Goal: Information Seeking & Learning: Learn about a topic

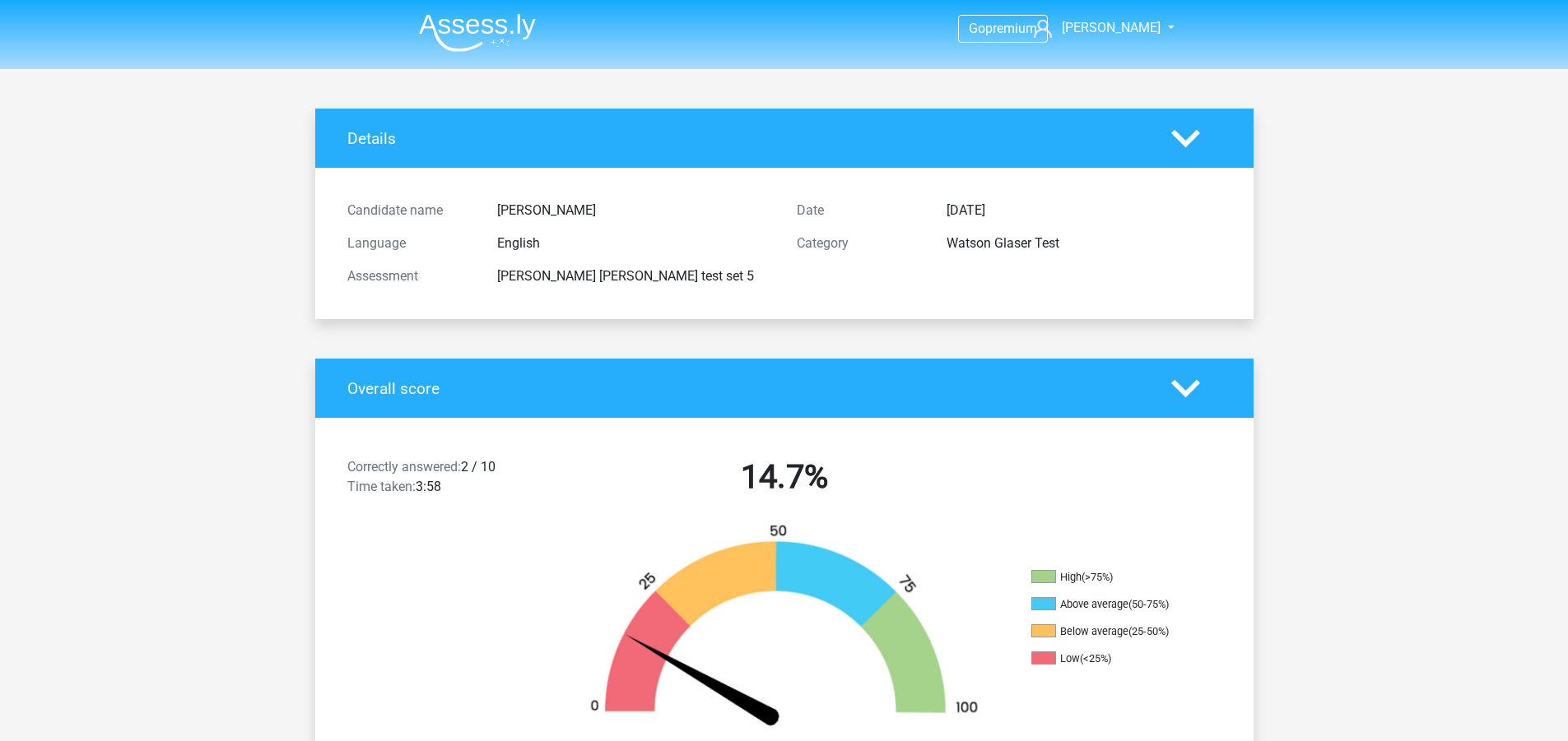
scroll to position [823, 0]
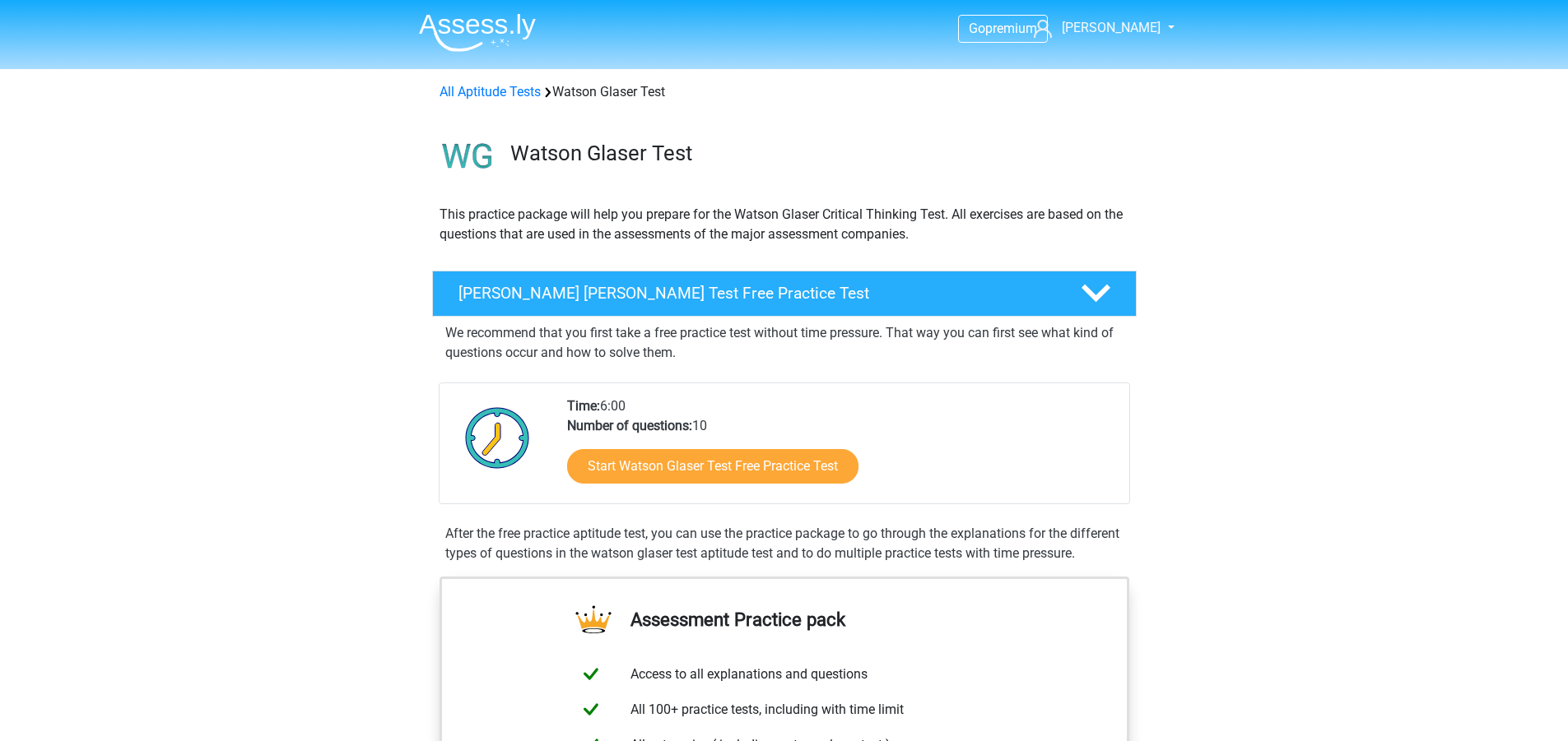
scroll to position [1081, 0]
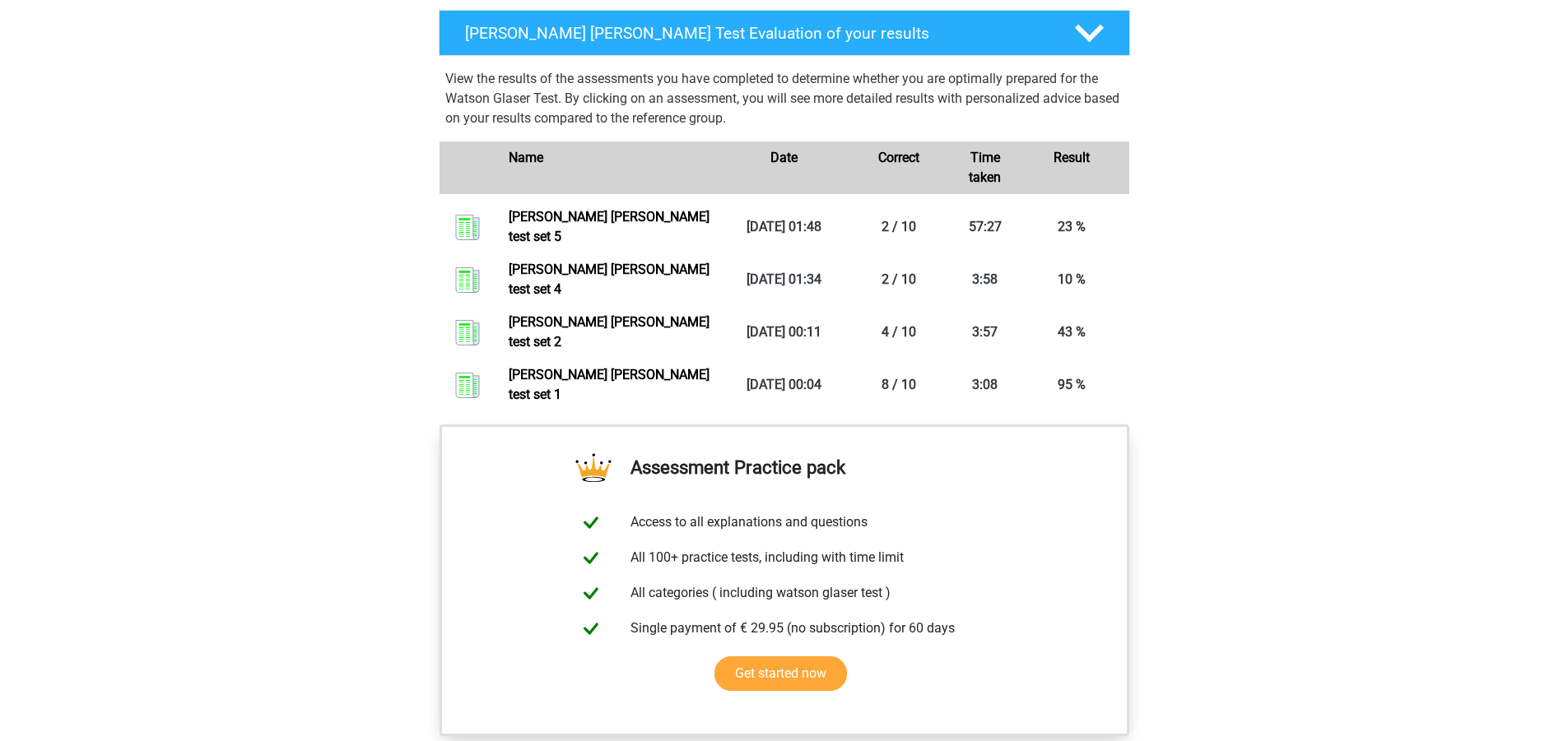
click at [313, 312] on div "Go premium robert robert.chrun@yahoo.com" at bounding box center [784, 64] width 1568 height 2292
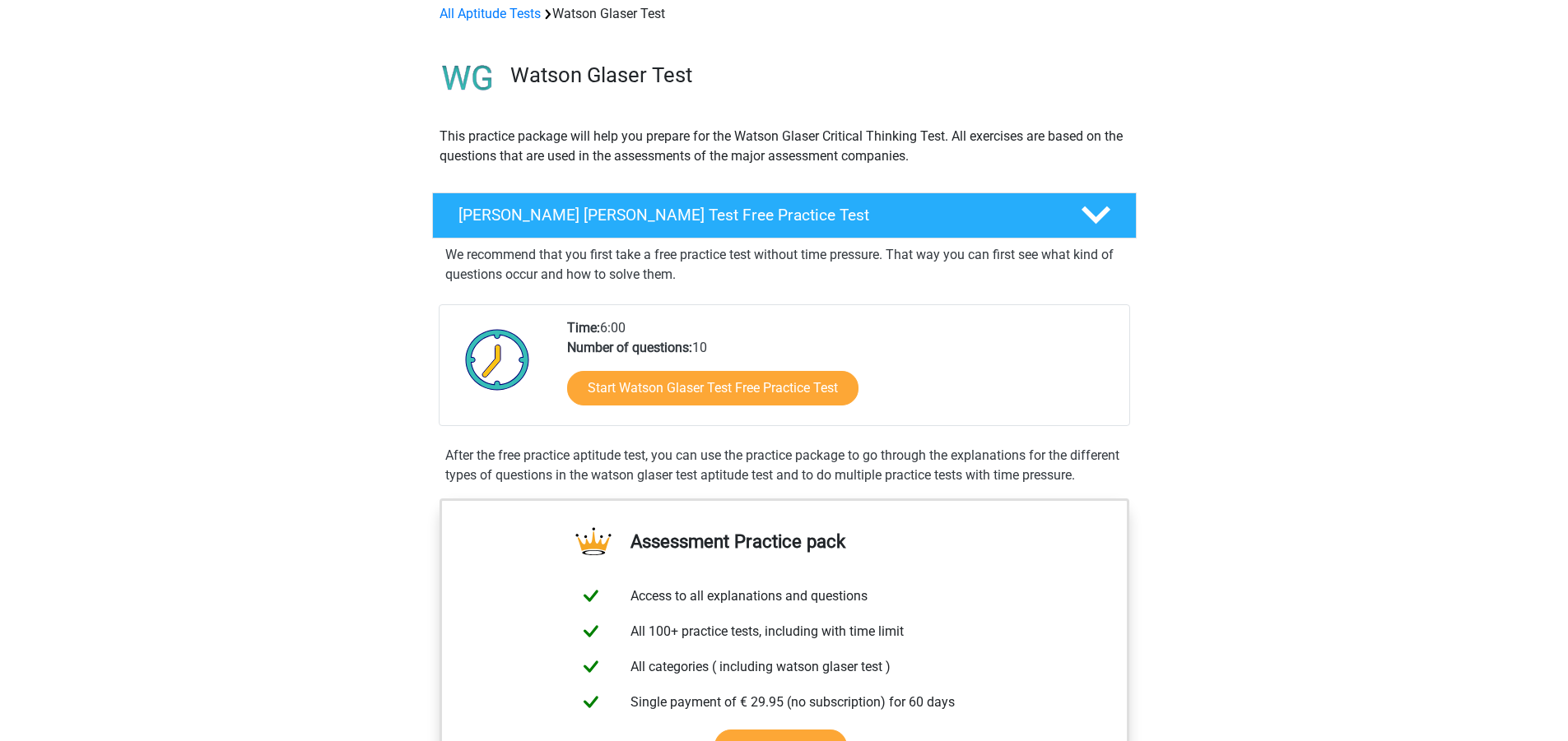
scroll to position [82, 0]
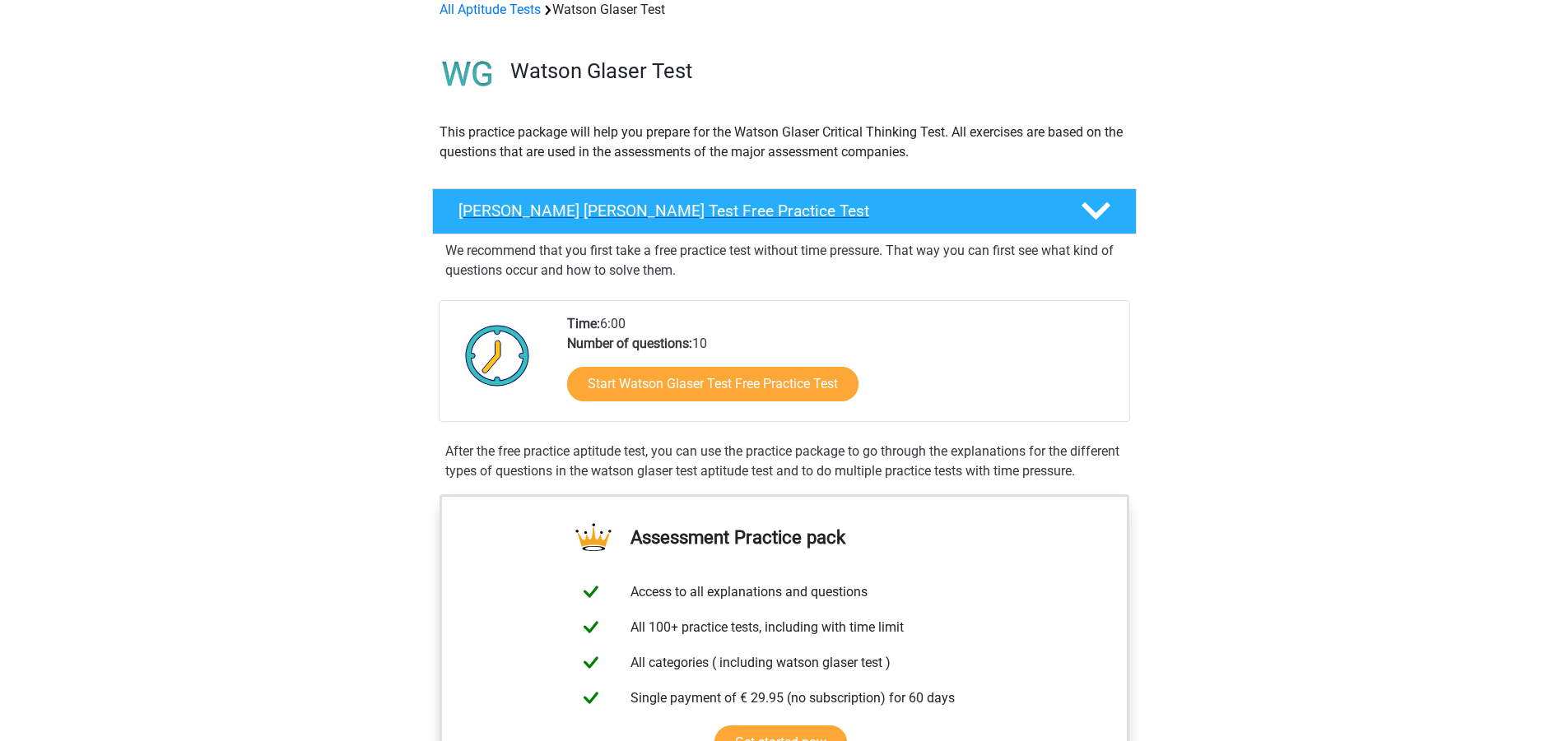
click at [1111, 200] on div at bounding box center [1093, 211] width 56 height 28
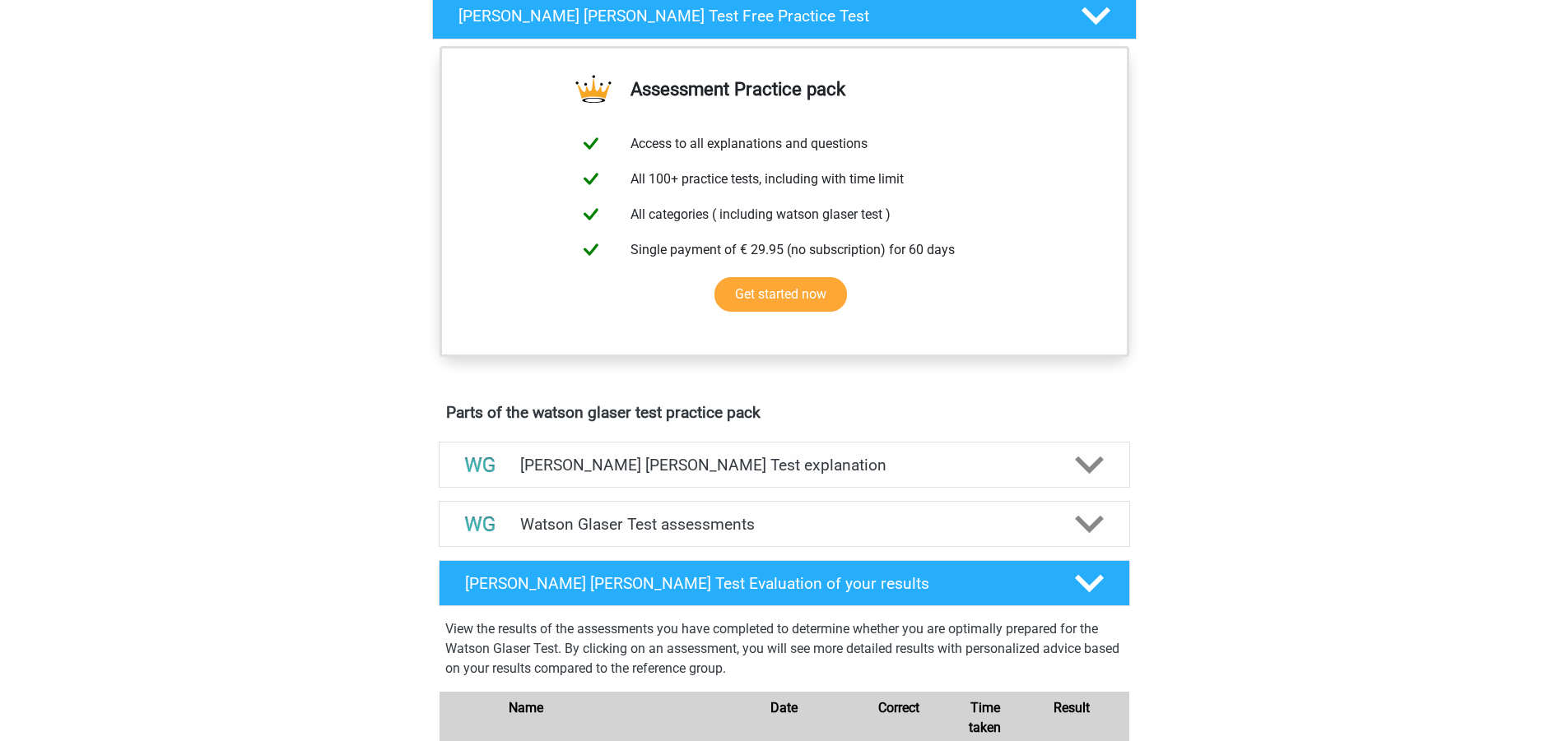
scroll to position [329, 0]
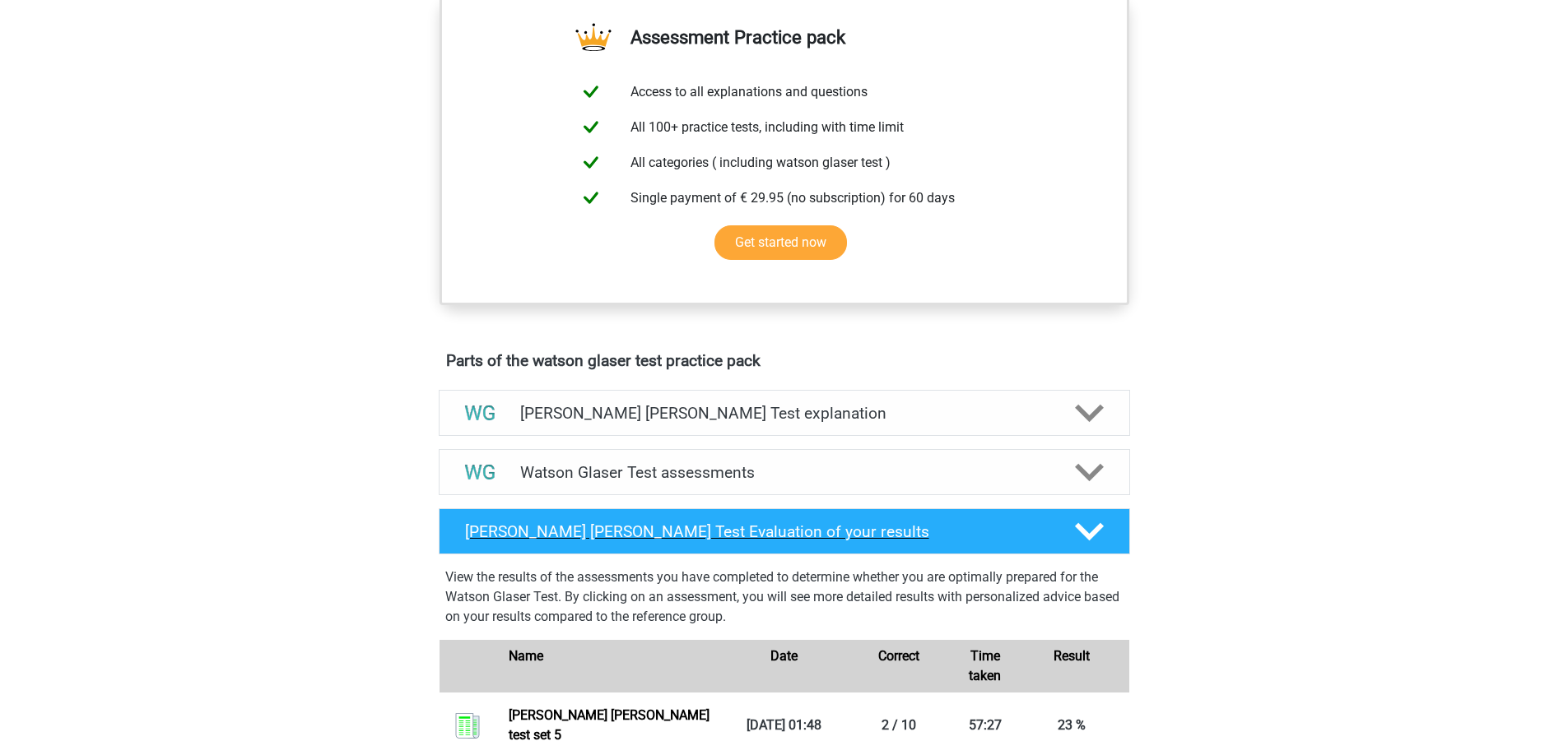
click at [1114, 528] on div at bounding box center [1087, 531] width 55 height 28
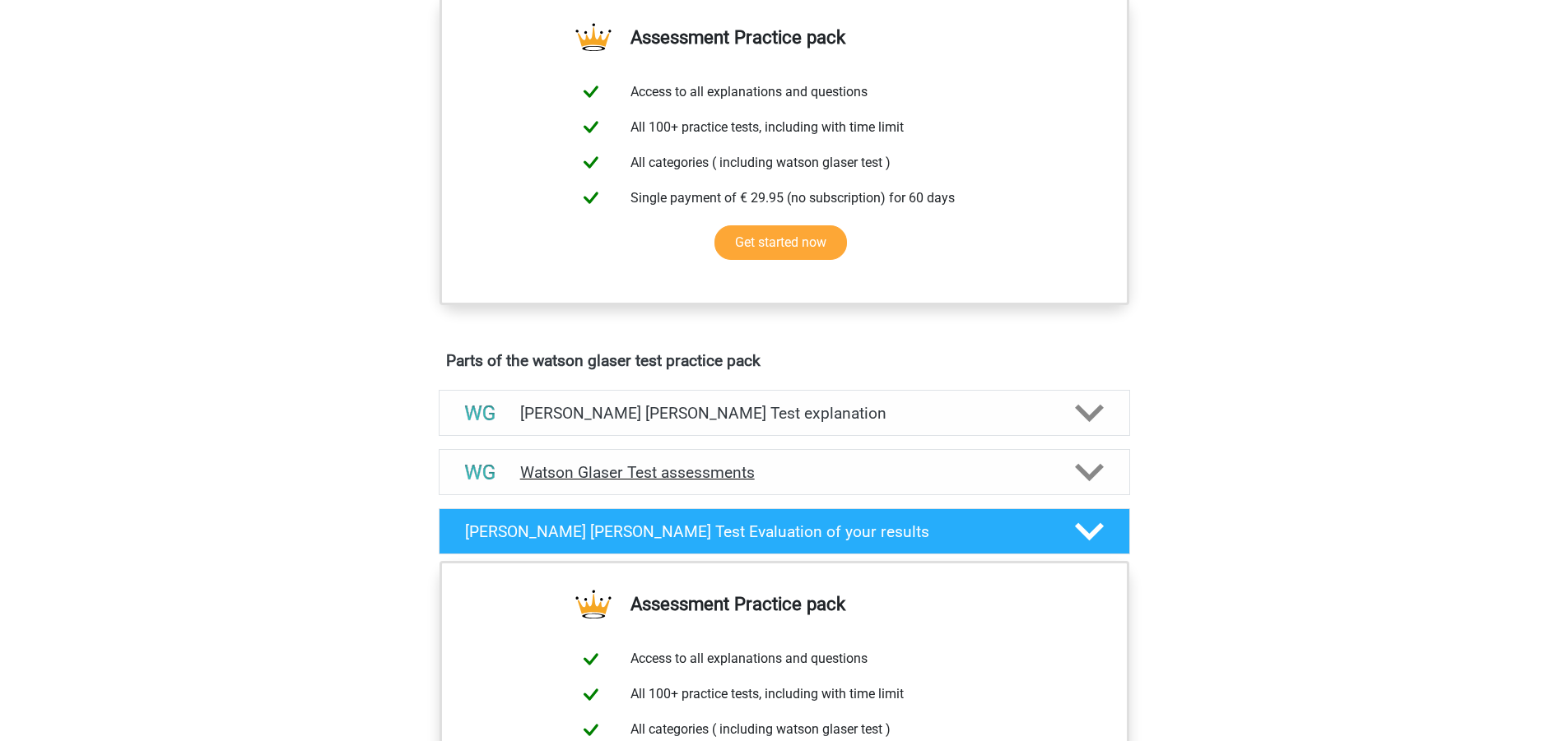
click at [1093, 471] on polygon at bounding box center [1089, 473] width 28 height 18
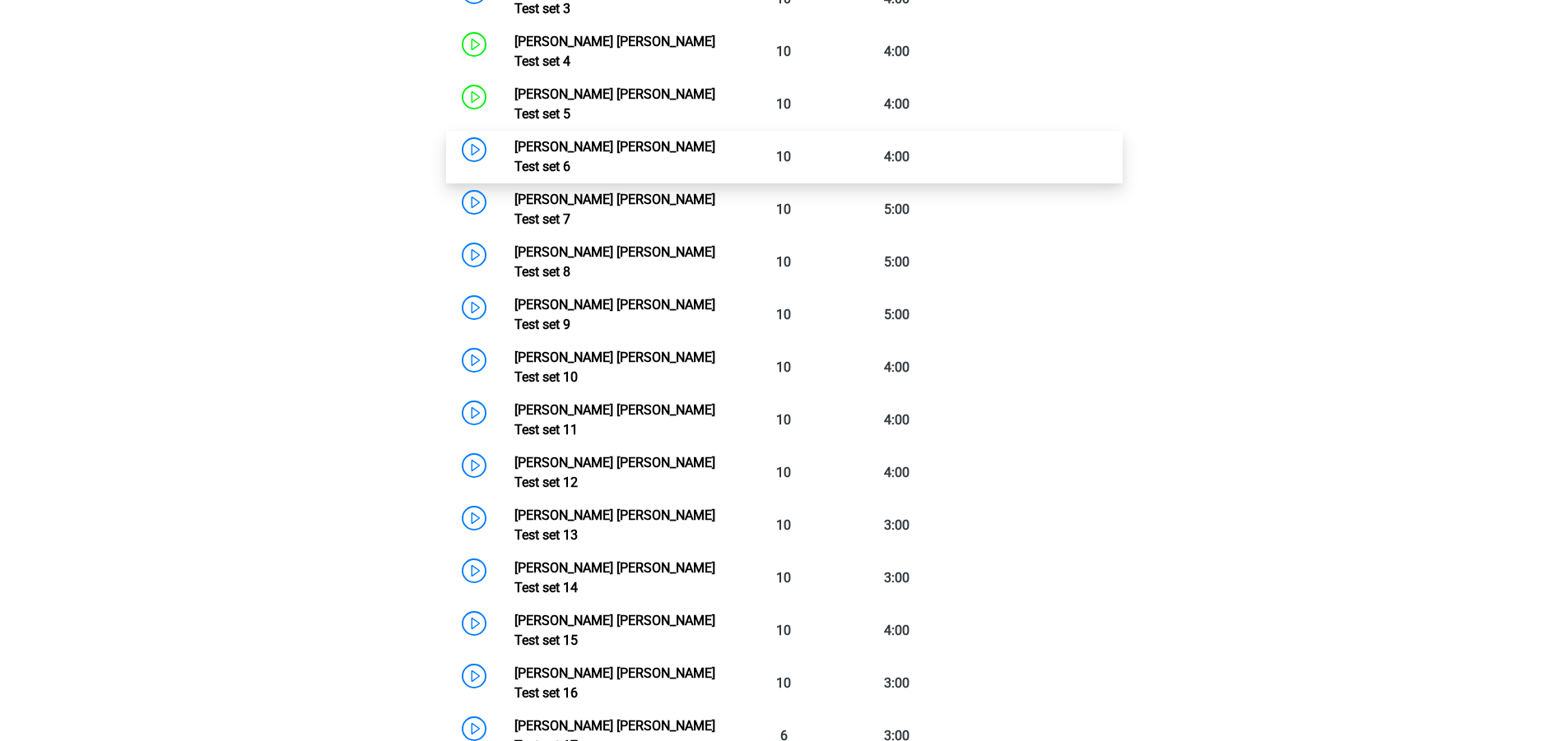
scroll to position [1069, 0]
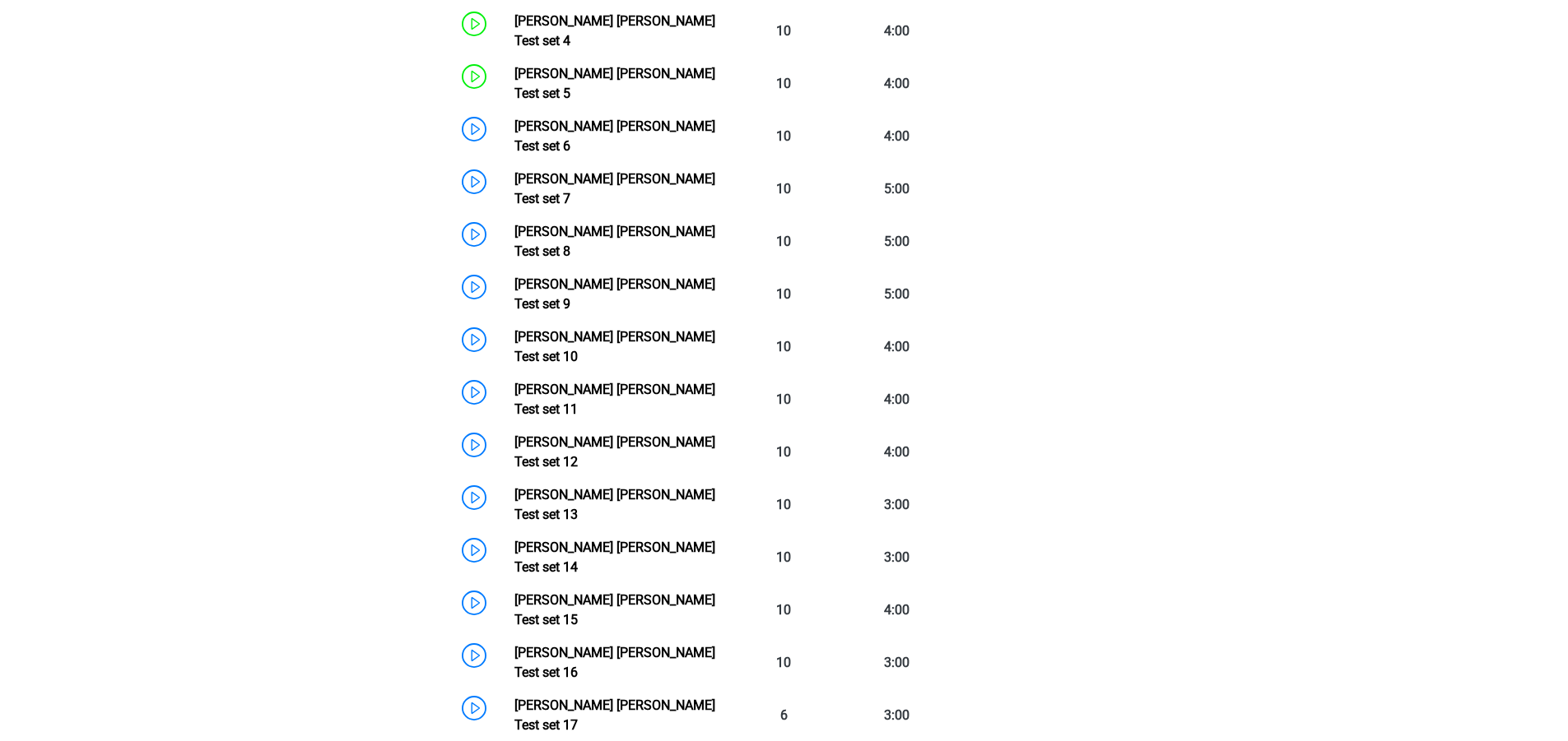
drag, startPoint x: 324, startPoint y: 539, endPoint x: 389, endPoint y: 563, distance: 69.3
click at [325, 539] on div "Go premium robert robert.chrun@yahoo.com" at bounding box center [784, 367] width 1568 height 2872
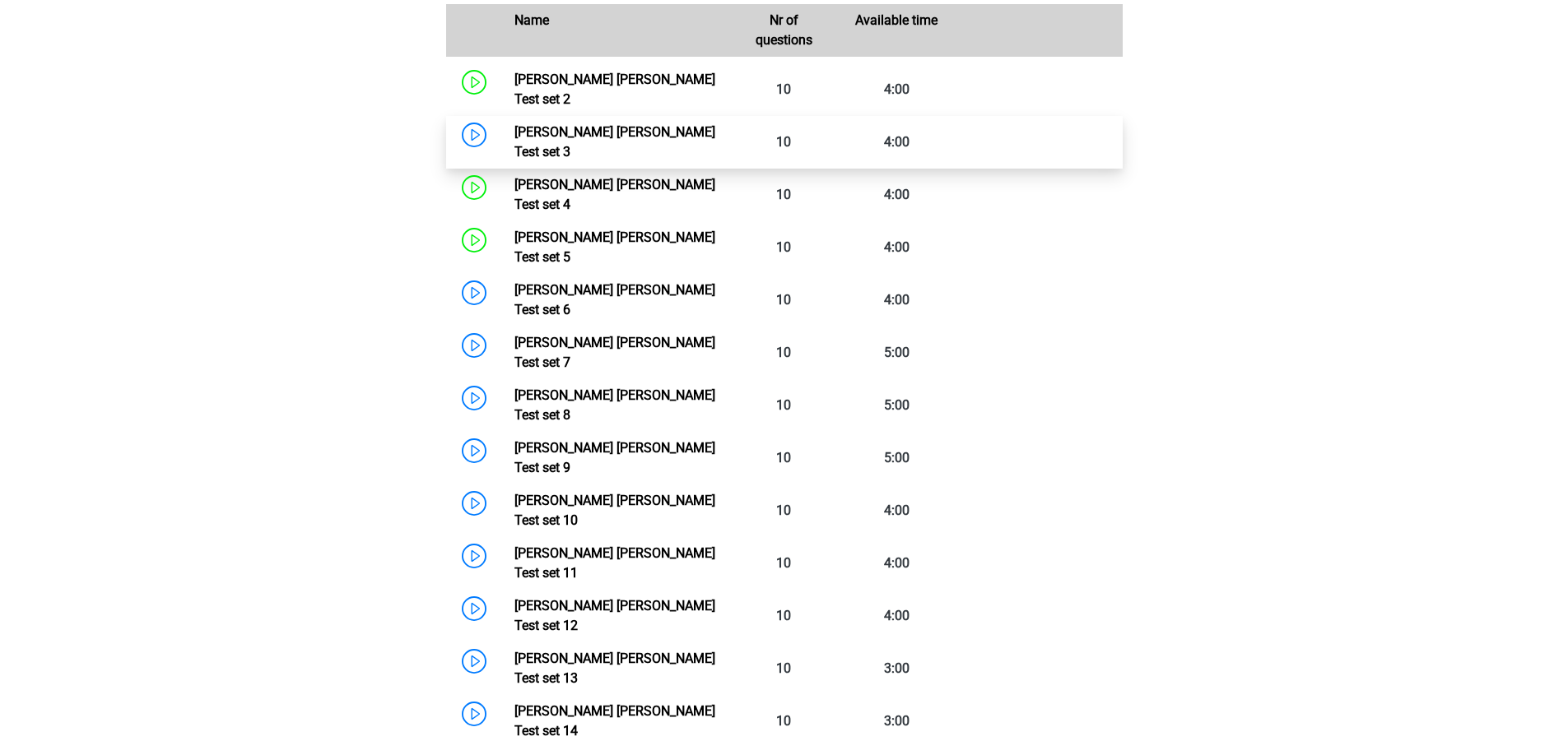
scroll to position [658, 0]
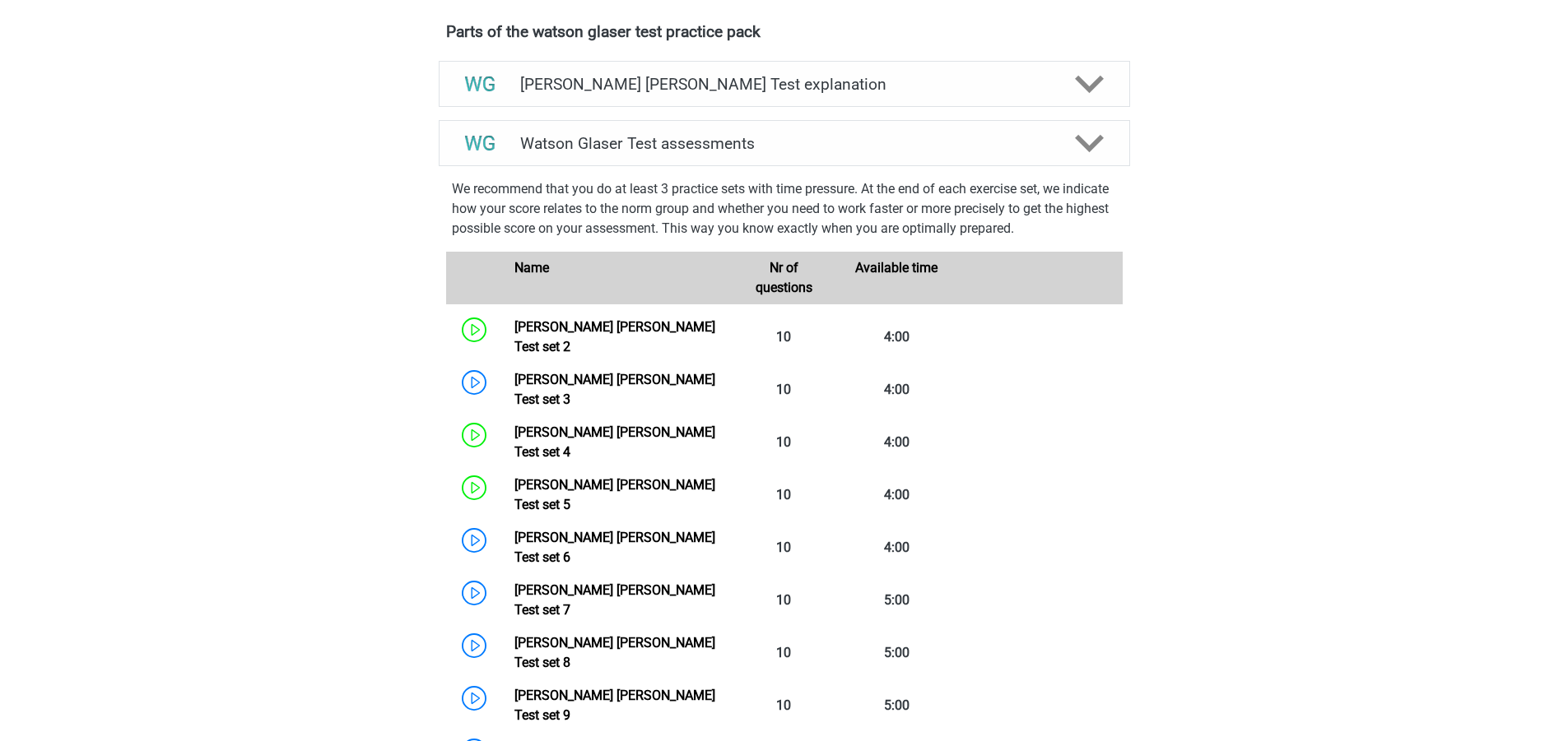
click at [904, 268] on div "Available time" at bounding box center [896, 277] width 113 height 39
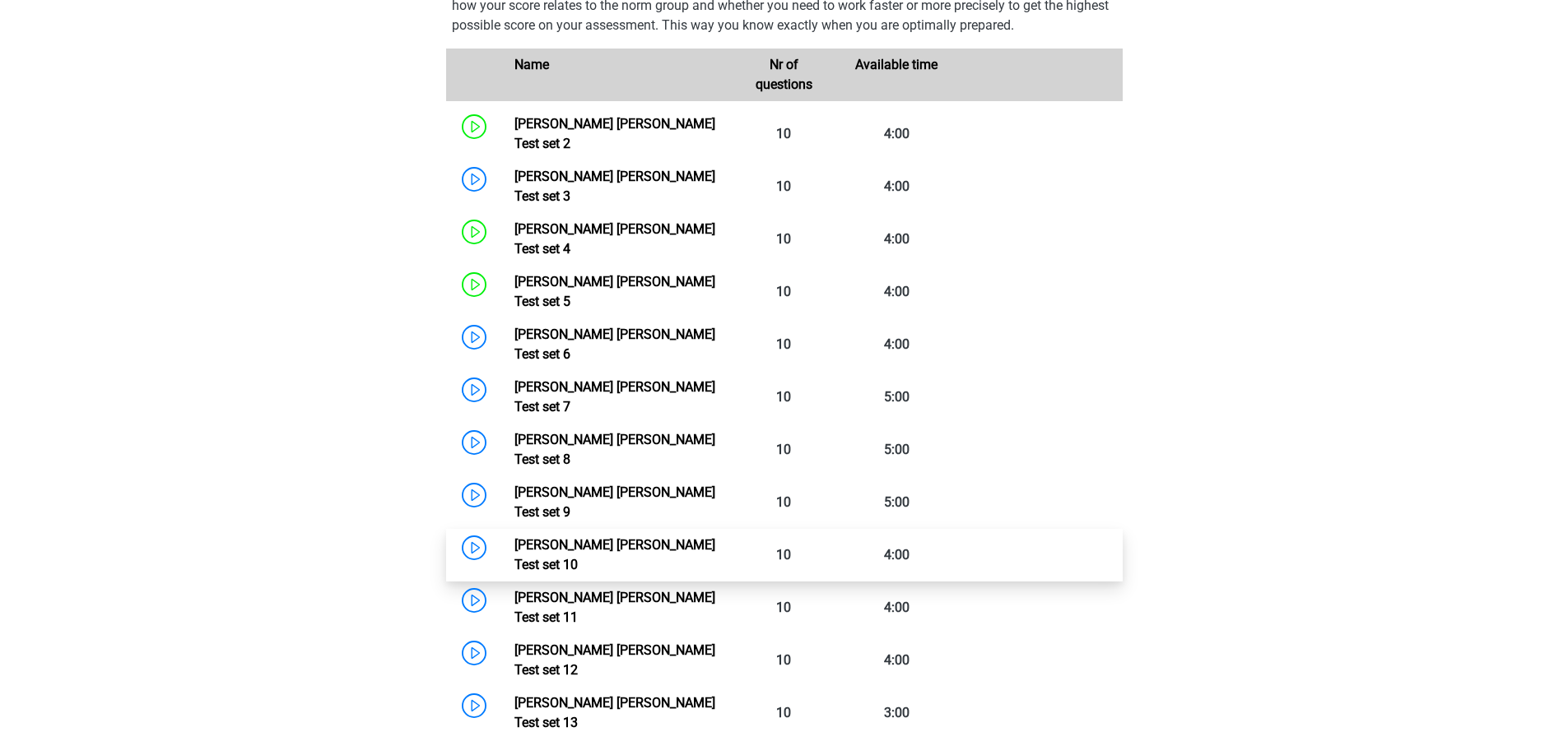
scroll to position [987, 0]
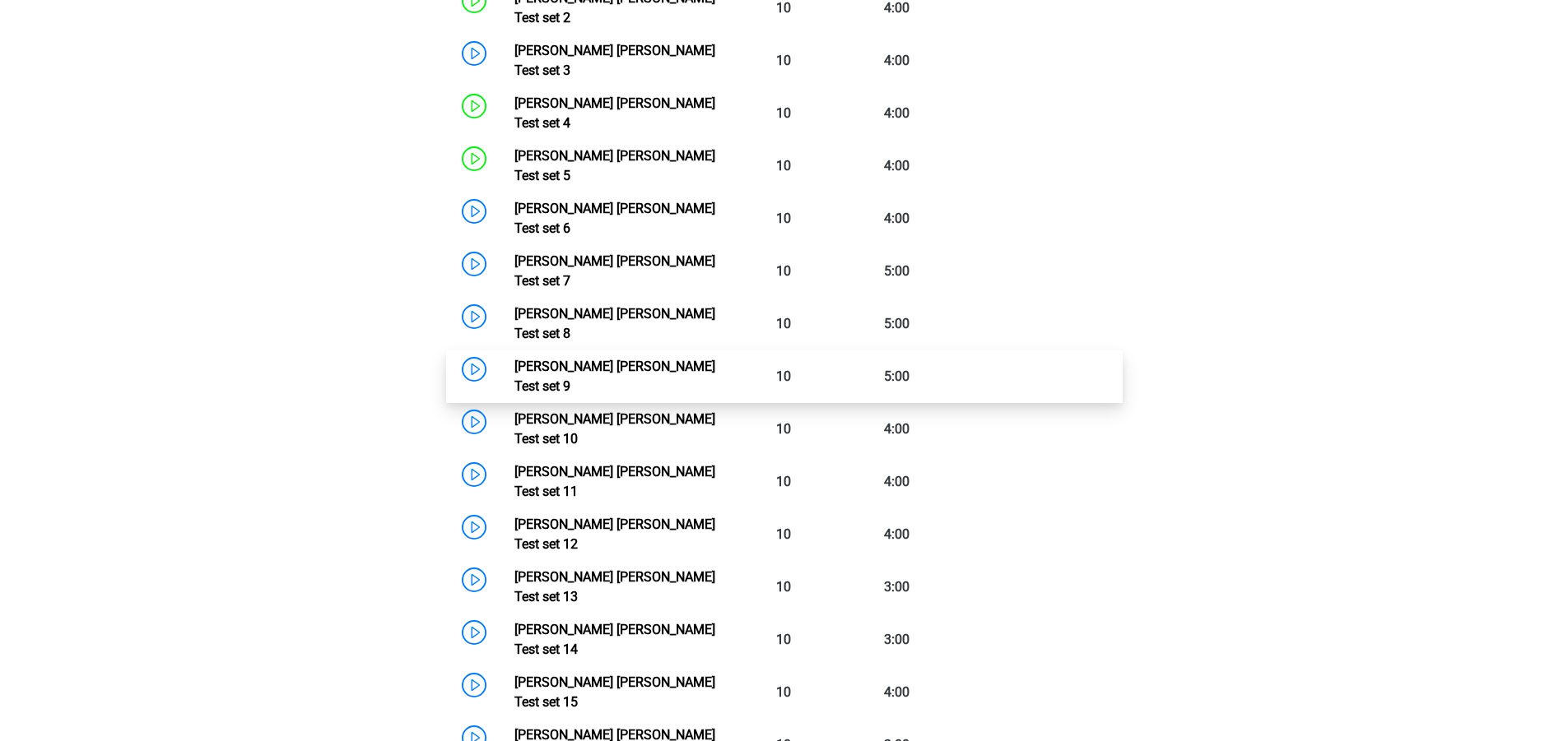
click at [514, 358] on link "Watson Glaser Test set 9" at bounding box center [614, 376] width 201 height 35
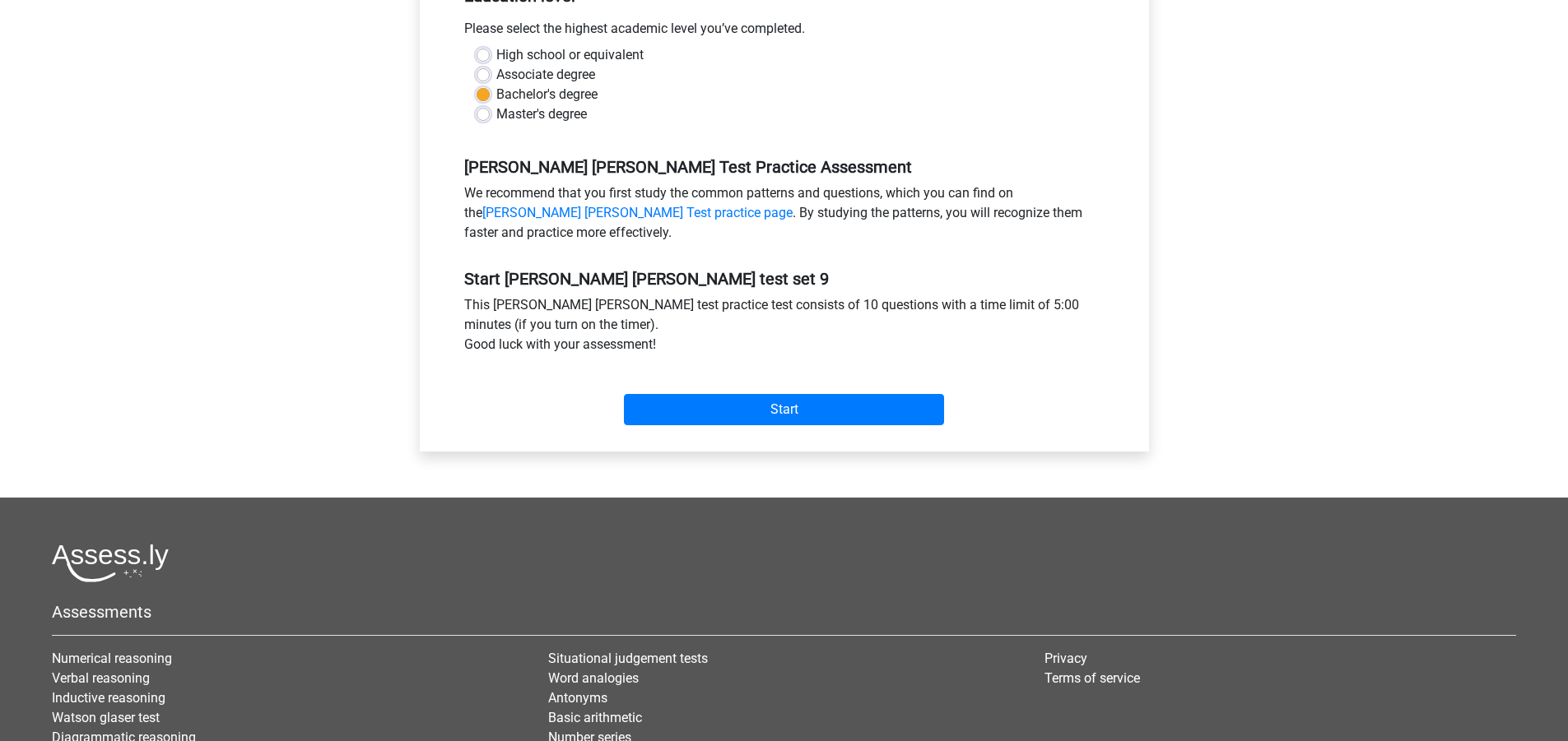
scroll to position [411, 0]
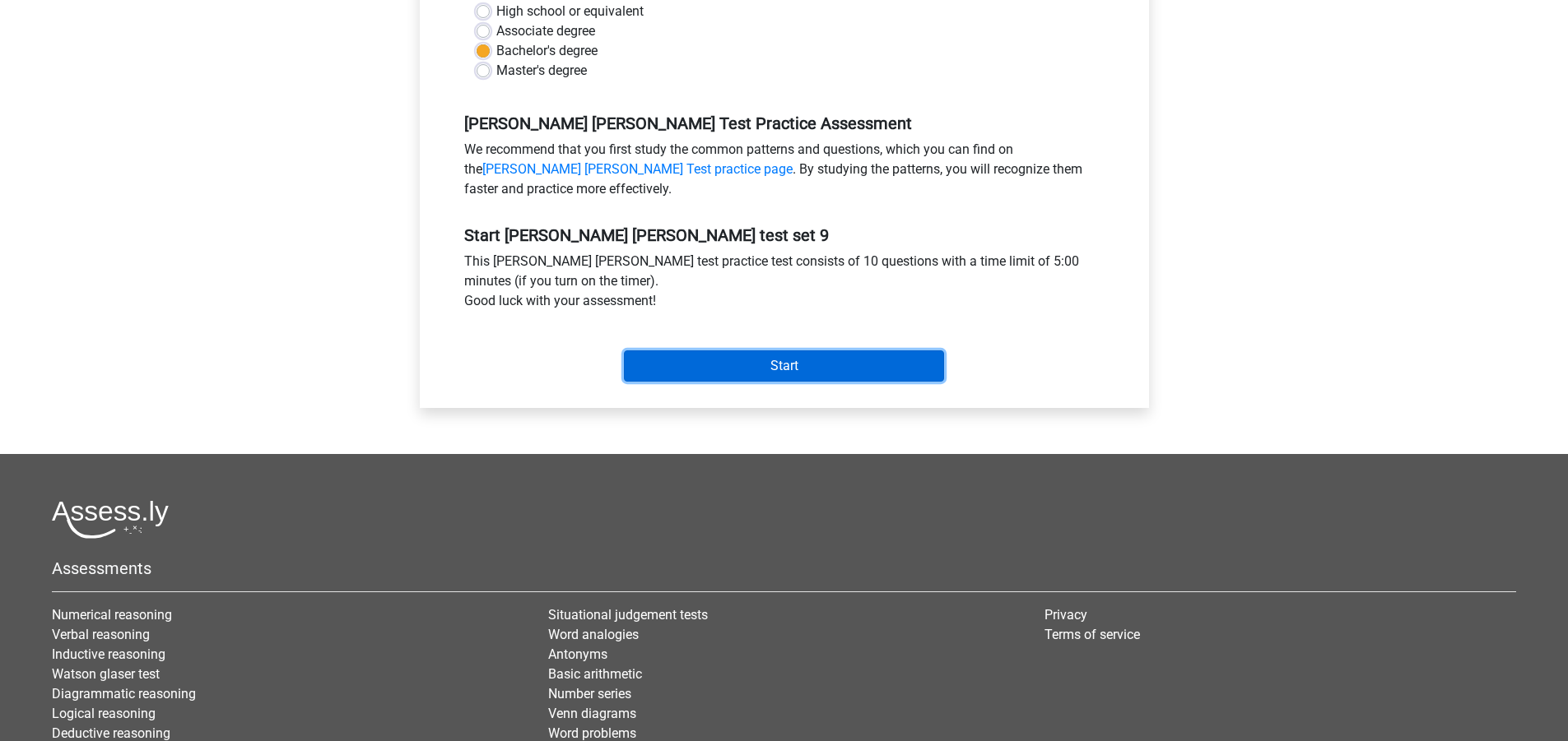
click at [732, 367] on input "Start" at bounding box center [783, 366] width 320 height 31
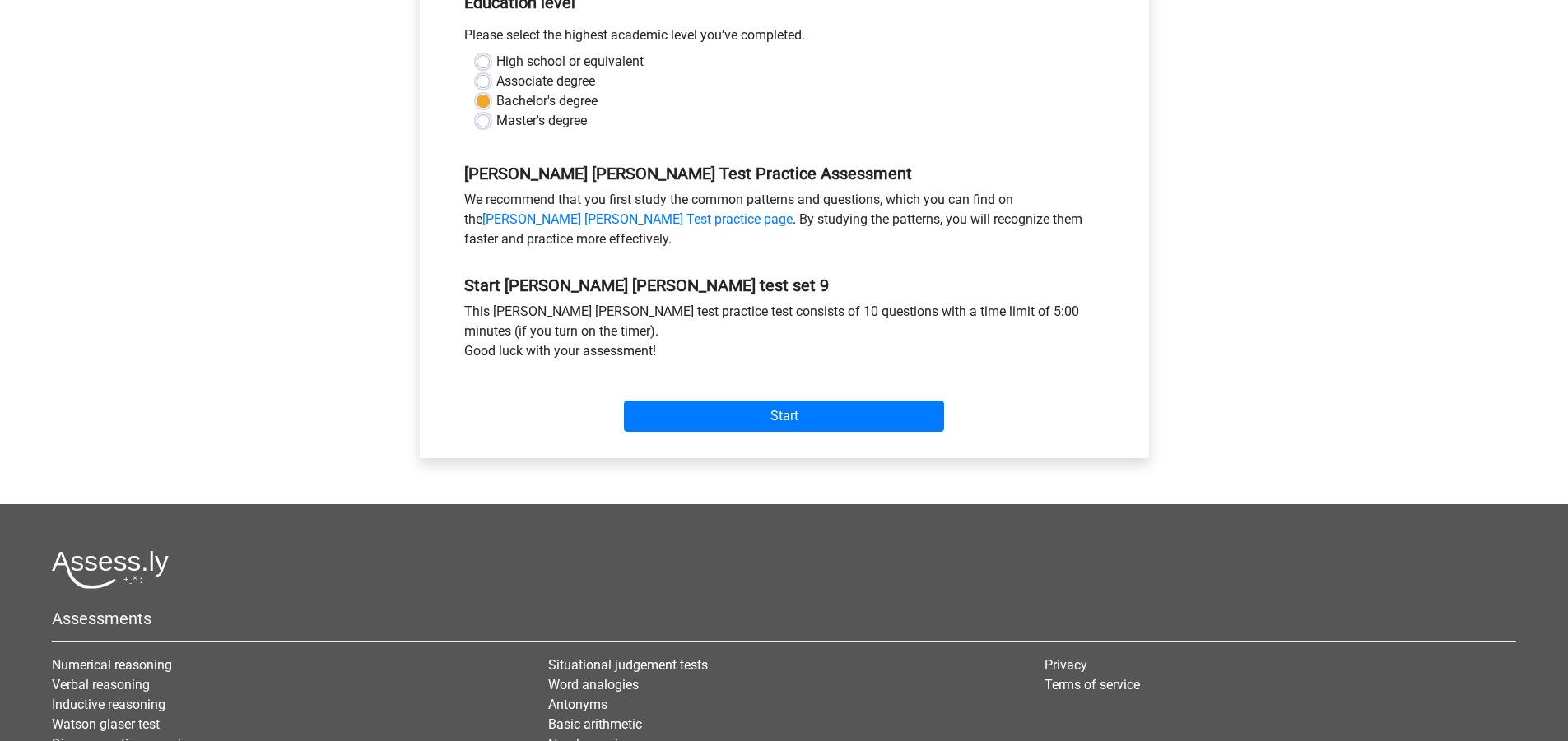
scroll to position [165, 0]
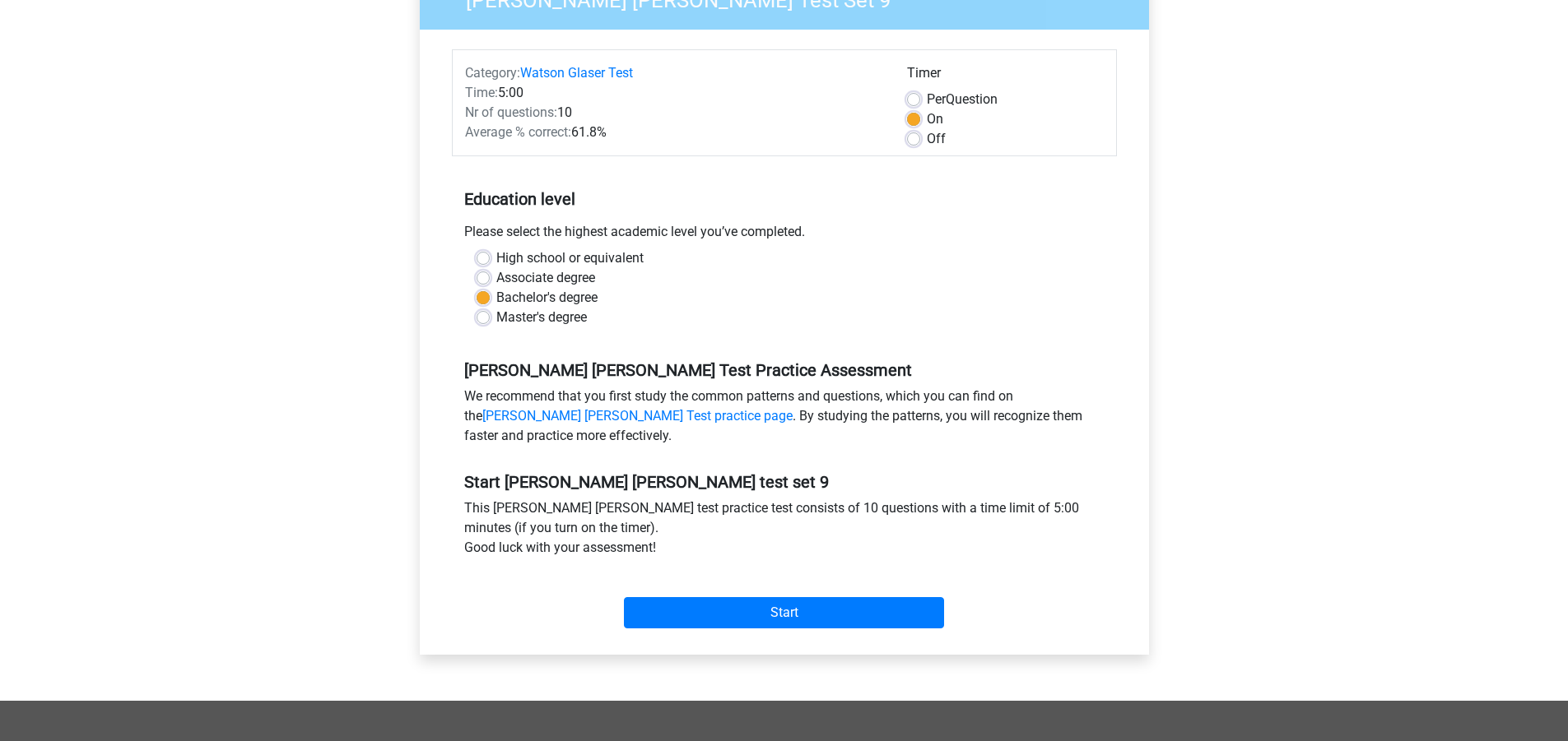
click at [876, 171] on div "Education level Please select the highest academic level you’ve completed. High…" at bounding box center [785, 251] width 665 height 178
click at [878, 173] on div "Education level Please select the highest academic level you’ve completed. High…" at bounding box center [785, 251] width 665 height 178
click at [920, 141] on div "Off" at bounding box center [1005, 140] width 196 height 20
click at [927, 139] on label "Off" at bounding box center [936, 140] width 19 height 20
click at [913, 139] on input "Off" at bounding box center [914, 138] width 13 height 17
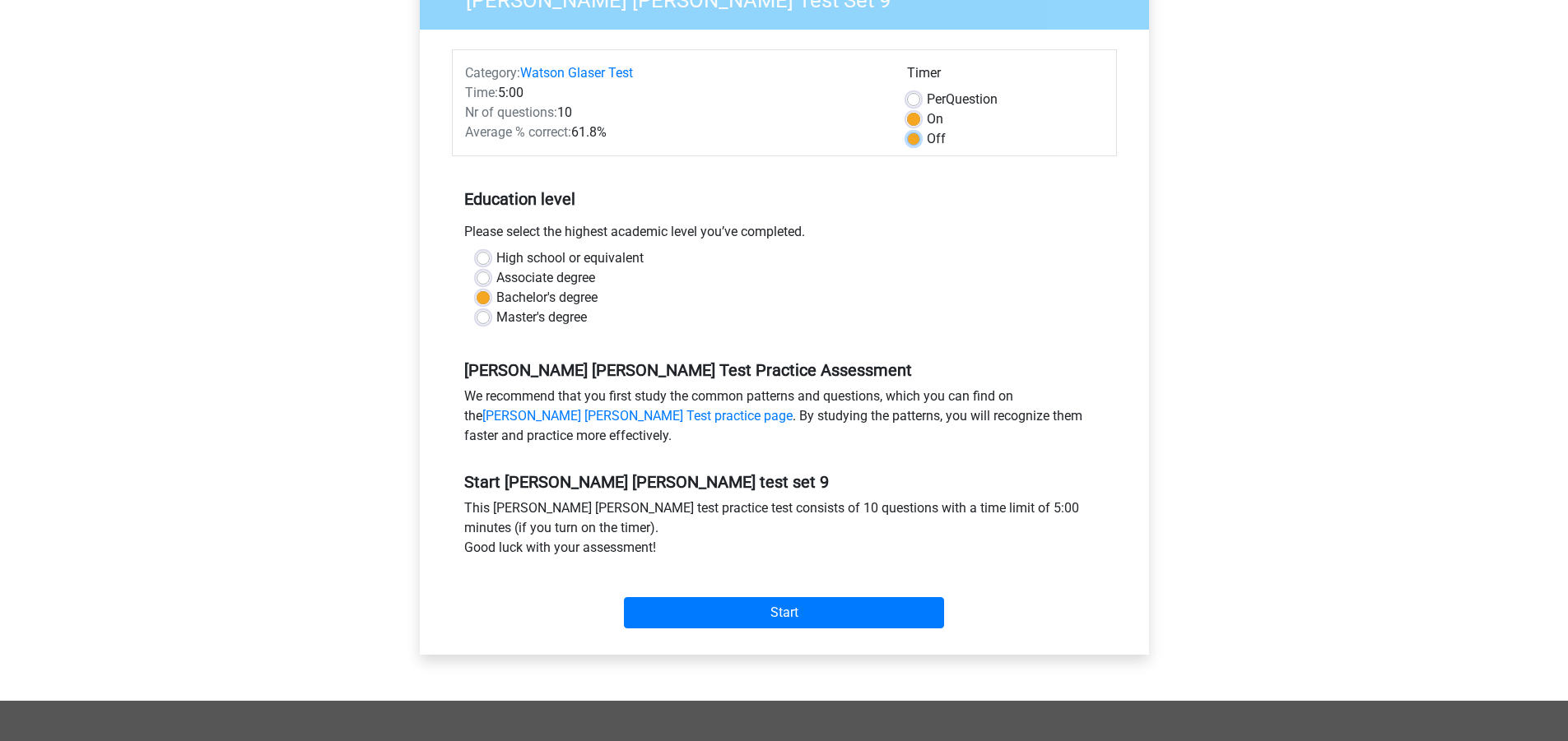
radio input "true"
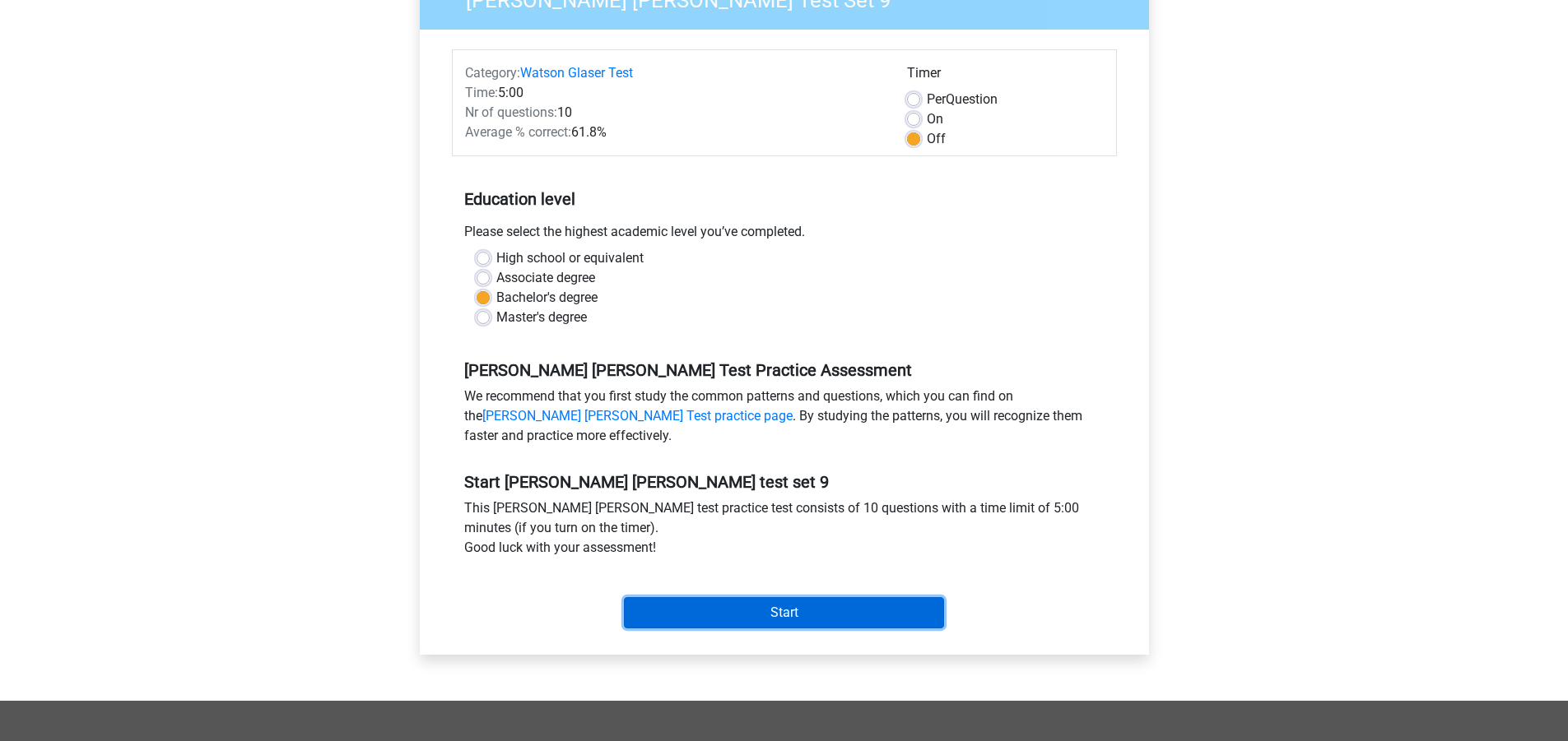
click at [769, 621] on input "Start" at bounding box center [783, 612] width 320 height 31
click at [842, 610] on input "Start" at bounding box center [783, 612] width 320 height 31
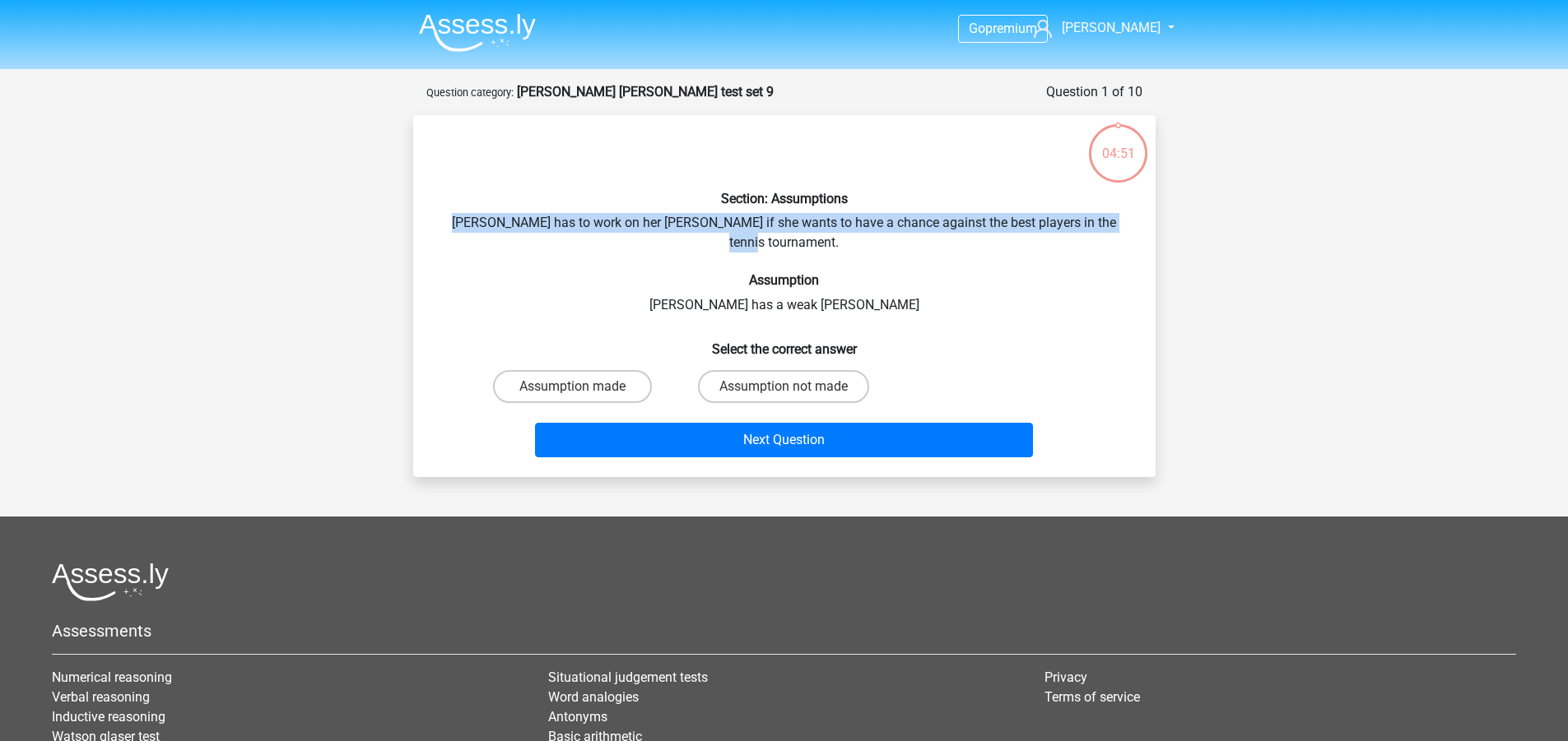
drag, startPoint x: 449, startPoint y: 225, endPoint x: 1124, endPoint y: 226, distance: 675.0
click at [1124, 226] on div "Section: Assumptions [PERSON_NAME] has to work on her [PERSON_NAME] if she want…" at bounding box center [784, 297] width 729 height 336
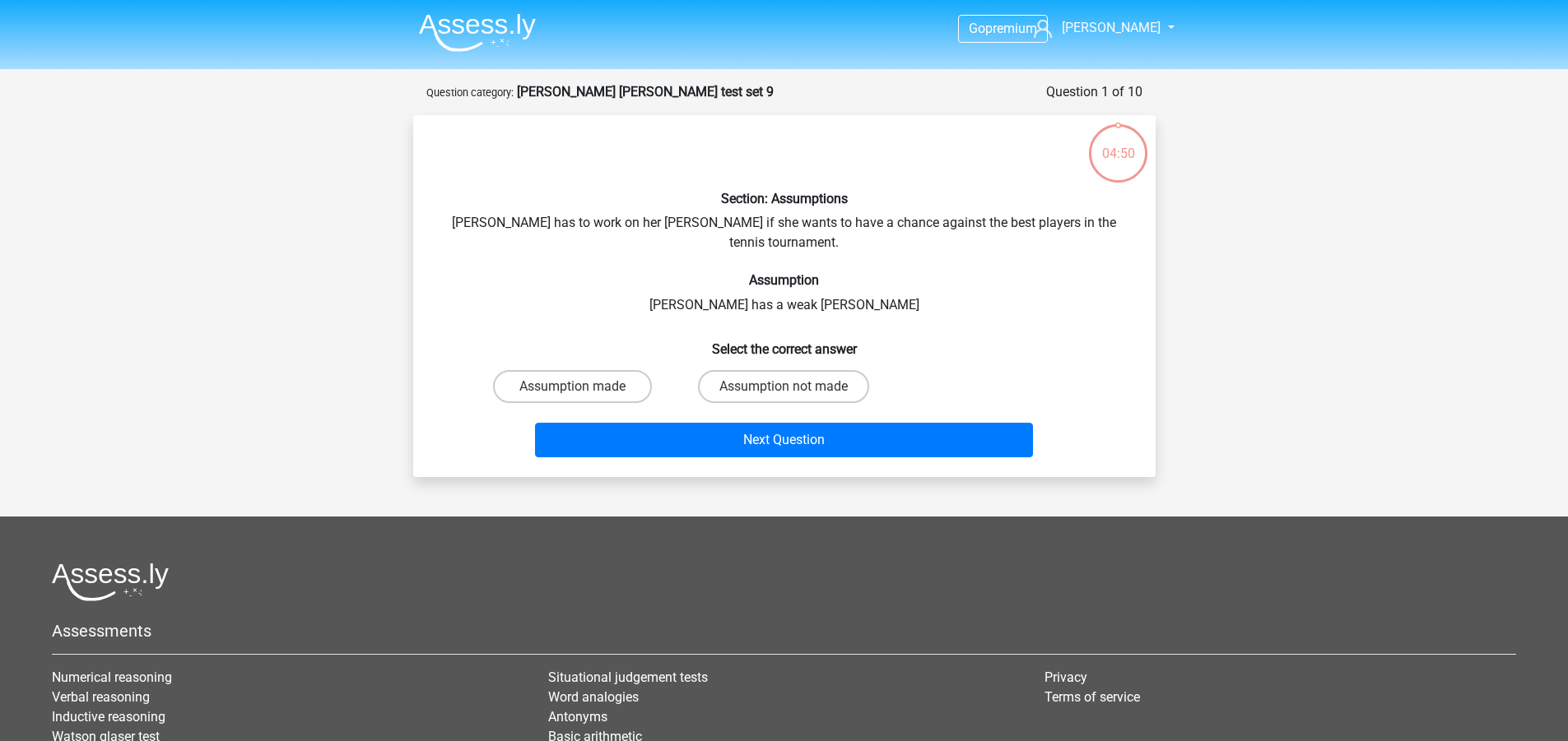
click at [1075, 272] on h6 "Assumption" at bounding box center [784, 280] width 690 height 16
drag, startPoint x: 705, startPoint y: 282, endPoint x: 880, endPoint y: 284, distance: 175.0
click at [880, 284] on div "Section: Assumptions [PERSON_NAME] has to work on her [PERSON_NAME] if she want…" at bounding box center [784, 297] width 729 height 336
drag, startPoint x: 521, startPoint y: 221, endPoint x: 711, endPoint y: 232, distance: 190.3
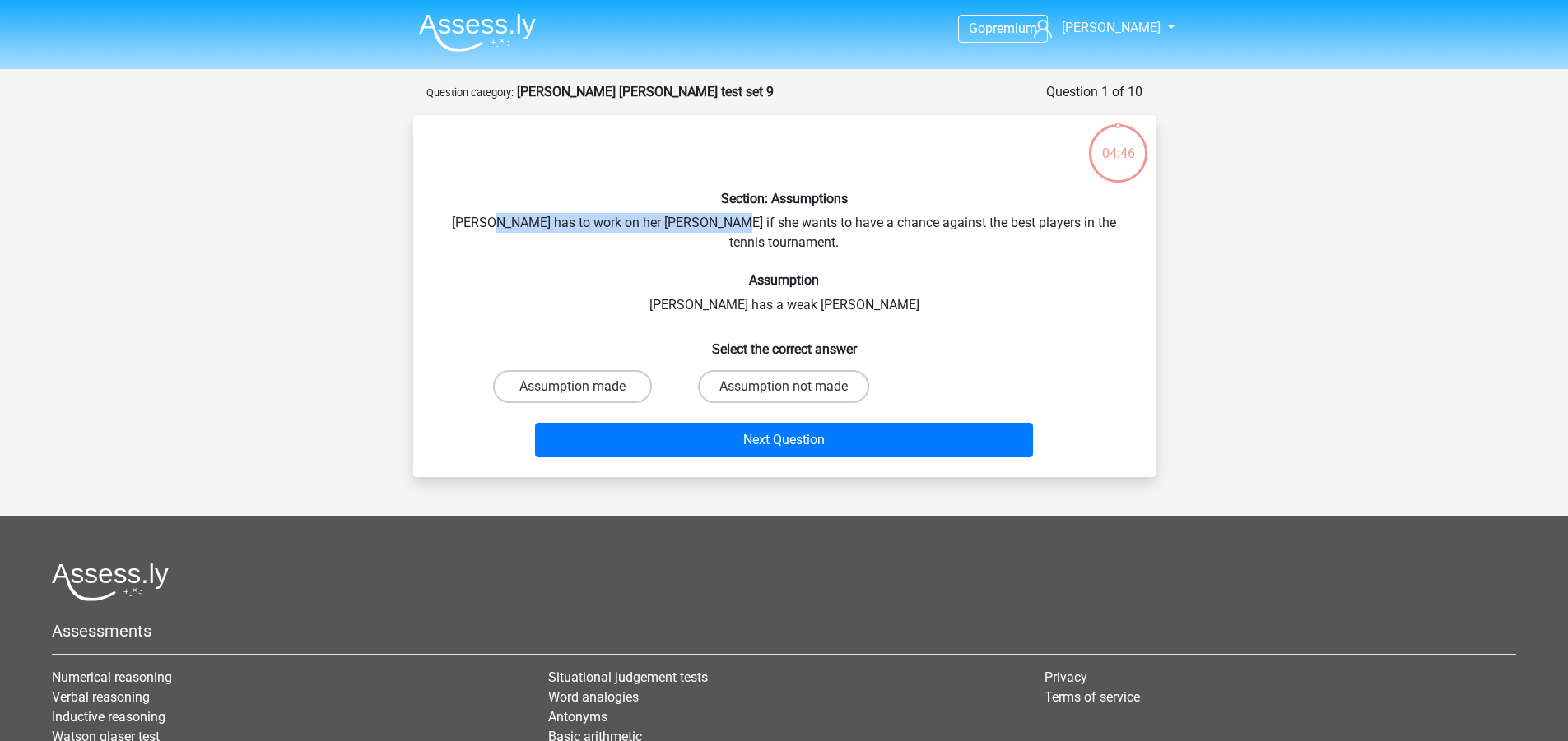
click at [711, 232] on div "Section: Assumptions [PERSON_NAME] has to work on her [PERSON_NAME] if she want…" at bounding box center [784, 297] width 729 height 336
click at [750, 278] on div "Section: Assumptions [PERSON_NAME] has to work on her [PERSON_NAME] if she want…" at bounding box center [784, 297] width 729 height 336
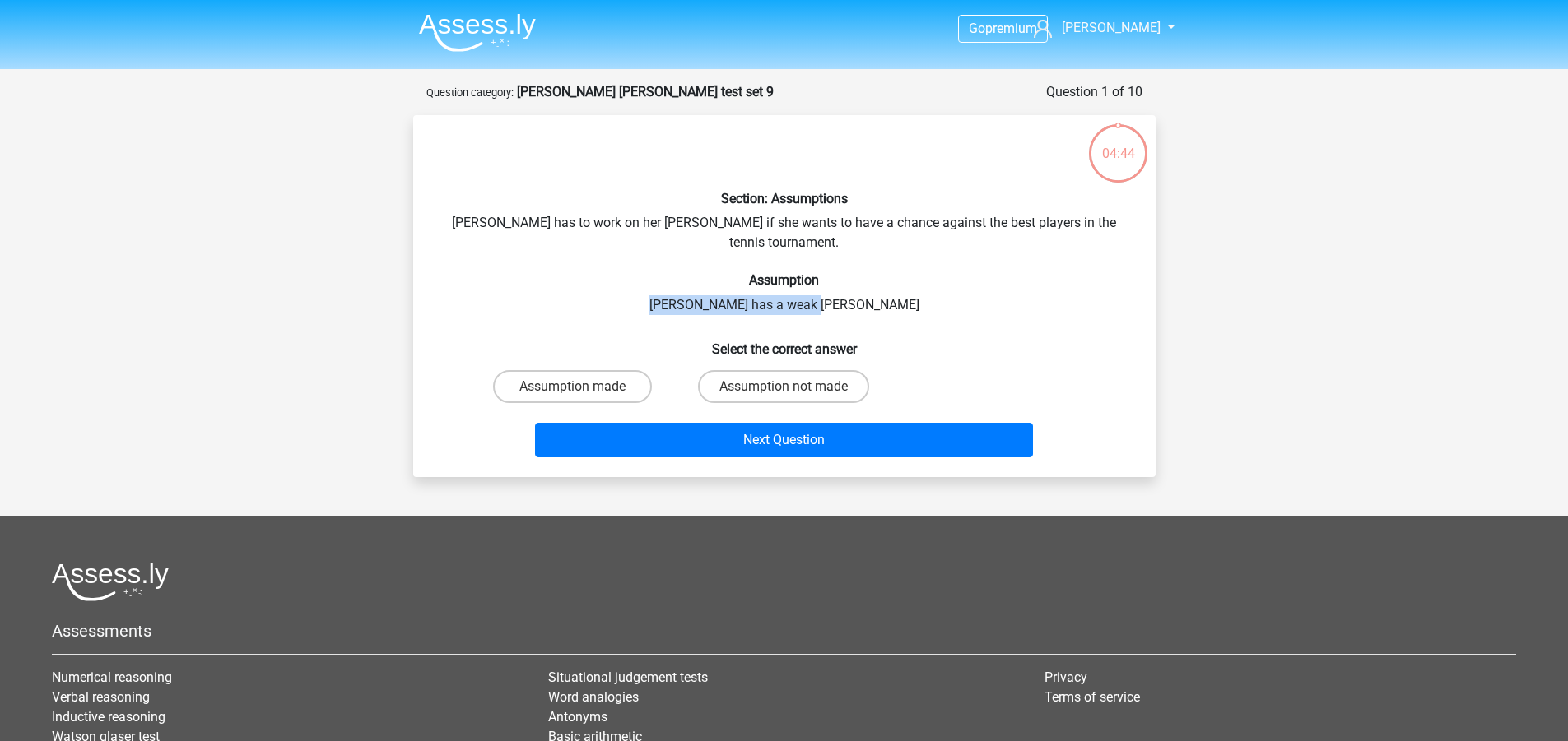
drag, startPoint x: 707, startPoint y: 285, endPoint x: 873, endPoint y: 287, distance: 166.0
click at [873, 287] on div "Section: Assumptions Suzan has to work on her forehand if she wants to have a c…" at bounding box center [784, 297] width 729 height 336
click at [781, 282] on div "Section: Assumptions Suzan has to work on her forehand if she wants to have a c…" at bounding box center [784, 297] width 729 height 336
click at [730, 285] on div "Section: Assumptions Suzan has to work on her forehand if she wants to have a c…" at bounding box center [784, 297] width 729 height 336
click at [614, 370] on label "Assumption made" at bounding box center [573, 386] width 159 height 33
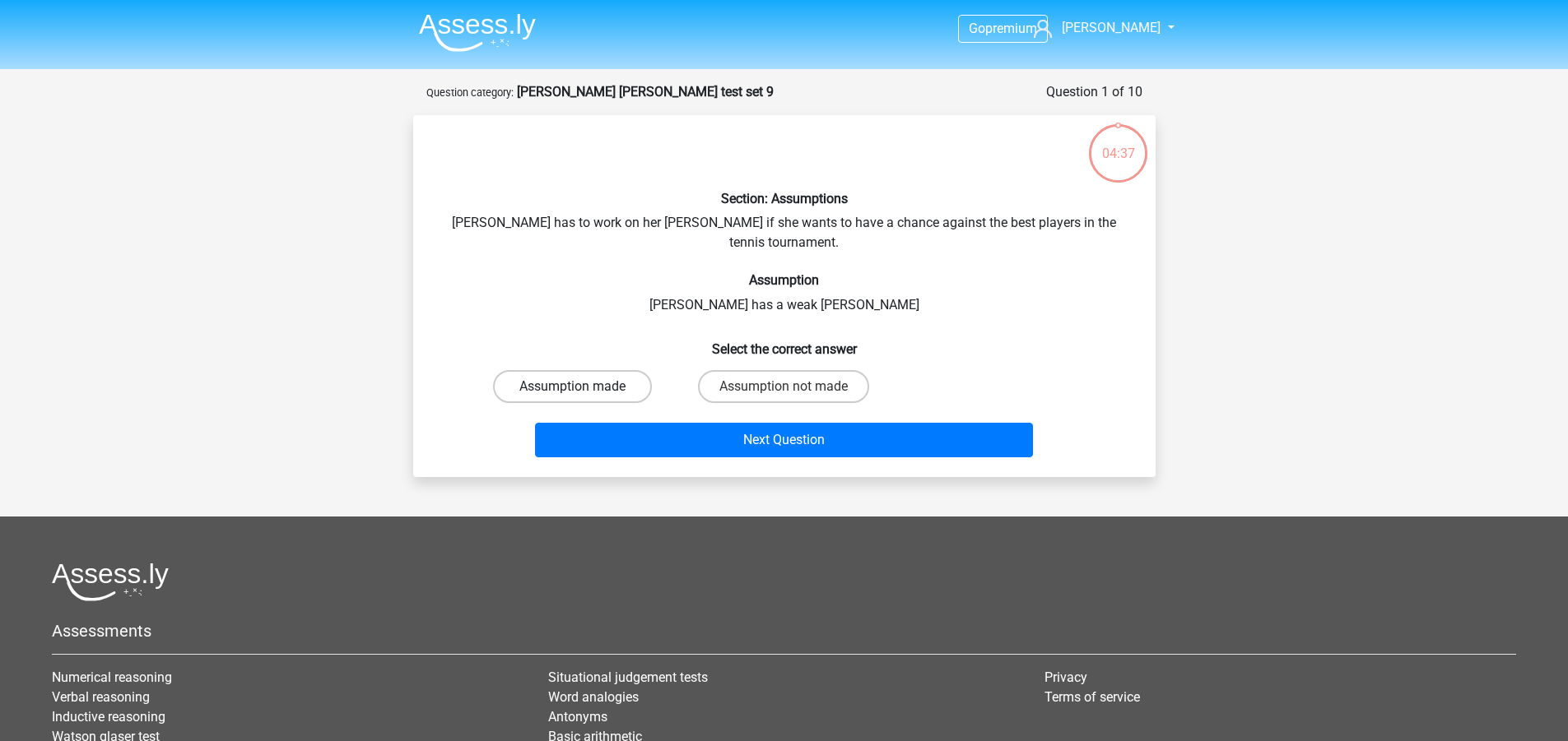
click at [583, 387] on input "Assumption made" at bounding box center [577, 392] width 11 height 11
radio input "true"
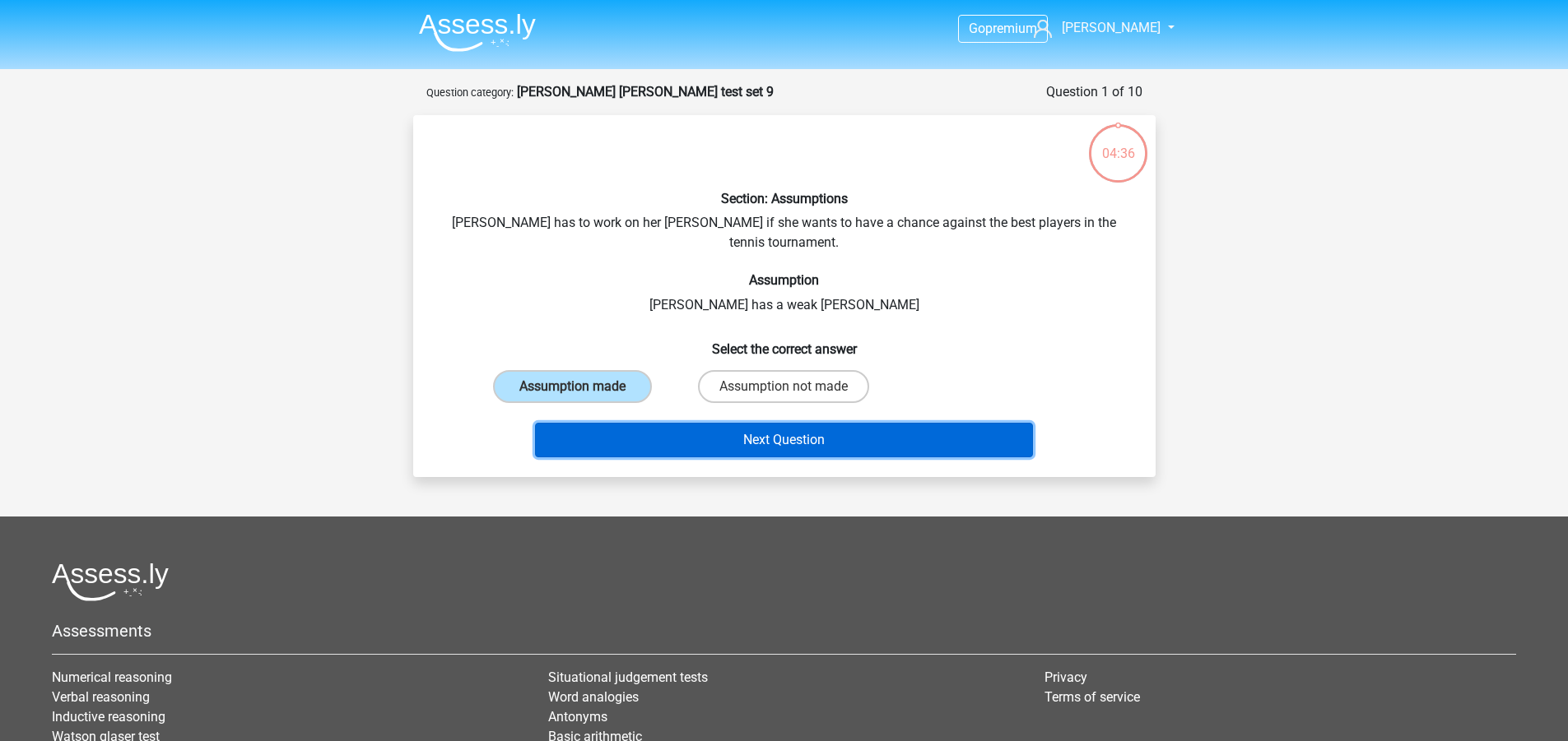
click at [762, 423] on button "Next Question" at bounding box center [784, 439] width 498 height 34
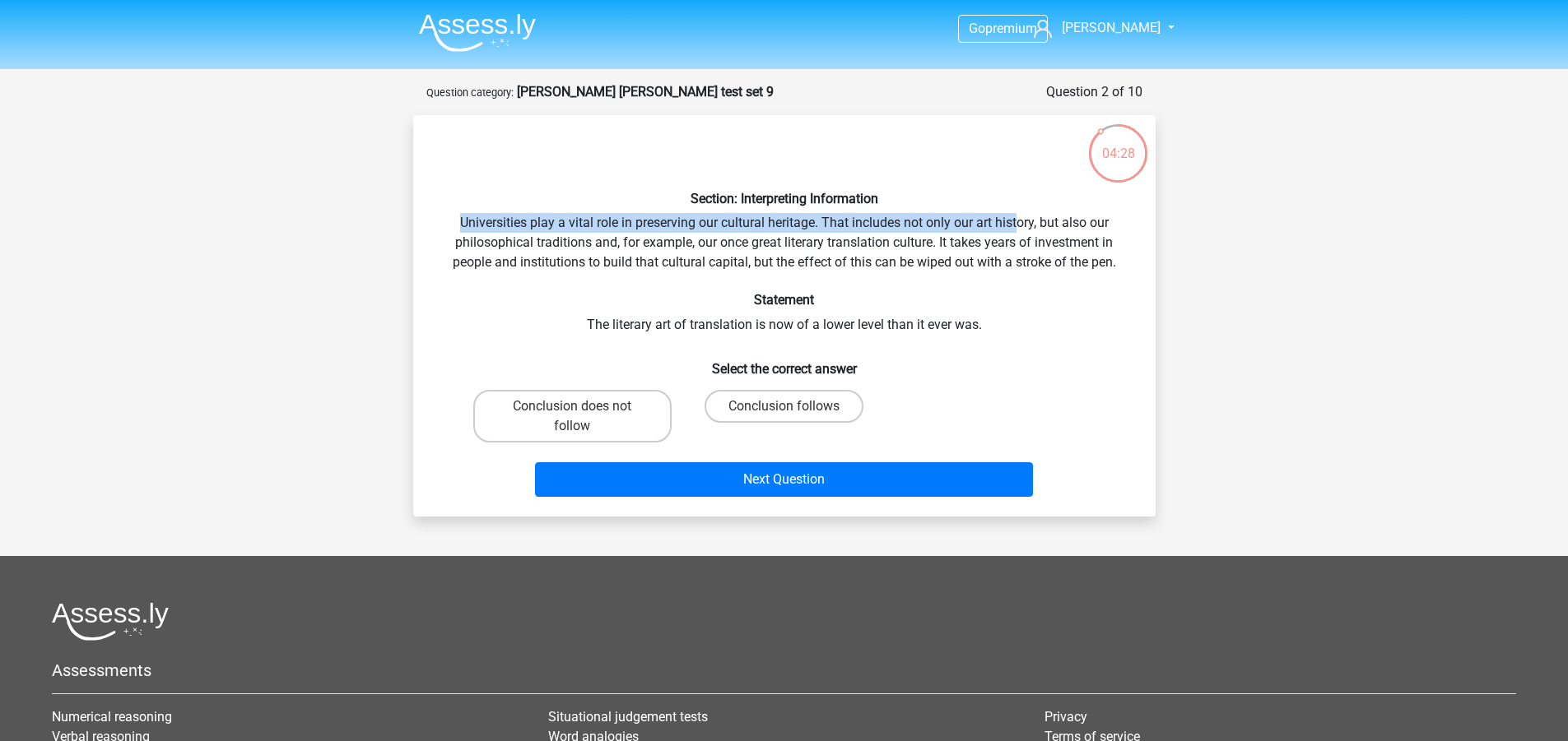
drag, startPoint x: 454, startPoint y: 219, endPoint x: 1019, endPoint y: 222, distance: 565.0
click at [1019, 222] on div "Section: Interpreting Information Universities play a vital role in preserving …" at bounding box center [784, 316] width 729 height 375
click at [1018, 223] on div "Section: Interpreting Information Universities play a vital role in preserving …" at bounding box center [784, 316] width 729 height 375
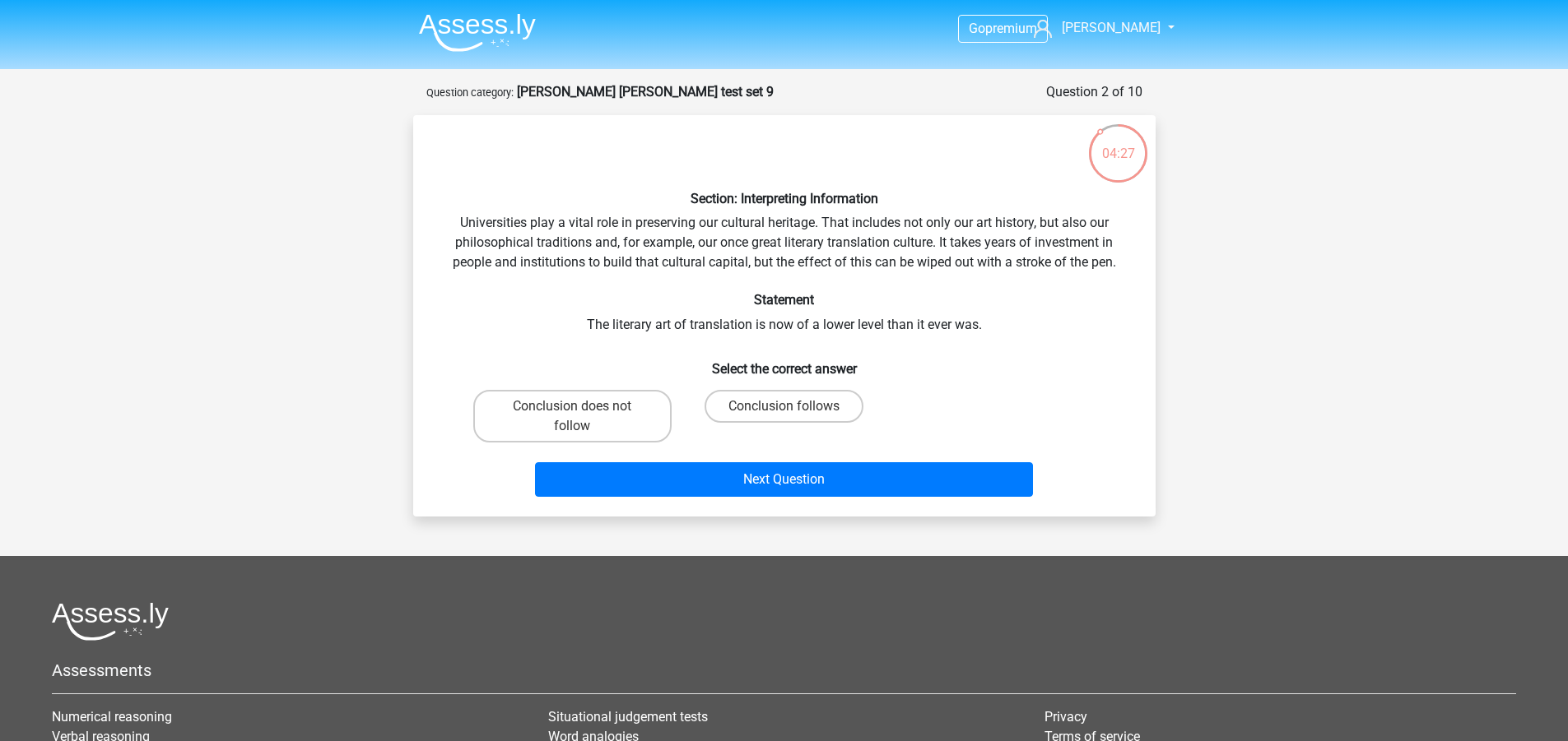
click at [1029, 213] on div "Section: Interpreting Information Universities play a vital role in preserving …" at bounding box center [784, 316] width 729 height 375
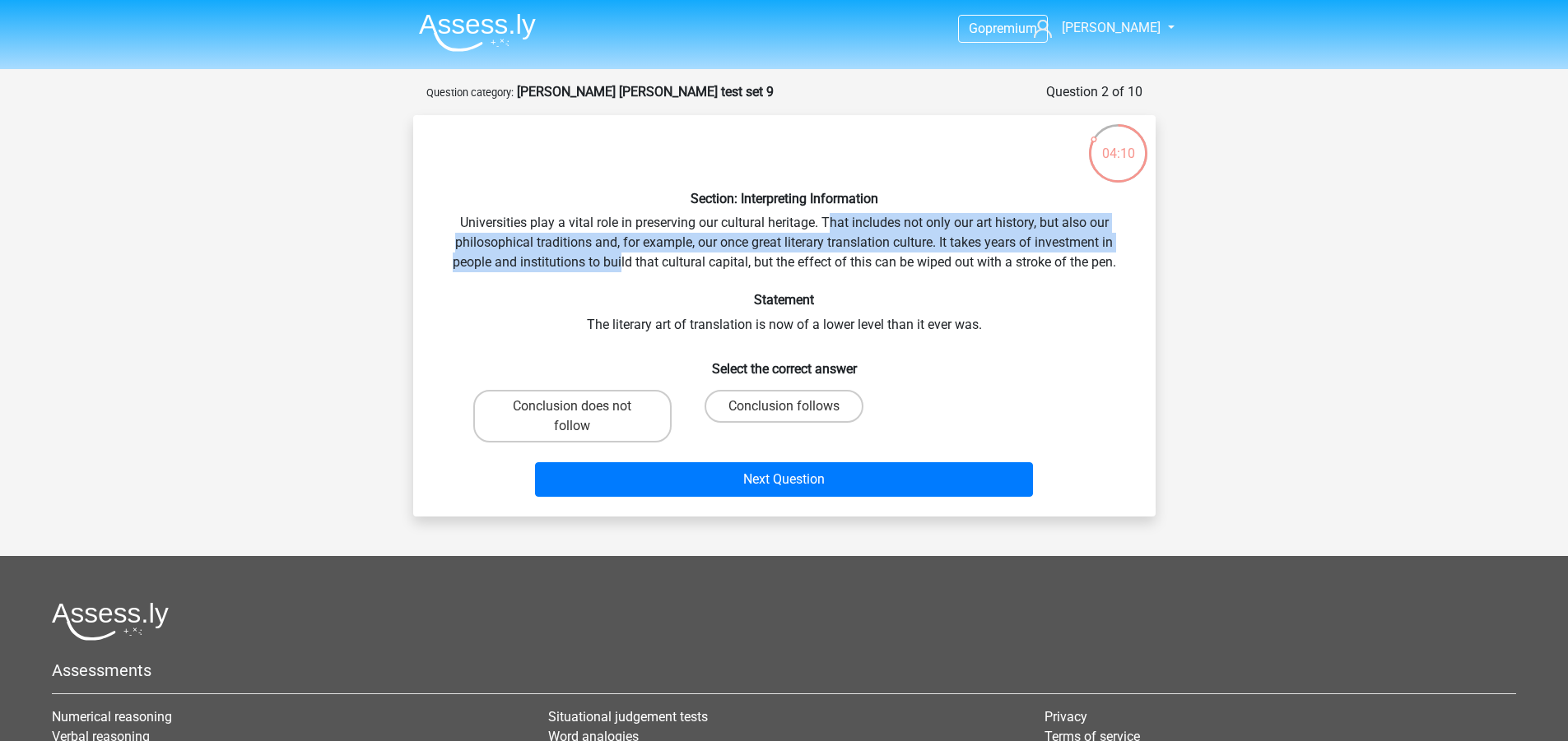
drag, startPoint x: 827, startPoint y: 223, endPoint x: 621, endPoint y: 265, distance: 210.2
click at [621, 265] on div "Section: Interpreting Information Universities play a vital role in preserving …" at bounding box center [784, 316] width 729 height 375
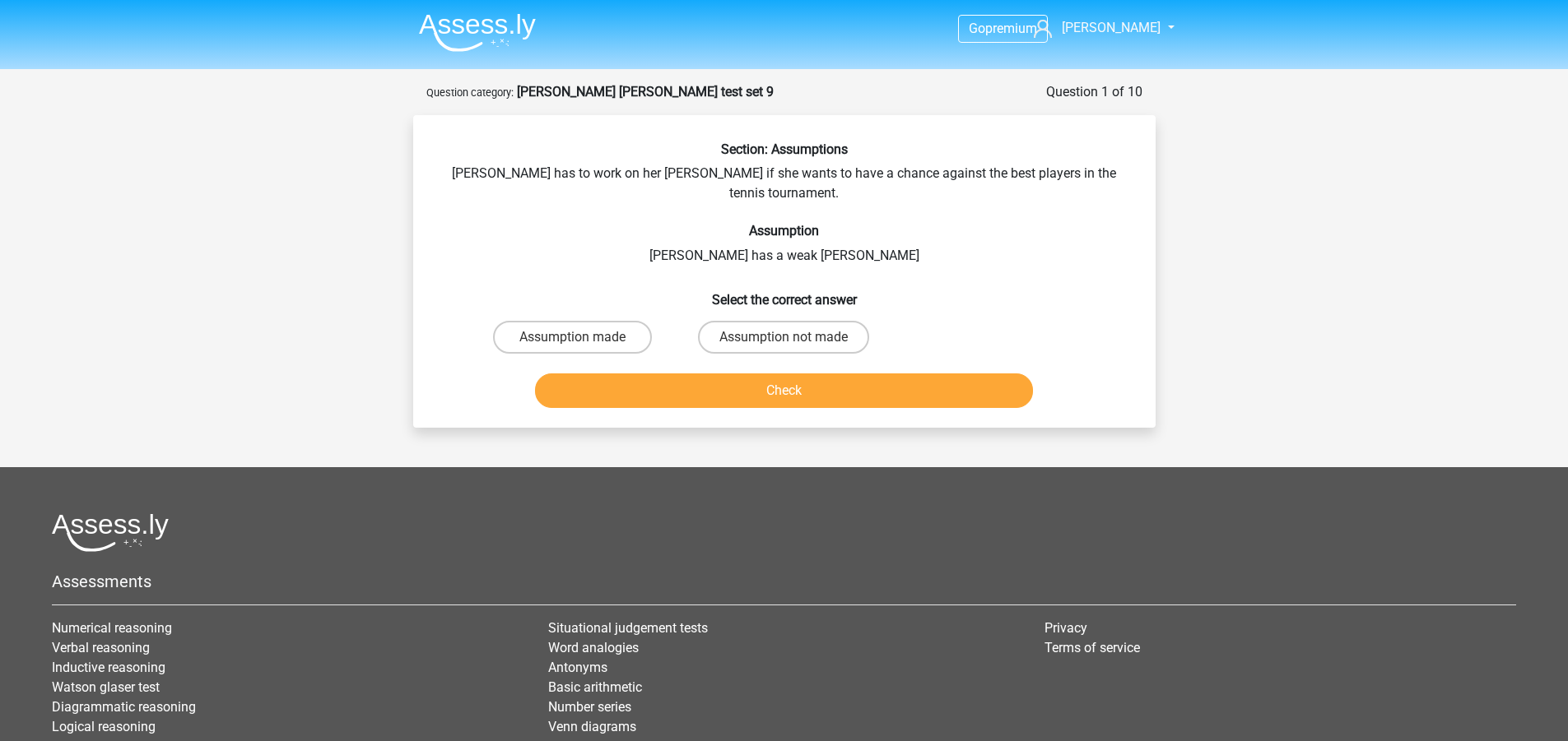
click at [454, 178] on div "Section: Assumptions [PERSON_NAME] has to work on her [PERSON_NAME] if she want…" at bounding box center [784, 277] width 729 height 273
click at [557, 321] on label "Assumption made" at bounding box center [573, 337] width 159 height 33
click at [572, 338] on input "Assumption made" at bounding box center [577, 343] width 11 height 11
radio input "true"
click at [673, 373] on button "Check" at bounding box center [784, 390] width 498 height 34
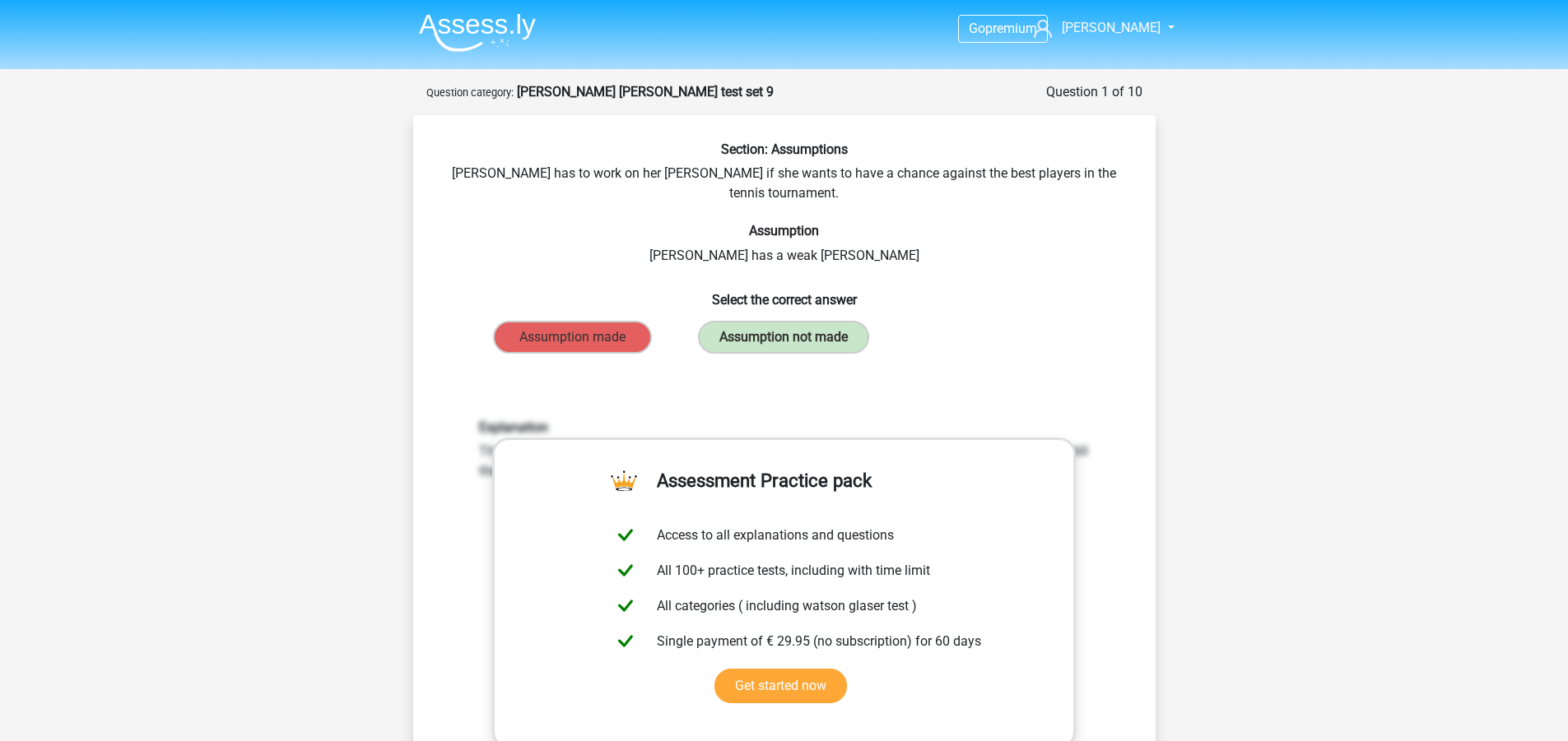
click at [536, 252] on div "Section: Assumptions [PERSON_NAME] has to work on her [PERSON_NAME] if she want…" at bounding box center [784, 542] width 729 height 803
click at [599, 223] on h6 "Assumption" at bounding box center [784, 231] width 690 height 16
click at [590, 223] on h6 "Assumption" at bounding box center [784, 231] width 690 height 16
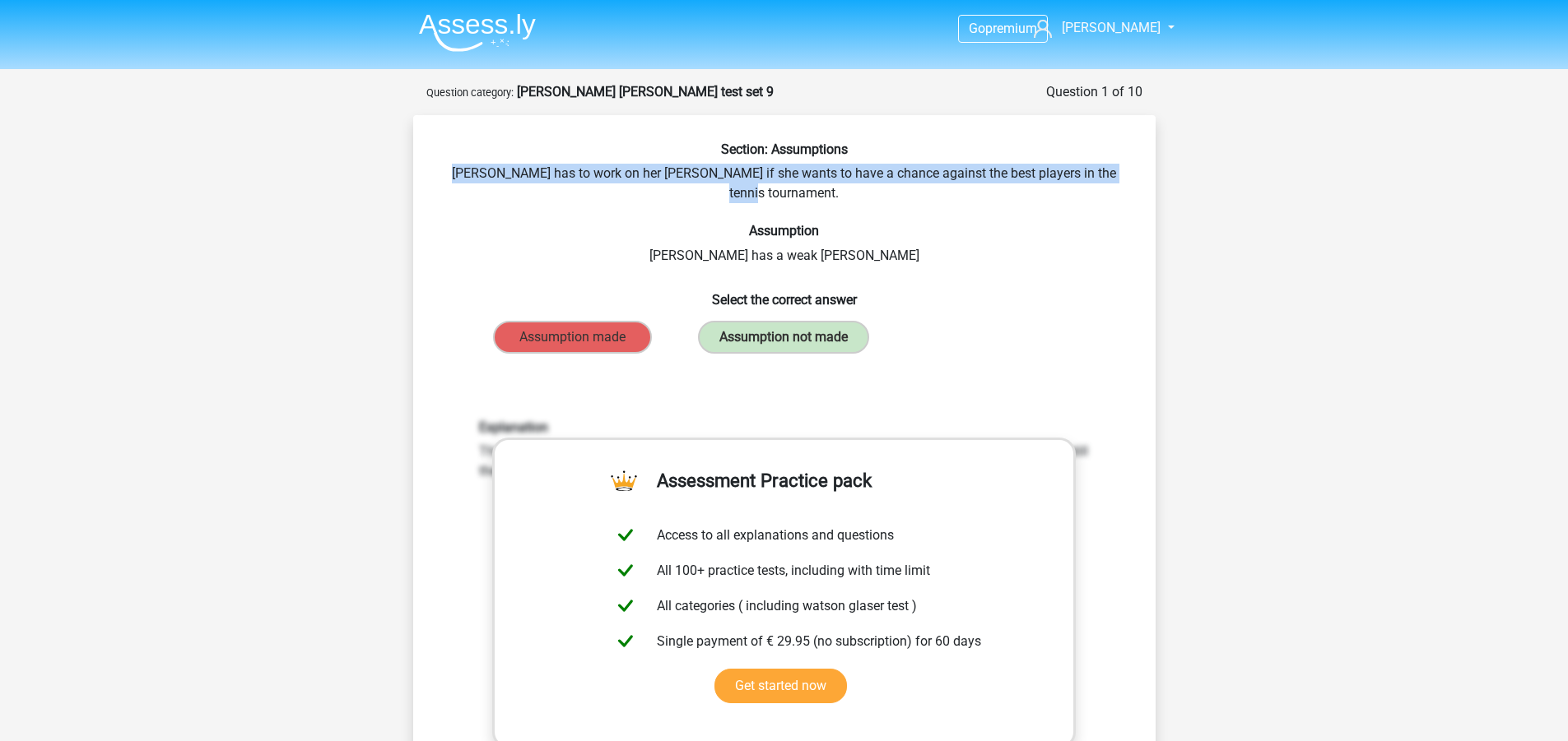
drag, startPoint x: 445, startPoint y: 171, endPoint x: 1118, endPoint y: 171, distance: 673.0
click at [1118, 171] on div "Section: Assumptions Suzan has to work on her forehand if she wants to have a c…" at bounding box center [784, 542] width 729 height 803
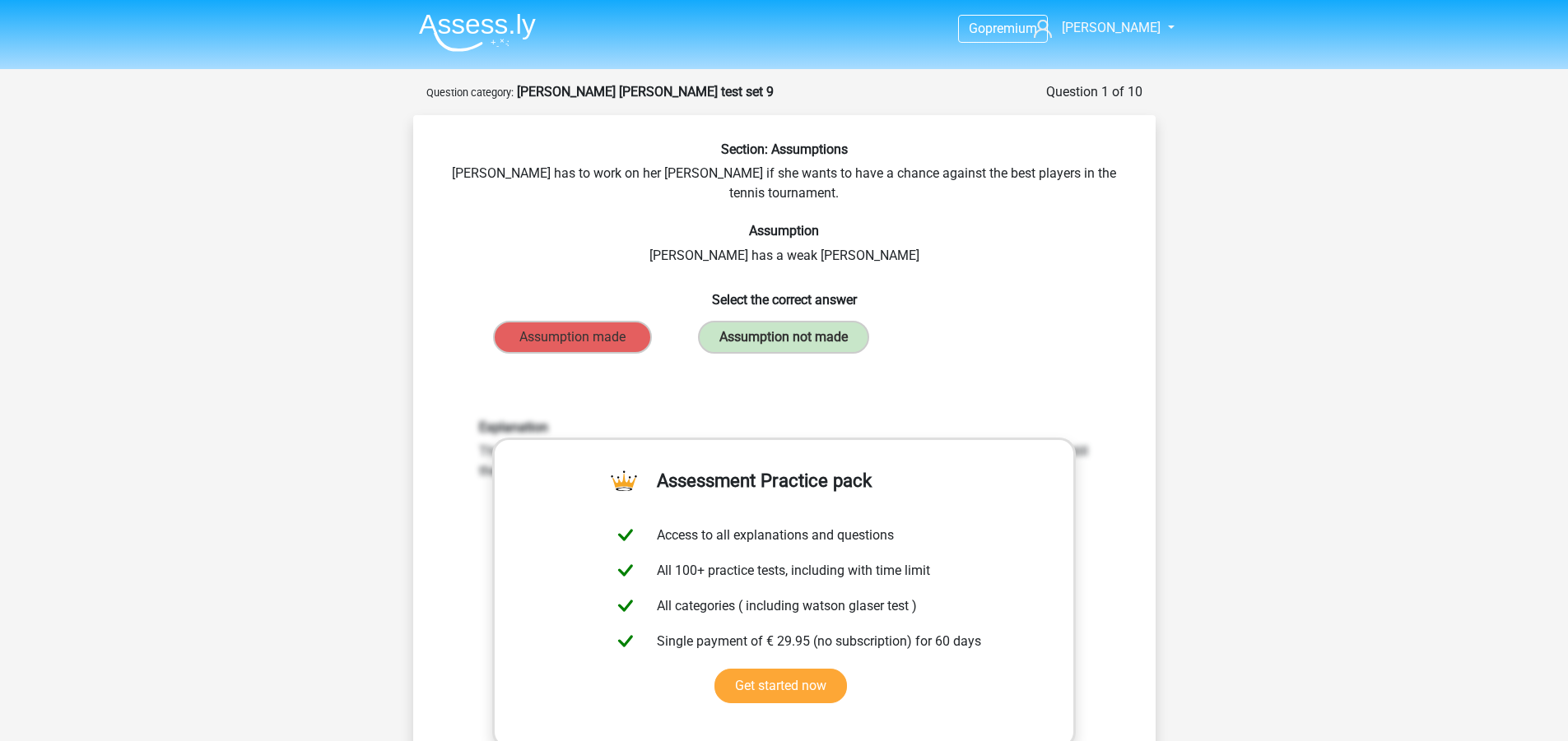
click at [1031, 233] on div "Section: Assumptions Suzan has to work on her forehand if she wants to have a c…" at bounding box center [784, 542] width 729 height 803
drag, startPoint x: 712, startPoint y: 237, endPoint x: 816, endPoint y: 231, distance: 104.2
click at [816, 231] on div "Section: Assumptions Suzan has to work on her forehand if she wants to have a c…" at bounding box center [784, 542] width 729 height 803
click at [698, 180] on div "Section: Assumptions Suzan has to work on her forehand if she wants to have a c…" at bounding box center [784, 542] width 729 height 803
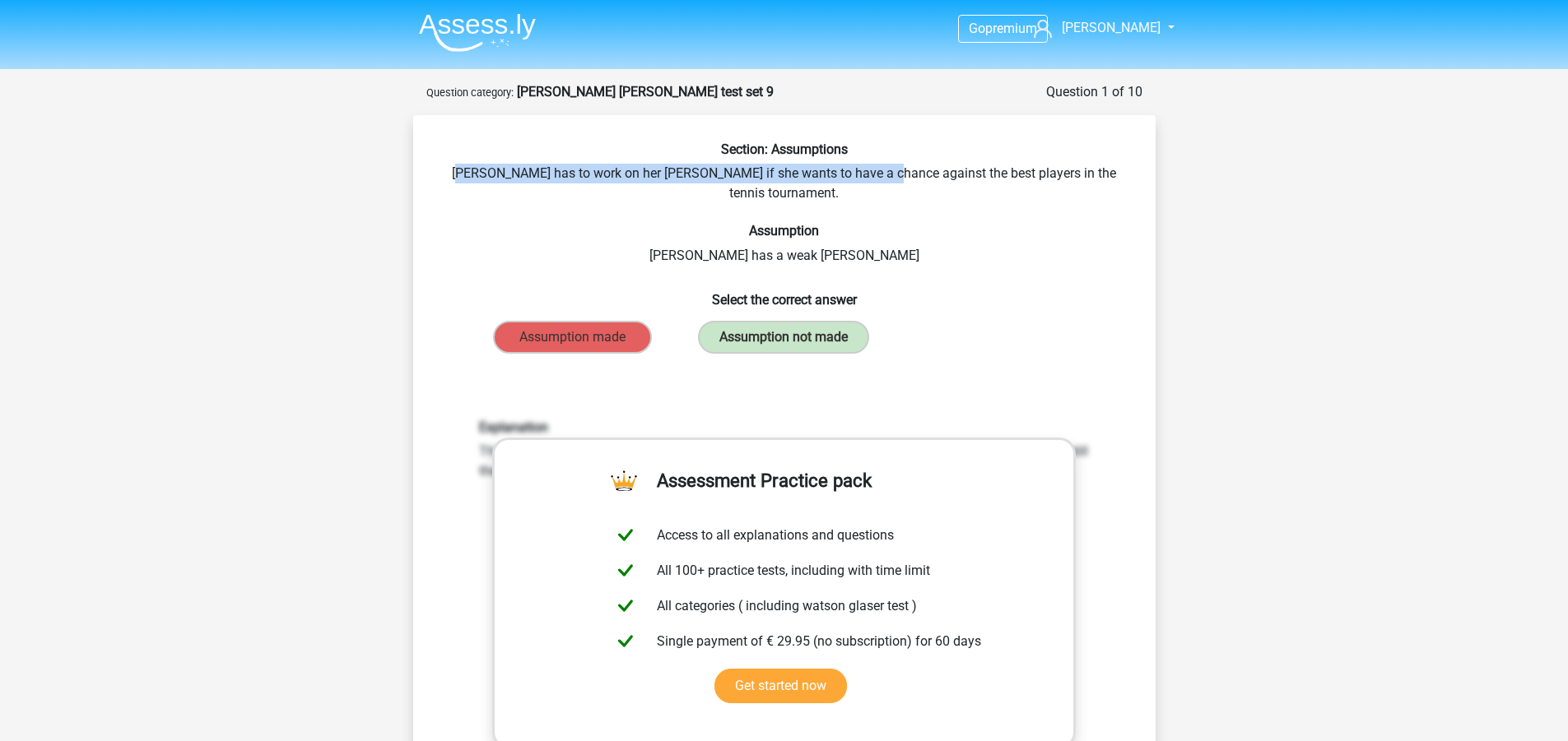
drag, startPoint x: 459, startPoint y: 170, endPoint x: 874, endPoint y: 172, distance: 415.0
click at [874, 172] on div "Section: Assumptions Suzan has to work on her forehand if she wants to have a c…" at bounding box center [784, 542] width 729 height 803
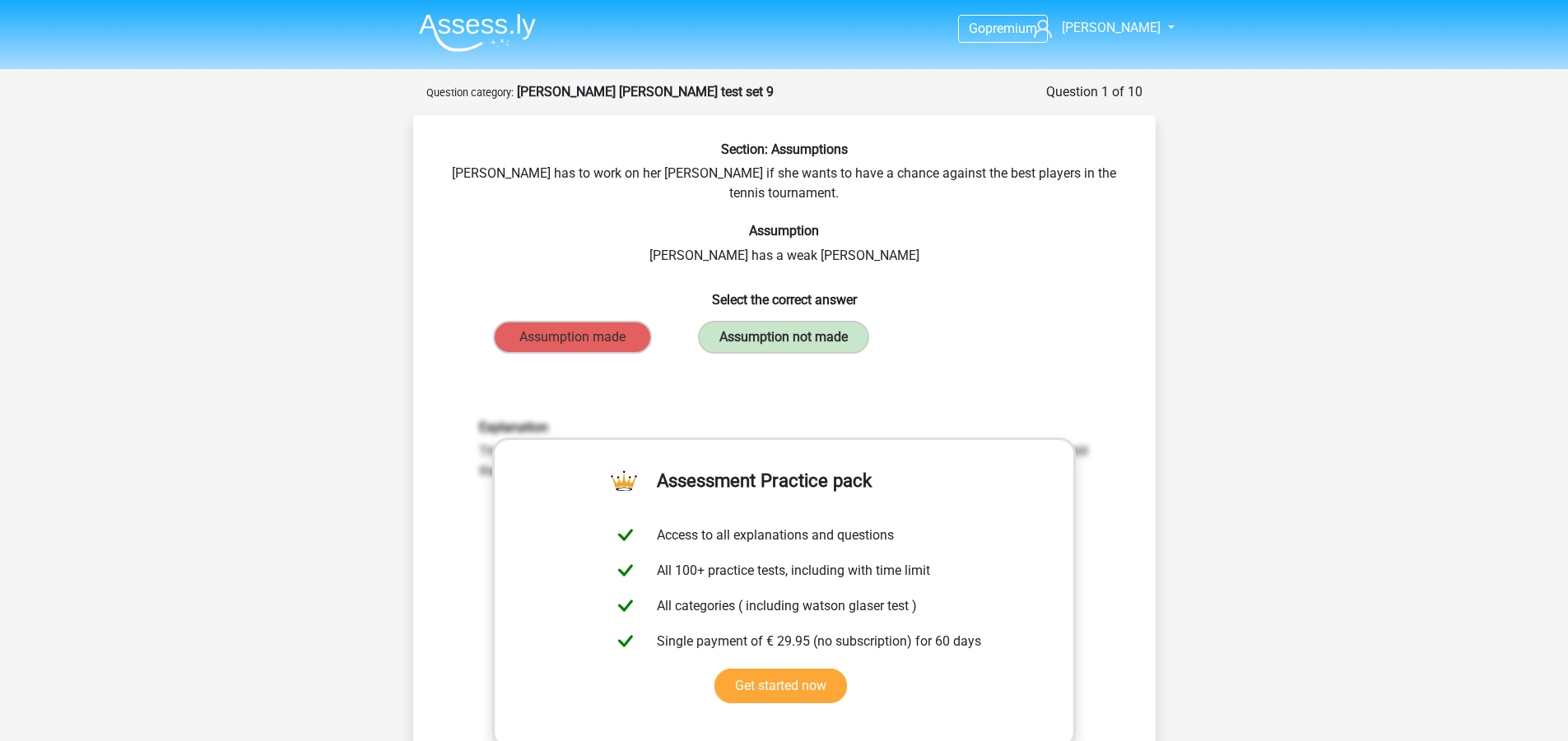
click at [762, 234] on div "Section: Assumptions Suzan has to work on her forehand if she wants to have a c…" at bounding box center [784, 542] width 729 height 803
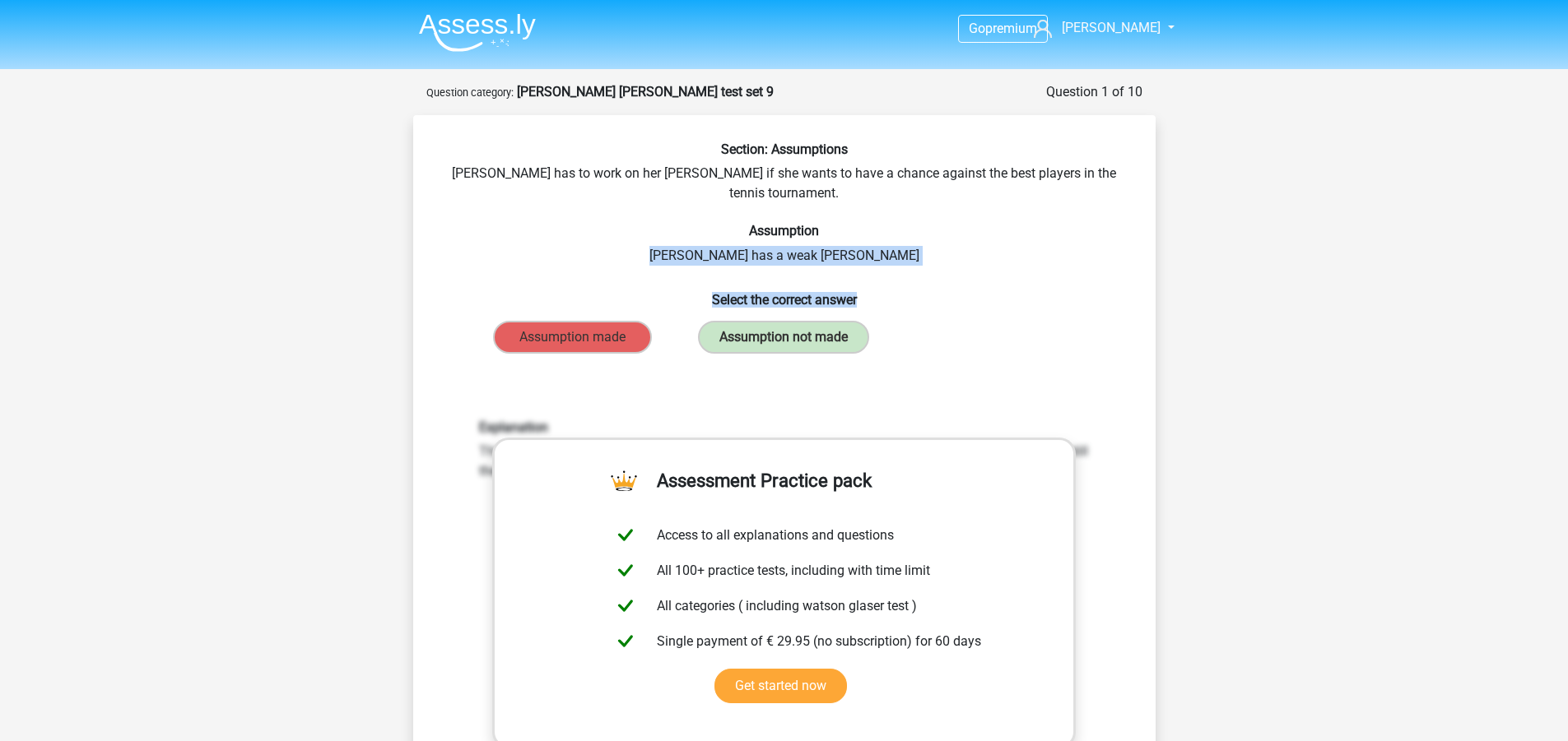
drag, startPoint x: 699, startPoint y: 233, endPoint x: 901, endPoint y: 234, distance: 202.0
click at [899, 248] on div "Section: Assumptions Suzan has to work on her forehand if she wants to have a c…" at bounding box center [784, 542] width 729 height 803
click at [900, 233] on div "Section: Assumptions Suzan has to work on her forehand if she wants to have a c…" at bounding box center [784, 542] width 729 height 803
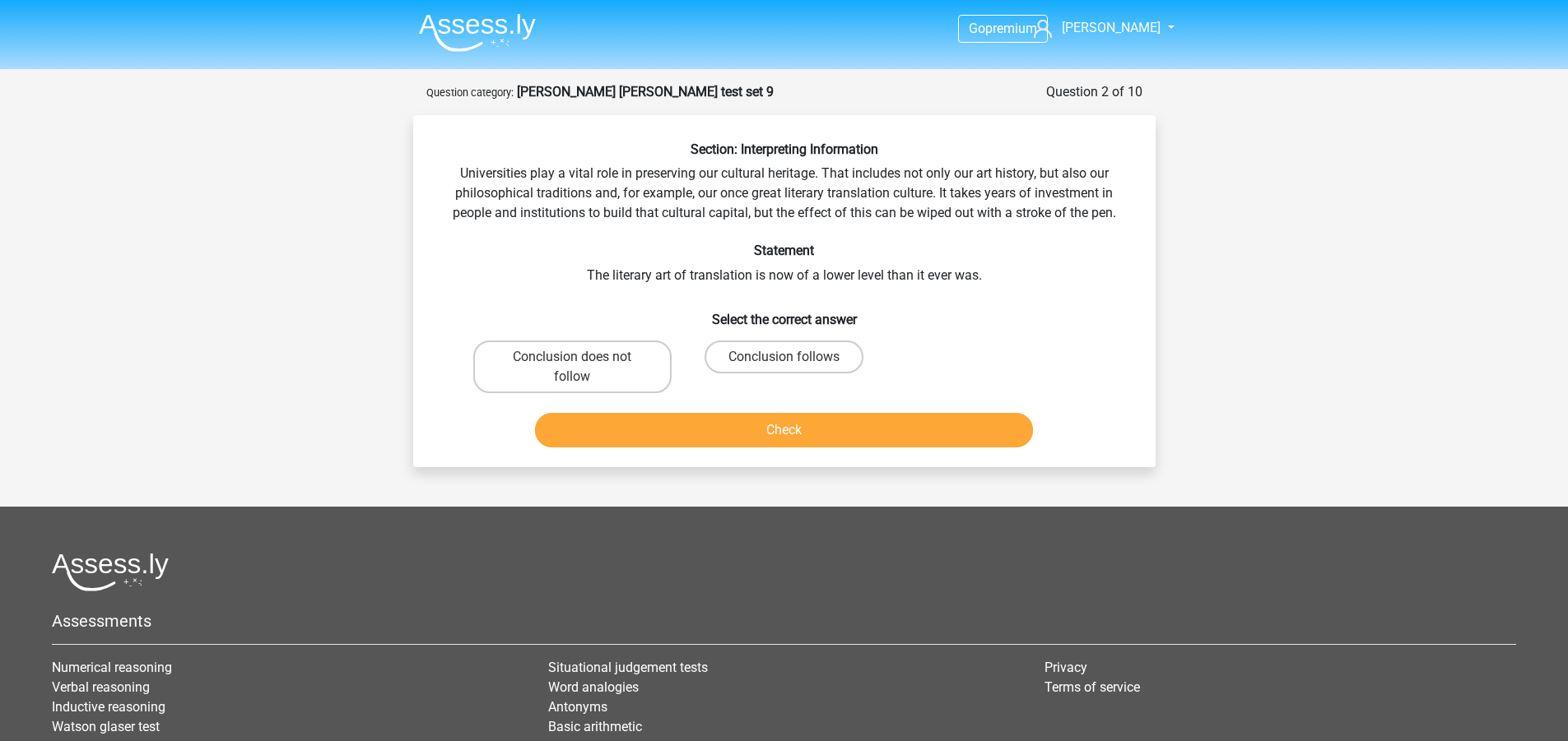
click at [399, 348] on div "Question 2 of 10 Question category: watson glaser test set 9 Section: Interpret…" at bounding box center [785, 274] width 782 height 385
drag, startPoint x: 455, startPoint y: 169, endPoint x: 509, endPoint y: 178, distance: 54.7
click at [509, 178] on div "Section: Interpreting Information Universities play a vital role in preserving …" at bounding box center [784, 297] width 729 height 312
drag, startPoint x: 465, startPoint y: 165, endPoint x: 476, endPoint y: 165, distance: 11.0
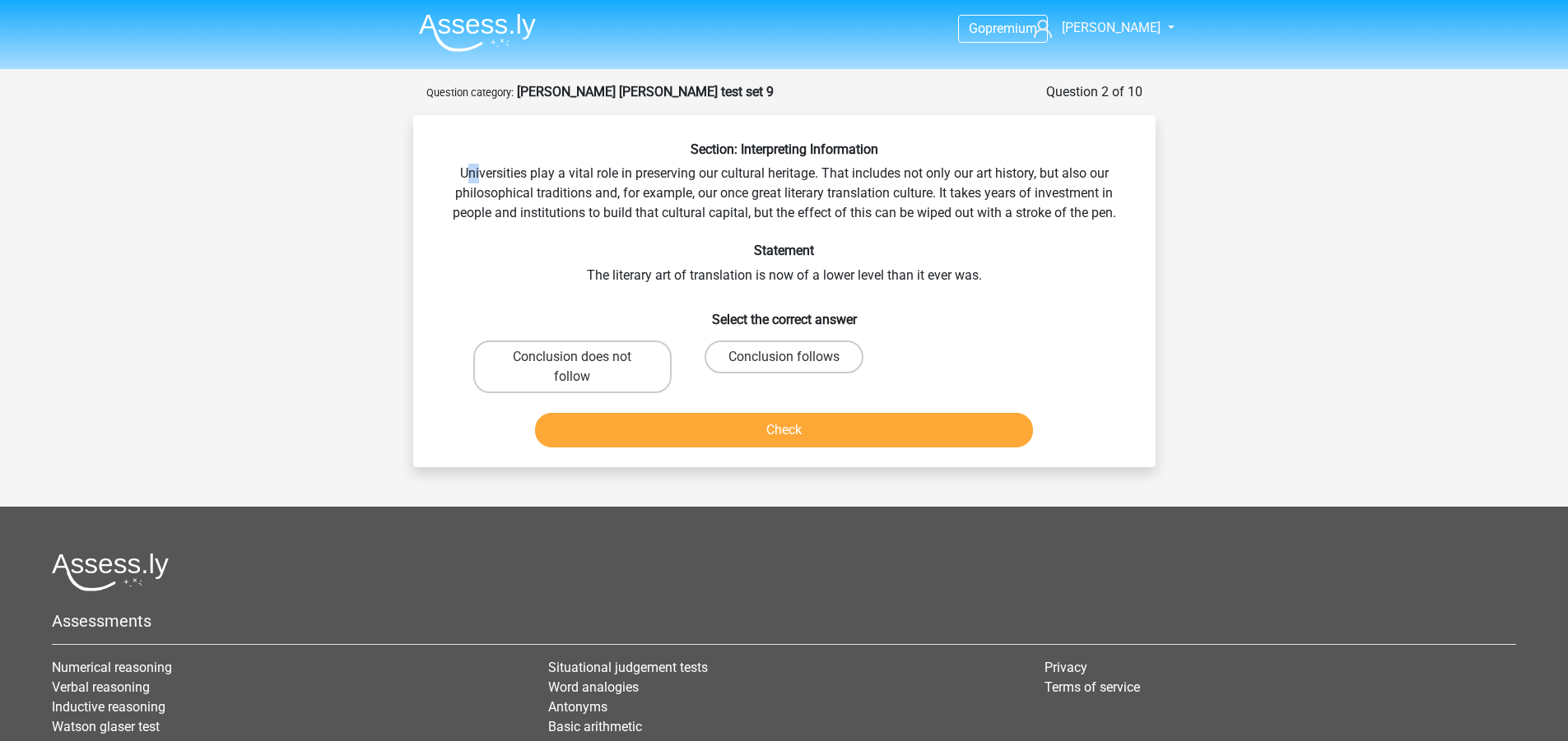
click at [476, 165] on div "Section: Interpreting Information Universities play a vital role in preserving …" at bounding box center [784, 297] width 729 height 312
click at [489, 176] on div "Section: Interpreting Information Universities play a vital role in preserving …" at bounding box center [784, 297] width 729 height 312
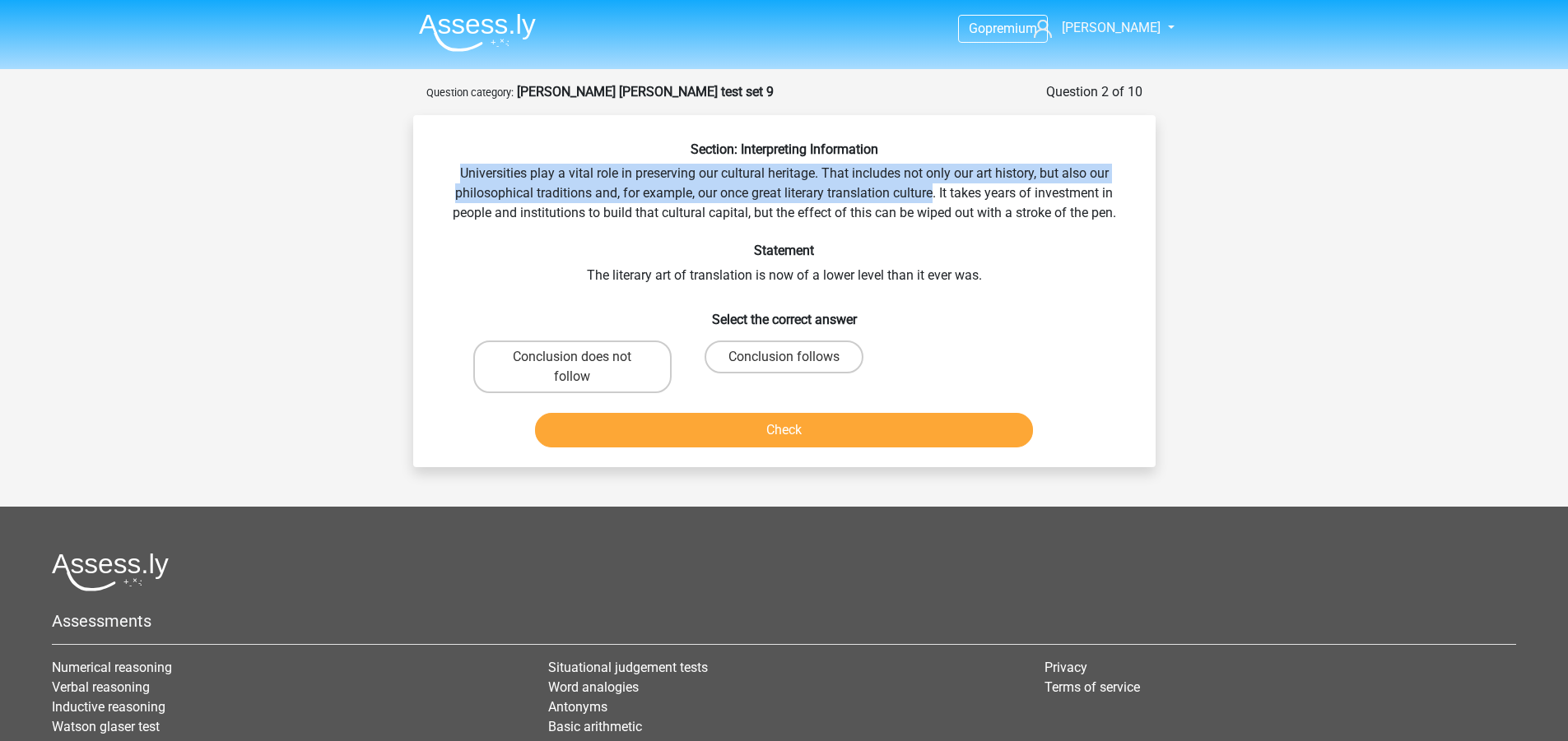
drag, startPoint x: 461, startPoint y: 171, endPoint x: 934, endPoint y: 194, distance: 473.6
click at [934, 194] on div "Section: Interpreting Information Universities play a vital role in preserving …" at bounding box center [784, 297] width 729 height 312
click at [932, 192] on div "Section: Interpreting Information Universities play a vital role in preserving …" at bounding box center [784, 297] width 729 height 312
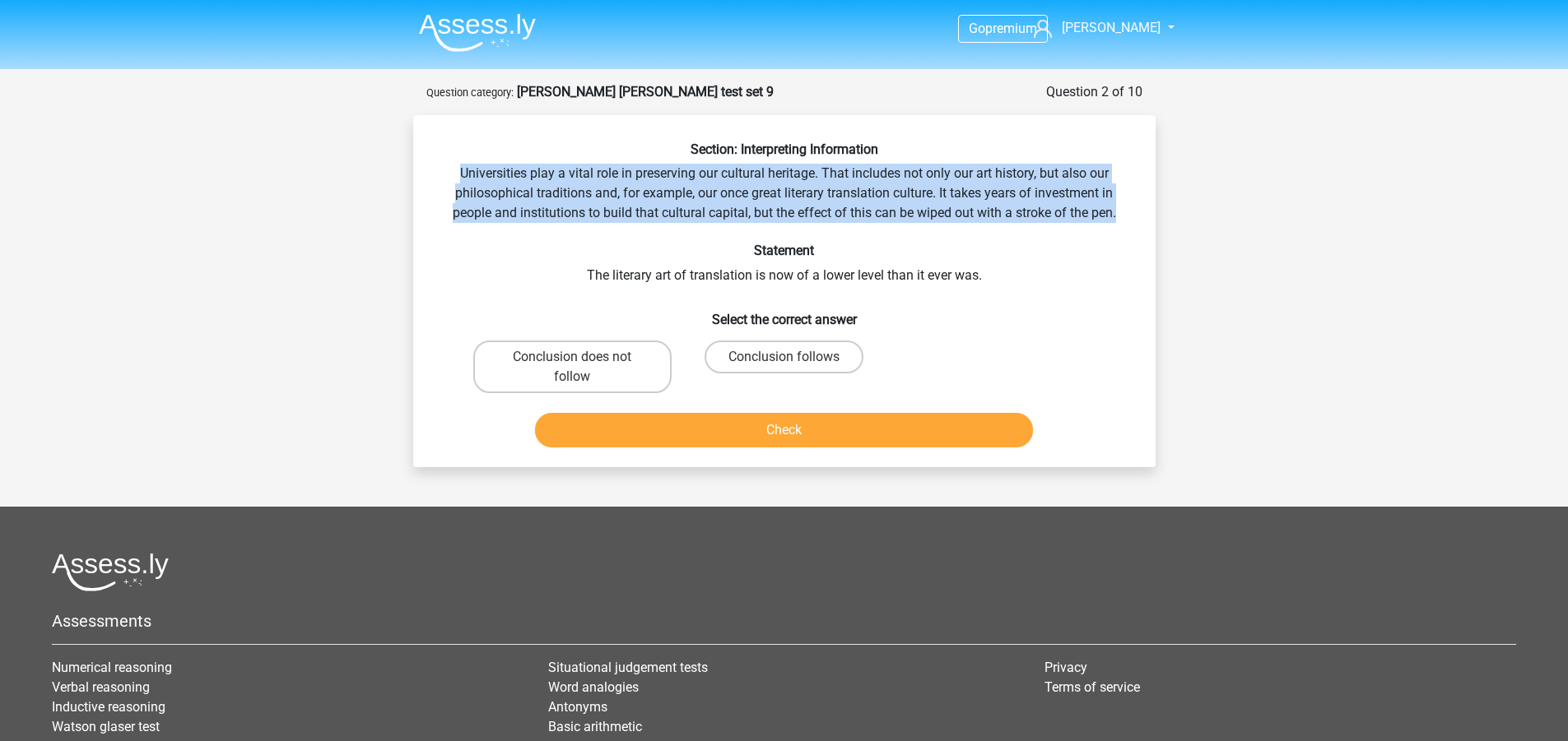
drag, startPoint x: 451, startPoint y: 171, endPoint x: 1118, endPoint y: 220, distance: 668.8
click at [1120, 219] on div "Section: Interpreting Information Universities play a vital role in preserving …" at bounding box center [784, 297] width 729 height 312
click at [1115, 220] on div "Section: Interpreting Information Universities play a vital role in preserving …" at bounding box center [784, 297] width 729 height 312
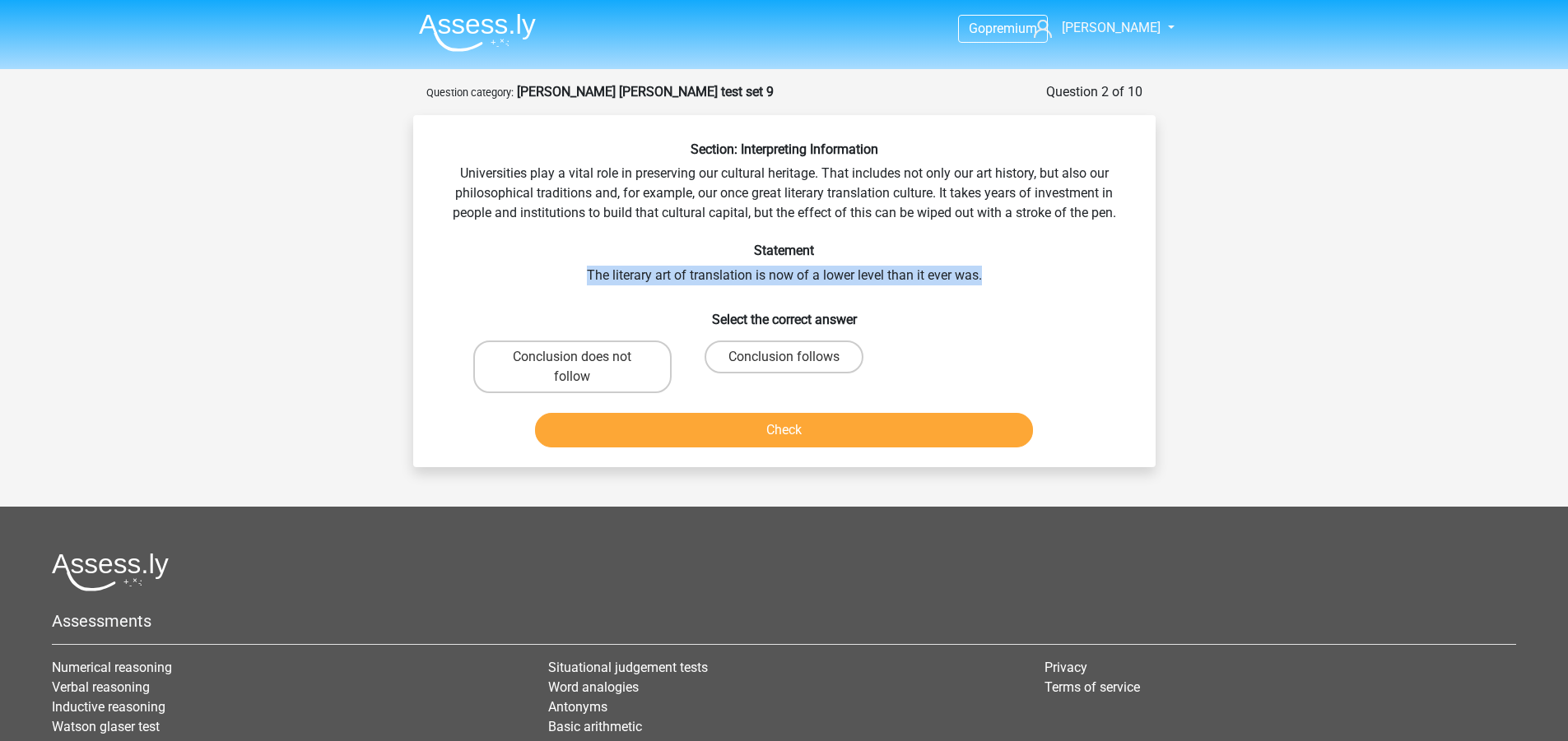
drag, startPoint x: 583, startPoint y: 276, endPoint x: 997, endPoint y: 273, distance: 414.0
click at [996, 273] on div "Section: Interpreting Information Universities play a vital role in preserving …" at bounding box center [784, 297] width 729 height 312
click at [997, 273] on div "Section: Interpreting Information Universities play a vital role in preserving …" at bounding box center [784, 297] width 729 height 312
click at [944, 261] on div "Section: Interpreting Information Universities play a vital role in preserving …" at bounding box center [784, 297] width 729 height 312
click at [943, 262] on div "Section: Interpreting Information Universities play a vital role in preserving …" at bounding box center [784, 297] width 729 height 312
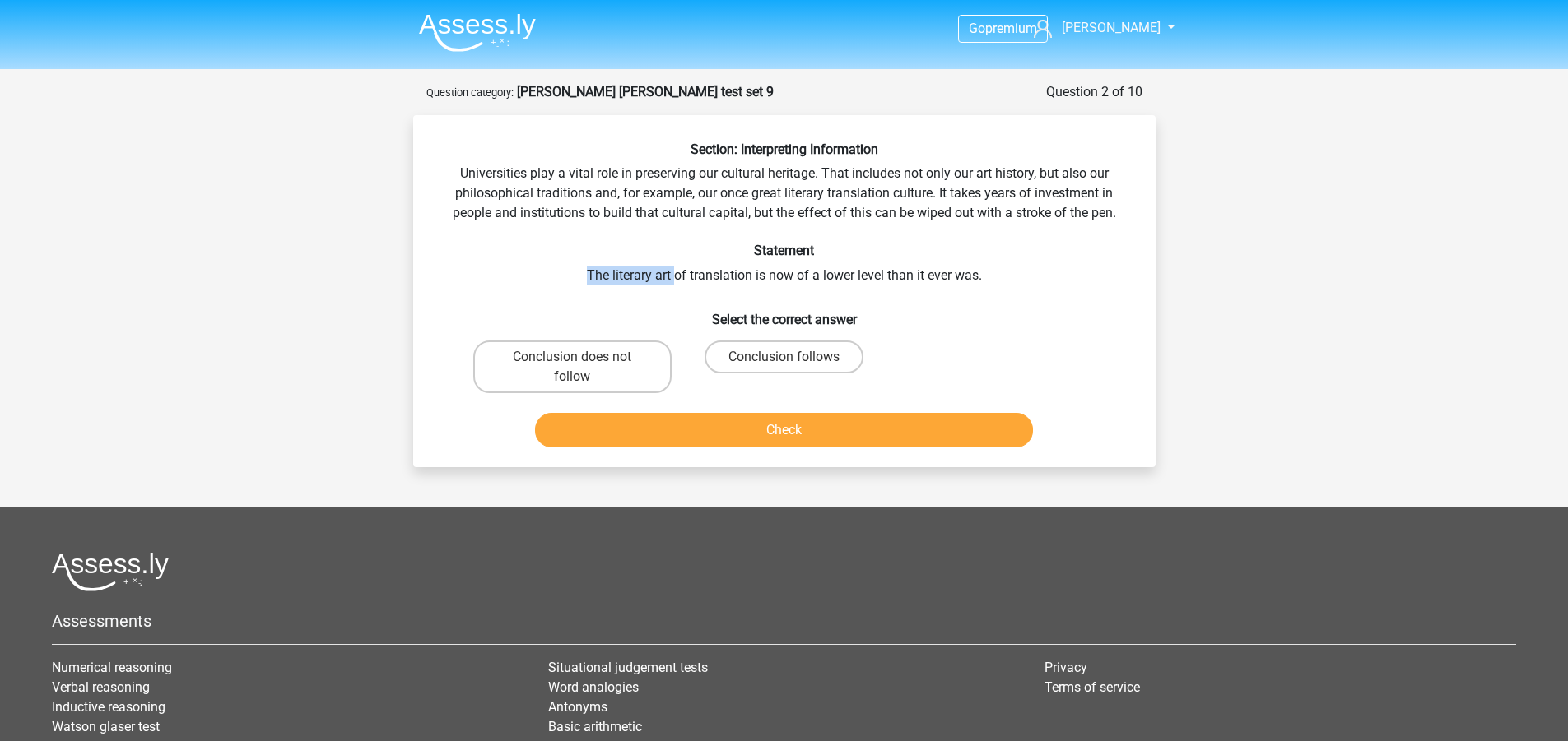
drag, startPoint x: 578, startPoint y: 275, endPoint x: 675, endPoint y: 277, distance: 97.0
click at [675, 277] on div "Section: Interpreting Information Universities play a vital role in preserving …" at bounding box center [784, 297] width 729 height 312
click at [574, 273] on div "Section: Interpreting Information Universities play a vital role in preserving …" at bounding box center [784, 297] width 729 height 312
drag, startPoint x: 589, startPoint y: 277, endPoint x: 983, endPoint y: 273, distance: 394.0
click at [983, 273] on div "Section: Interpreting Information Universities play a vital role in preserving …" at bounding box center [784, 297] width 729 height 312
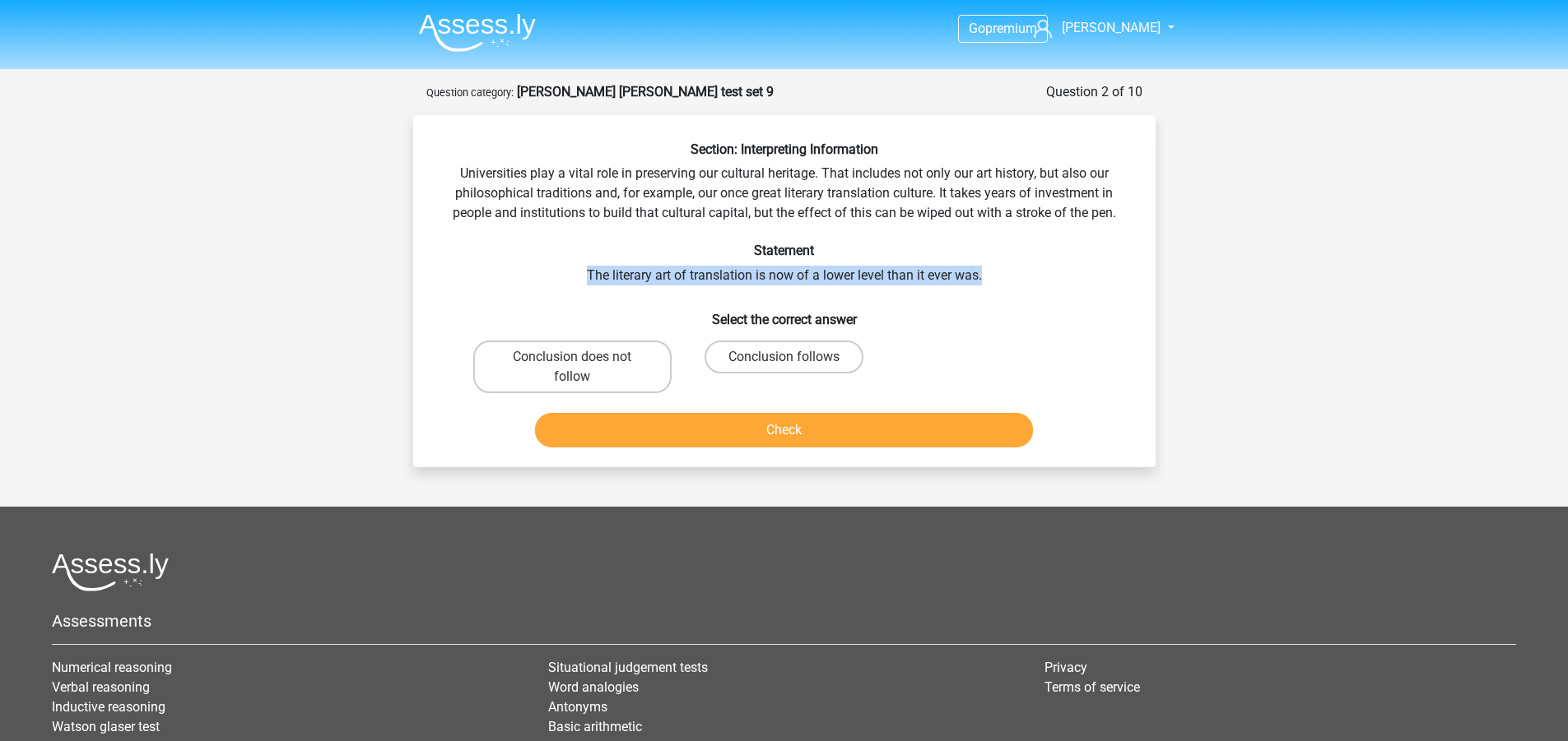
click at [983, 273] on div "Section: Interpreting Information Universities play a vital role in preserving …" at bounding box center [784, 297] width 729 height 312
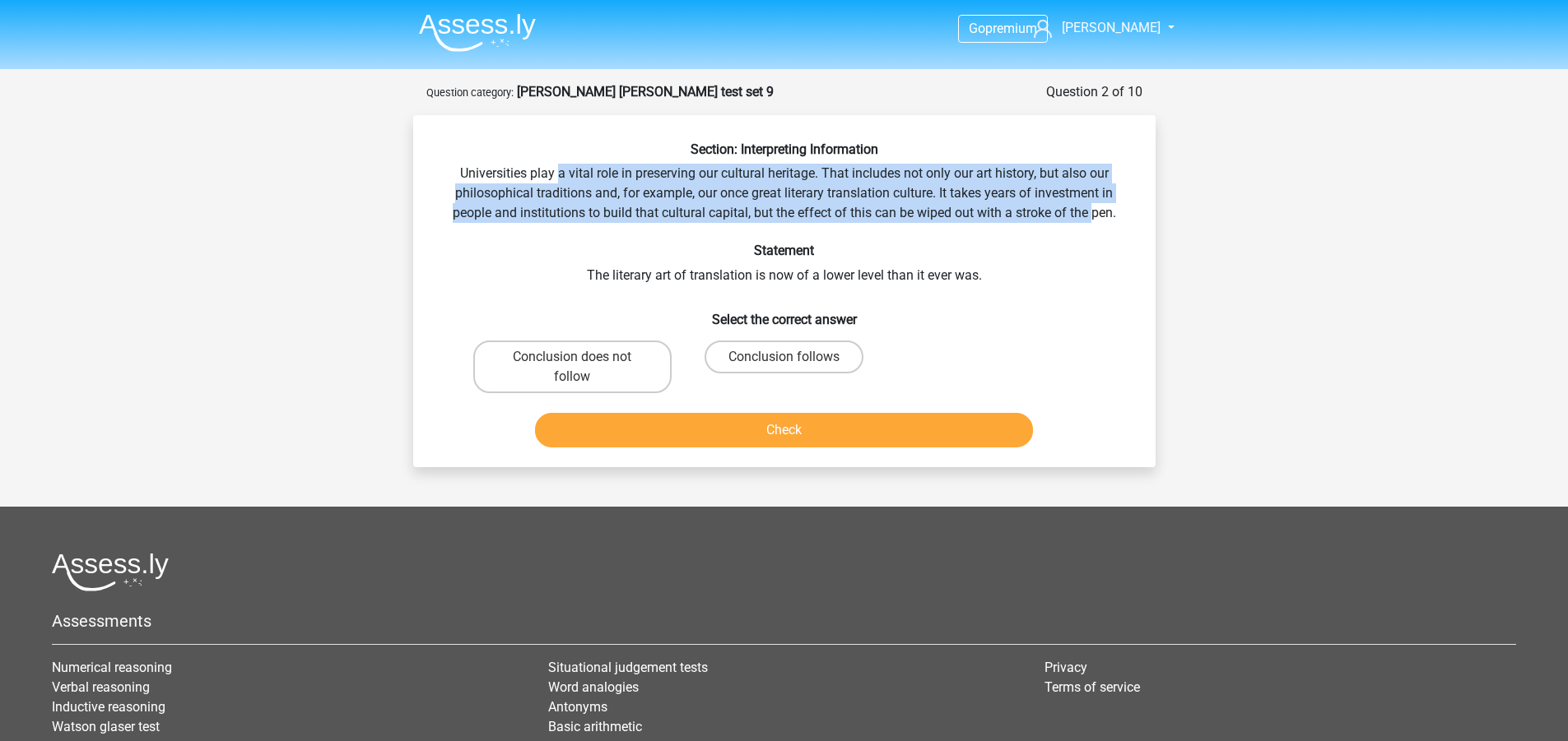
drag, startPoint x: 557, startPoint y: 168, endPoint x: 1093, endPoint y: 211, distance: 537.7
click at [1093, 211] on div "Section: Interpreting Information Universities play a vital role in preserving …" at bounding box center [784, 297] width 729 height 312
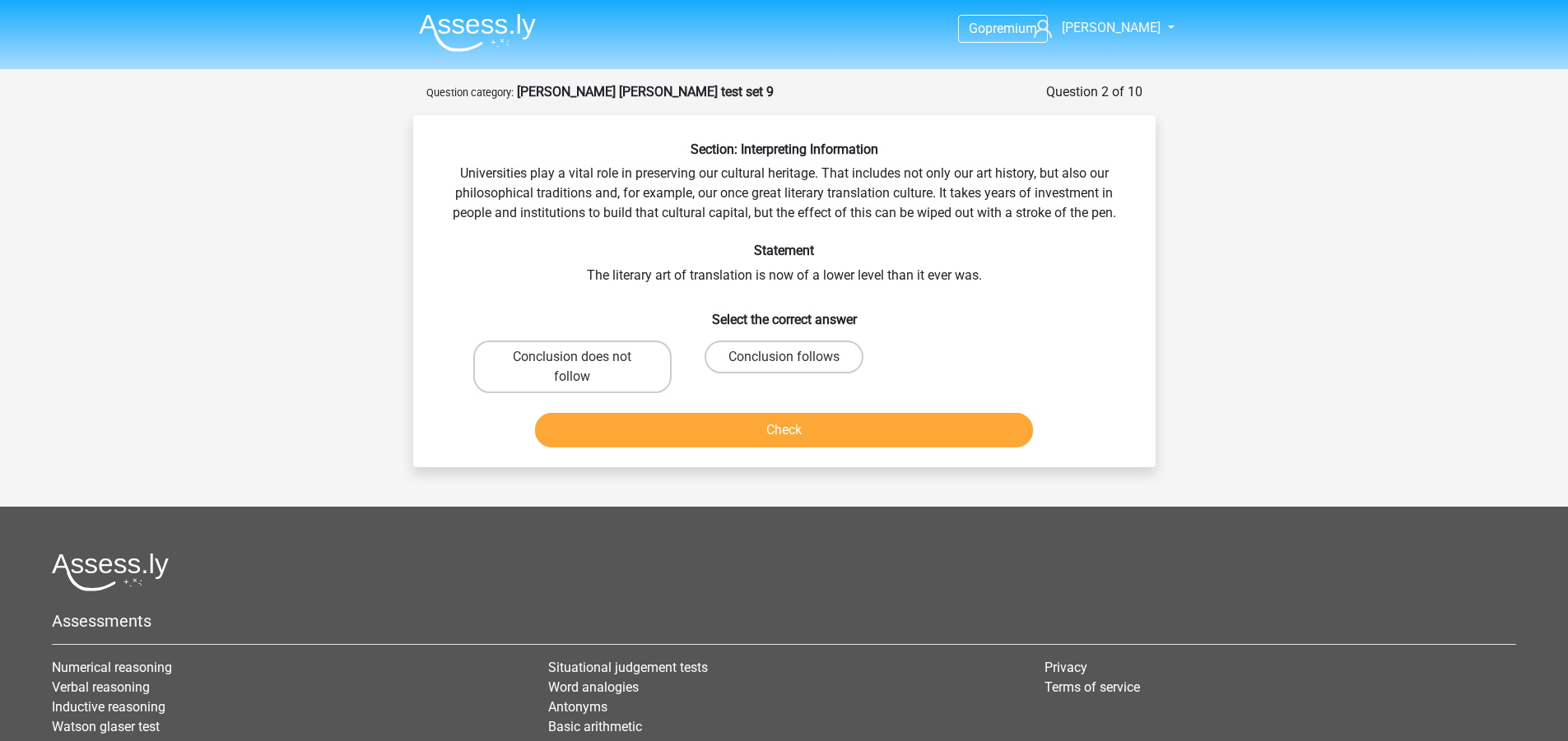
click at [637, 289] on div "Section: Interpreting Information Universities play a vital role in preserving …" at bounding box center [784, 297] width 729 height 312
click at [570, 373] on label "Conclusion does not follow" at bounding box center [572, 367] width 198 height 53
click at [572, 368] on input "Conclusion does not follow" at bounding box center [577, 362] width 11 height 11
radio input "true"
click at [702, 433] on button "Check" at bounding box center [784, 429] width 498 height 34
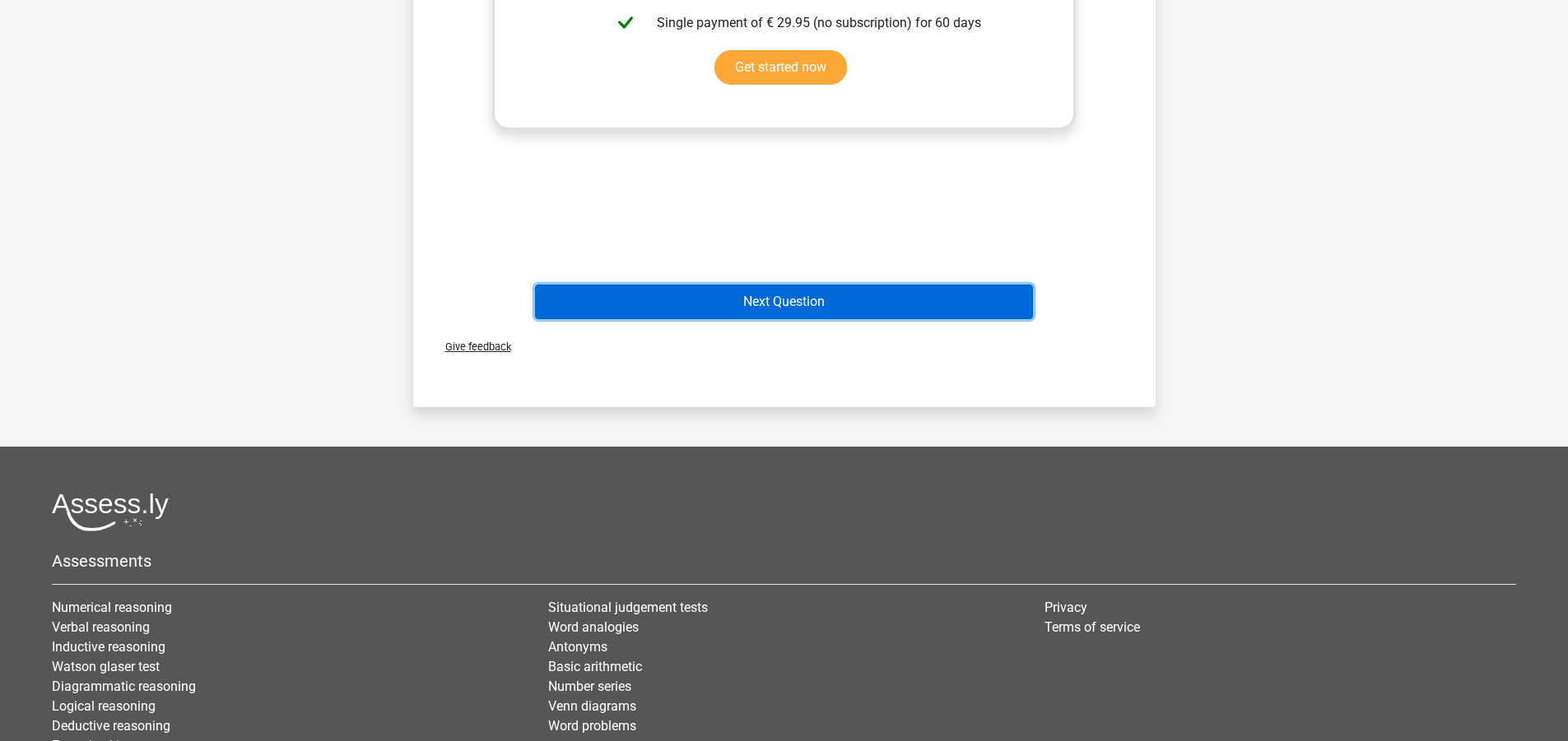
click at [726, 300] on button "Next Question" at bounding box center [784, 302] width 498 height 34
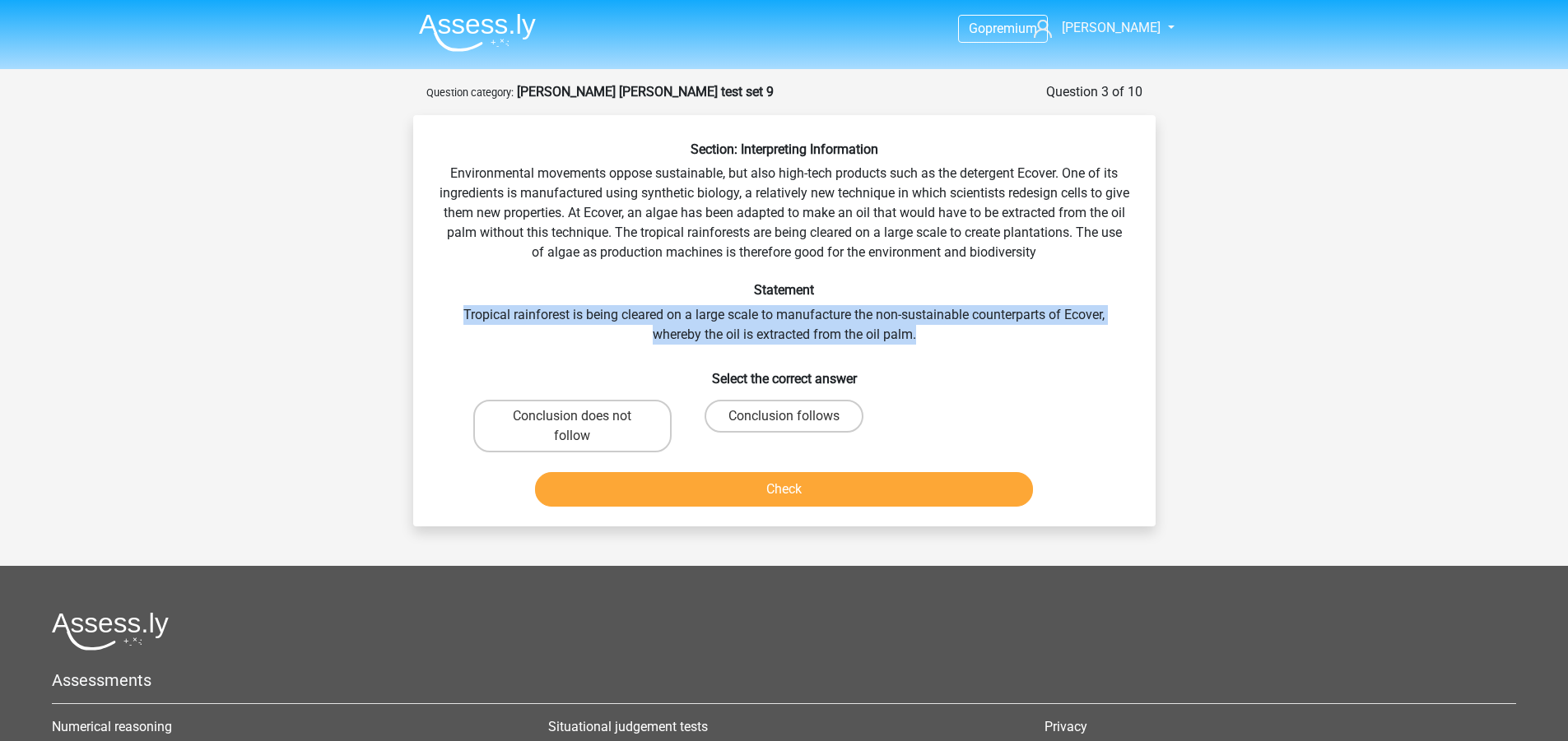
drag, startPoint x: 457, startPoint y: 319, endPoint x: 923, endPoint y: 329, distance: 466.1
click at [923, 329] on div "Section: Interpreting Information Environmental movements oppose sustainable, b…" at bounding box center [784, 327] width 729 height 372
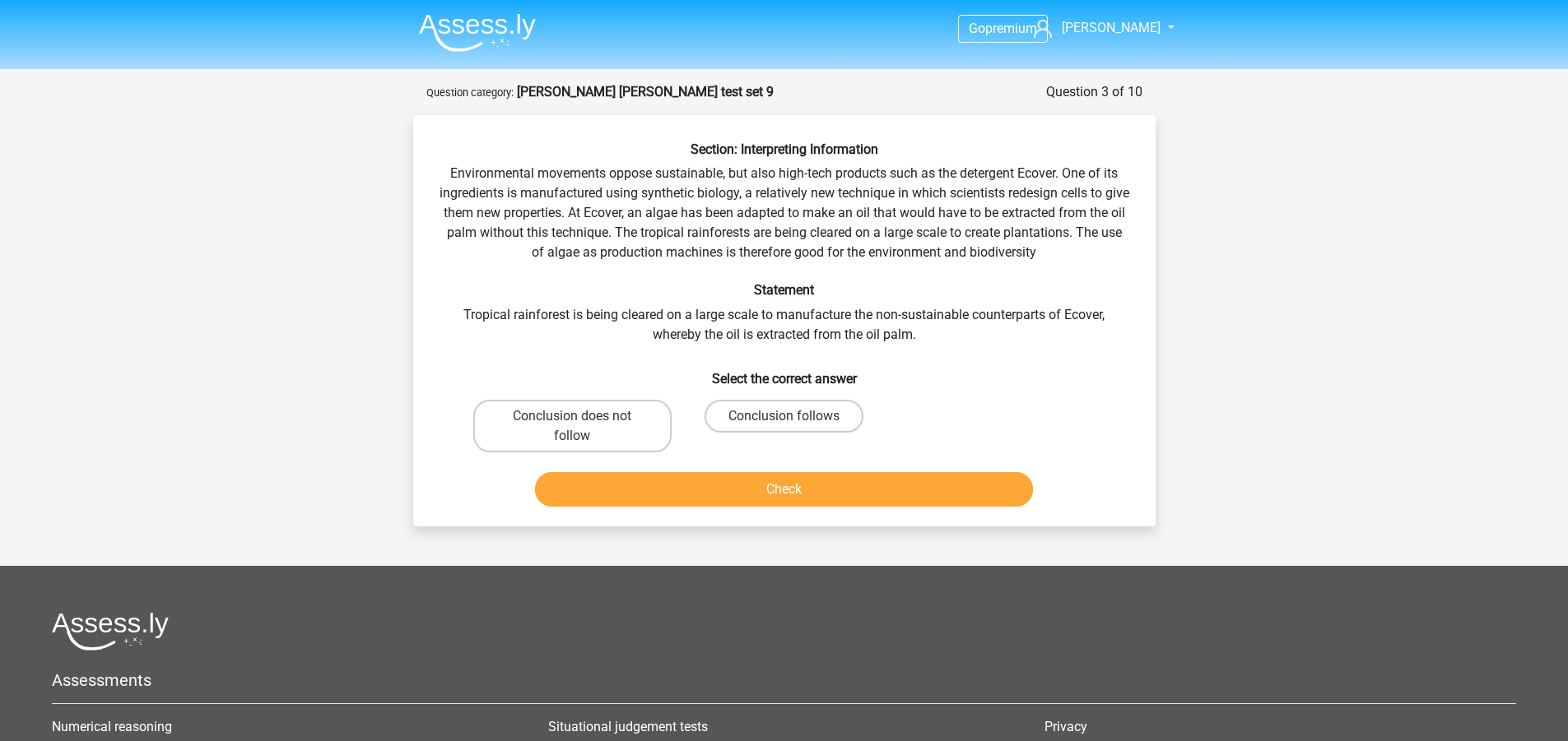
click at [405, 203] on div "Question 3 of 10 Question category: watson glaser test set 9 Section: Interpret…" at bounding box center [785, 304] width 769 height 444
click at [410, 189] on div "Question 3 of 10 Question category: watson glaser test set 9 Section: Interpret…" at bounding box center [785, 304] width 769 height 444
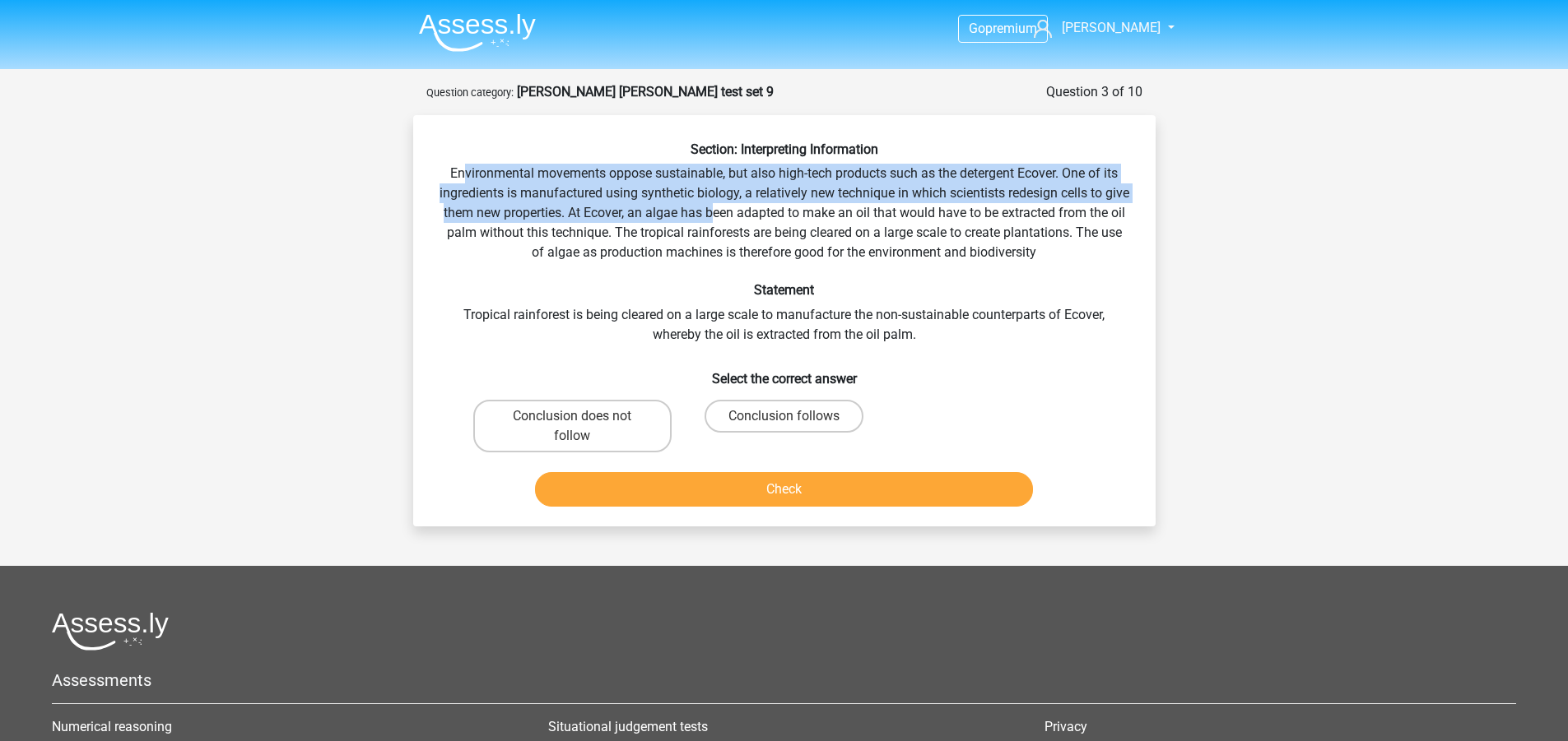
drag, startPoint x: 459, startPoint y: 165, endPoint x: 745, endPoint y: 210, distance: 289.5
click at [745, 210] on div "Section: Interpreting Information Environmental movements oppose sustainable, b…" at bounding box center [784, 327] width 729 height 372
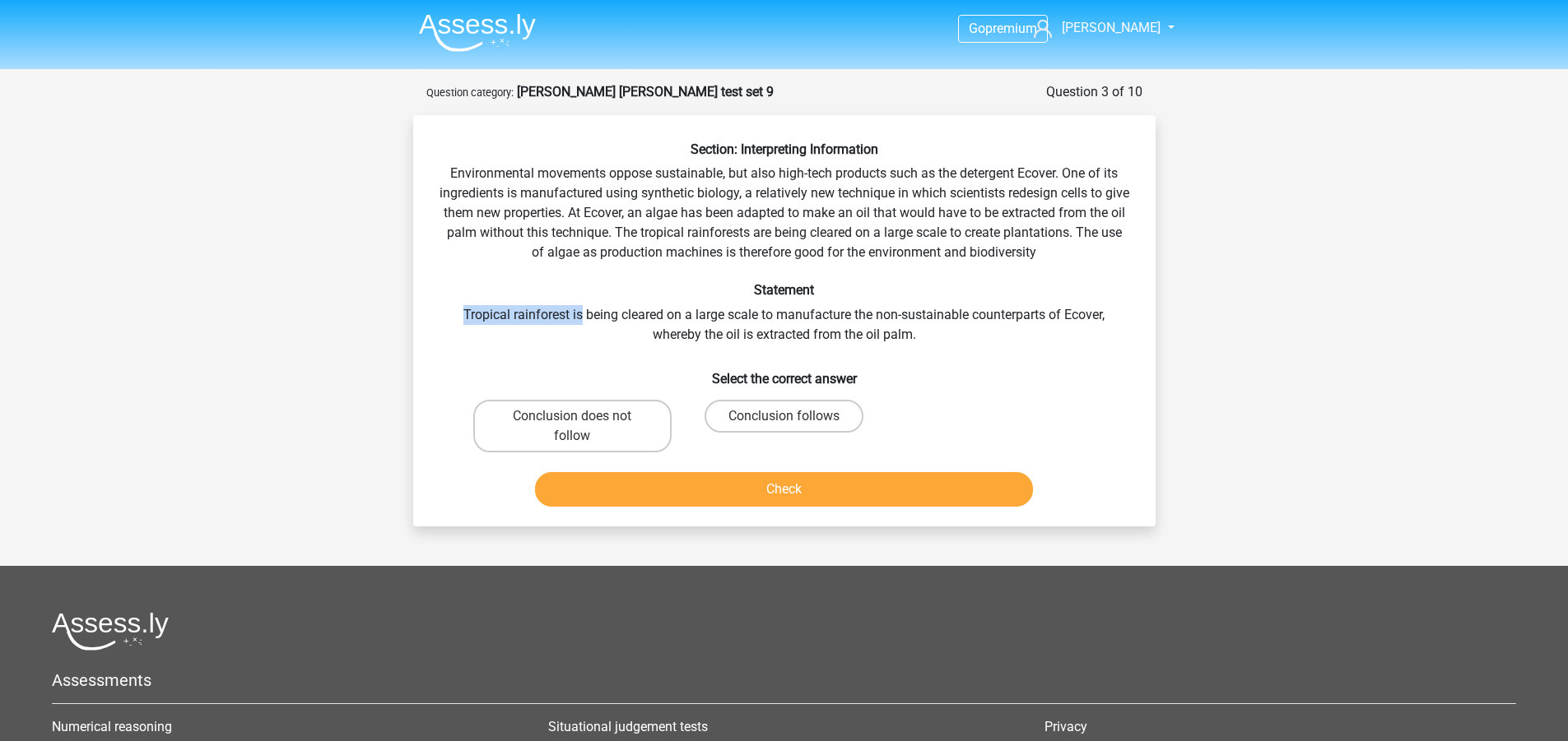
drag, startPoint x: 461, startPoint y: 317, endPoint x: 582, endPoint y: 317, distance: 121.0
click at [582, 317] on div "Section: Interpreting Information Environmental movements oppose sustainable, b…" at bounding box center [784, 327] width 729 height 372
click at [661, 310] on div "Section: Interpreting Information Environmental movements oppose sustainable, b…" at bounding box center [784, 327] width 729 height 372
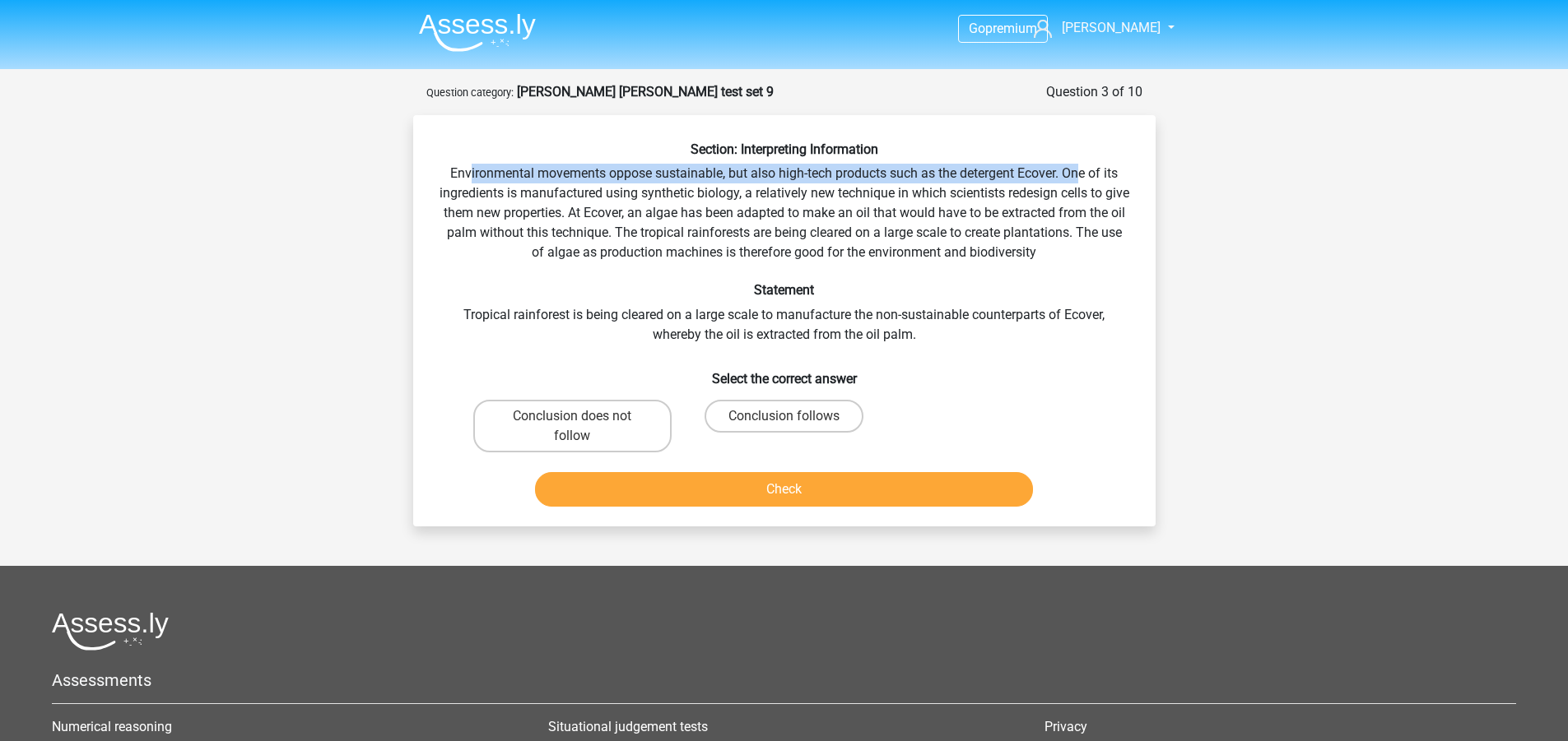
drag, startPoint x: 466, startPoint y: 177, endPoint x: 1083, endPoint y: 179, distance: 617.0
click at [1083, 179] on div "Section: Interpreting Information Environmental movements oppose sustainable, b…" at bounding box center [784, 327] width 729 height 372
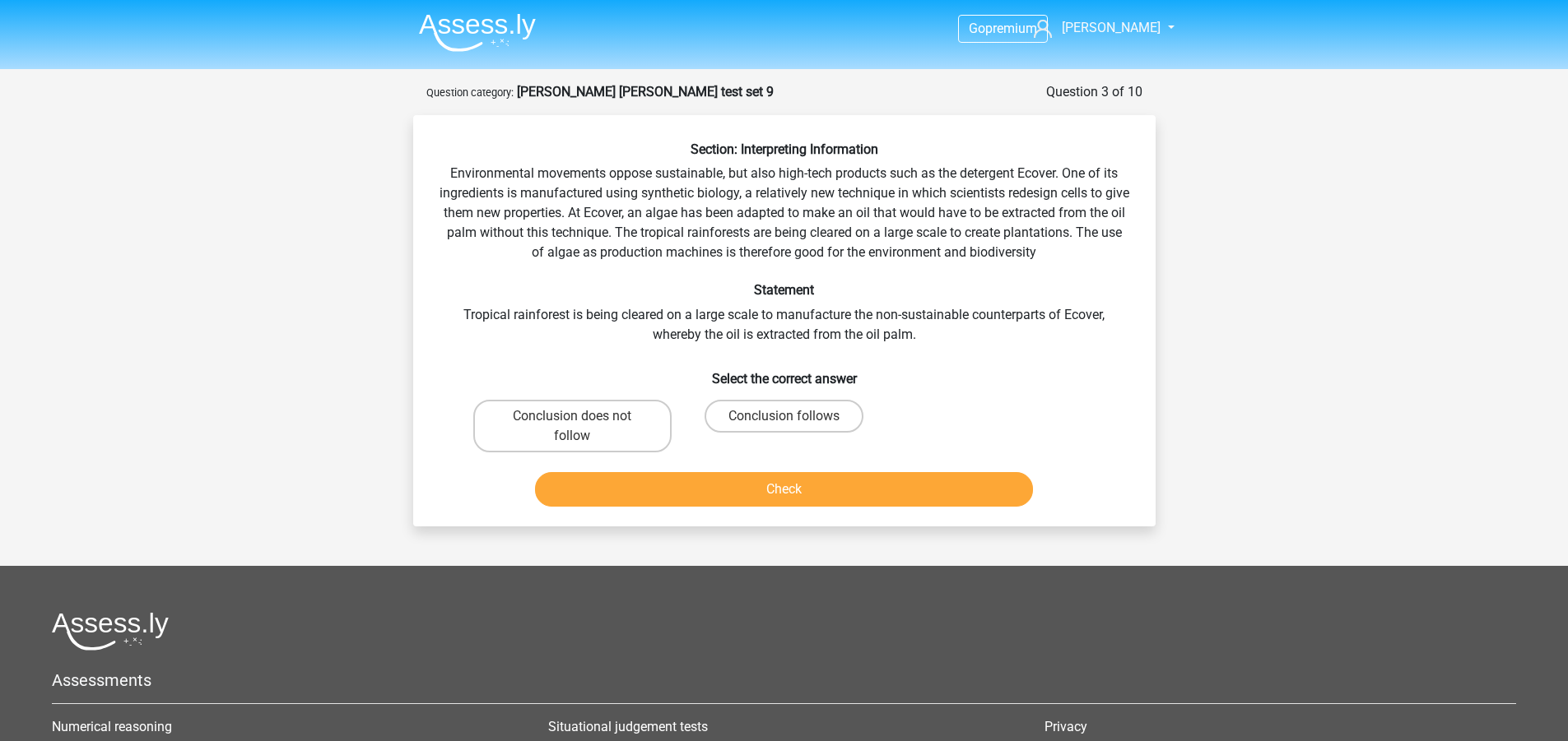
click at [832, 242] on div "Section: Interpreting Information Environmental movements oppose sustainable, b…" at bounding box center [784, 327] width 729 height 372
drag, startPoint x: 657, startPoint y: 230, endPoint x: 746, endPoint y: 229, distance: 89.0
click at [746, 229] on div "Section: Interpreting Information Environmental movements oppose sustainable, b…" at bounding box center [784, 327] width 729 height 372
drag, startPoint x: 665, startPoint y: 233, endPoint x: 618, endPoint y: 301, distance: 82.7
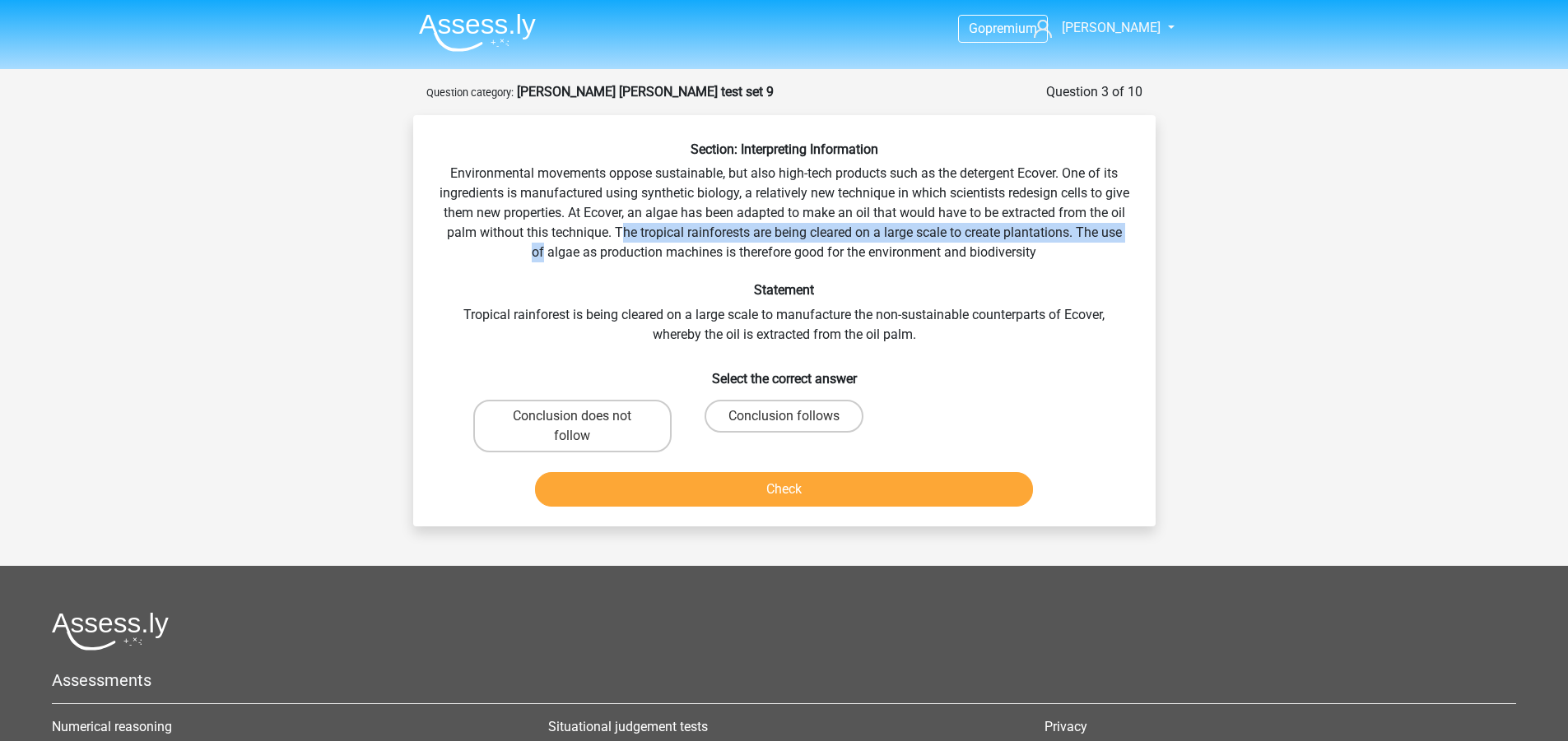
click at [571, 262] on div "Section: Interpreting Information Environmental movements oppose sustainable, b…" at bounding box center [784, 327] width 729 height 372
click at [624, 316] on div "Section: Interpreting Information Environmental movements oppose sustainable, b…" at bounding box center [784, 327] width 729 height 372
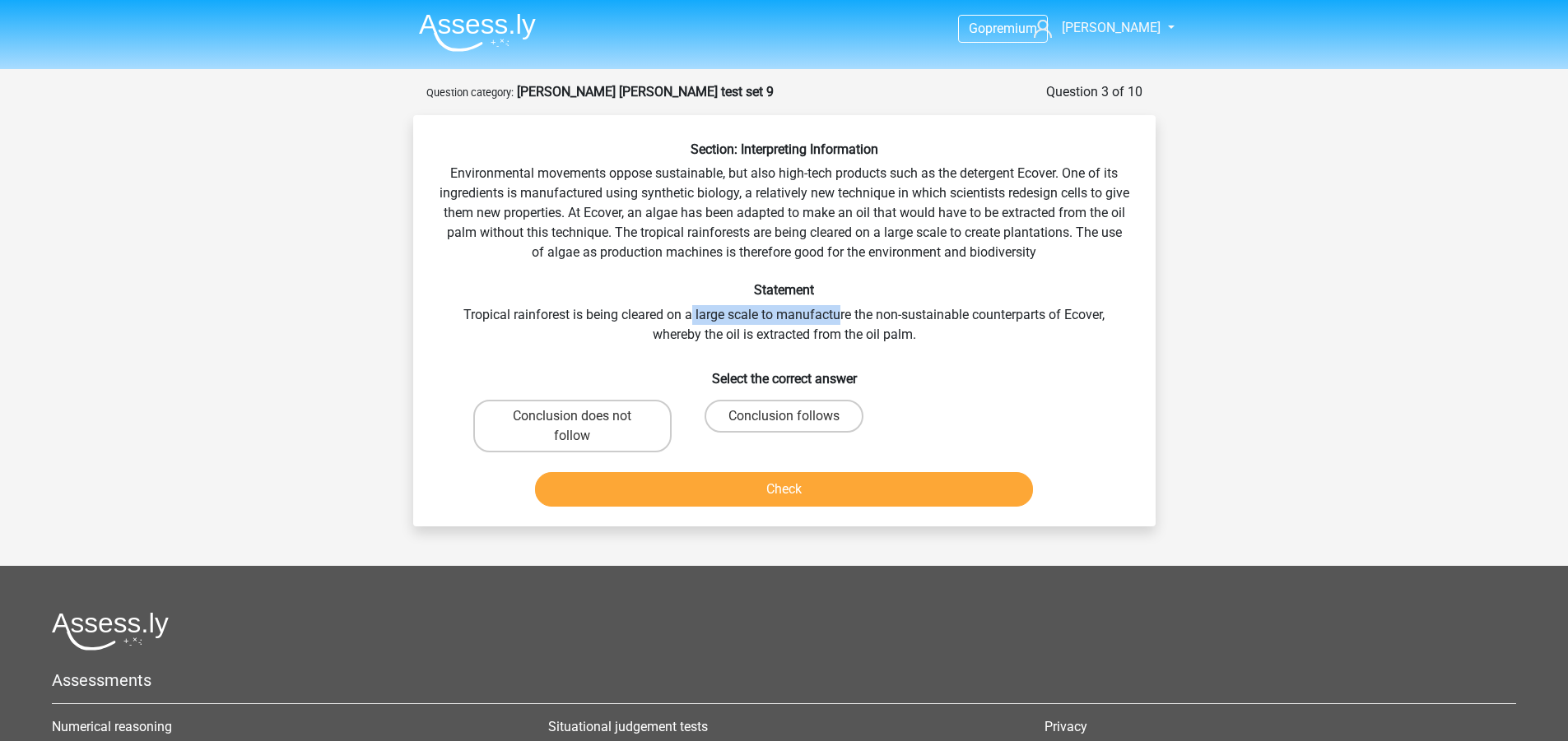
drag, startPoint x: 725, startPoint y: 315, endPoint x: 837, endPoint y: 316, distance: 112.0
click at [837, 316] on div "Section: Interpreting Information Environmental movements oppose sustainable, b…" at bounding box center [784, 327] width 729 height 372
click at [542, 266] on div "Section: Interpreting Information Environmental movements oppose sustainable, b…" at bounding box center [784, 327] width 729 height 372
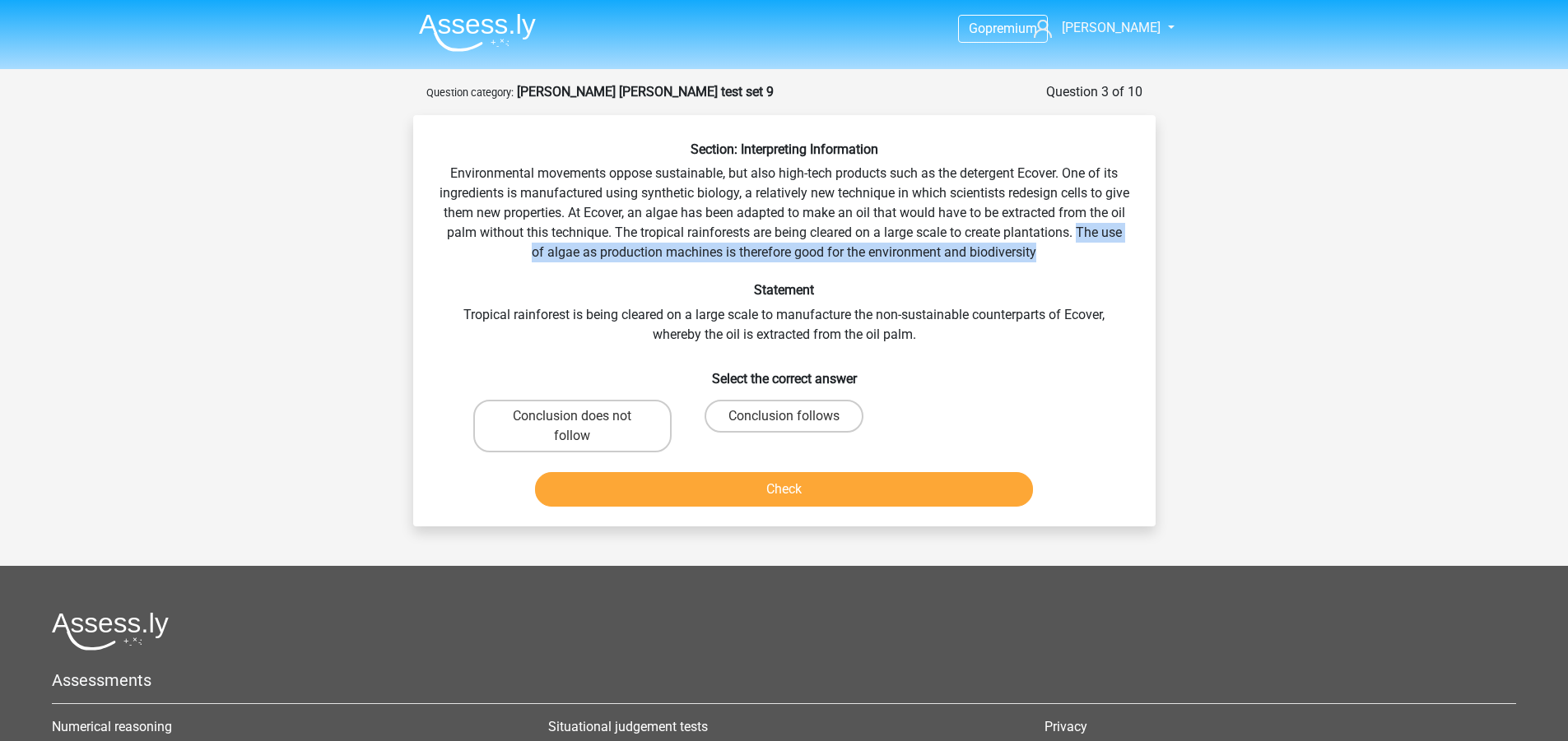
drag, startPoint x: 493, startPoint y: 254, endPoint x: 1071, endPoint y: 253, distance: 578.0
click at [1071, 253] on div "Section: Interpreting Information Environmental movements oppose sustainable, b…" at bounding box center [784, 327] width 729 height 372
click at [1074, 253] on div "Section: Interpreting Information Environmental movements oppose sustainable, b…" at bounding box center [784, 327] width 729 height 372
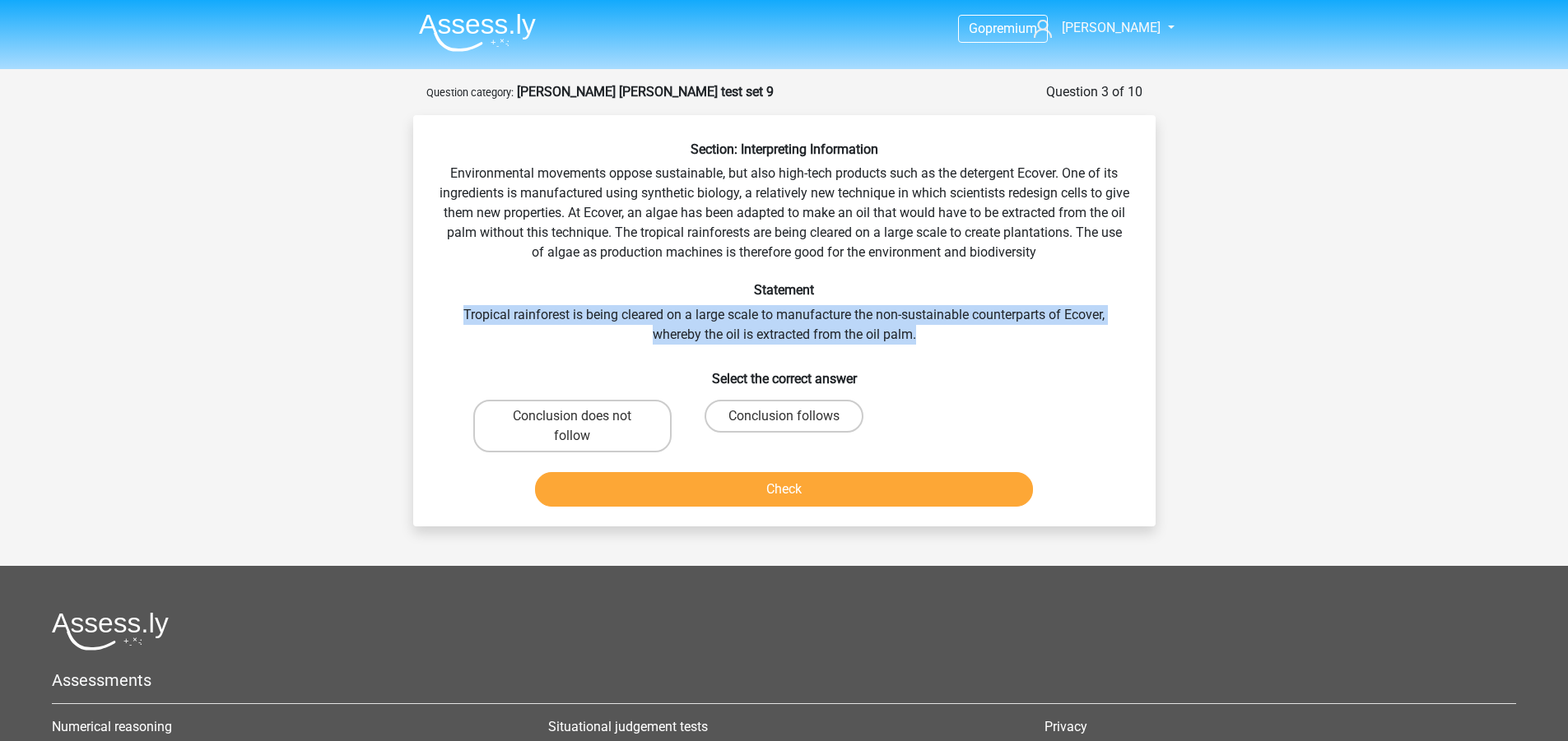
drag, startPoint x: 497, startPoint y: 310, endPoint x: 1091, endPoint y: 332, distance: 594.4
click at [1091, 332] on div "Section: Interpreting Information Environmental movements oppose sustainable, b…" at bounding box center [784, 327] width 729 height 372
click at [1091, 332] on div "Section: Interpreting Information Environmental movements oppose sustainable, b…" at bounding box center [784, 327] width 729 height 372
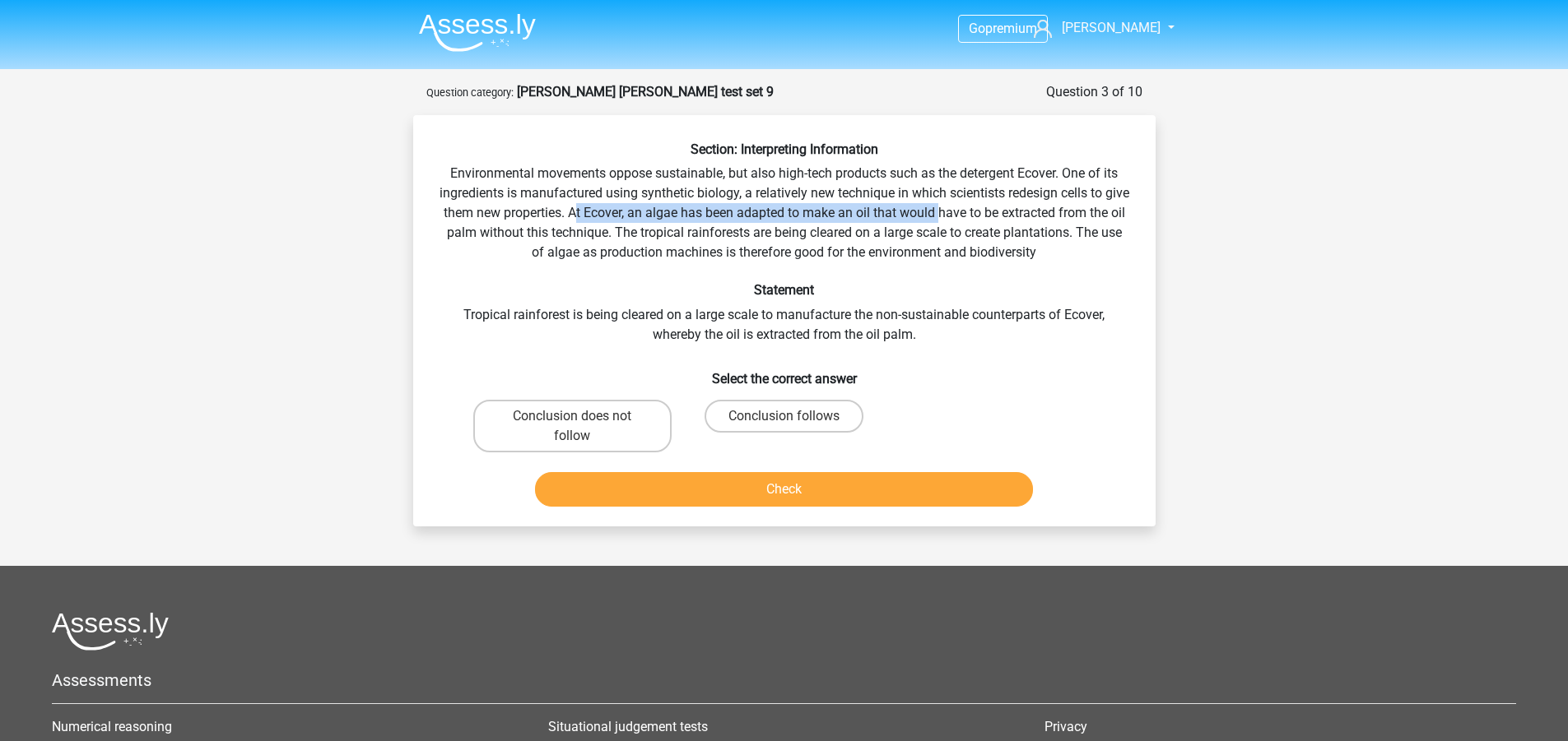
drag, startPoint x: 615, startPoint y: 210, endPoint x: 974, endPoint y: 206, distance: 359.0
click at [974, 206] on div "Section: Interpreting Information Environmental movements oppose sustainable, b…" at bounding box center [784, 327] width 729 height 372
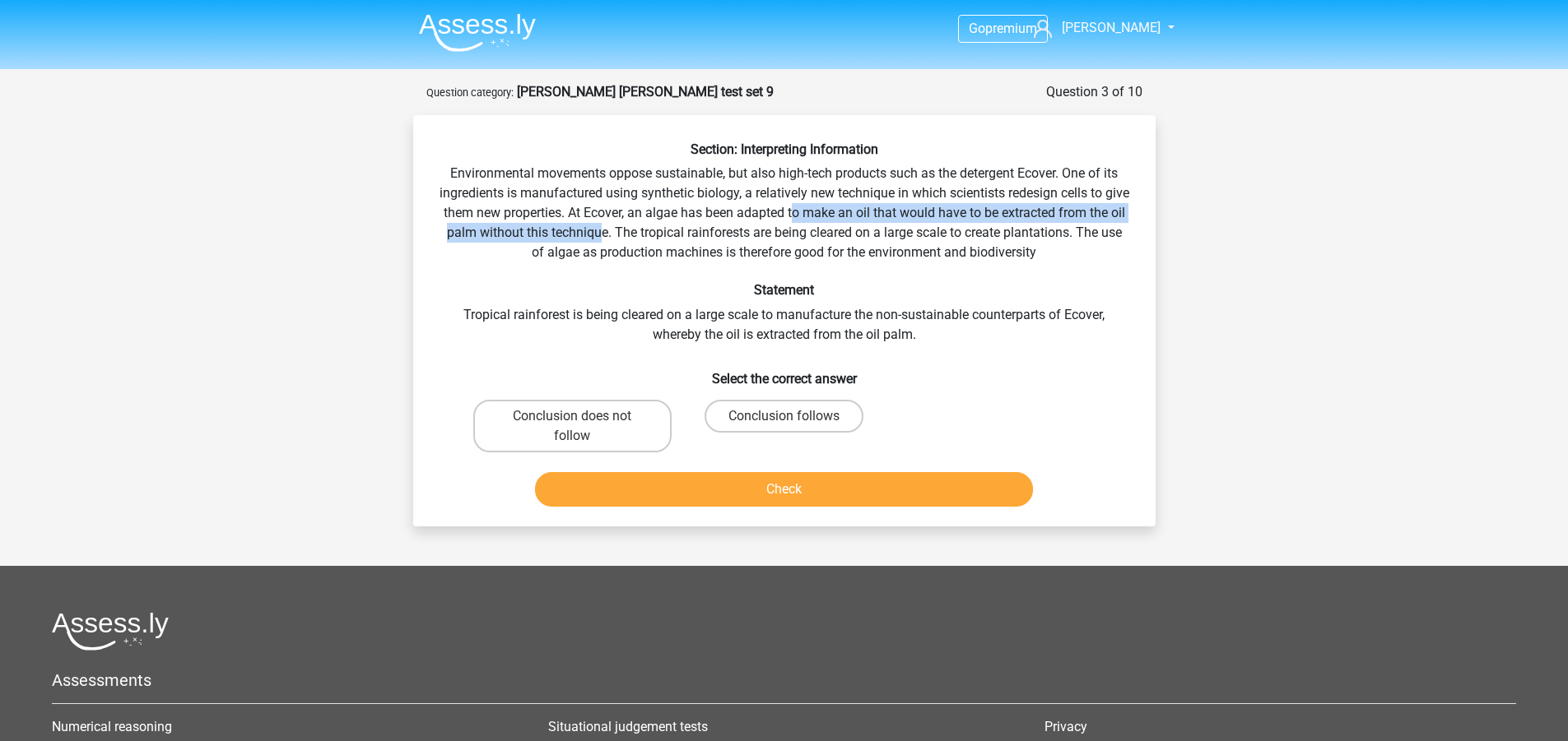
drag, startPoint x: 860, startPoint y: 209, endPoint x: 644, endPoint y: 232, distance: 217.2
click at [644, 232] on div "Section: Interpreting Information Environmental movements oppose sustainable, b…" at bounding box center [784, 327] width 729 height 372
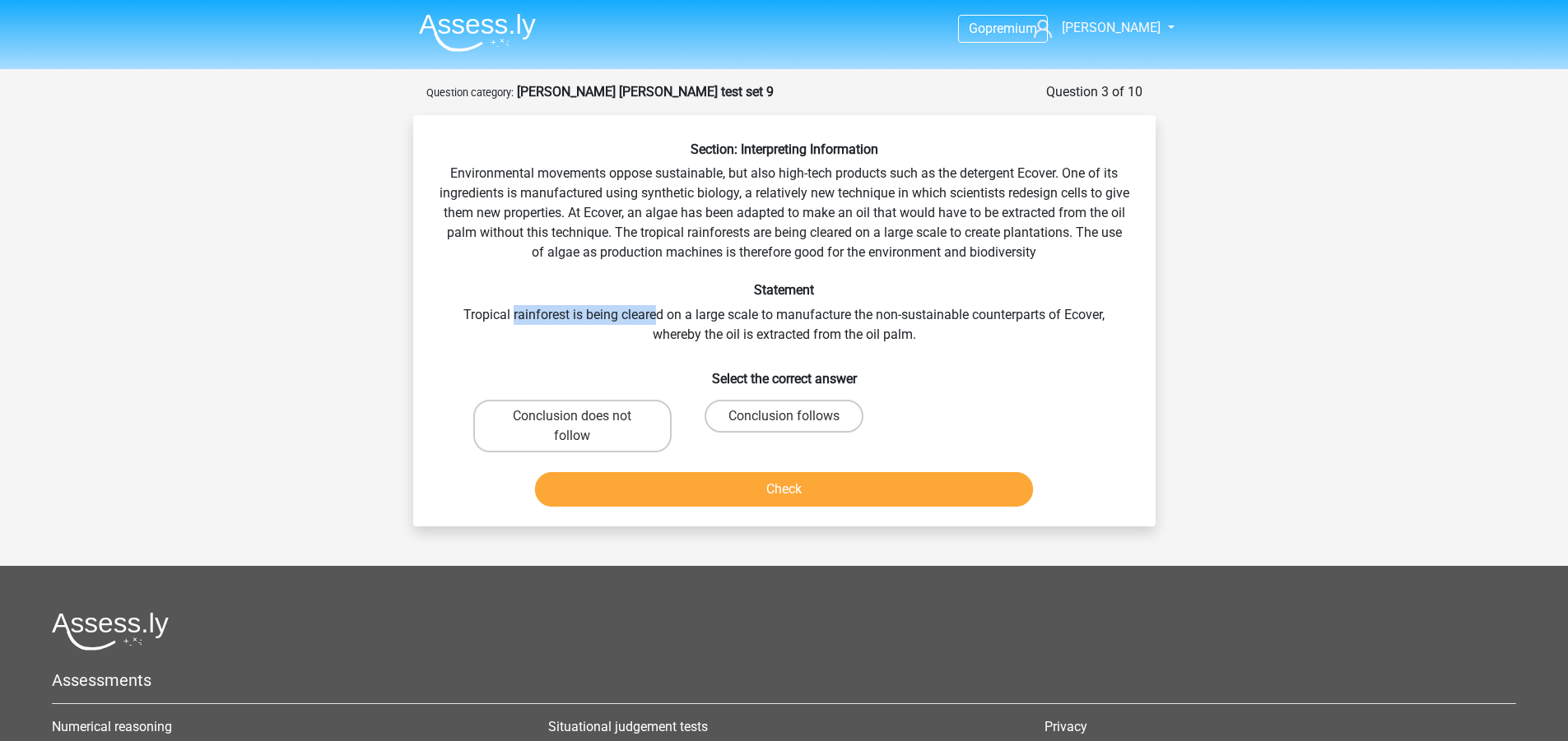
drag, startPoint x: 510, startPoint y: 319, endPoint x: 653, endPoint y: 314, distance: 143.1
click at [653, 314] on div "Section: Interpreting Information Environmental movements oppose sustainable, b…" at bounding box center [784, 327] width 729 height 372
click at [652, 314] on div "Section: Interpreting Information Environmental movements oppose sustainable, b…" at bounding box center [784, 327] width 729 height 372
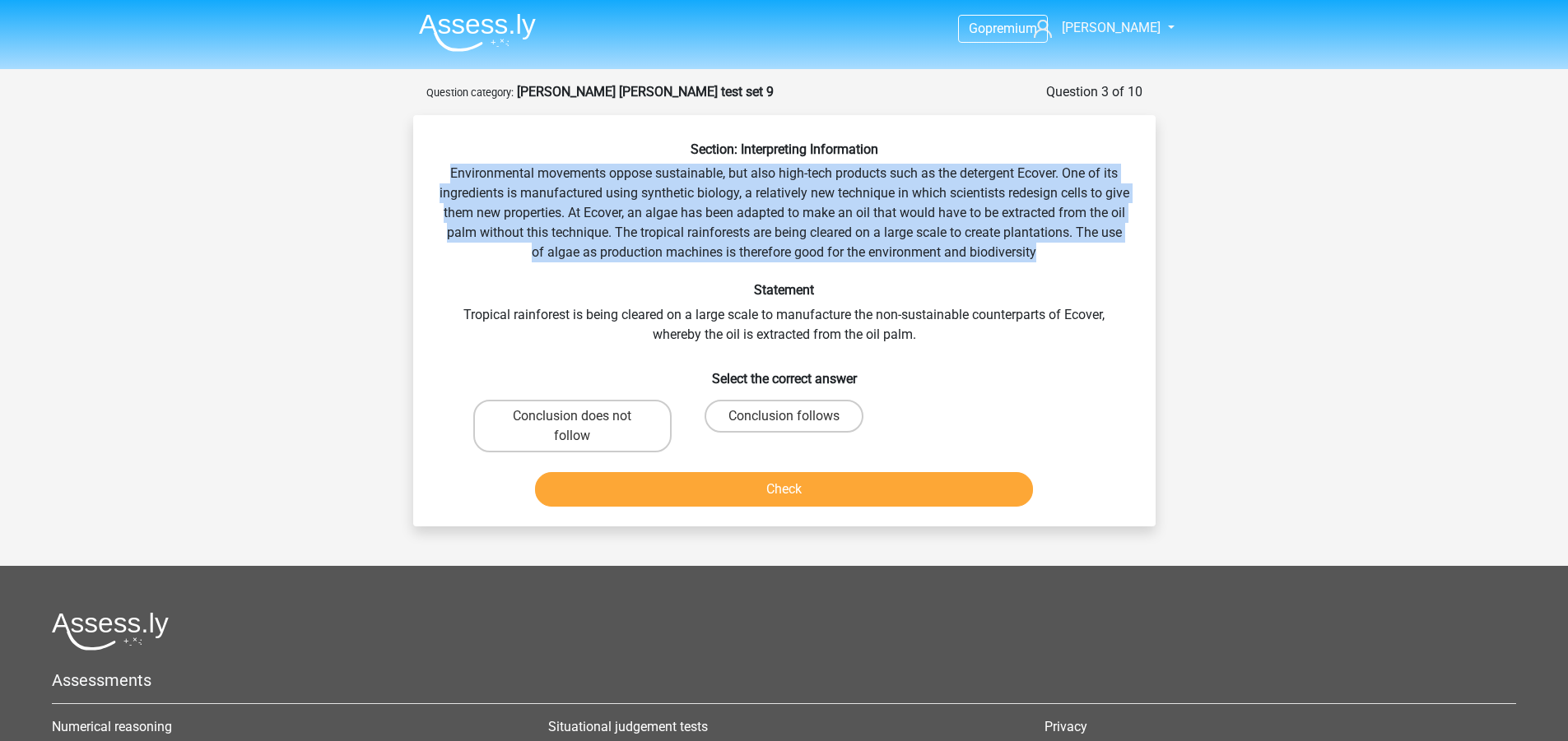
drag, startPoint x: 442, startPoint y: 173, endPoint x: 1097, endPoint y: 252, distance: 659.7
click at [1097, 252] on div "Section: Interpreting Information Environmental movements oppose sustainable, b…" at bounding box center [784, 327] width 729 height 372
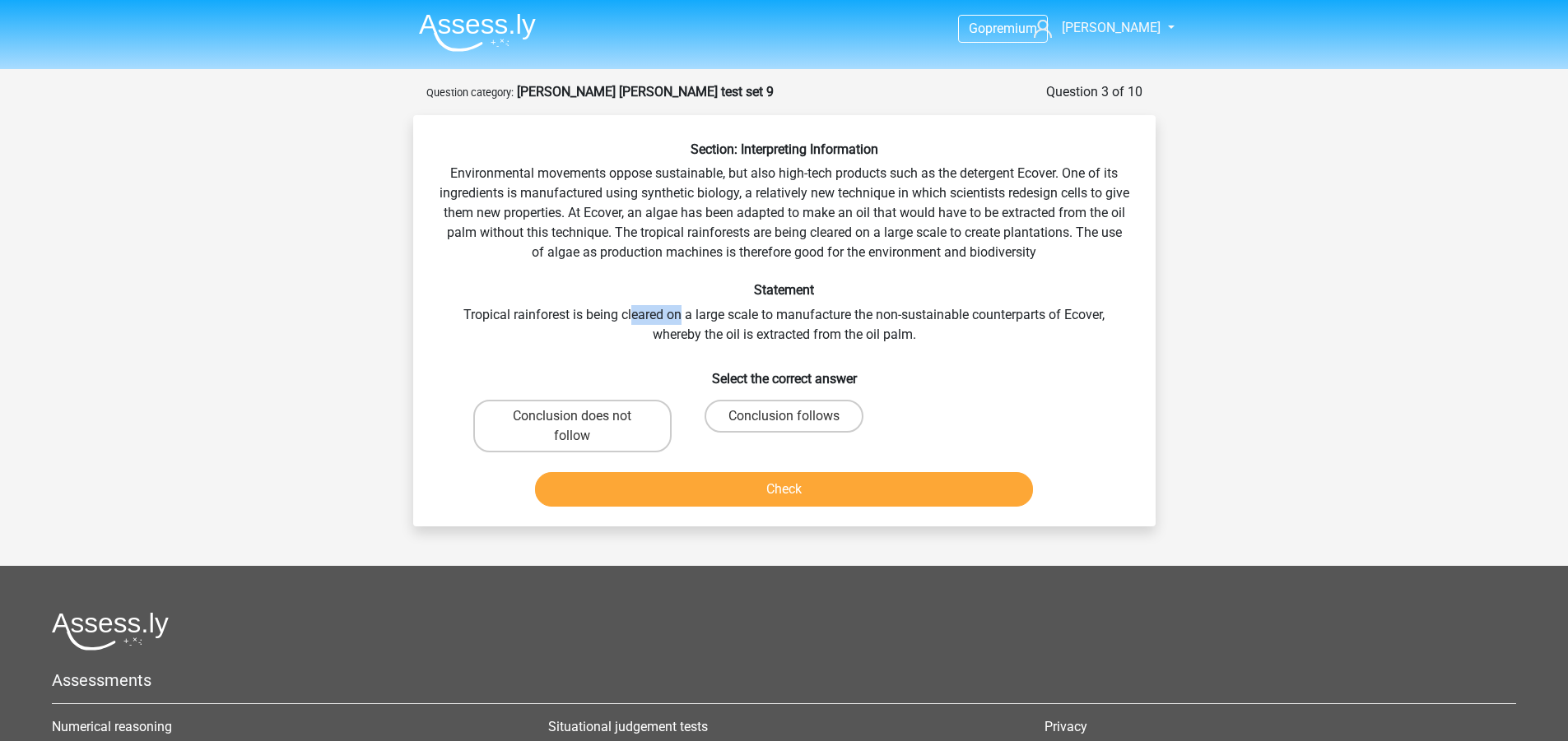
drag, startPoint x: 631, startPoint y: 314, endPoint x: 680, endPoint y: 310, distance: 49.2
click at [680, 310] on div "Section: Interpreting Information Environmental movements oppose sustainable, b…" at bounding box center [784, 327] width 729 height 372
click at [680, 280] on div "Section: Interpreting Information Environmental movements oppose sustainable, b…" at bounding box center [784, 327] width 729 height 372
click at [770, 288] on h6 "Statement" at bounding box center [784, 290] width 690 height 16
drag, startPoint x: 899, startPoint y: 312, endPoint x: 712, endPoint y: 331, distance: 188.0
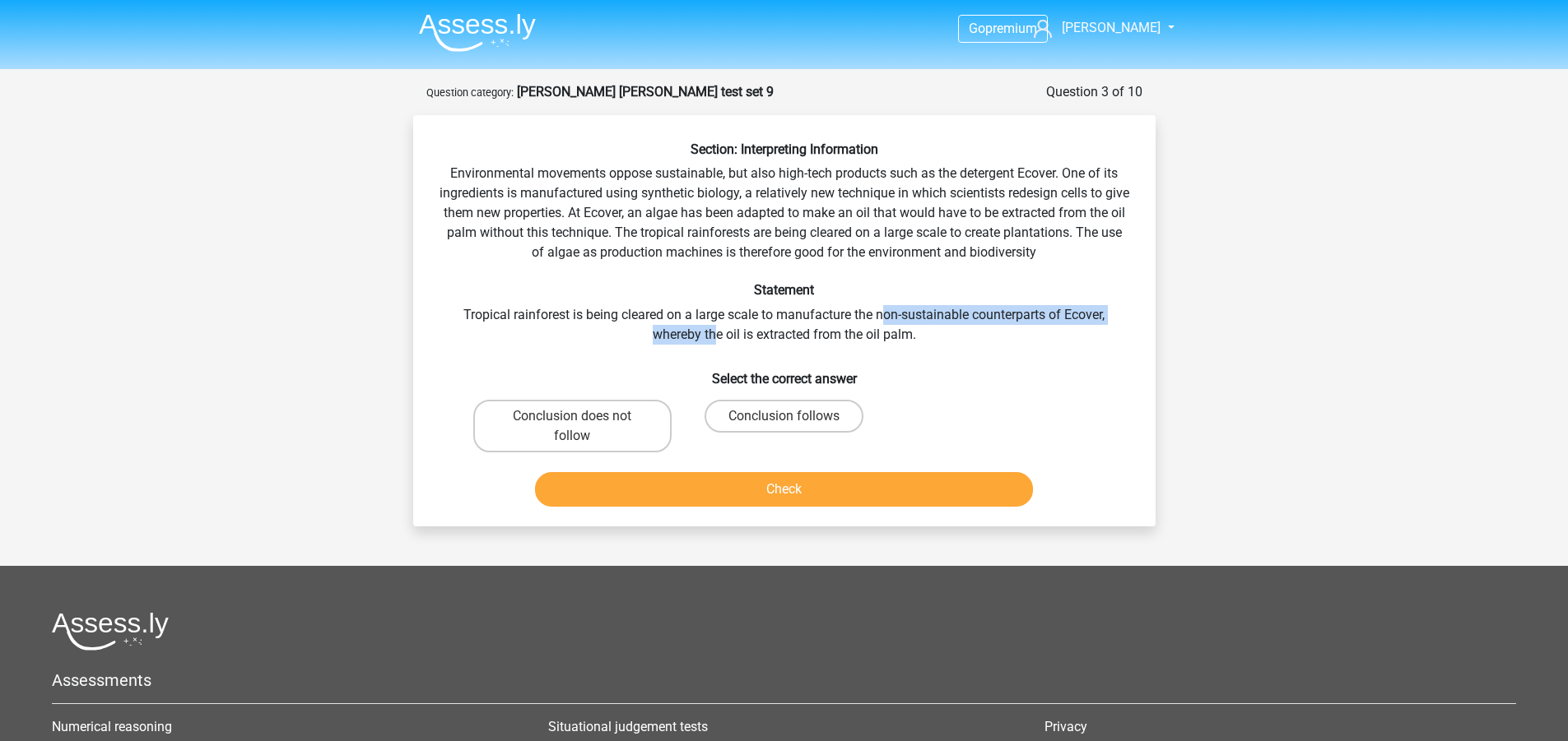
click at [712, 331] on div "Section: Interpreting Information Environmental movements oppose sustainable, b…" at bounding box center [784, 327] width 729 height 372
drag, startPoint x: 479, startPoint y: 317, endPoint x: 1048, endPoint y: 312, distance: 569.0
click at [1048, 312] on div "Section: Interpreting Information Environmental movements oppose sustainable, b…" at bounding box center [784, 327] width 729 height 372
click at [1048, 312] on div "Section: Interpreting Information Environmental movements oppose sustainable, b…" at bounding box center [784, 327] width 729 height 372
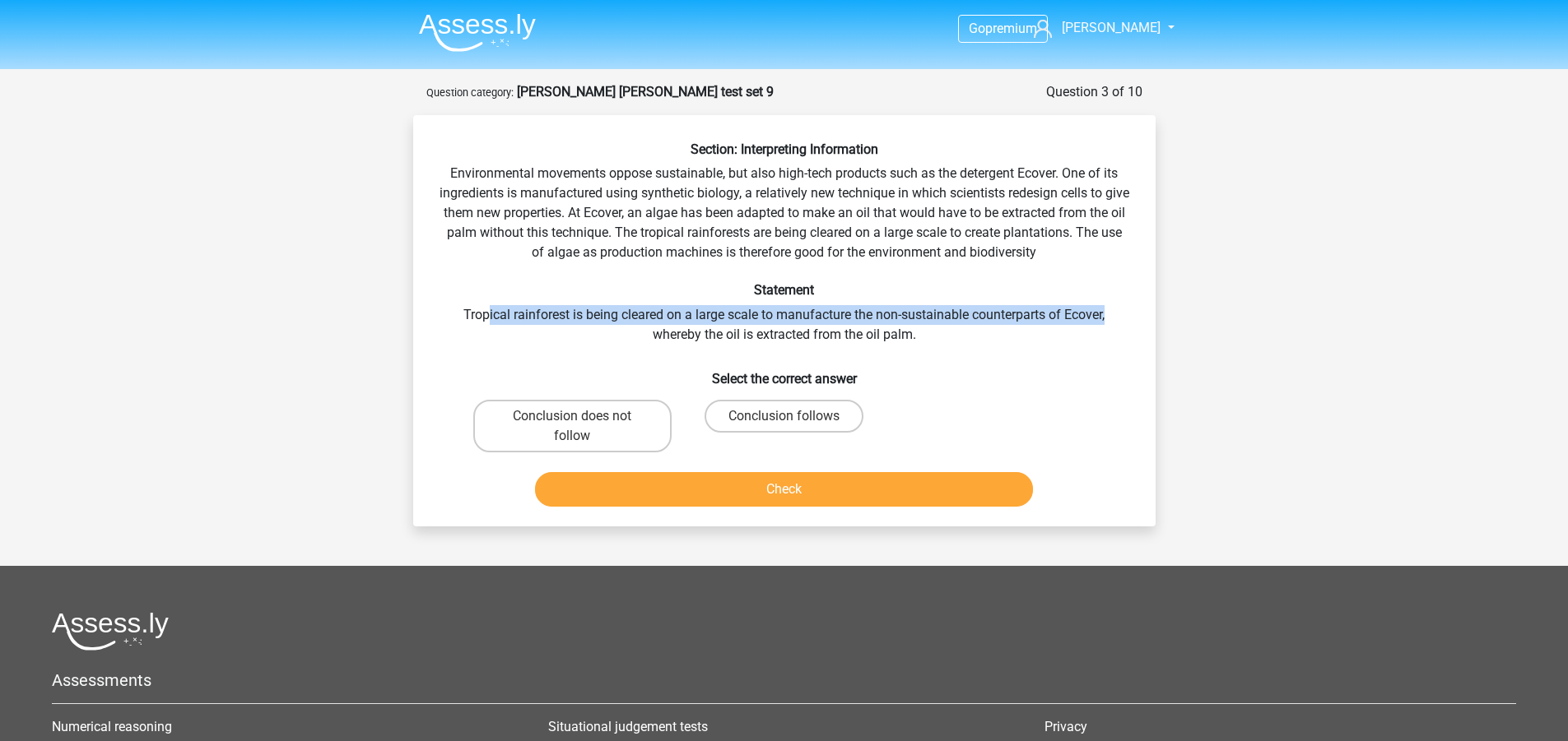
drag, startPoint x: 486, startPoint y: 309, endPoint x: 1116, endPoint y: 305, distance: 630.0
click at [1116, 305] on div "Section: Interpreting Information Environmental movements oppose sustainable, b…" at bounding box center [784, 327] width 729 height 372
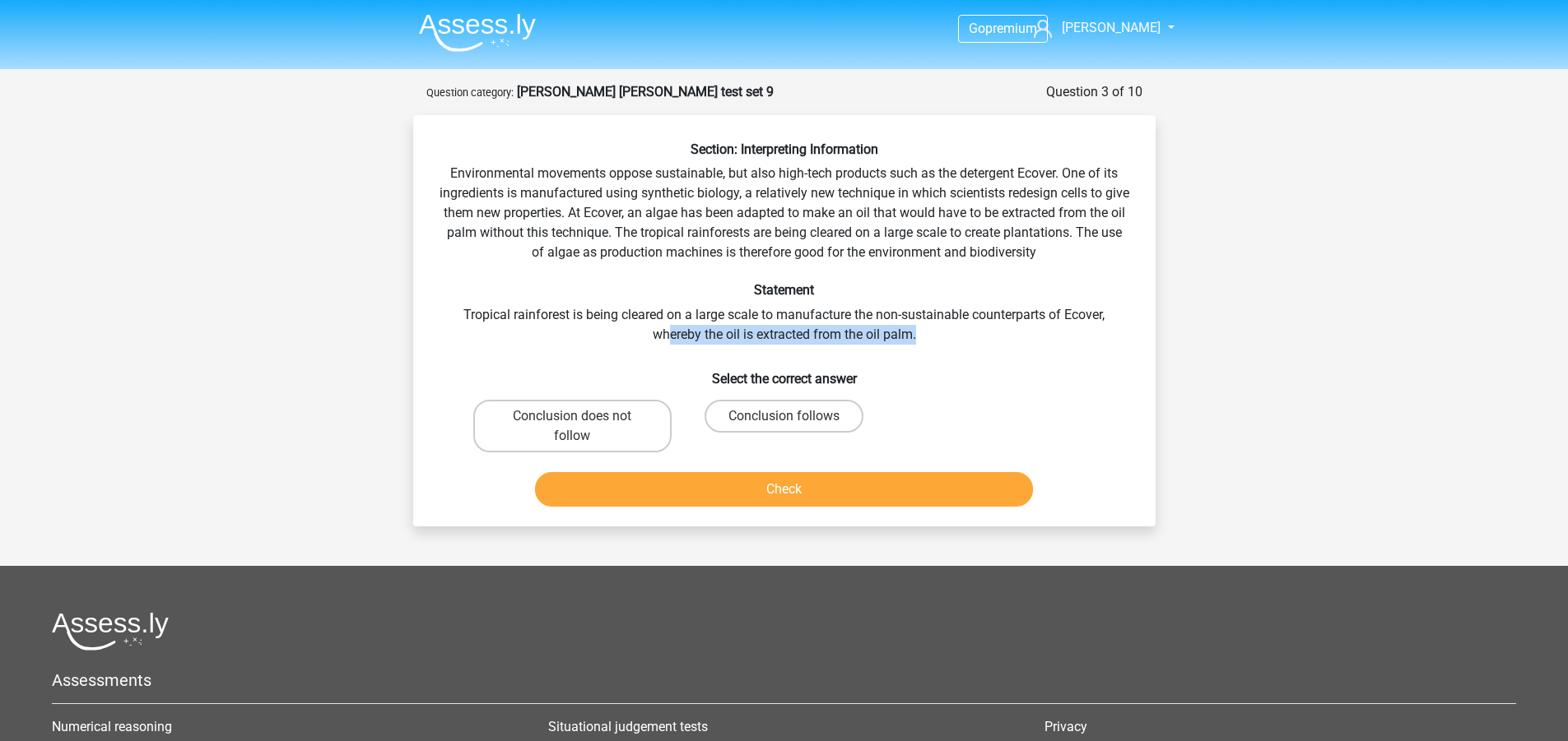
drag, startPoint x: 669, startPoint y: 338, endPoint x: 920, endPoint y: 338, distance: 251.0
click at [920, 338] on div "Section: Interpreting Information Environmental movements oppose sustainable, b…" at bounding box center [784, 327] width 729 height 372
click at [681, 349] on div "Section: Interpreting Information Environmental movements oppose sustainable, b…" at bounding box center [784, 327] width 729 height 372
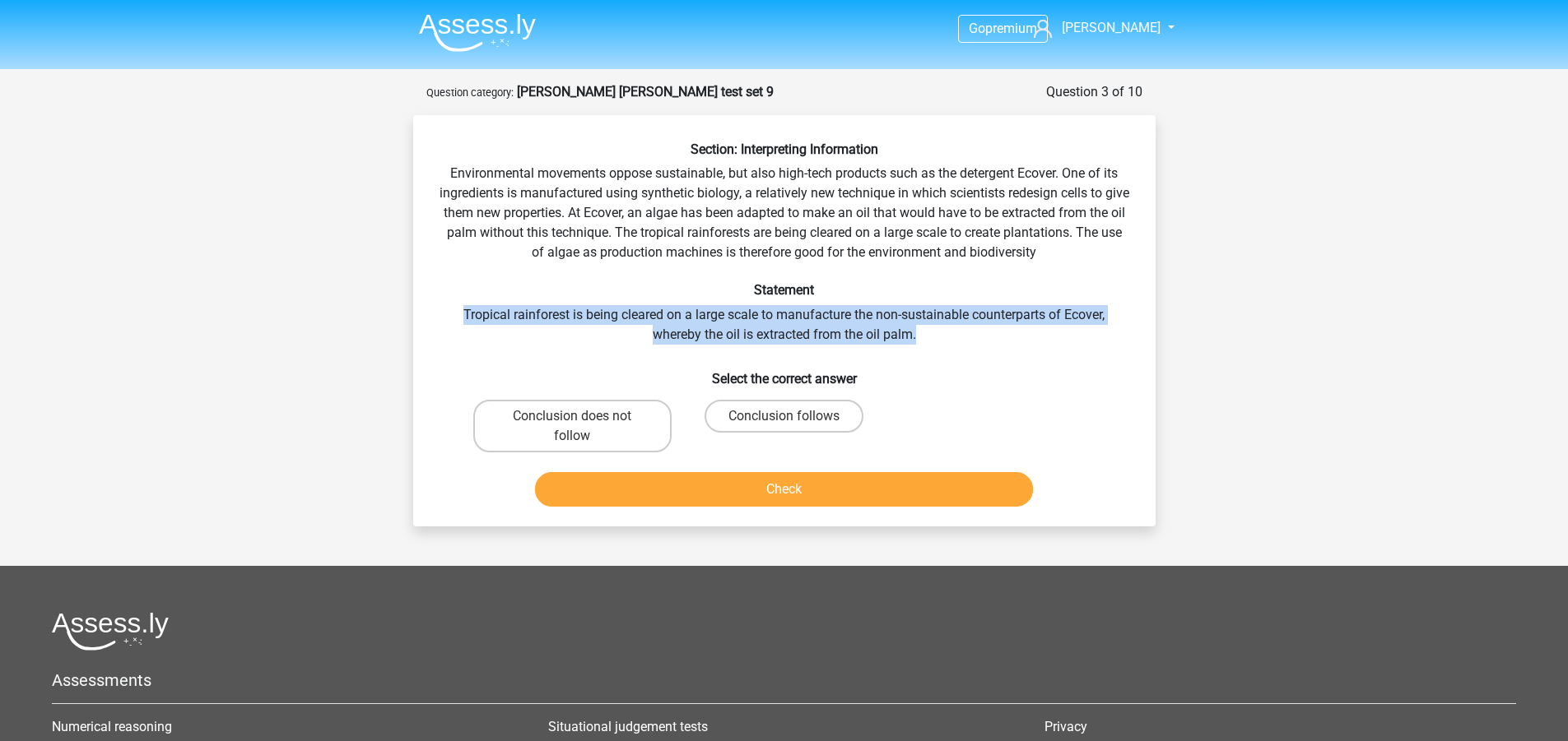
drag, startPoint x: 463, startPoint y: 307, endPoint x: 1206, endPoint y: 329, distance: 743.3
click at [1206, 329] on div "Go premium robert robert.chrun@yahoo.com" at bounding box center [784, 500] width 1568 height 1000
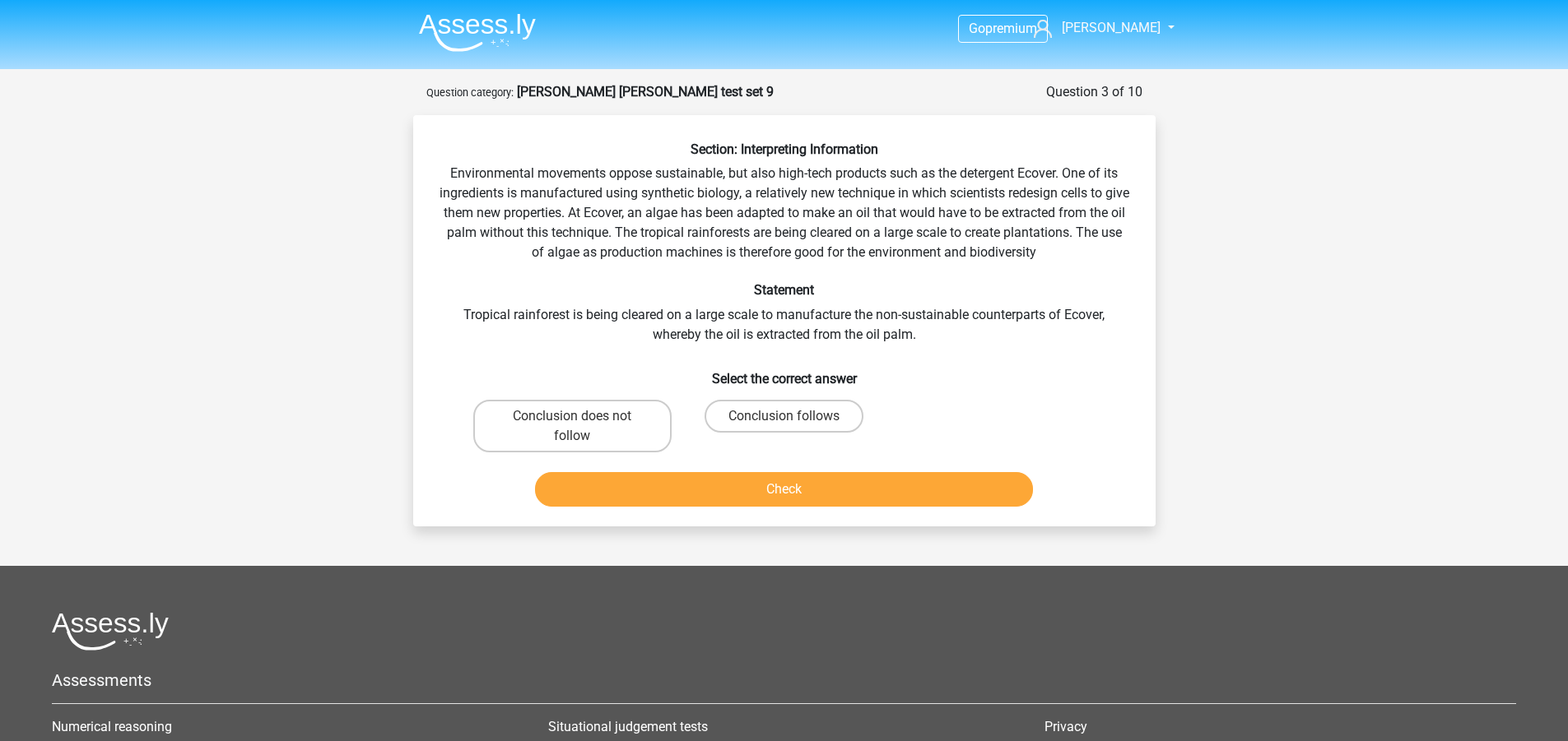
click at [1074, 361] on h6 "Select the correct answer" at bounding box center [784, 372] width 690 height 28
drag, startPoint x: 660, startPoint y: 341, endPoint x: 919, endPoint y: 343, distance: 259.0
click at [919, 343] on div "Section: Interpreting Information Environmental movements oppose sustainable, b…" at bounding box center [784, 327] width 729 height 372
click at [632, 434] on label "Conclusion does not follow" at bounding box center [572, 426] width 198 height 53
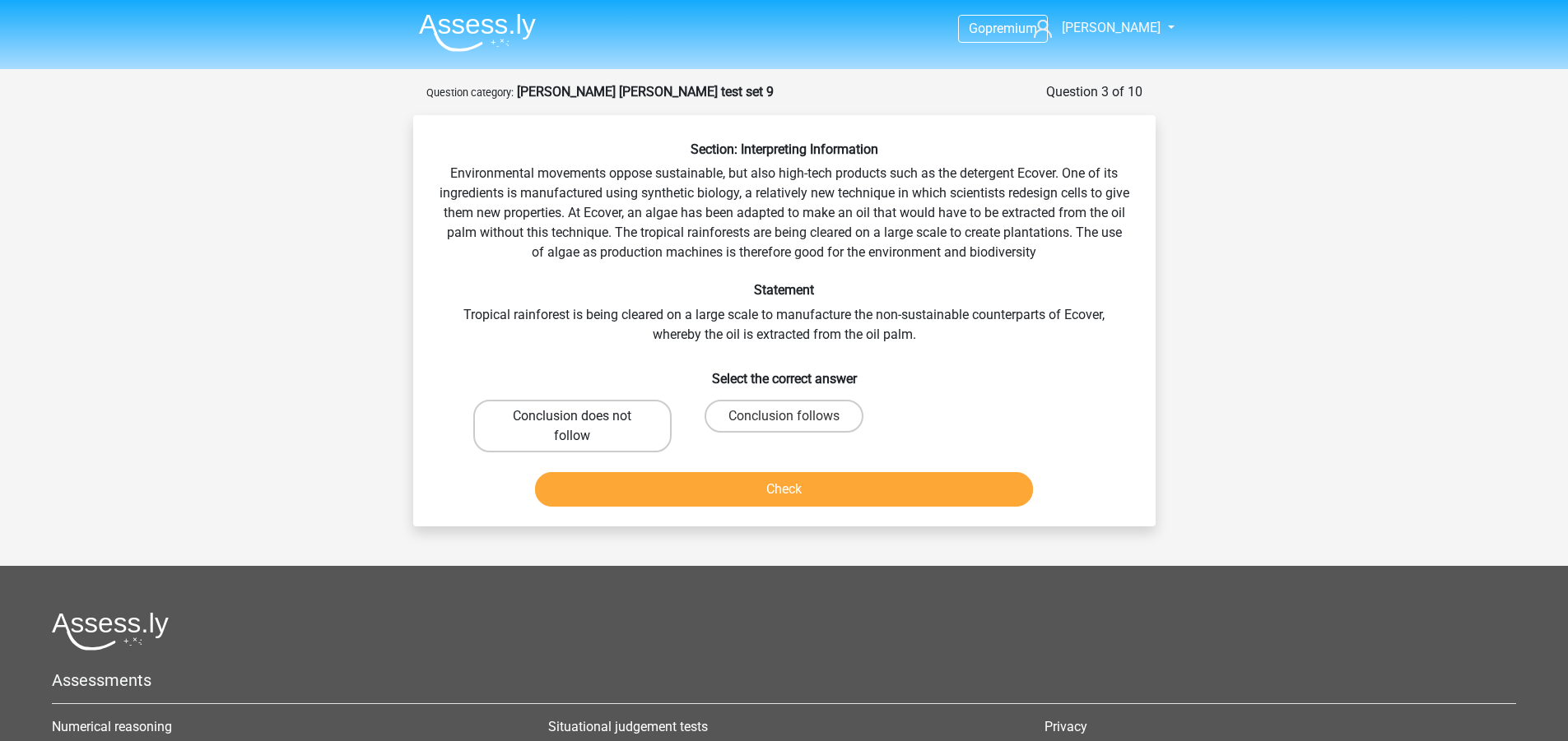
click at [583, 427] on input "Conclusion does not follow" at bounding box center [577, 421] width 11 height 11
radio input "true"
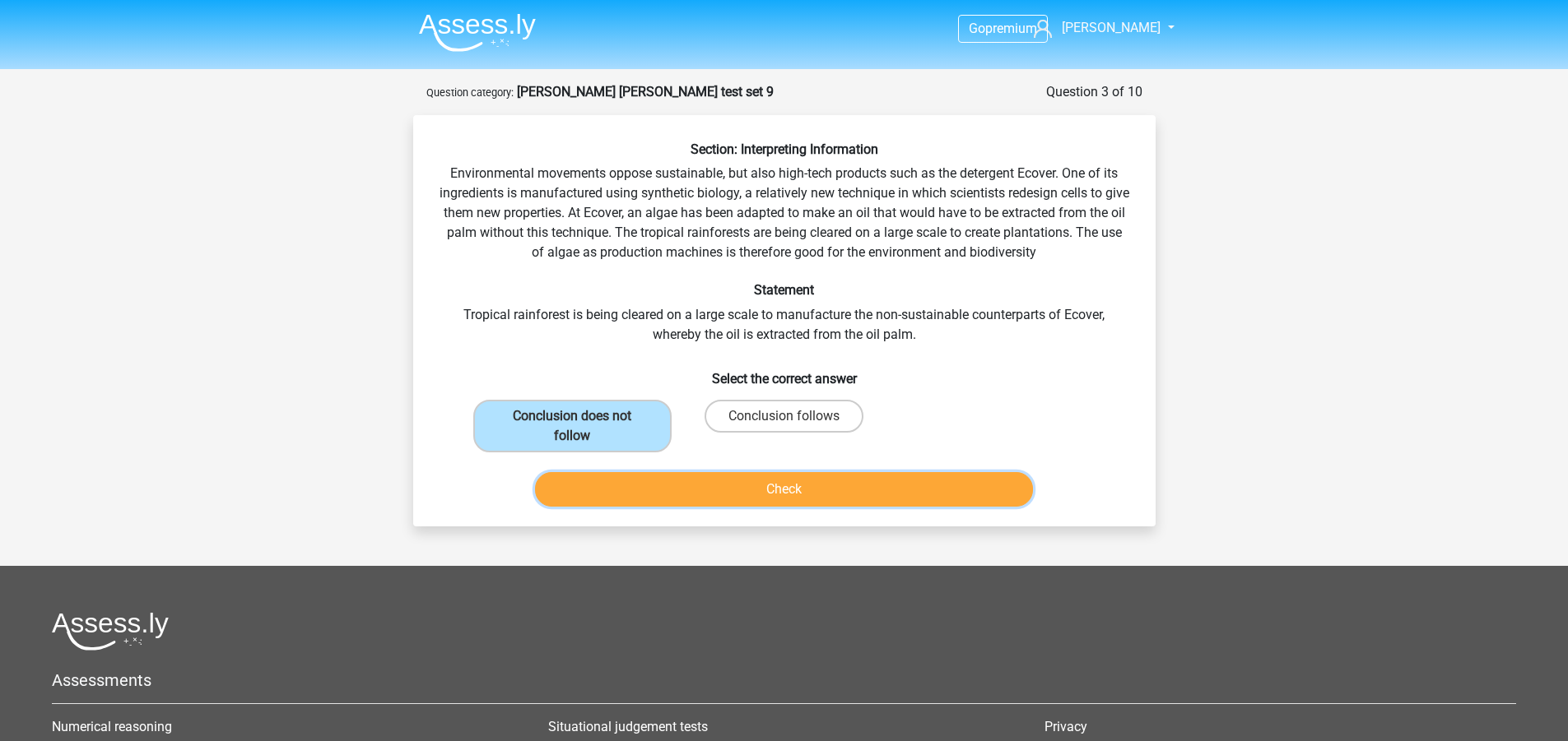
click at [720, 499] on button "Check" at bounding box center [784, 489] width 498 height 34
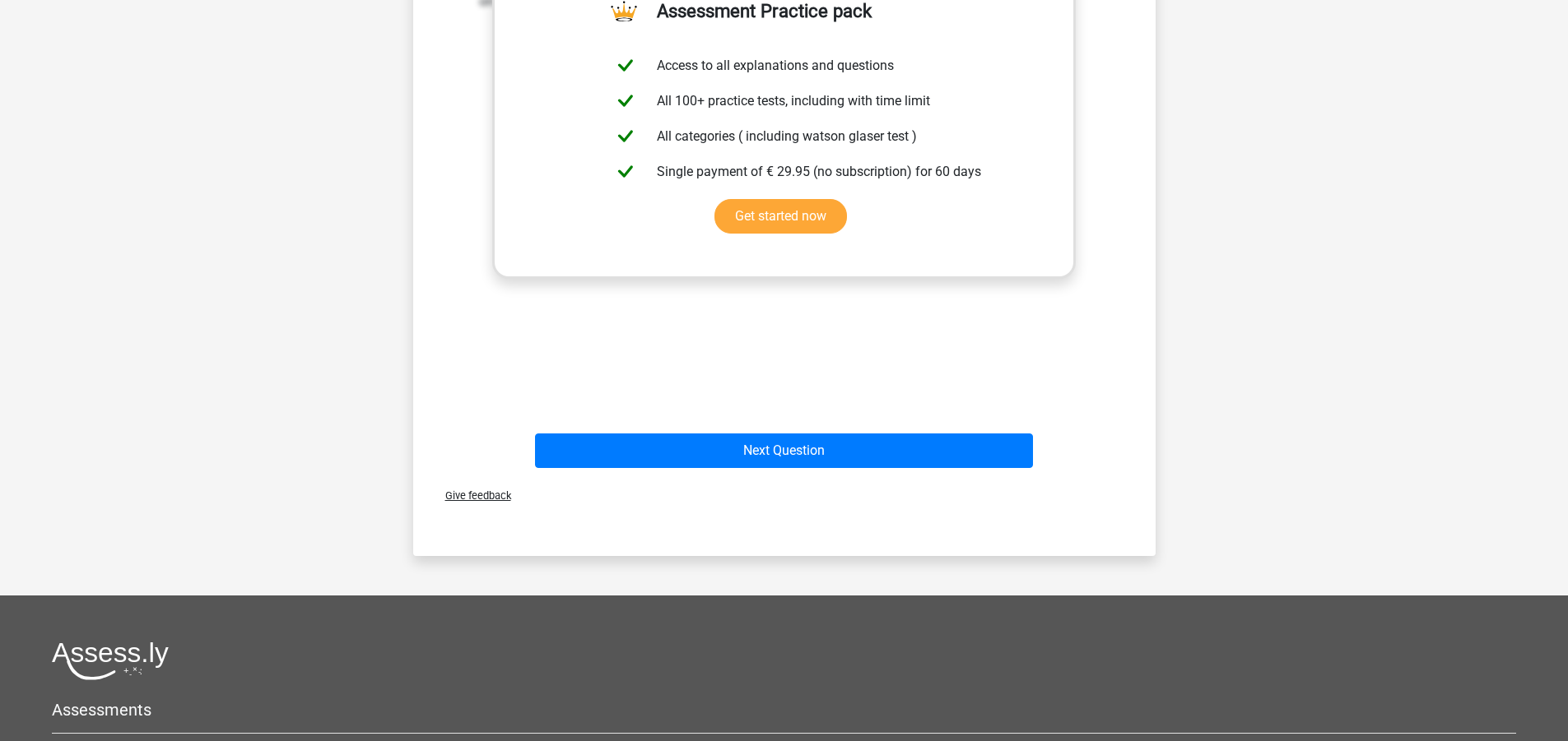
scroll to position [576, 0]
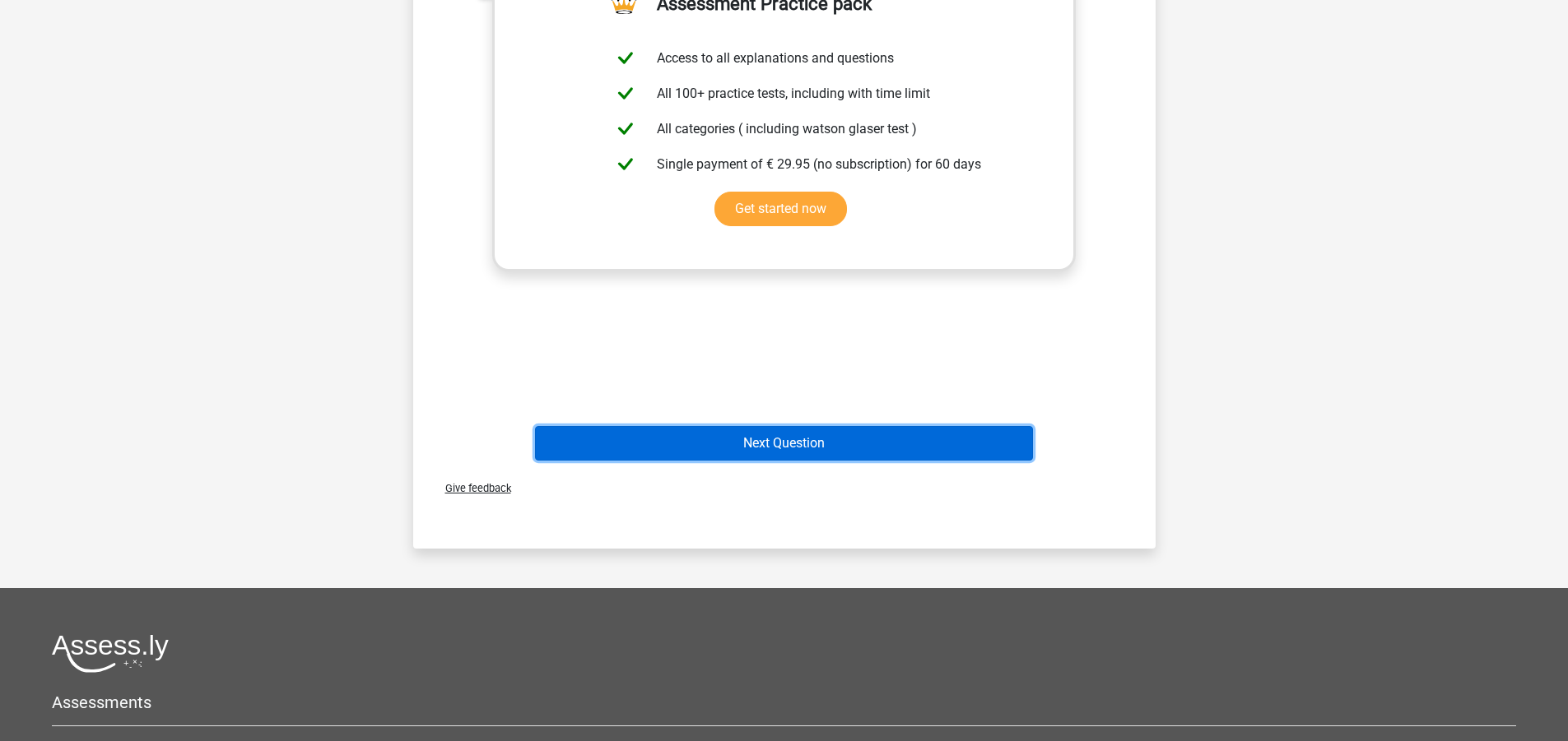
click at [789, 435] on button "Next Question" at bounding box center [784, 443] width 498 height 34
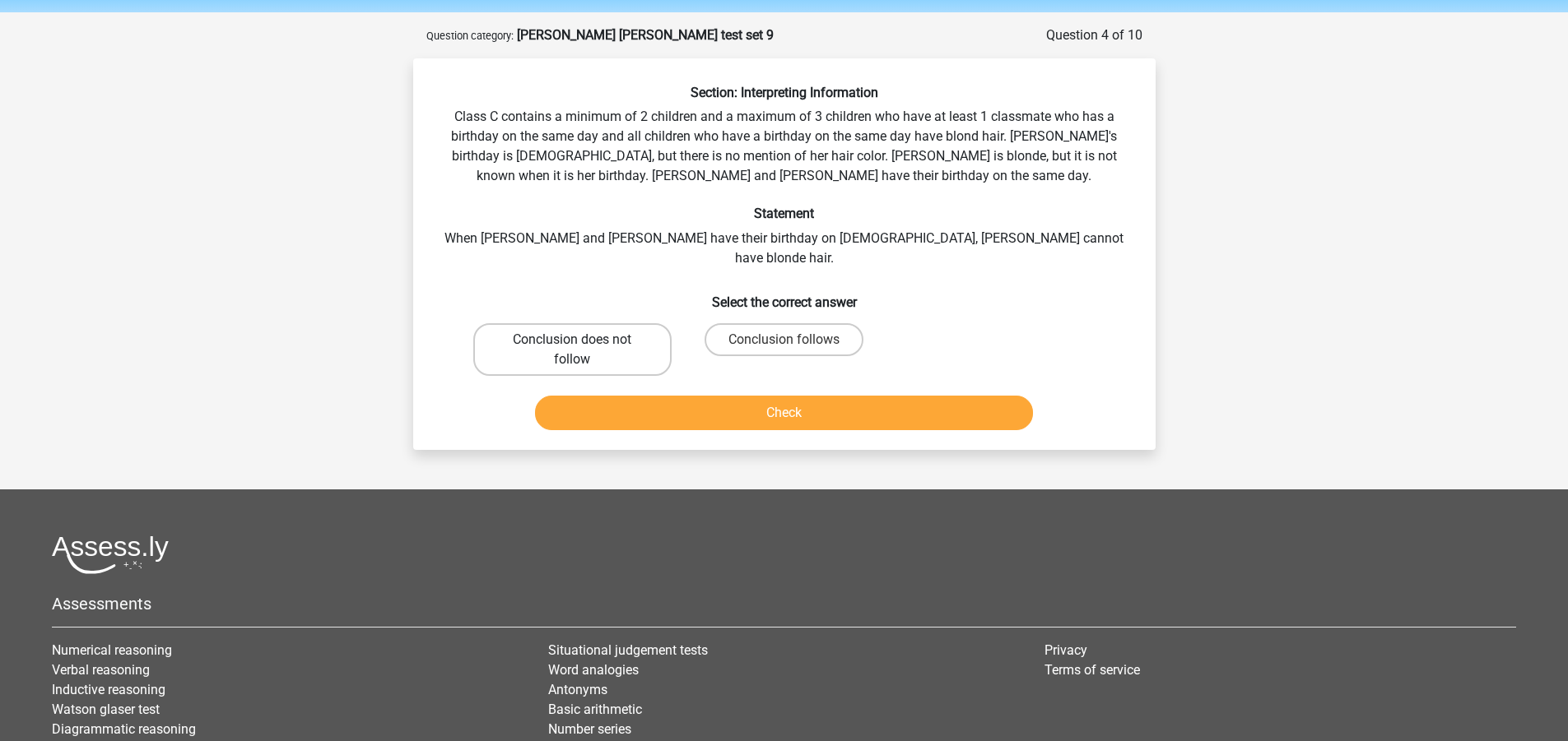
scroll to position [0, 0]
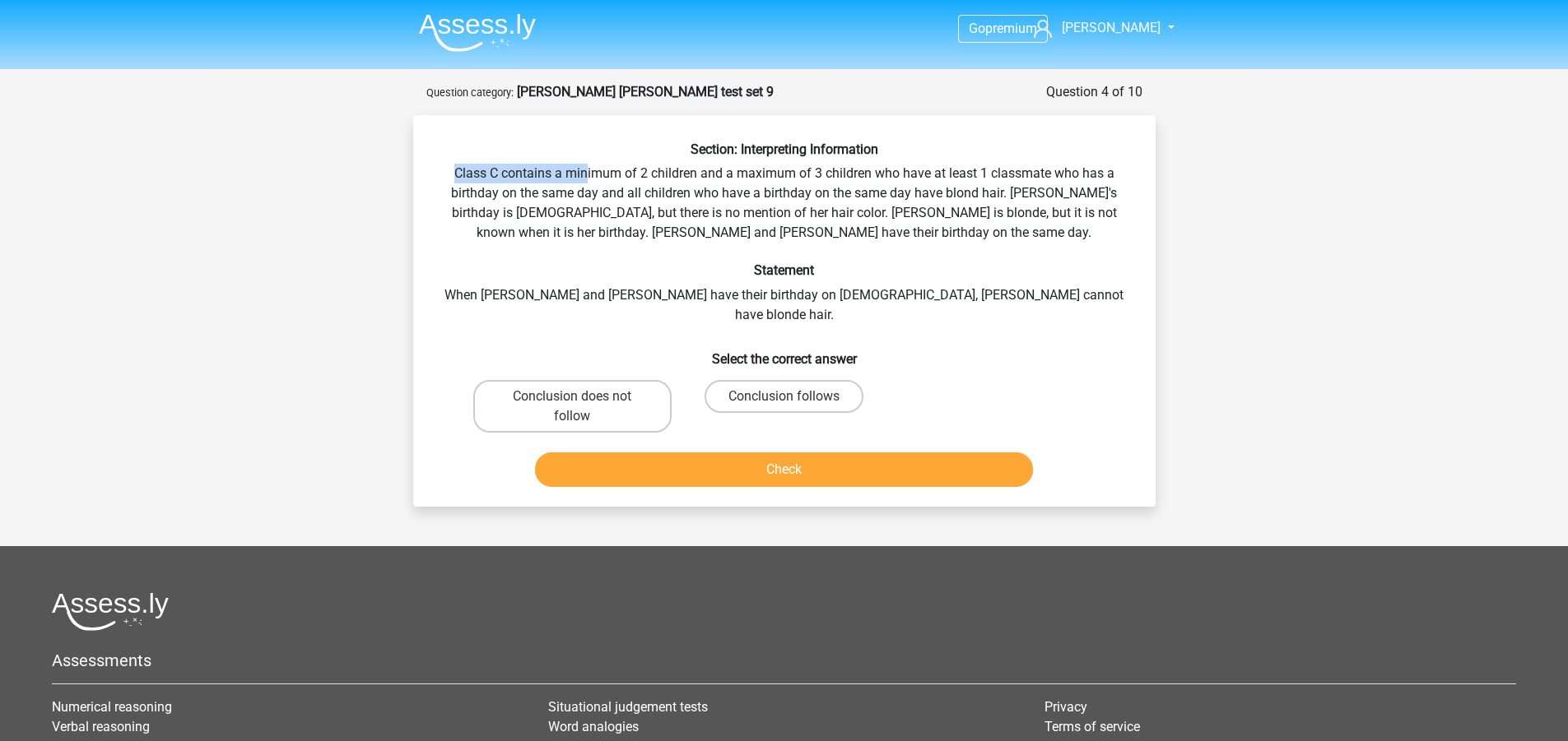
drag, startPoint x: 452, startPoint y: 173, endPoint x: 588, endPoint y: 168, distance: 136.1
click at [588, 168] on div "Section: Interpreting Information Class C contains a minimum of 2 children and …" at bounding box center [784, 317] width 729 height 352
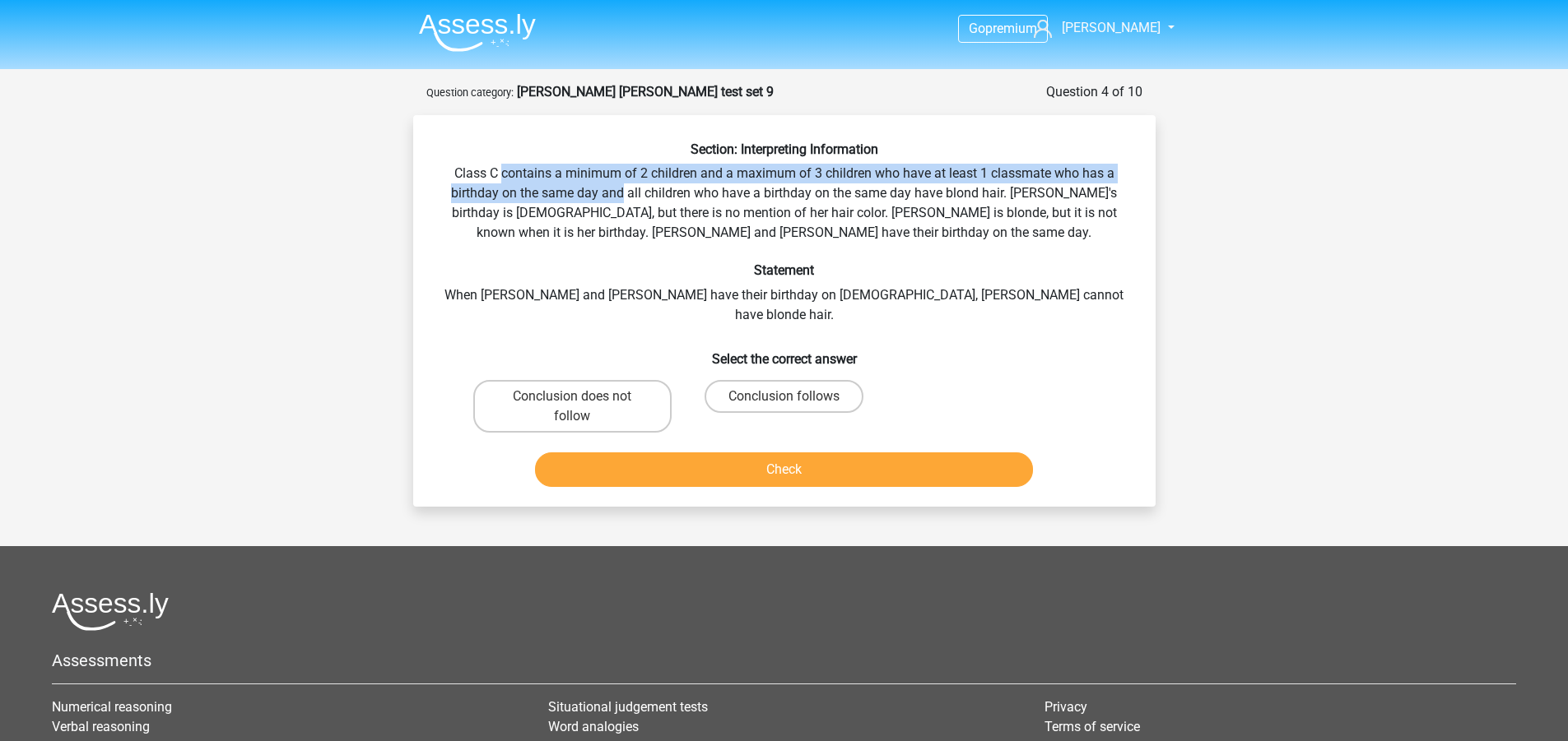
drag, startPoint x: 508, startPoint y: 172, endPoint x: 629, endPoint y: 194, distance: 123.0
click at [629, 194] on div "Section: Interpreting Information Class C contains a minimum of 2 children and …" at bounding box center [784, 317] width 729 height 352
click at [450, 190] on div "Section: Interpreting Information Class C contains a minimum of 2 children and …" at bounding box center [784, 317] width 729 height 352
drag, startPoint x: 522, startPoint y: 171, endPoint x: 1010, endPoint y: 196, distance: 488.6
click at [1010, 196] on div "Section: Interpreting Information Class C contains a minimum of 2 children and …" at bounding box center [784, 317] width 729 height 352
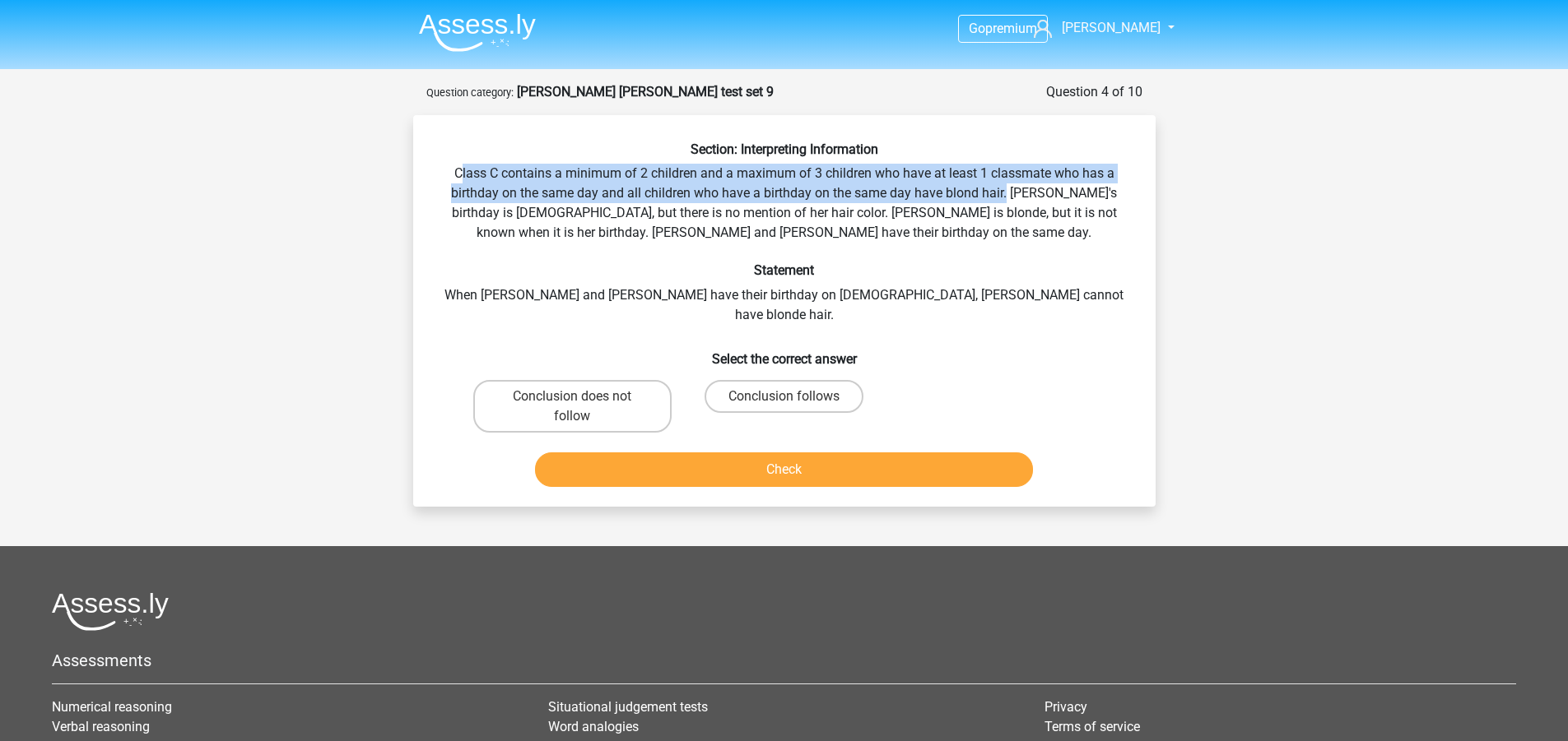
click at [1010, 196] on div "Section: Interpreting Information Class C contains a minimum of 2 children and …" at bounding box center [784, 317] width 729 height 352
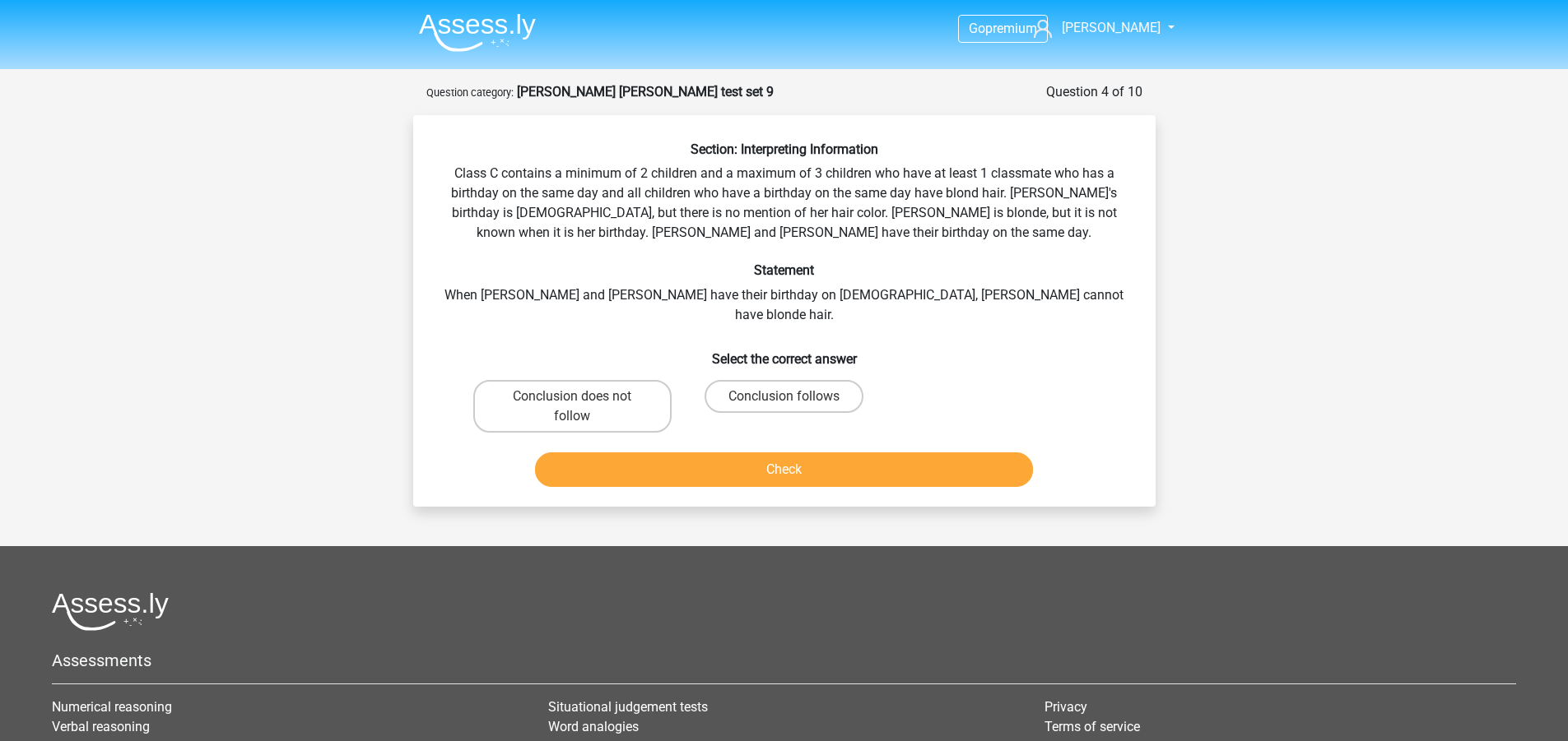
click at [758, 194] on div "Section: Interpreting Information Class C contains a minimum of 2 children and …" at bounding box center [784, 317] width 729 height 352
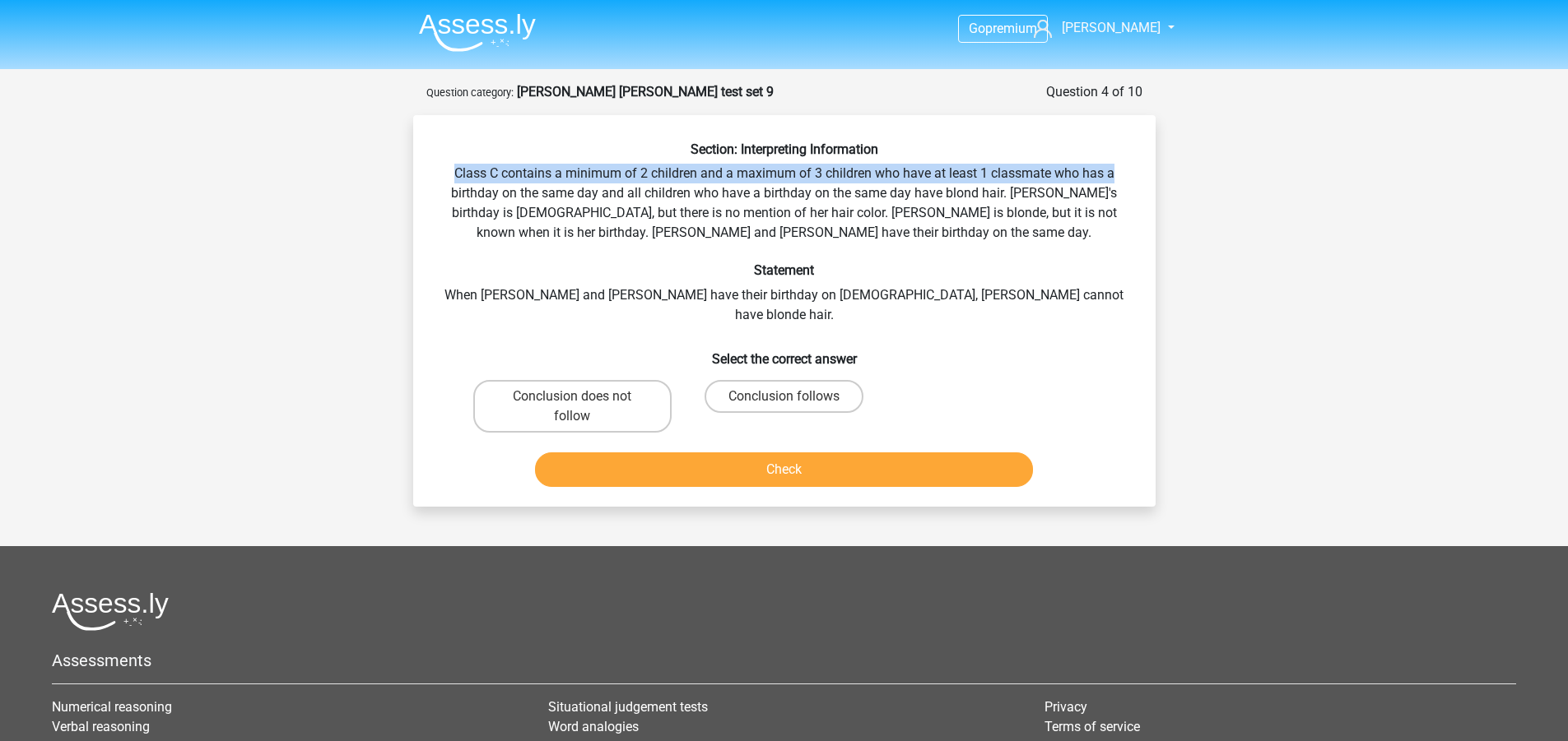
drag, startPoint x: 443, startPoint y: 170, endPoint x: 1128, endPoint y: 173, distance: 685.0
click at [1128, 173] on div "Section: Interpreting Information Class C contains a minimum of 2 children and …" at bounding box center [784, 317] width 729 height 352
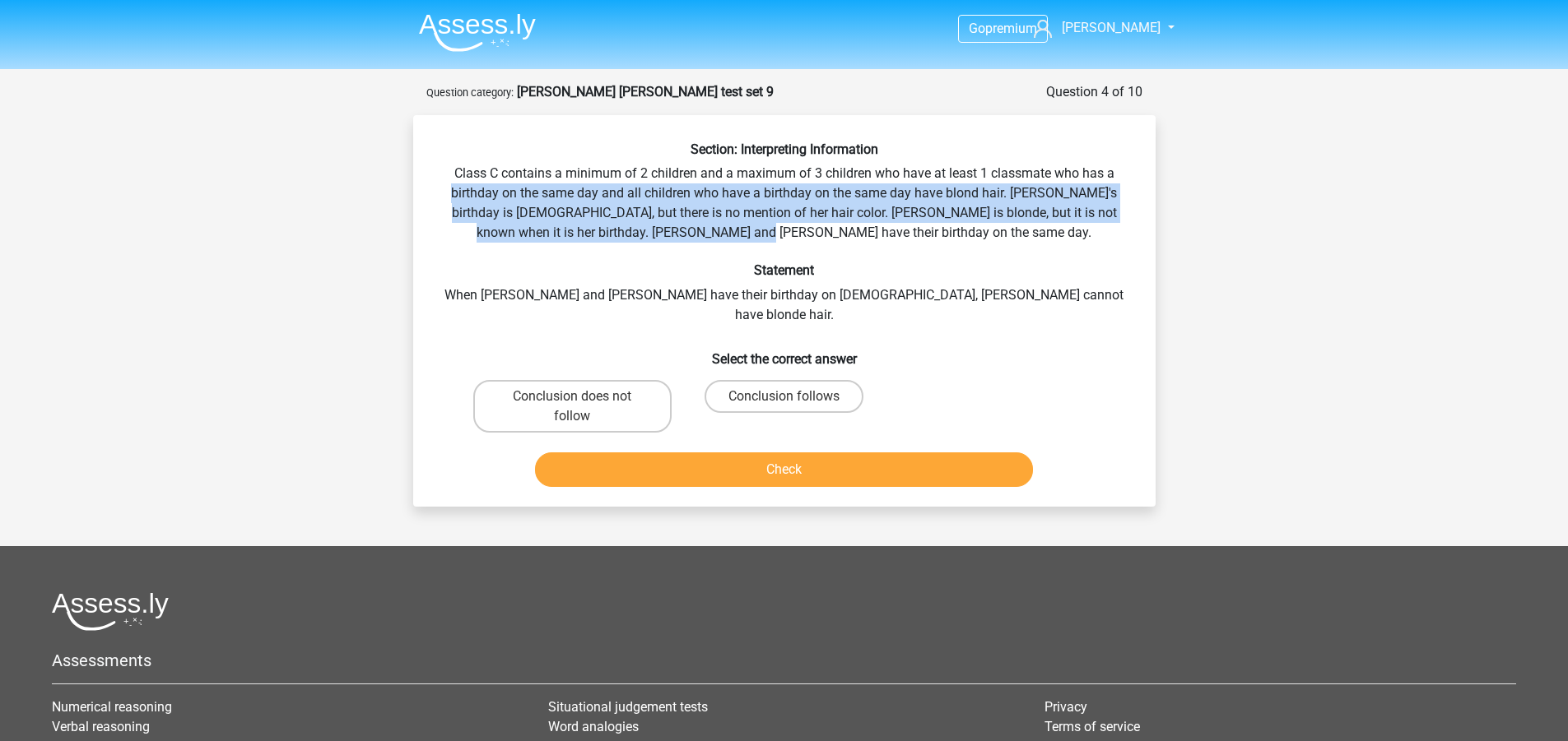
drag, startPoint x: 476, startPoint y: 189, endPoint x: 859, endPoint y: 239, distance: 386.2
click at [859, 239] on div "Section: Interpreting Information Class C contains a minimum of 2 children and …" at bounding box center [784, 317] width 729 height 352
click at [860, 239] on div "Section: Interpreting Information Class C contains a minimum of 2 children and …" at bounding box center [784, 317] width 729 height 352
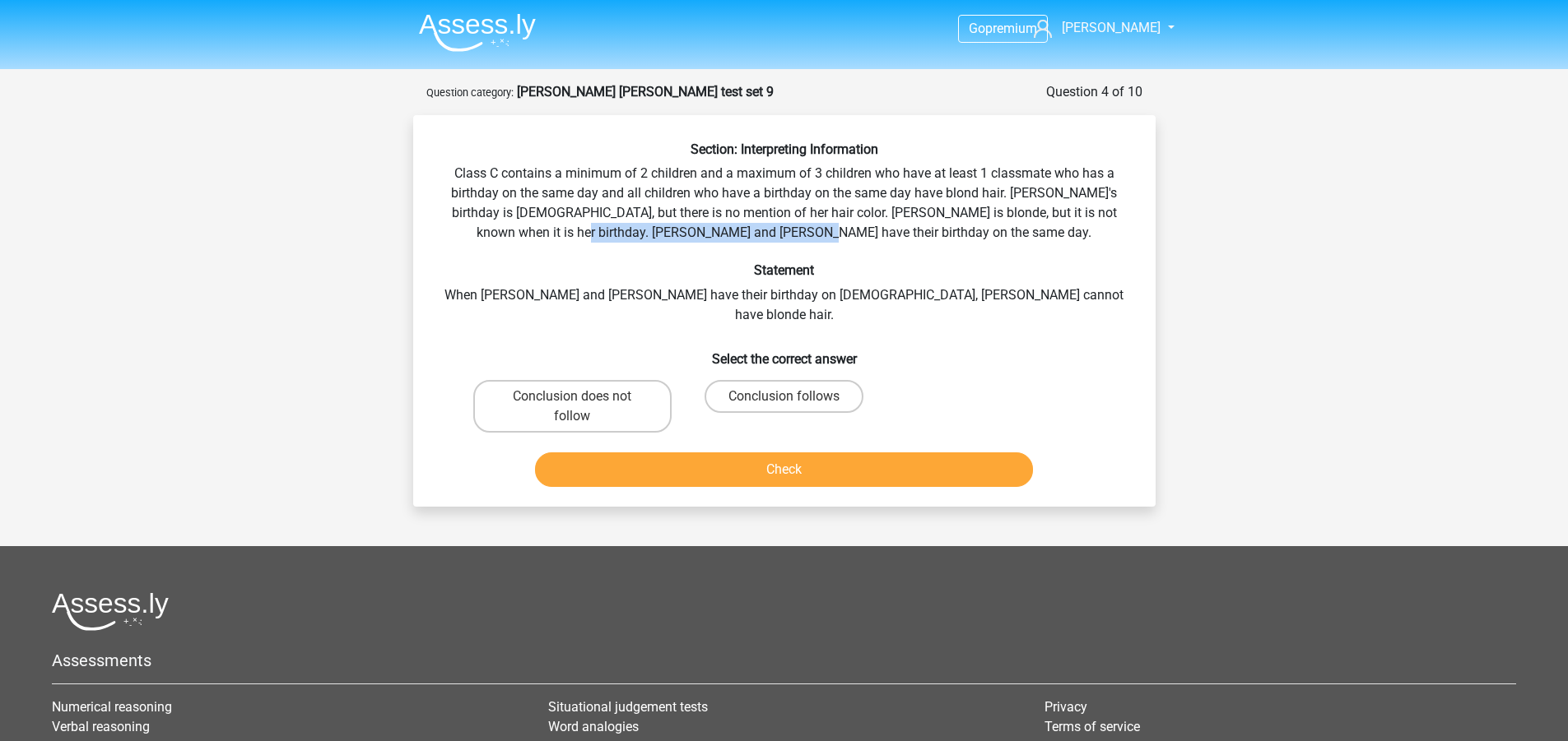
drag, startPoint x: 700, startPoint y: 231, endPoint x: 919, endPoint y: 226, distance: 219.1
click at [919, 226] on div "Section: Interpreting Information Class C contains a minimum of 2 children and …" at bounding box center [784, 317] width 729 height 352
drag, startPoint x: 724, startPoint y: 295, endPoint x: 858, endPoint y: 294, distance: 134.0
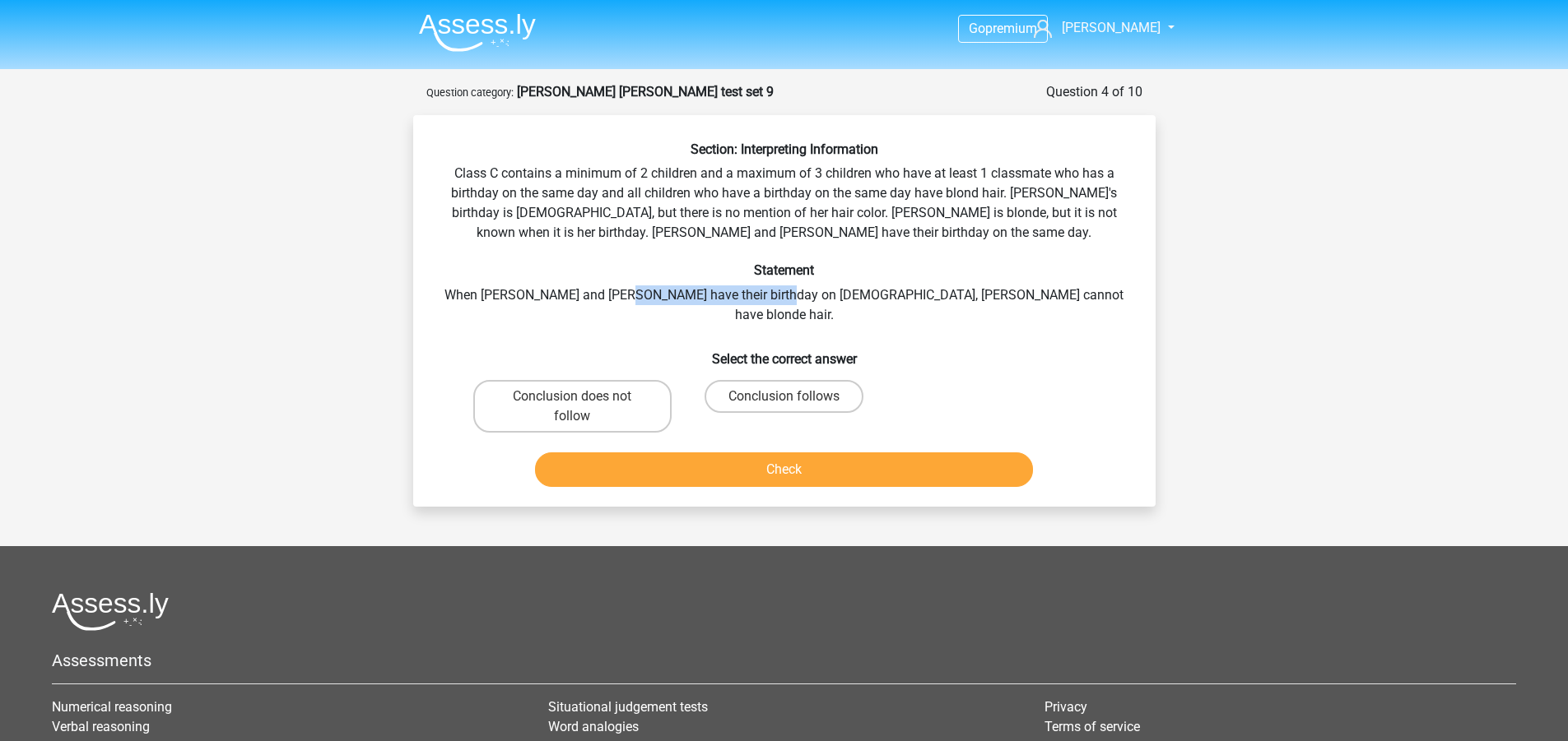
click at [858, 294] on div "Section: Interpreting Information Class C contains a minimum of 2 children and …" at bounding box center [784, 317] width 729 height 352
drag, startPoint x: 864, startPoint y: 294, endPoint x: 939, endPoint y: 295, distance: 75.0
click at [939, 295] on div "Section: Interpreting Information Class C contains a minimum of 2 children and …" at bounding box center [784, 317] width 729 height 352
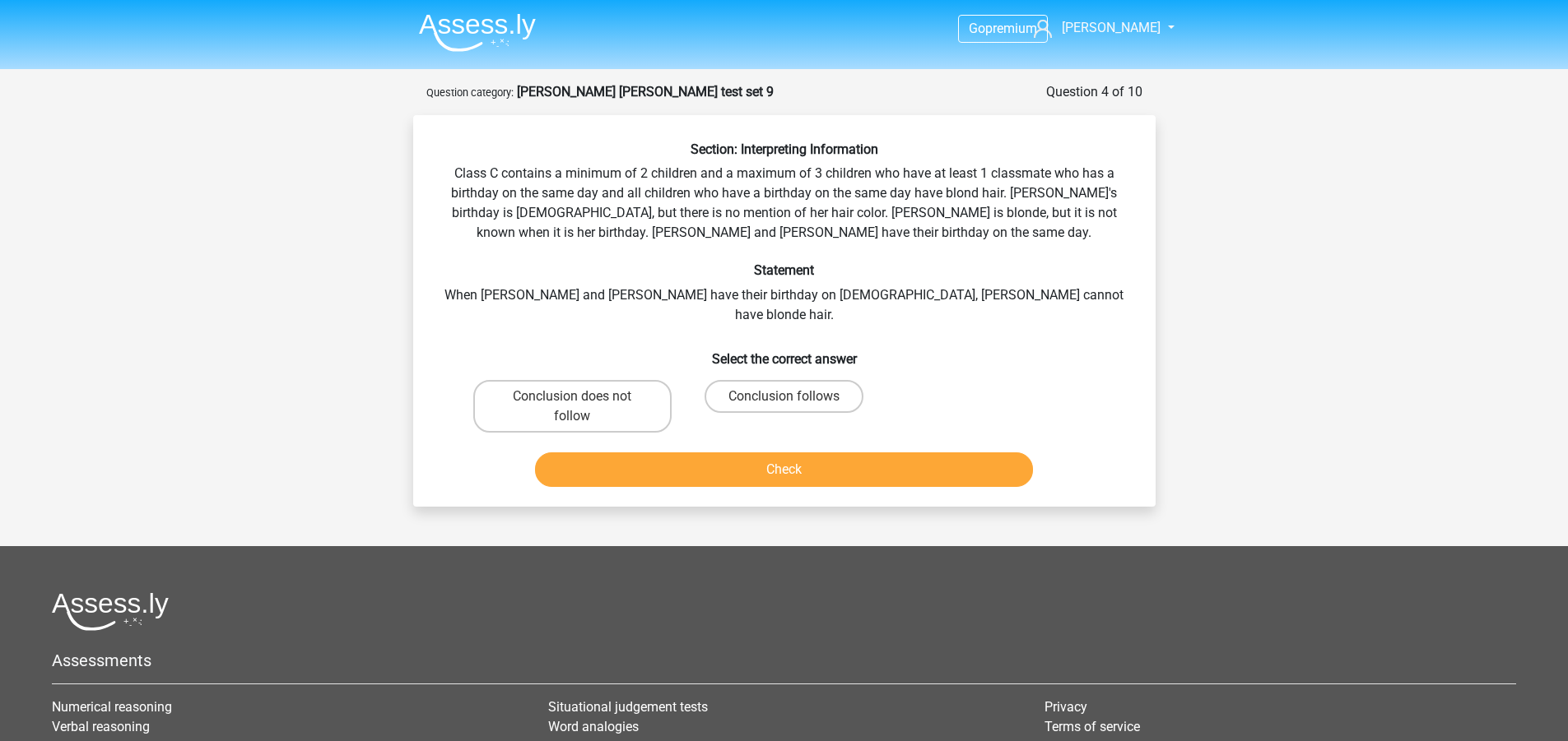
click at [939, 295] on div "Section: Interpreting Information Class C contains a minimum of 2 children and …" at bounding box center [784, 317] width 729 height 352
click at [938, 295] on div "Section: Interpreting Information Class C contains a minimum of 2 children and …" at bounding box center [784, 317] width 729 height 352
click at [939, 295] on div "Section: Interpreting Information Class C contains a minimum of 2 children and …" at bounding box center [784, 317] width 729 height 352
click at [986, 237] on div "Section: Interpreting Information Class C contains a minimum of 2 children and …" at bounding box center [784, 317] width 729 height 352
drag, startPoint x: 730, startPoint y: 240, endPoint x: 748, endPoint y: 245, distance: 18.7
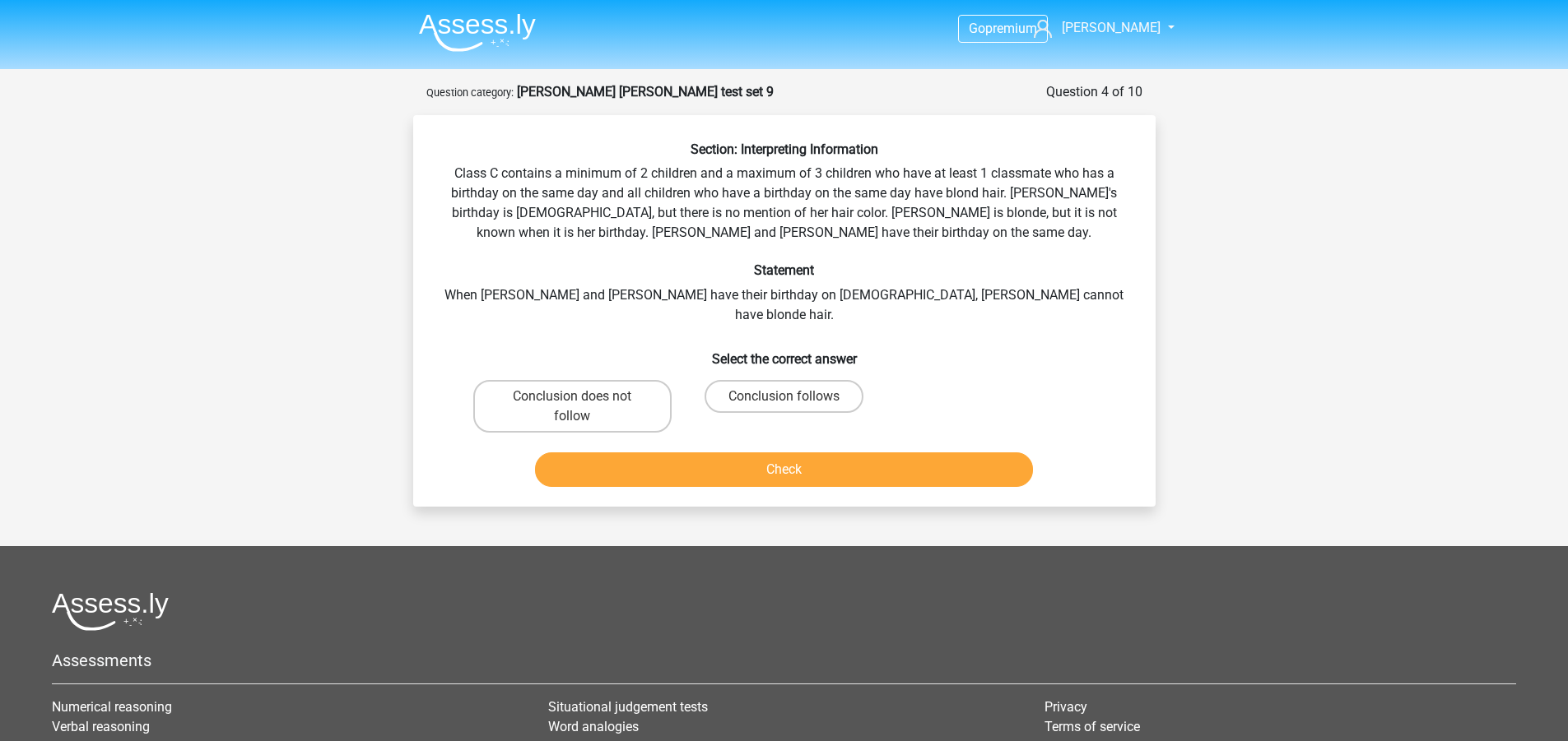
click at [730, 241] on div "Section: Interpreting Information Class C contains a minimum of 2 children and …" at bounding box center [784, 317] width 729 height 352
click at [529, 286] on div "Section: Interpreting Information Class C contains a minimum of 2 children and …" at bounding box center [784, 317] width 729 height 352
click at [708, 298] on div "Section: Interpreting Information Class C contains a minimum of 2 children and …" at bounding box center [784, 317] width 729 height 352
drag, startPoint x: 639, startPoint y: 195, endPoint x: 970, endPoint y: 190, distance: 331.0
click at [970, 190] on div "Section: Interpreting Information Class C contains a minimum of 2 children and …" at bounding box center [784, 317] width 729 height 352
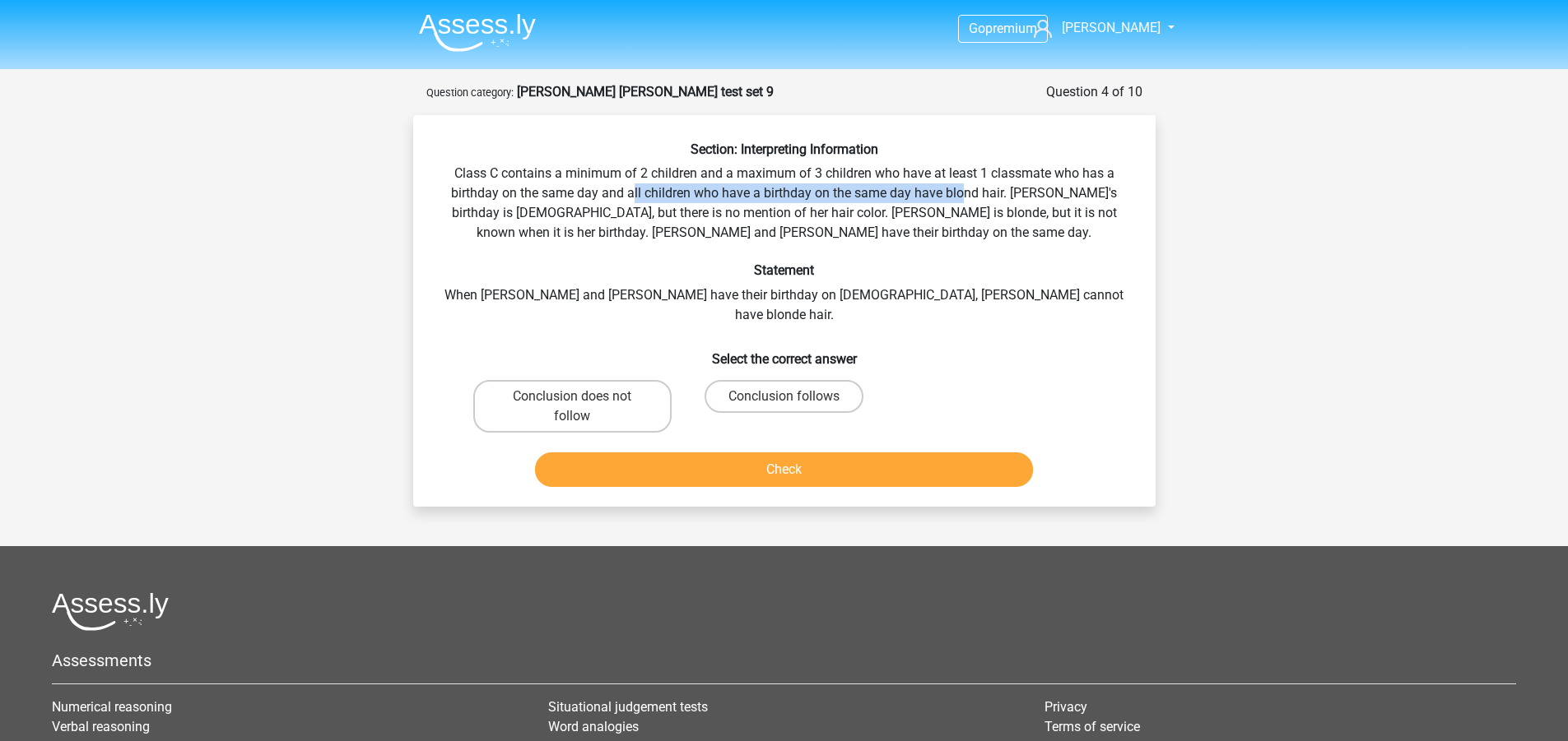
click at [970, 190] on div "Section: Interpreting Information Class C contains a minimum of 2 children and …" at bounding box center [784, 317] width 729 height 352
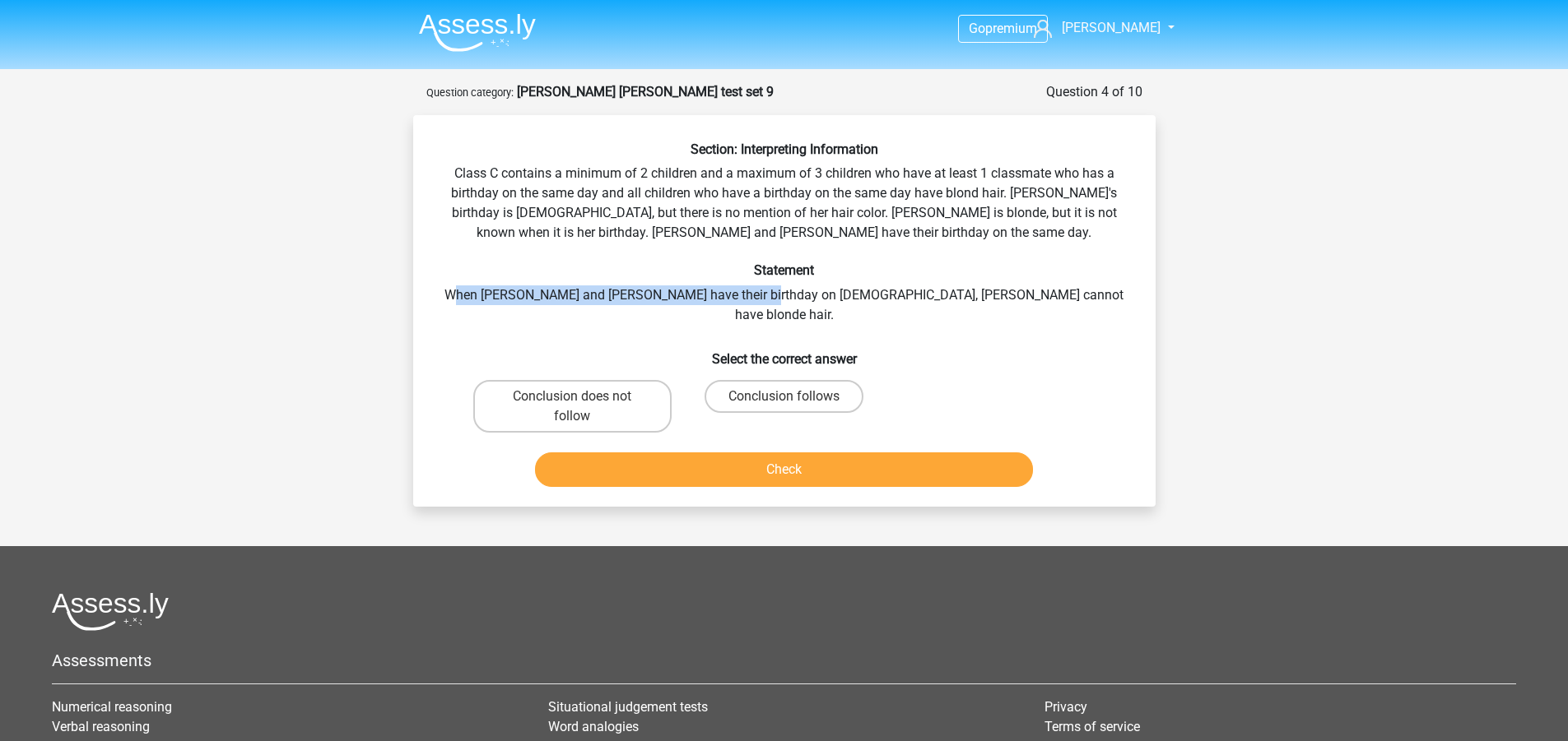
drag, startPoint x: 559, startPoint y: 300, endPoint x: 842, endPoint y: 292, distance: 283.1
click at [842, 292] on div "Section: Interpreting Information Class C contains a minimum of 2 children and …" at bounding box center [784, 317] width 729 height 352
click at [841, 292] on div "Section: Interpreting Information Class C contains a minimum of 2 children and …" at bounding box center [784, 317] width 729 height 352
drag, startPoint x: 848, startPoint y: 292, endPoint x: 1000, endPoint y: 293, distance: 152.0
click at [1000, 293] on div "Section: Interpreting Information Class C contains a minimum of 2 children and …" at bounding box center [784, 317] width 729 height 352
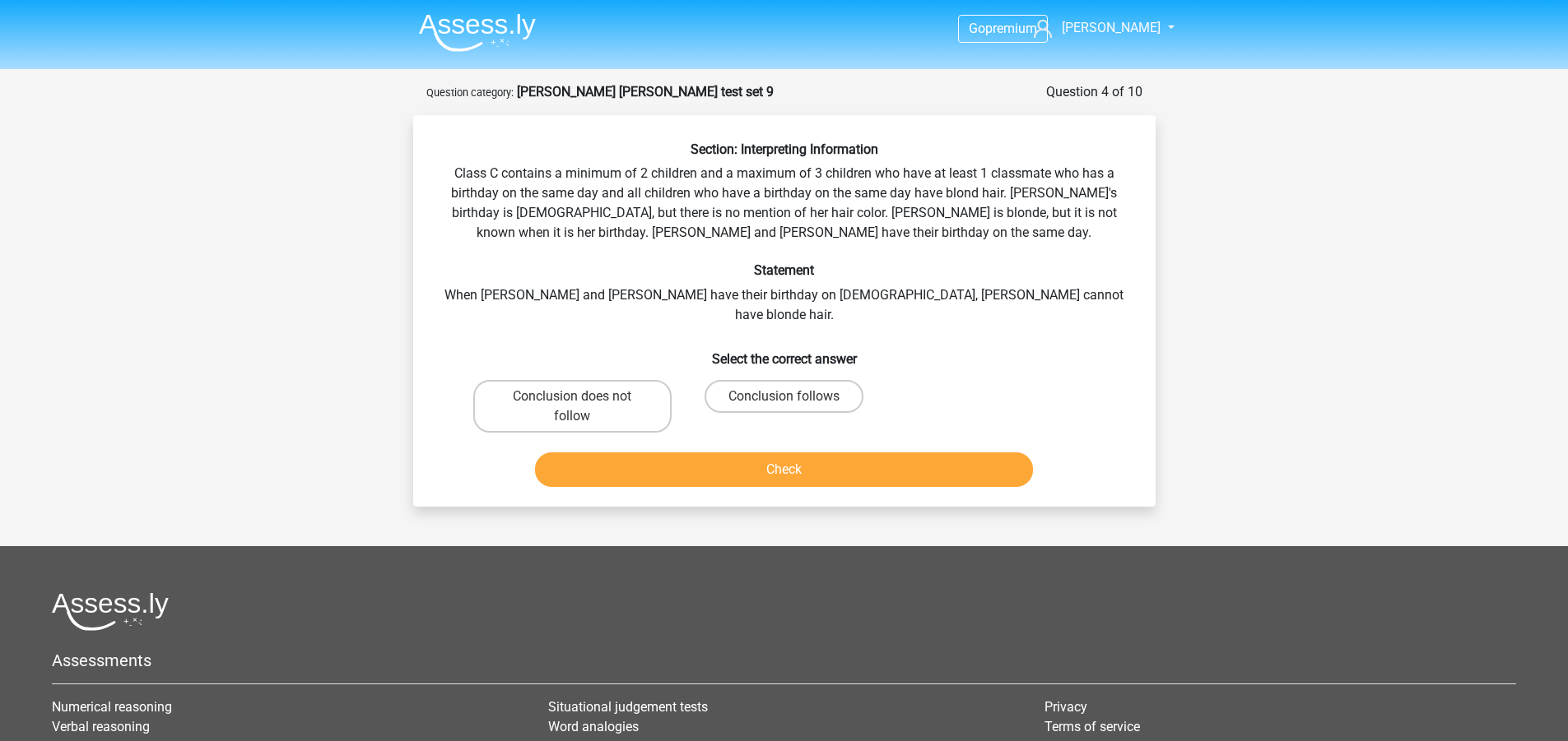
click at [1003, 264] on h6 "Statement" at bounding box center [784, 270] width 690 height 16
drag, startPoint x: 1017, startPoint y: 226, endPoint x: 1007, endPoint y: 235, distance: 13.5
click at [1009, 230] on div "Section: Interpreting Information Class C contains a minimum of 2 children and …" at bounding box center [784, 317] width 729 height 352
click at [618, 402] on label "Conclusion does not follow" at bounding box center [572, 406] width 198 height 53
click at [583, 402] on input "Conclusion does not follow" at bounding box center [577, 402] width 11 height 11
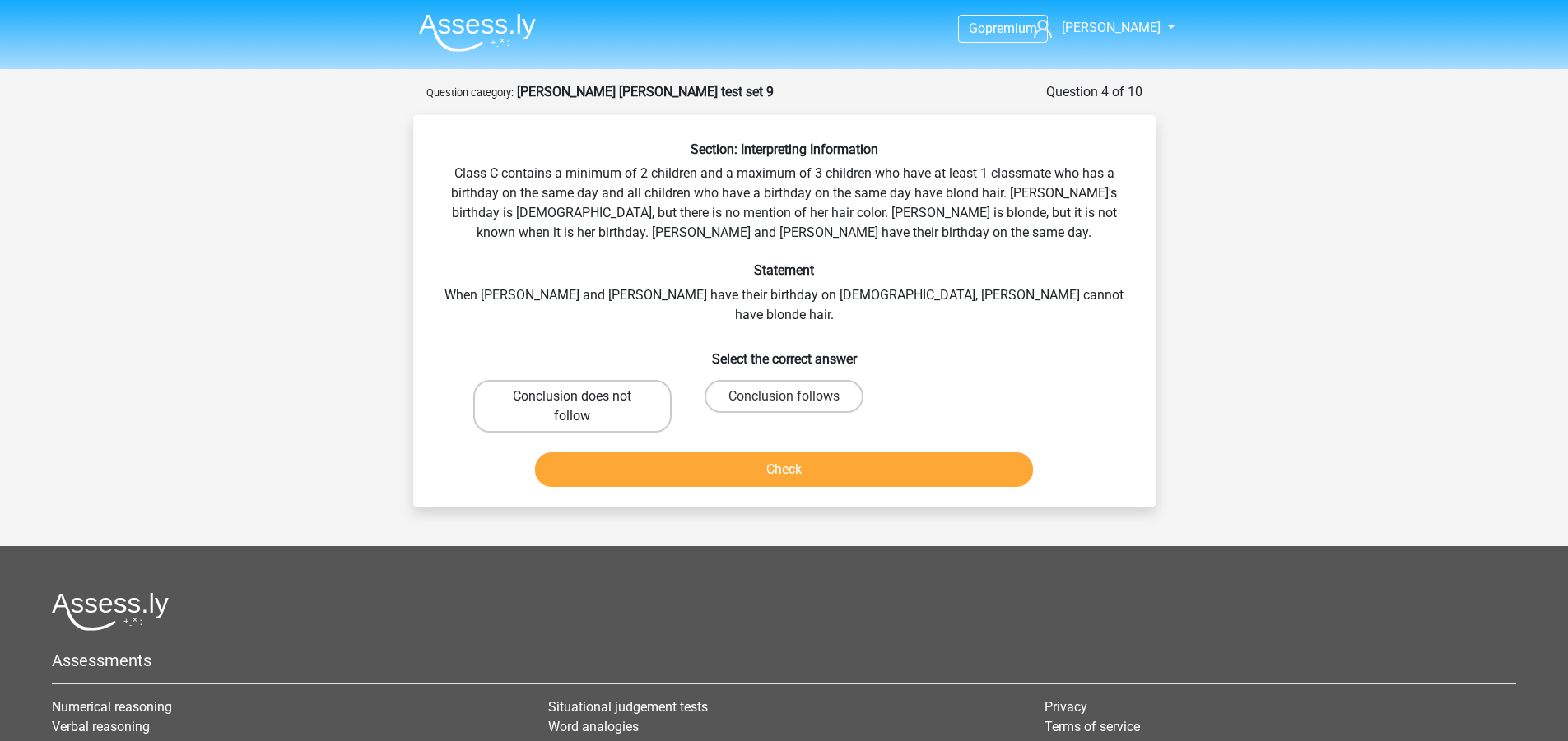
radio input "true"
click at [720, 453] on button "Check" at bounding box center [784, 469] width 498 height 34
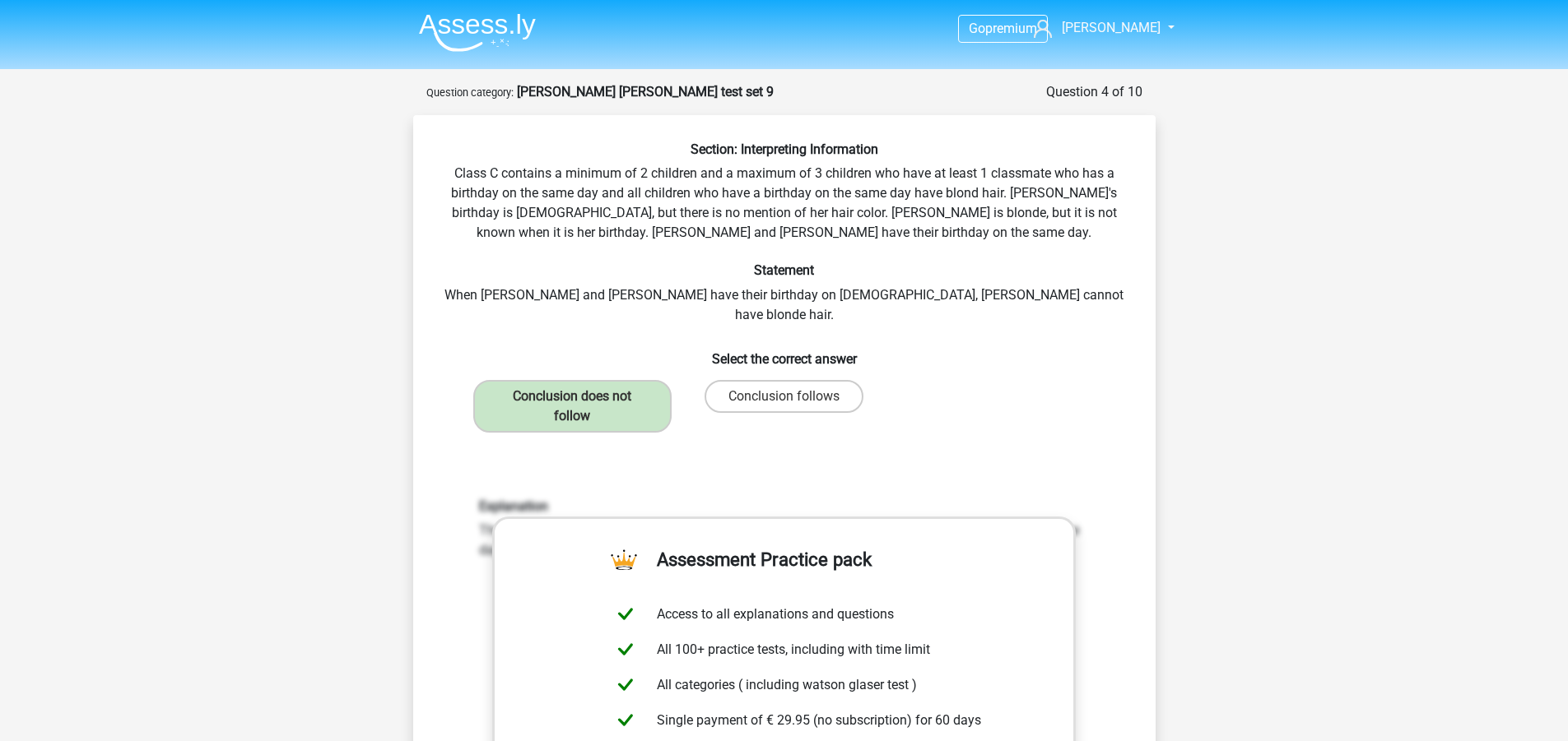
click at [459, 459] on div "Explanation The conclusion does not follow. It is not stated that children who …" at bounding box center [784, 713] width 690 height 510
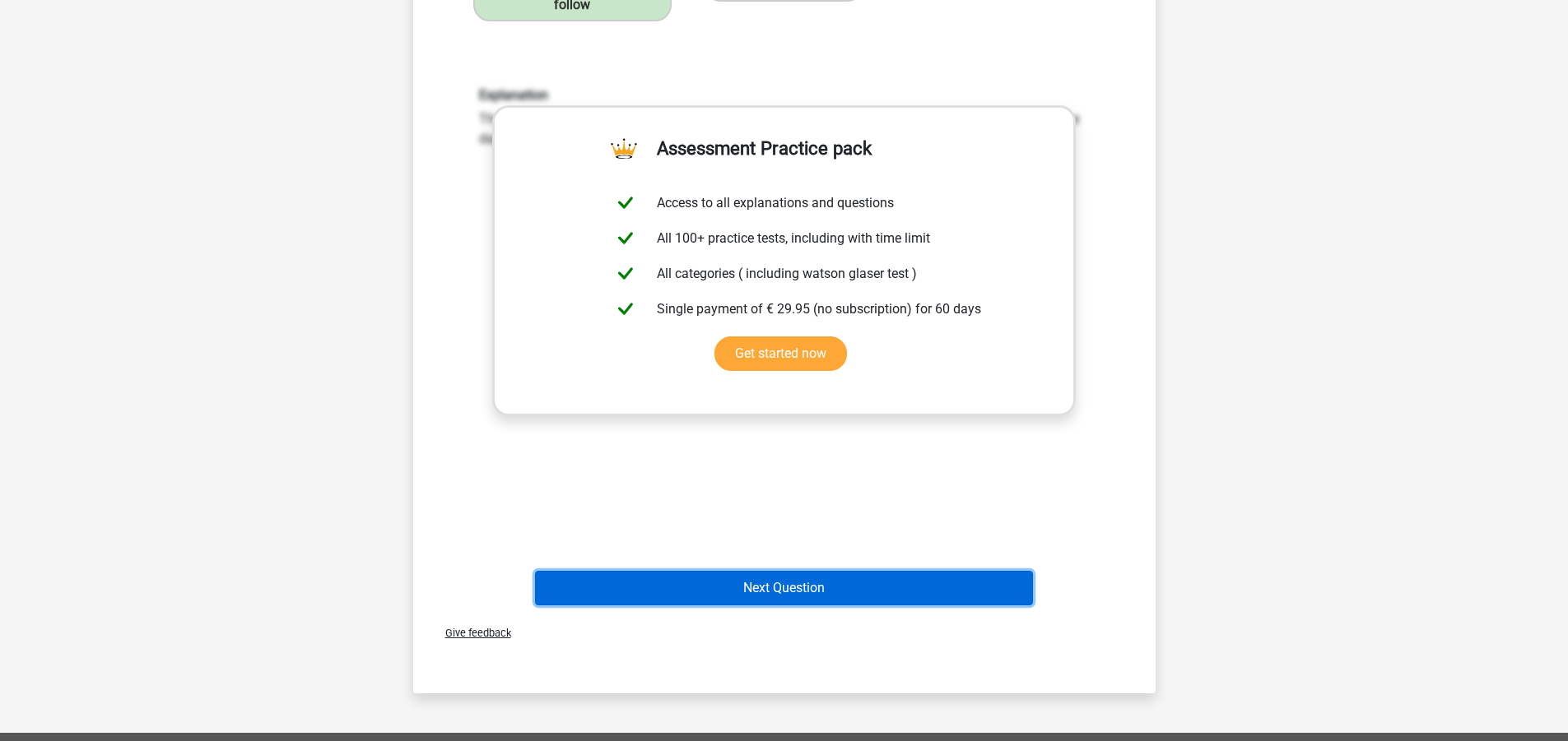
click at [702, 571] on button "Next Question" at bounding box center [784, 587] width 498 height 34
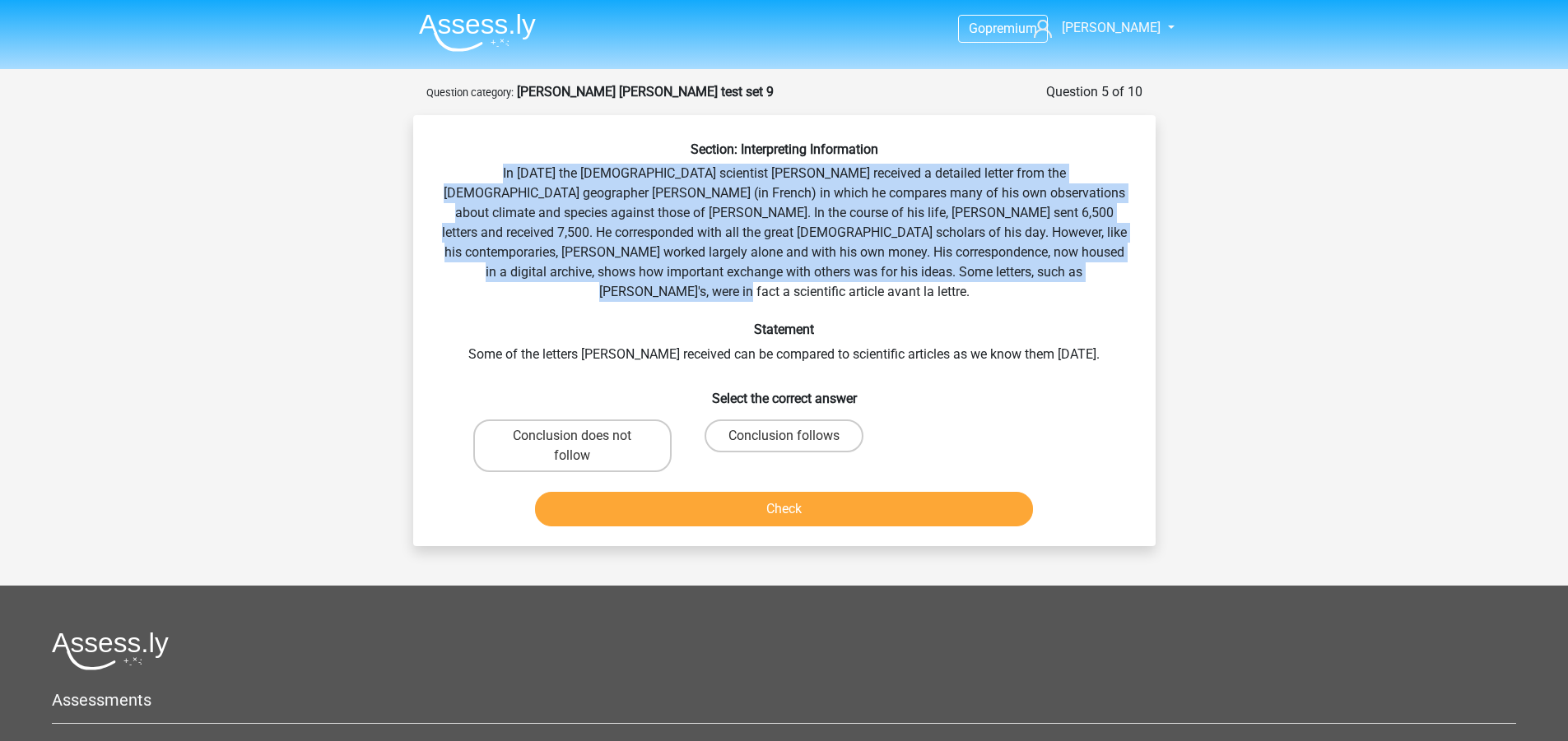
drag, startPoint x: 459, startPoint y: 180, endPoint x: 1046, endPoint y: 272, distance: 594.2
click at [1046, 272] on div "Section: Interpreting Information In 1839 the English scientist Charles Darwin …" at bounding box center [784, 337] width 729 height 392
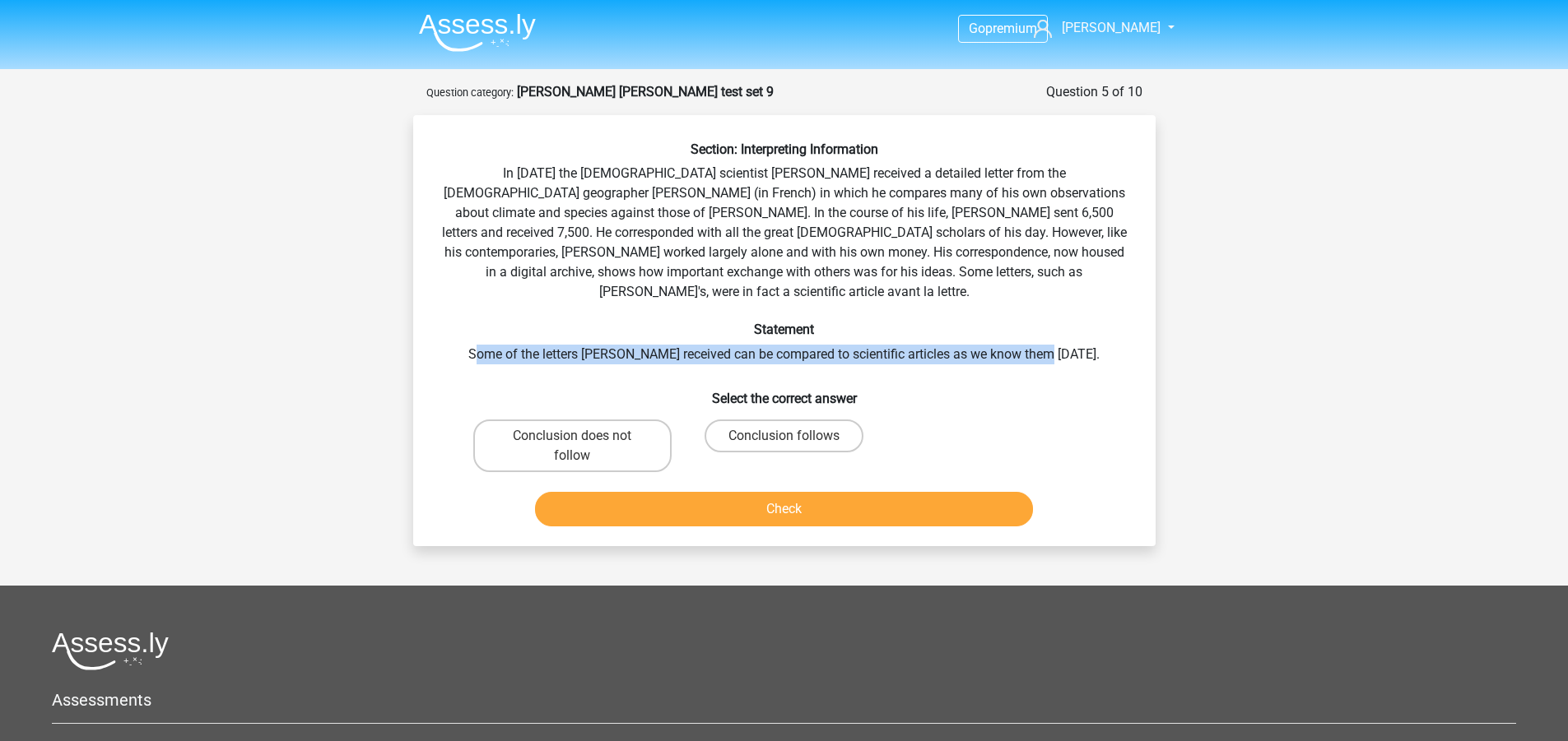
drag, startPoint x: 507, startPoint y: 327, endPoint x: 1077, endPoint y: 329, distance: 570.0
click at [1077, 329] on div "Section: Interpreting Information In 1839 the English scientist Charles Darwin …" at bounding box center [784, 337] width 729 height 392
click at [1085, 329] on div "Section: Interpreting Information In 1839 the English scientist Charles Darwin …" at bounding box center [784, 337] width 729 height 392
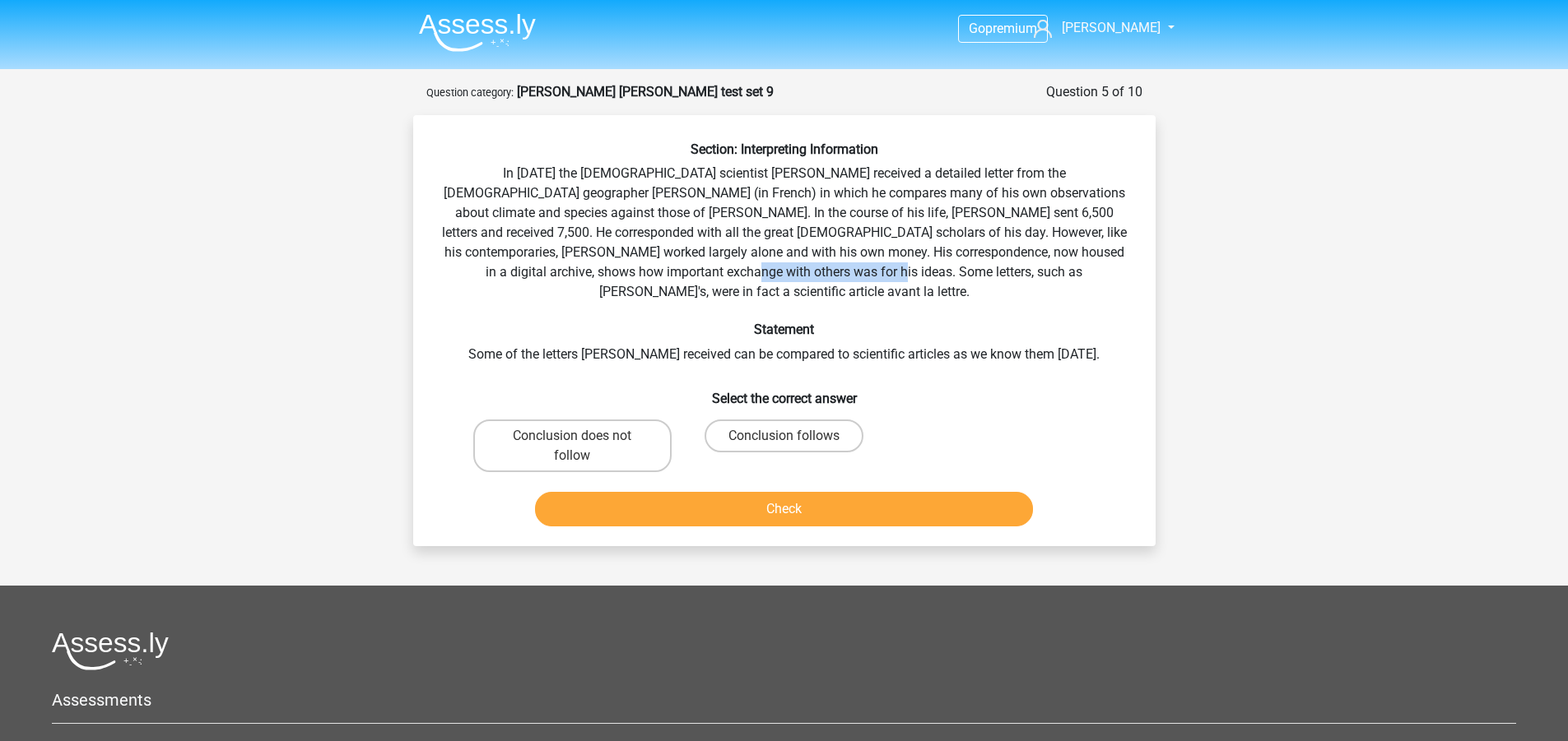
drag, startPoint x: 594, startPoint y: 265, endPoint x: 749, endPoint y: 269, distance: 155.1
click at [749, 269] on div "Section: Interpreting Information In 1839 the English scientist Charles Darwin …" at bounding box center [784, 337] width 729 height 392
click at [762, 225] on div "Section: Interpreting Information In 1839 the English scientist Charles Darwin …" at bounding box center [784, 337] width 729 height 392
click at [828, 419] on label "Conclusion follows" at bounding box center [784, 435] width 159 height 33
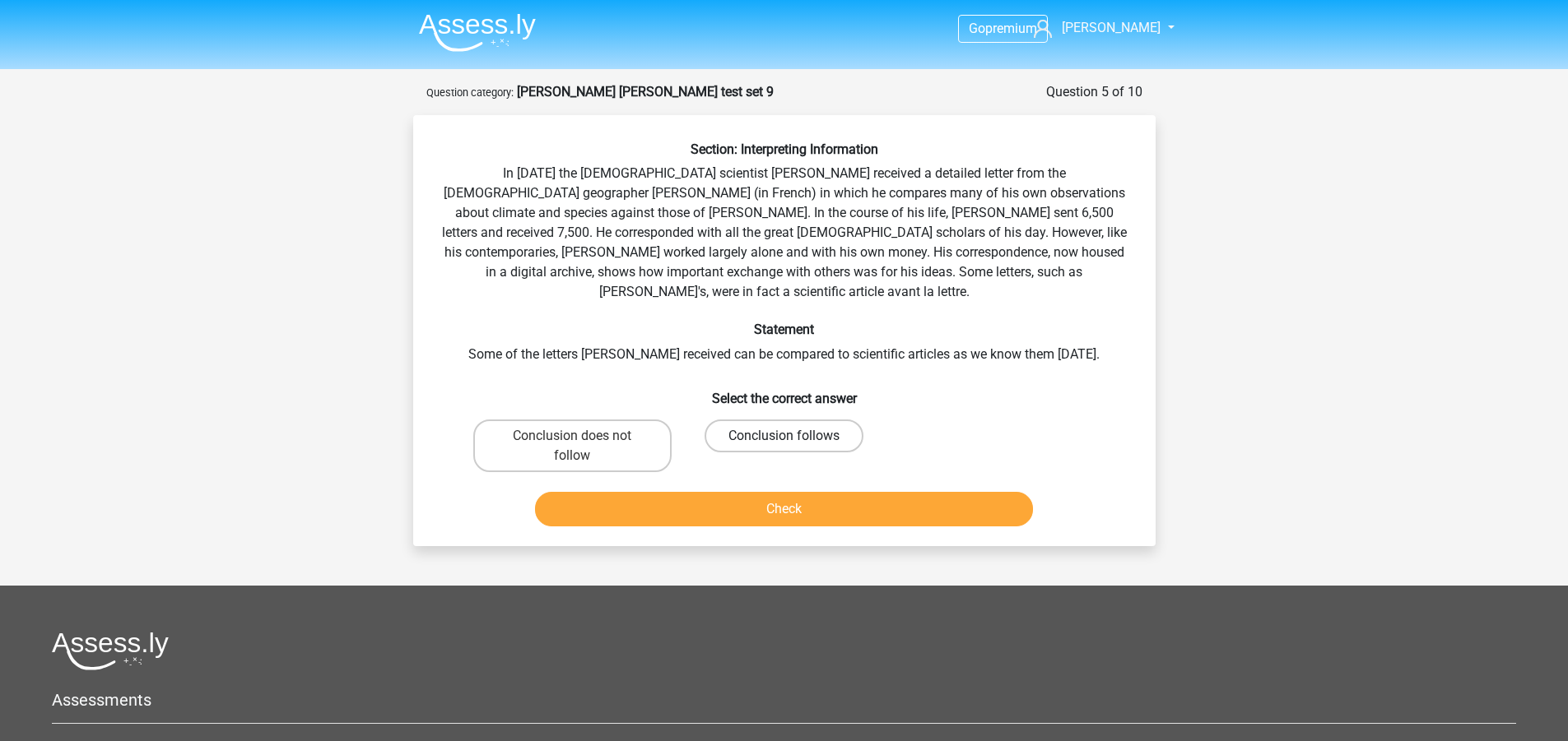
click at [794, 436] on input "Conclusion follows" at bounding box center [788, 441] width 11 height 11
radio input "true"
click at [822, 492] on button "Check" at bounding box center [784, 509] width 498 height 34
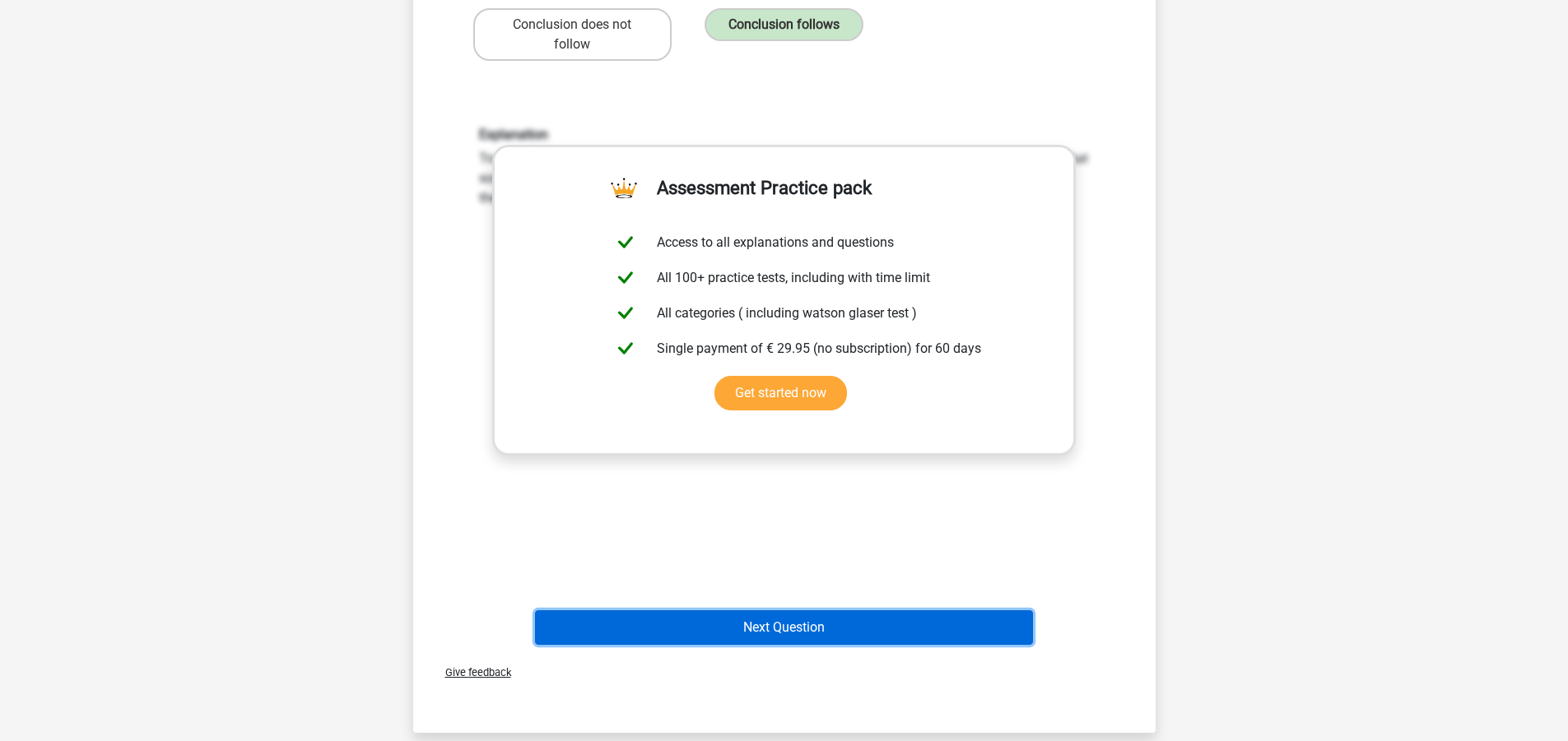
click at [718, 611] on button "Next Question" at bounding box center [784, 627] width 498 height 34
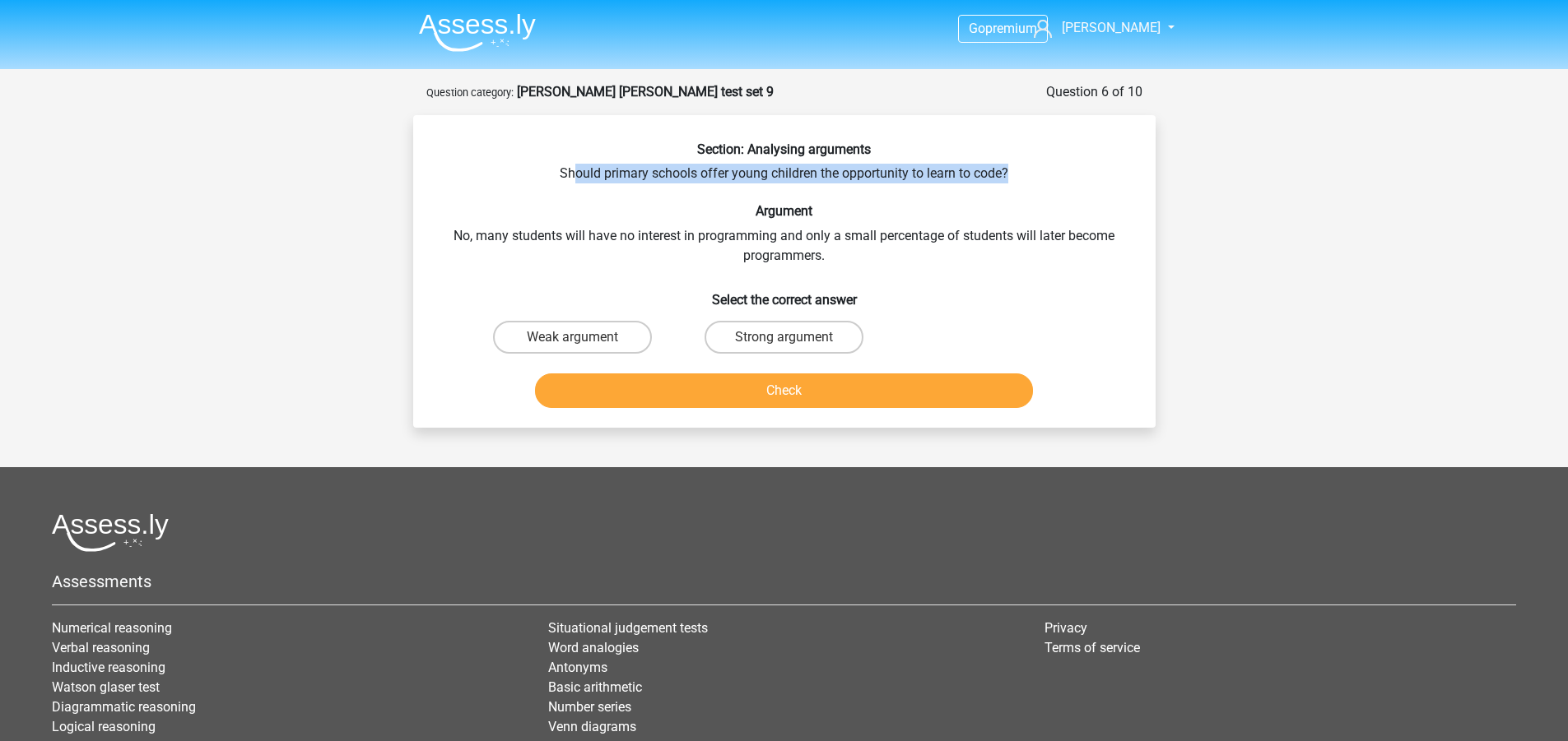
drag, startPoint x: 574, startPoint y: 171, endPoint x: 1016, endPoint y: 167, distance: 442.0
click at [1016, 167] on div "Section: Analysing arguments Should primary schools offer young children the op…" at bounding box center [784, 277] width 729 height 273
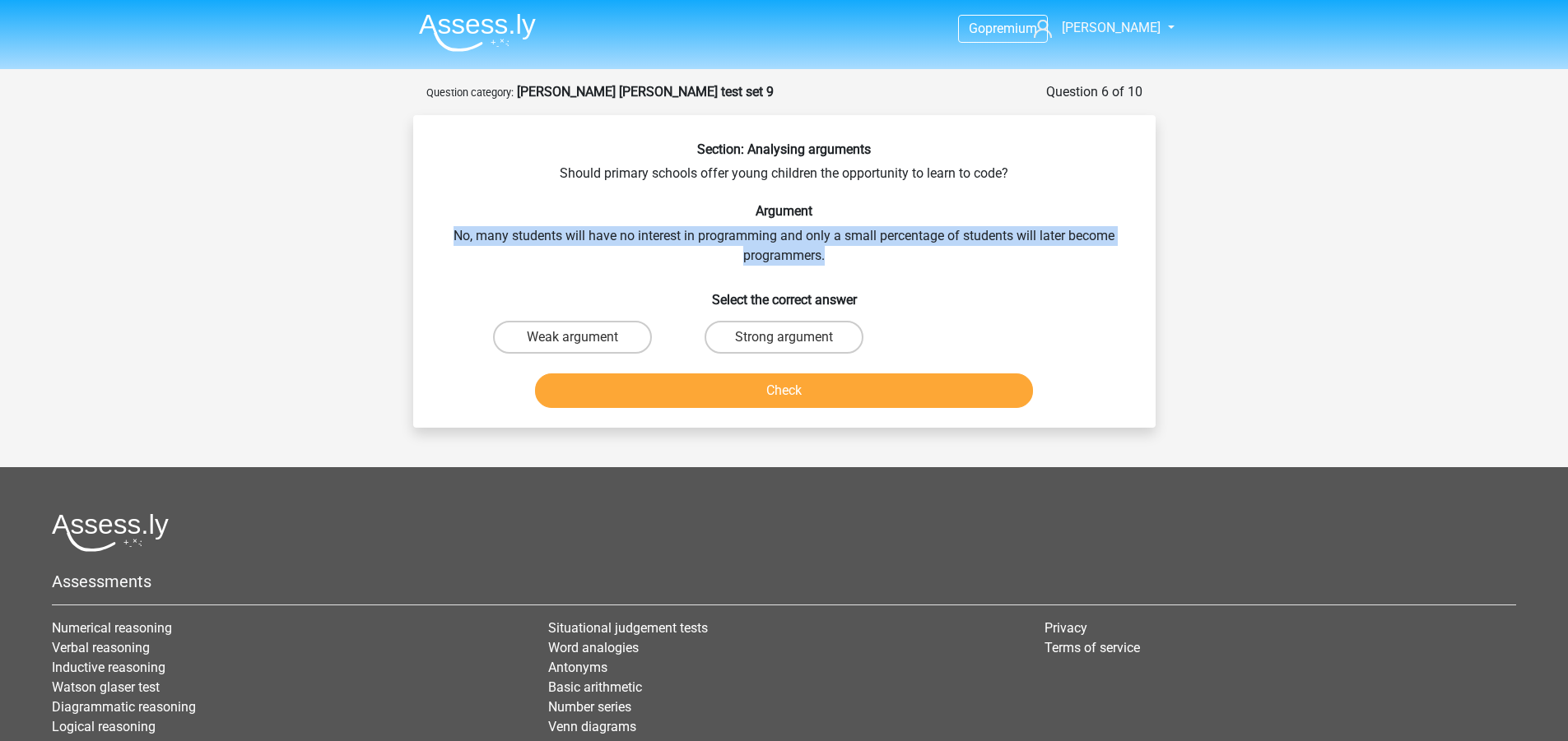
drag, startPoint x: 440, startPoint y: 236, endPoint x: 1044, endPoint y: 256, distance: 604.3
click at [1044, 256] on div "Section: Analysing arguments Should primary schools offer young children the op…" at bounding box center [784, 277] width 729 height 273
click at [1197, 225] on div "Go premium robert robert.chrun@yahoo.com" at bounding box center [784, 450] width 1568 height 901
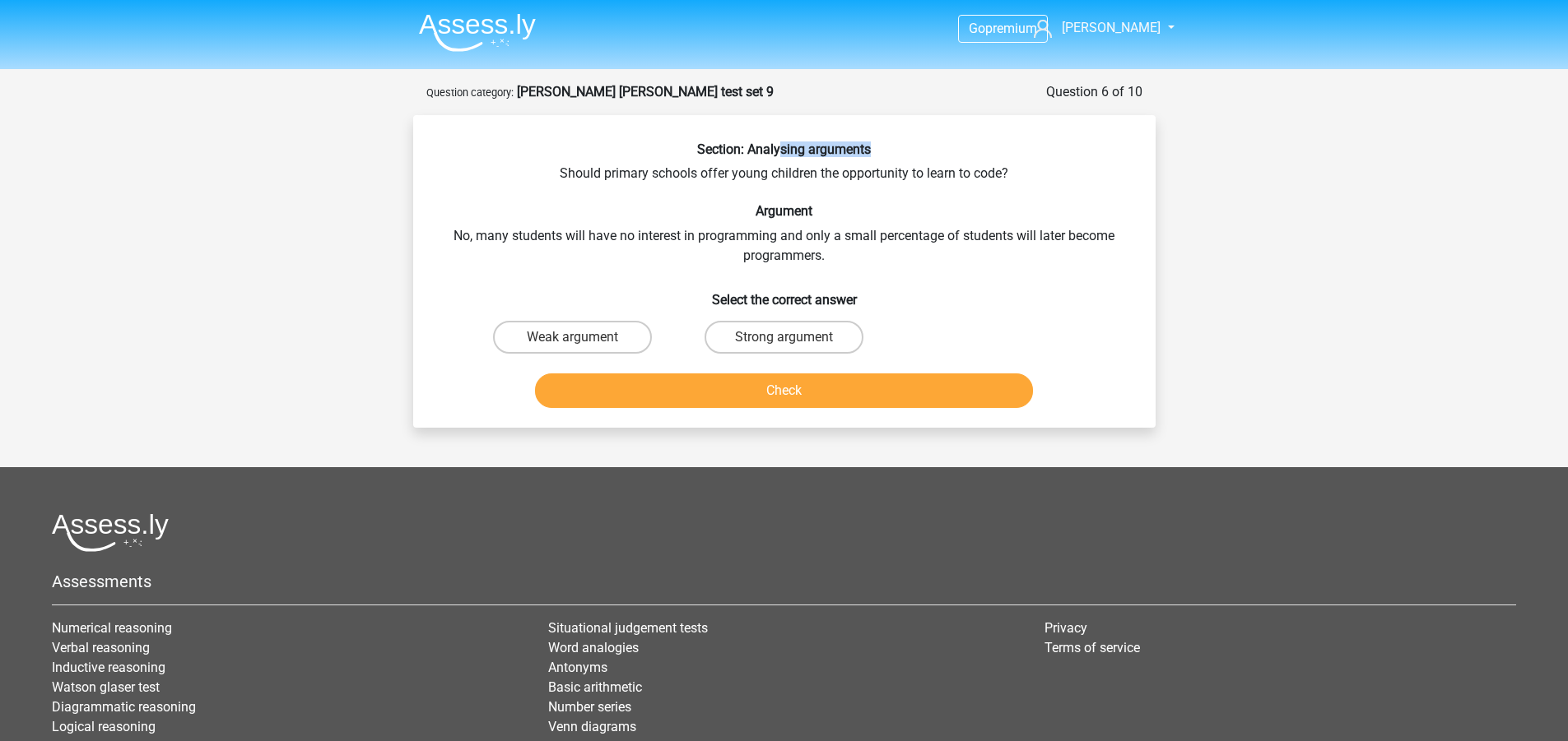
drag, startPoint x: 868, startPoint y: 150, endPoint x: 782, endPoint y: 155, distance: 86.1
click at [782, 155] on h6 "Section: Analysing arguments" at bounding box center [784, 149] width 690 height 16
click at [1322, 255] on div "Go premium robert robert.chrun@yahoo.com" at bounding box center [784, 450] width 1568 height 901
click at [578, 175] on div "Section: Analysing arguments Should primary schools offer young children the op…" at bounding box center [784, 277] width 729 height 273
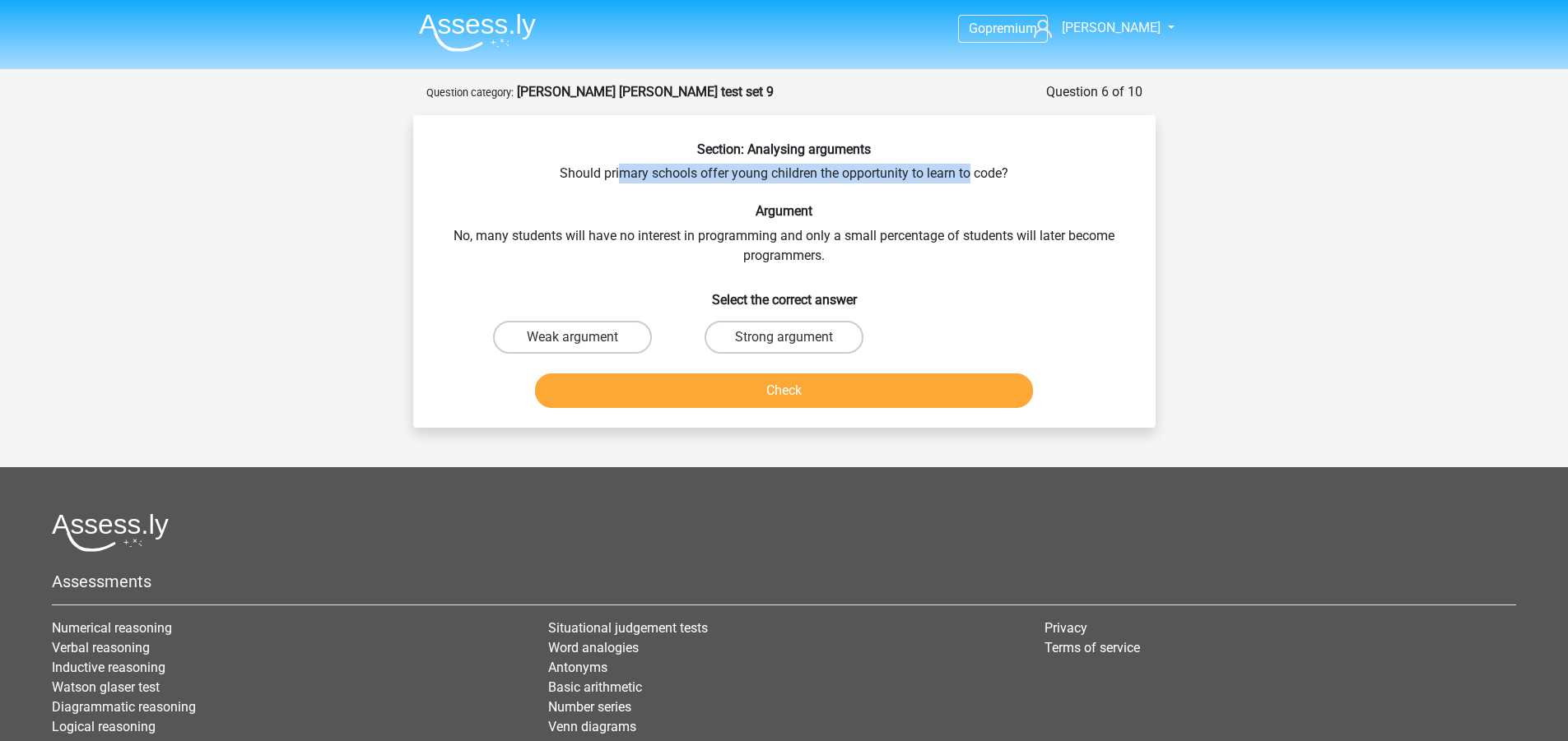
drag, startPoint x: 619, startPoint y: 180, endPoint x: 971, endPoint y: 170, distance: 352.1
click at [971, 170] on div "Section: Analysing arguments Should primary schools offer young children the op…" at bounding box center [784, 277] width 729 height 273
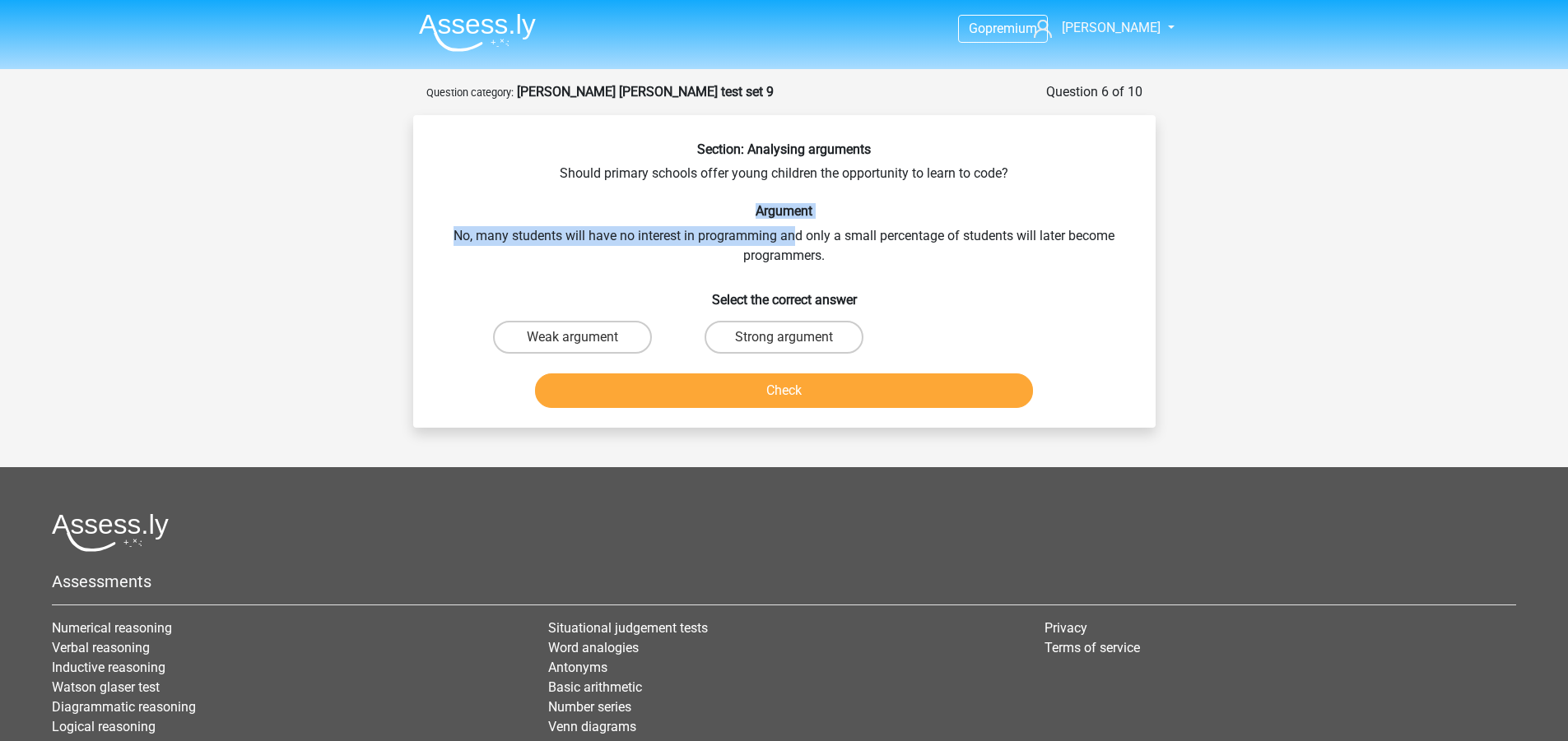
drag, startPoint x: 581, startPoint y: 216, endPoint x: 795, endPoint y: 231, distance: 214.5
click at [795, 231] on div "Section: Analysing arguments Should primary schools offer young children the op…" at bounding box center [784, 277] width 729 height 273
drag, startPoint x: 514, startPoint y: 229, endPoint x: 888, endPoint y: 223, distance: 374.0
click at [888, 223] on div "Section: Analysing arguments Should primary schools offer young children the op…" at bounding box center [784, 277] width 729 height 273
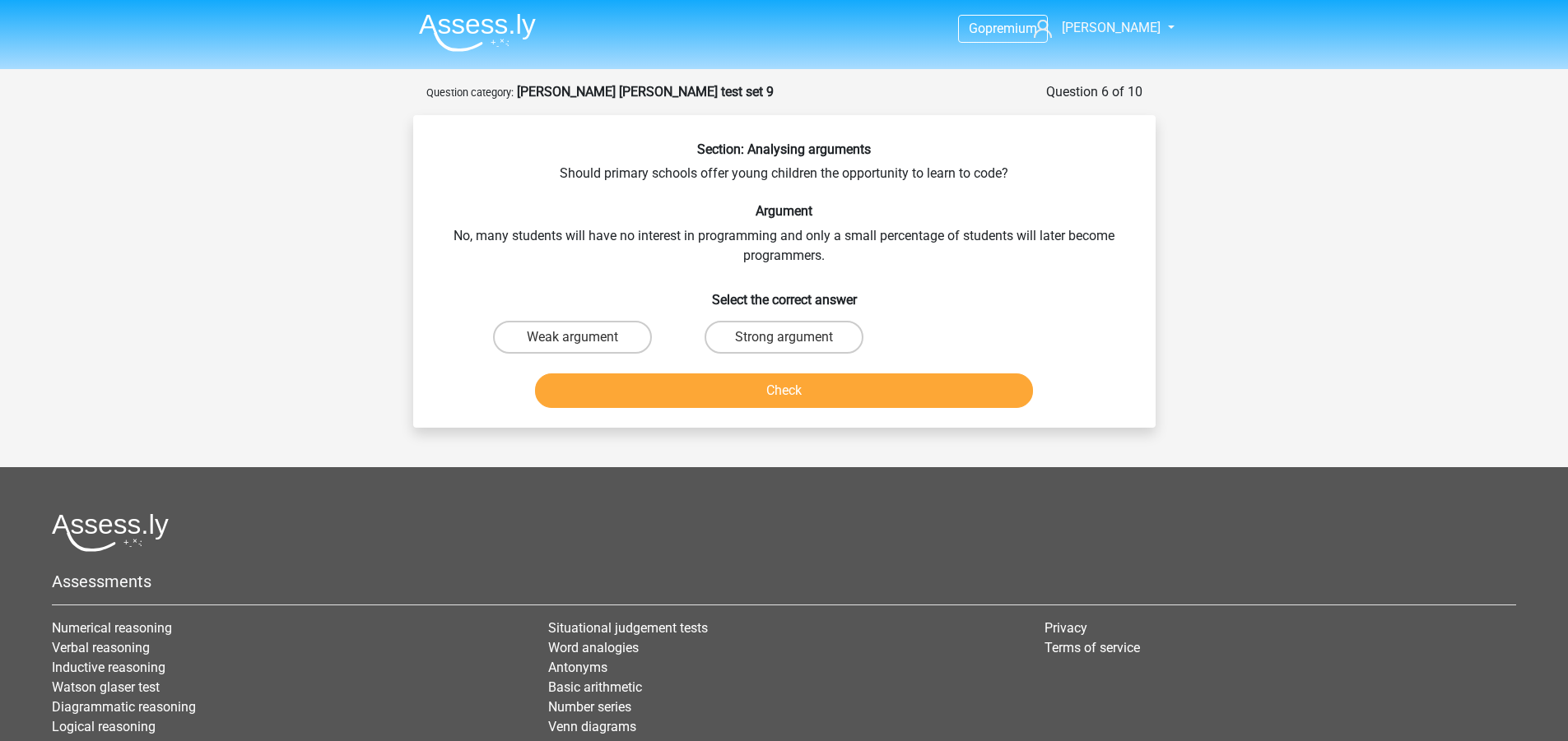
click at [890, 219] on h6 "Argument" at bounding box center [784, 211] width 690 height 16
click at [585, 323] on label "Weak argument" at bounding box center [573, 337] width 159 height 33
click at [583, 338] on input "Weak argument" at bounding box center [577, 343] width 11 height 11
radio input "true"
click at [663, 390] on button "Check" at bounding box center [784, 390] width 498 height 34
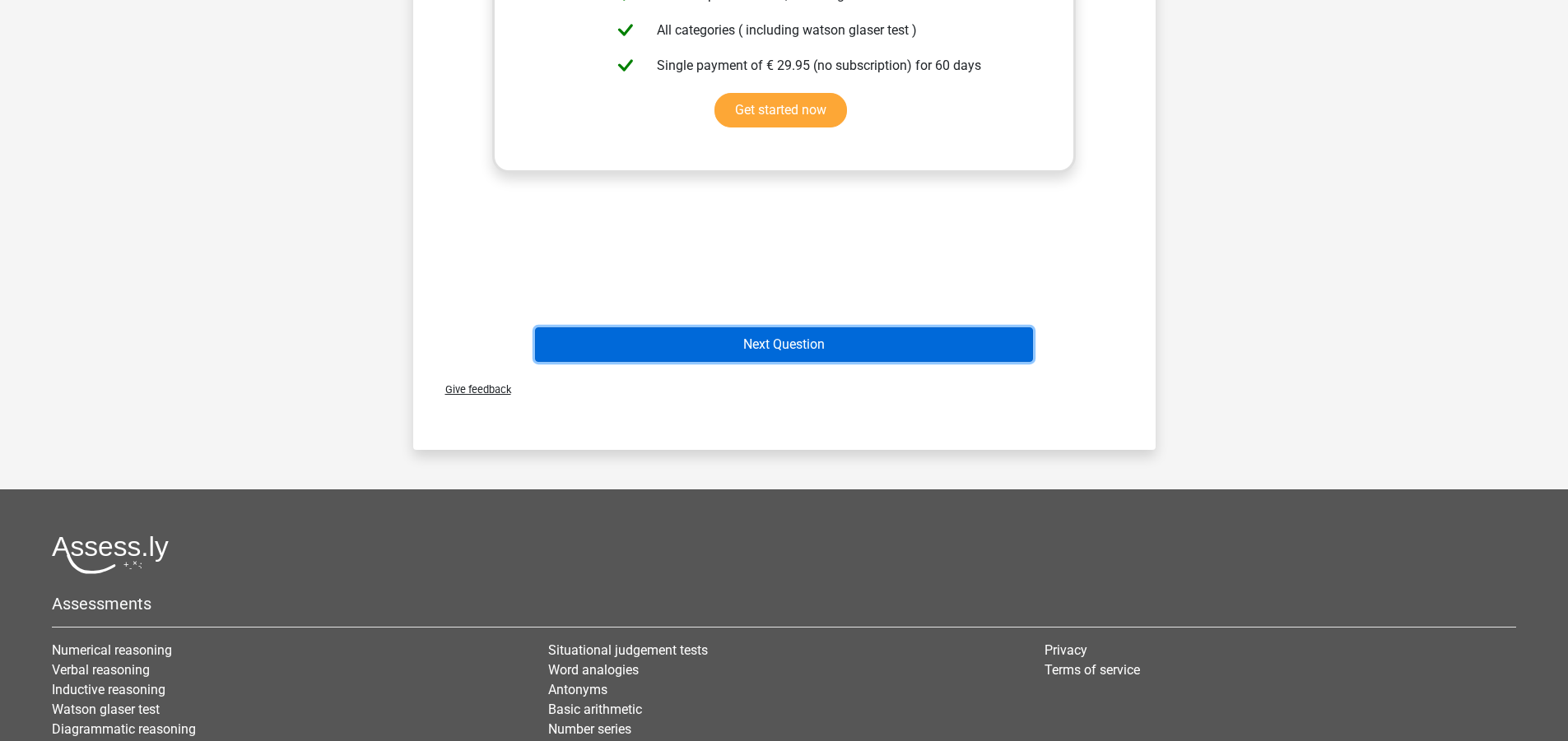
click at [794, 334] on button "Next Question" at bounding box center [784, 344] width 498 height 34
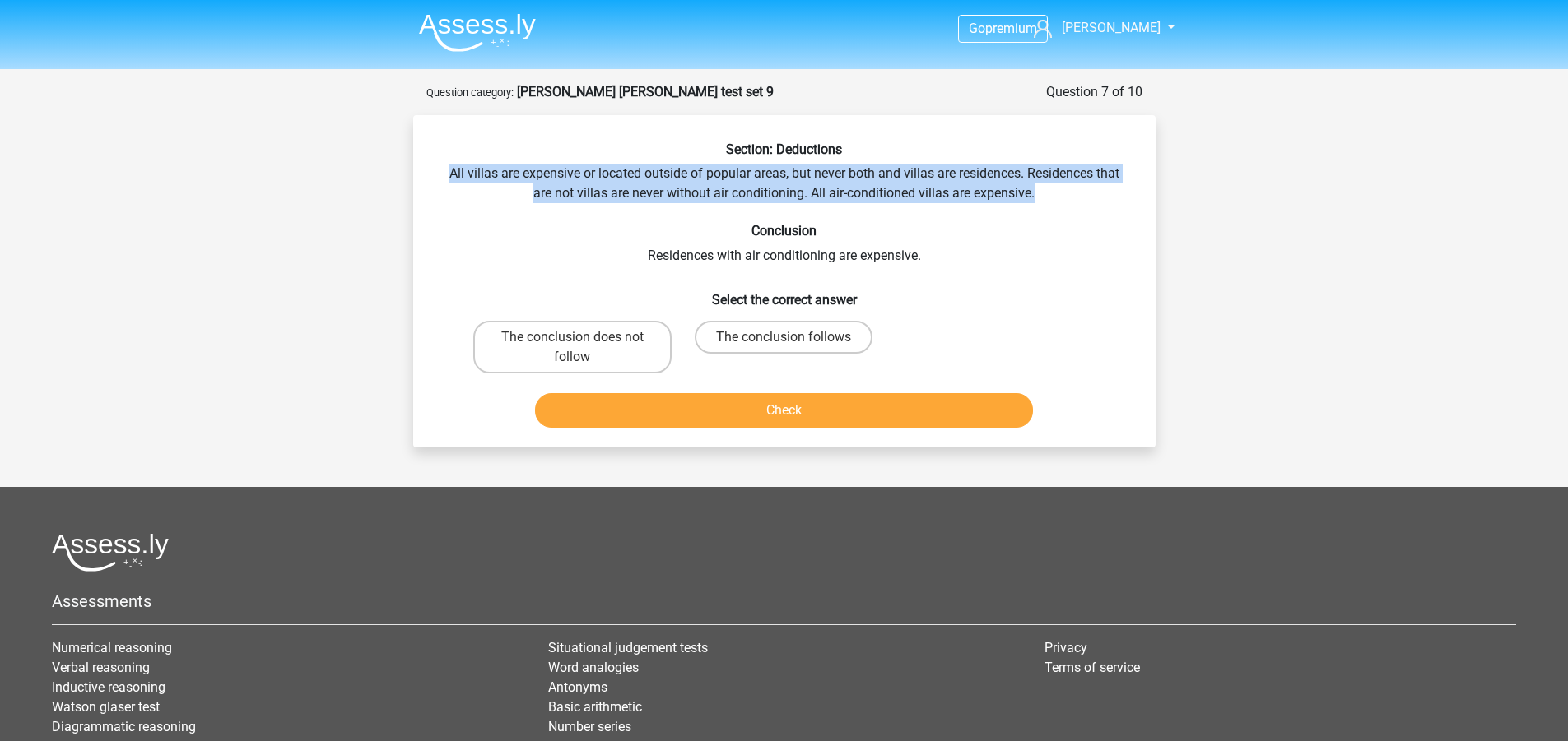
drag, startPoint x: 442, startPoint y: 170, endPoint x: 1046, endPoint y: 192, distance: 604.4
click at [1046, 192] on div "Section: Deductions All villas are expensive or located outside of popular area…" at bounding box center [784, 287] width 729 height 293
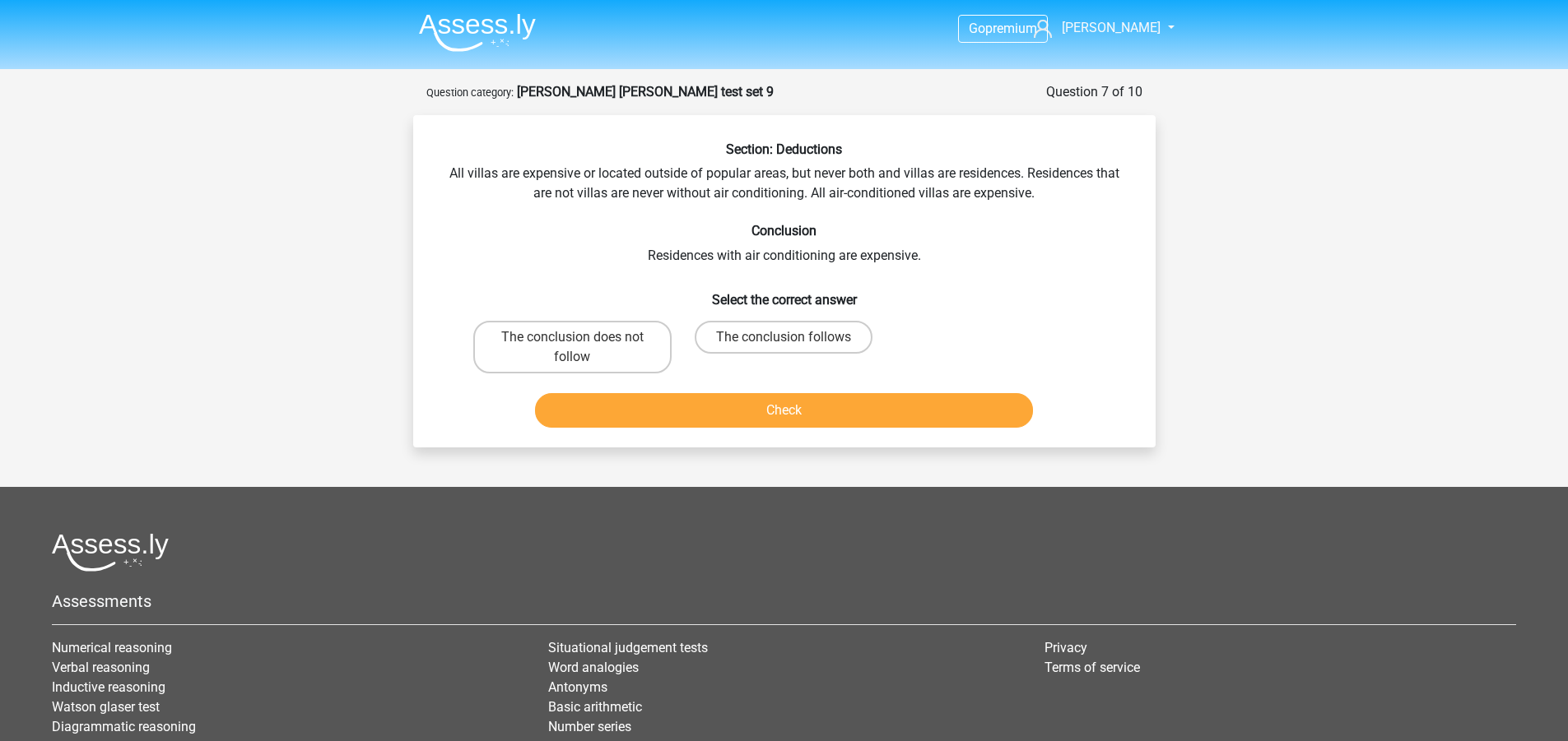
click at [656, 243] on div "Section: Deductions All villas are expensive or located outside of popular area…" at bounding box center [784, 287] width 729 height 293
click at [661, 228] on h6 "Conclusion" at bounding box center [784, 231] width 690 height 16
click at [329, 285] on div "Go premium robert robert.chrun@yahoo.com" at bounding box center [784, 460] width 1568 height 921
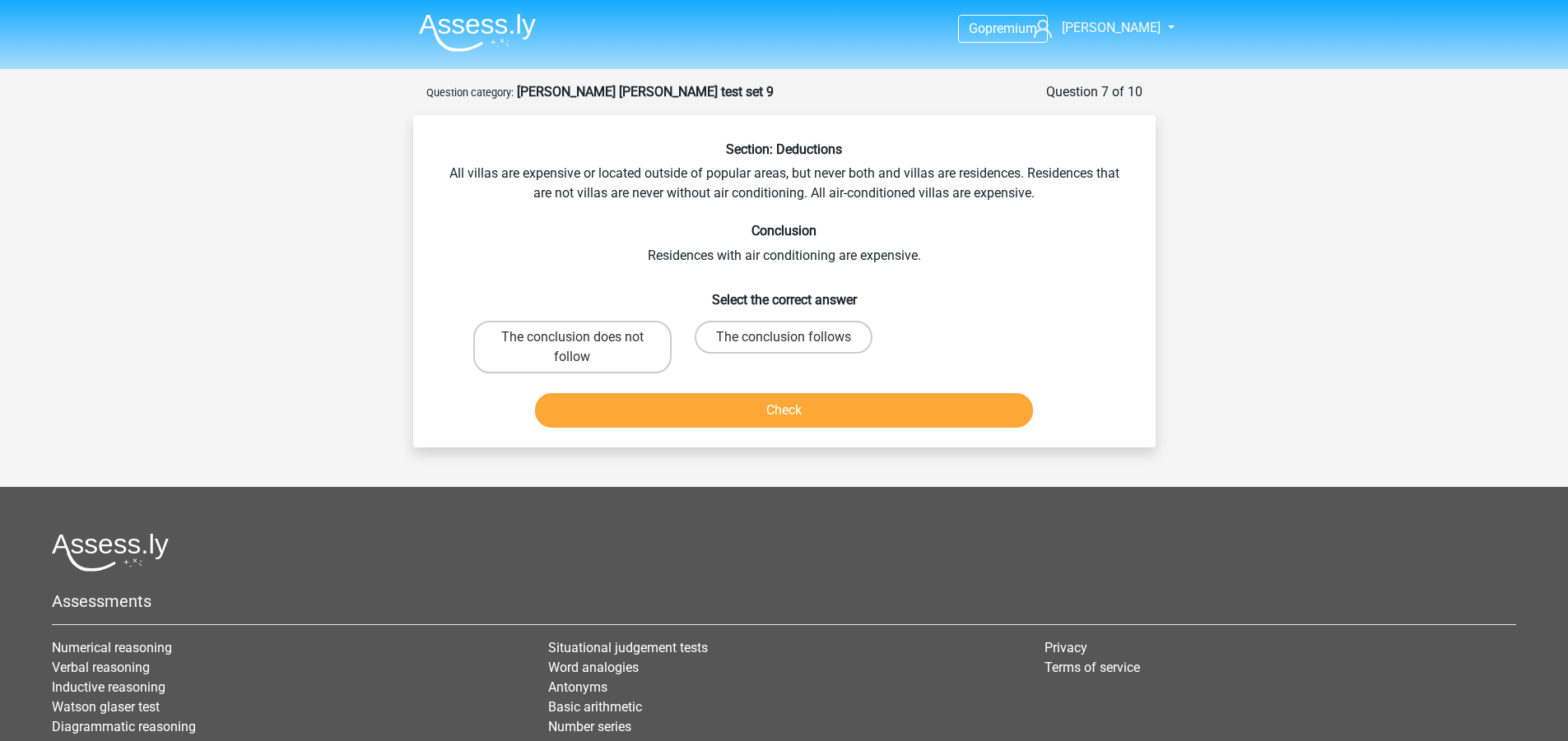
click at [333, 281] on div "Go premium robert robert.chrun@yahoo.com" at bounding box center [784, 460] width 1568 height 921
click at [335, 276] on div "Go premium robert robert.chrun@yahoo.com" at bounding box center [784, 460] width 1568 height 921
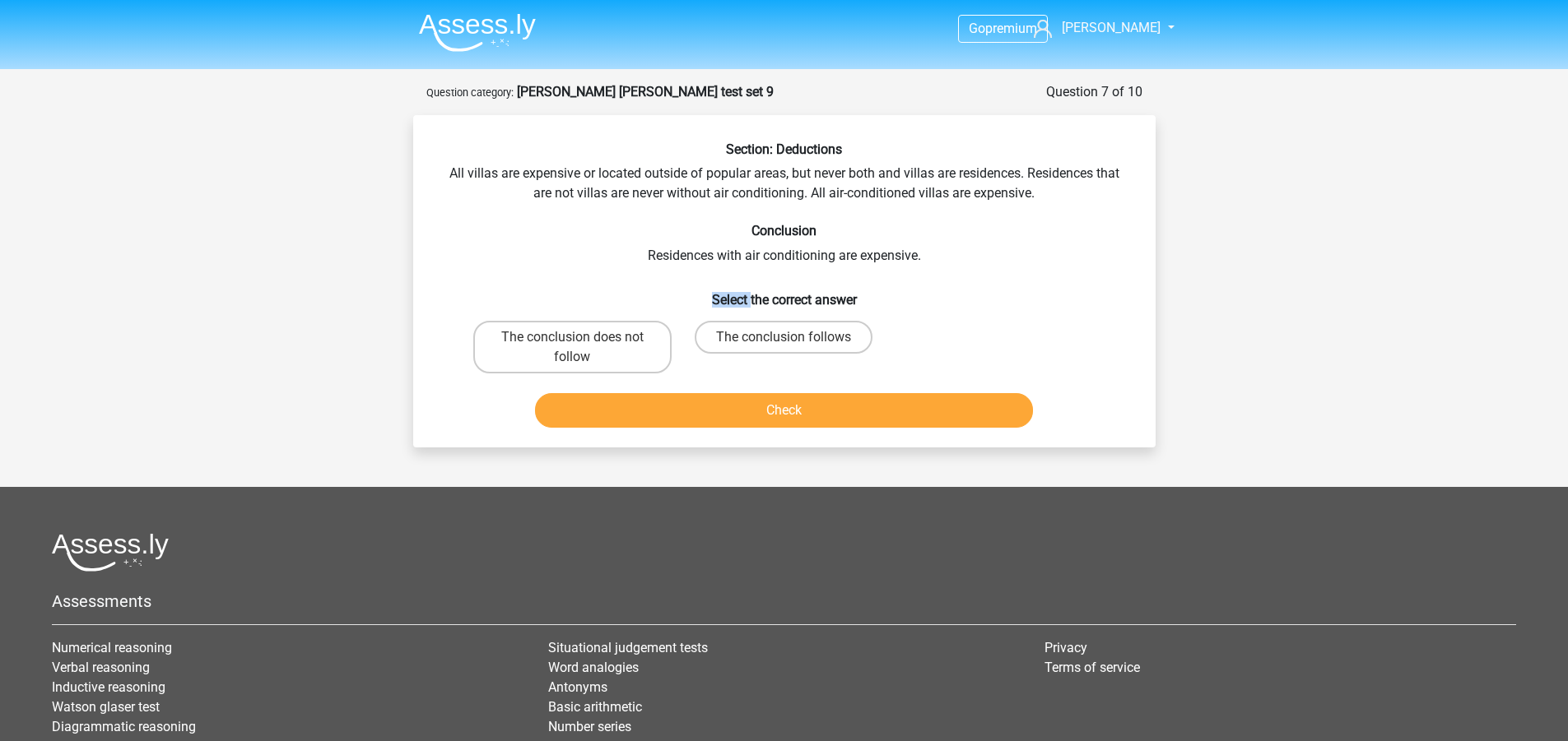
click at [347, 272] on div "Go premium robert robert.chrun@yahoo.com" at bounding box center [784, 460] width 1568 height 921
drag, startPoint x: 680, startPoint y: 256, endPoint x: 941, endPoint y: 253, distance: 261.0
click at [942, 253] on div "Section: Deductions All villas are expensive or located outside of popular area…" at bounding box center [784, 287] width 729 height 293
click at [941, 253] on div "Section: Deductions All villas are expensive or located outside of popular area…" at bounding box center [784, 287] width 729 height 293
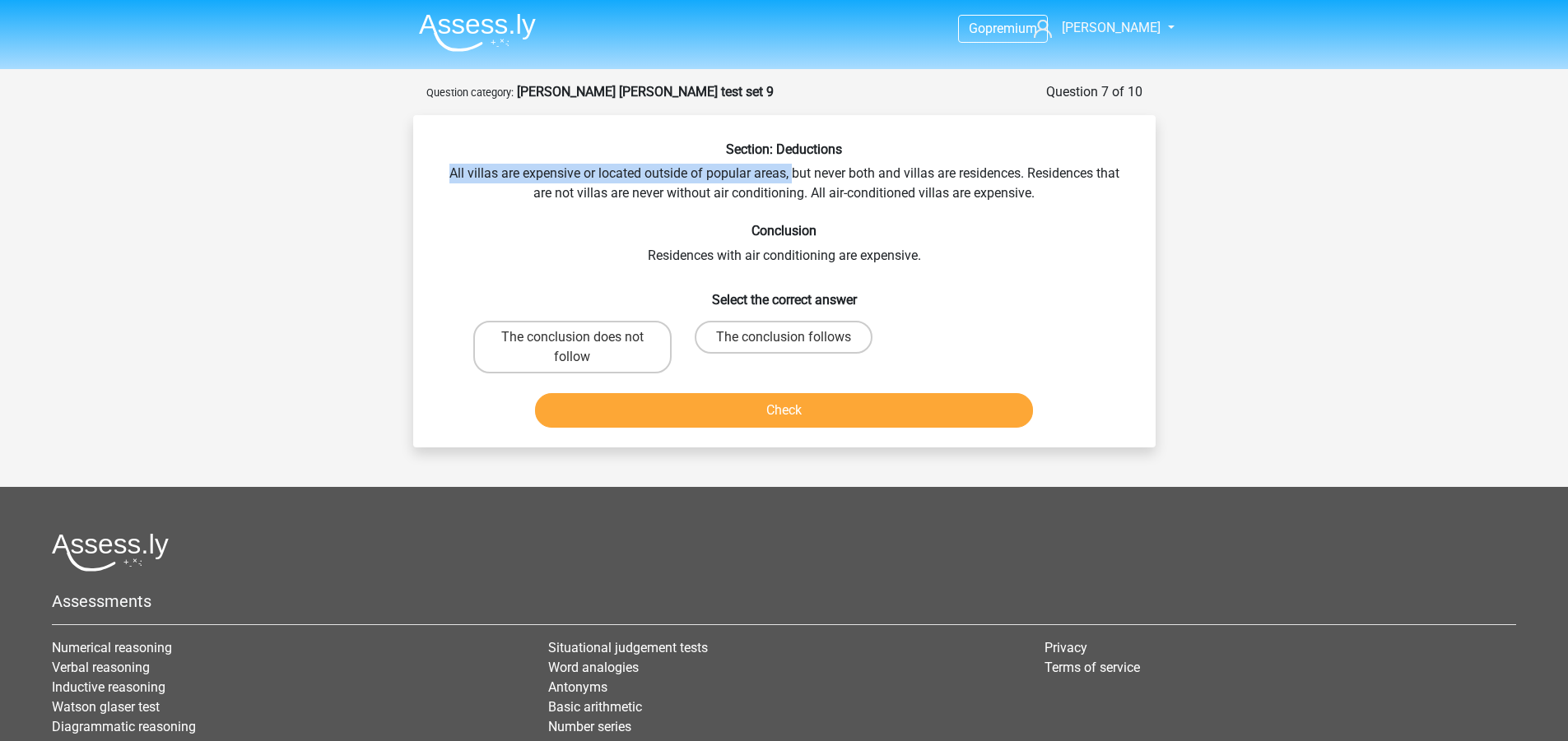
drag, startPoint x: 456, startPoint y: 170, endPoint x: 792, endPoint y: 172, distance: 336.0
click at [789, 174] on div "Section: Deductions All villas are expensive or located outside of popular area…" at bounding box center [784, 287] width 729 height 293
click at [798, 168] on div "Section: Deductions All villas are expensive or located outside of popular area…" at bounding box center [784, 287] width 729 height 293
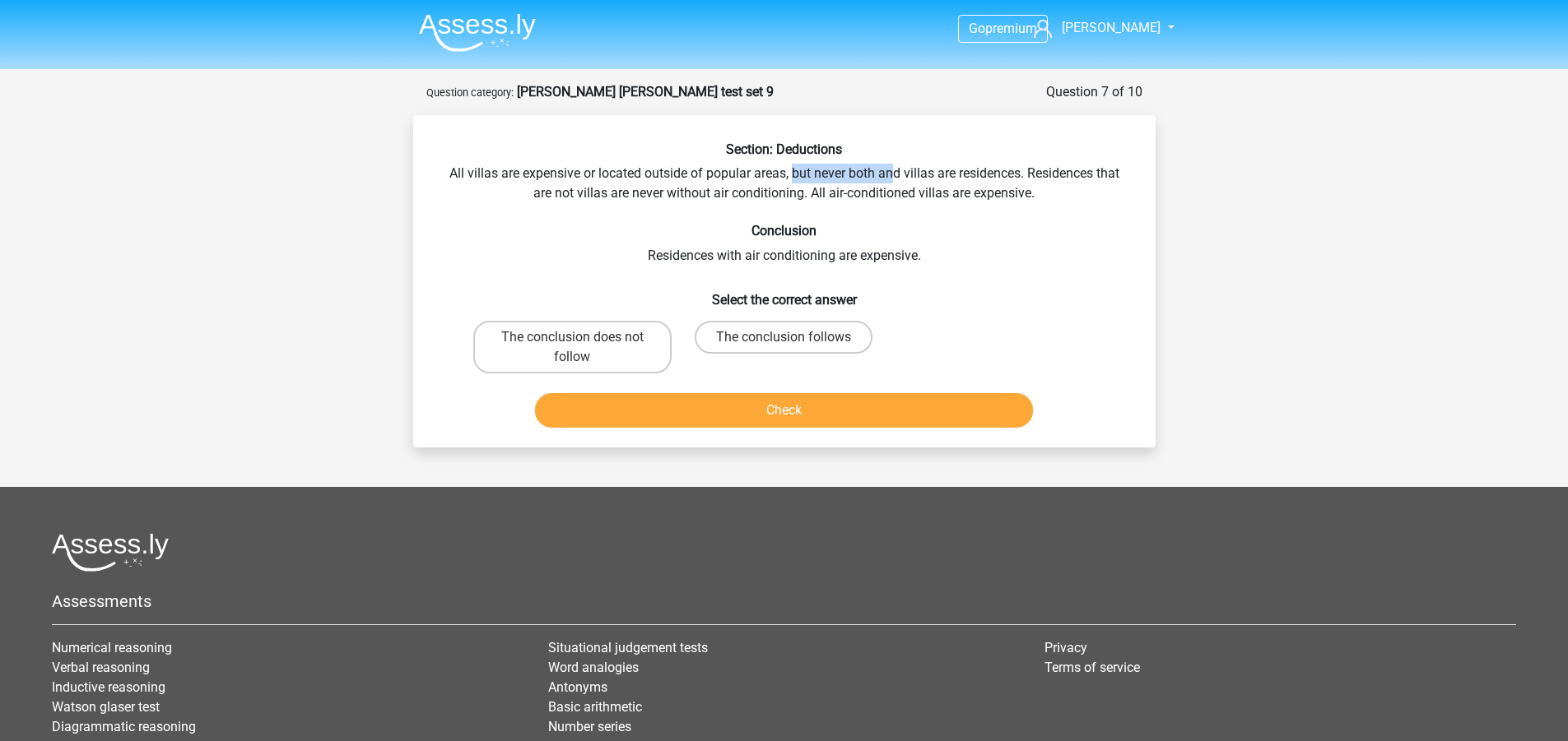
drag, startPoint x: 792, startPoint y: 172, endPoint x: 854, endPoint y: 181, distance: 62.6
click at [897, 175] on div "Section: Deductions All villas are expensive or located outside of popular area…" at bounding box center [784, 287] width 729 height 293
click at [605, 183] on div "Section: Deductions All villas are expensive or located outside of popular area…" at bounding box center [784, 287] width 729 height 293
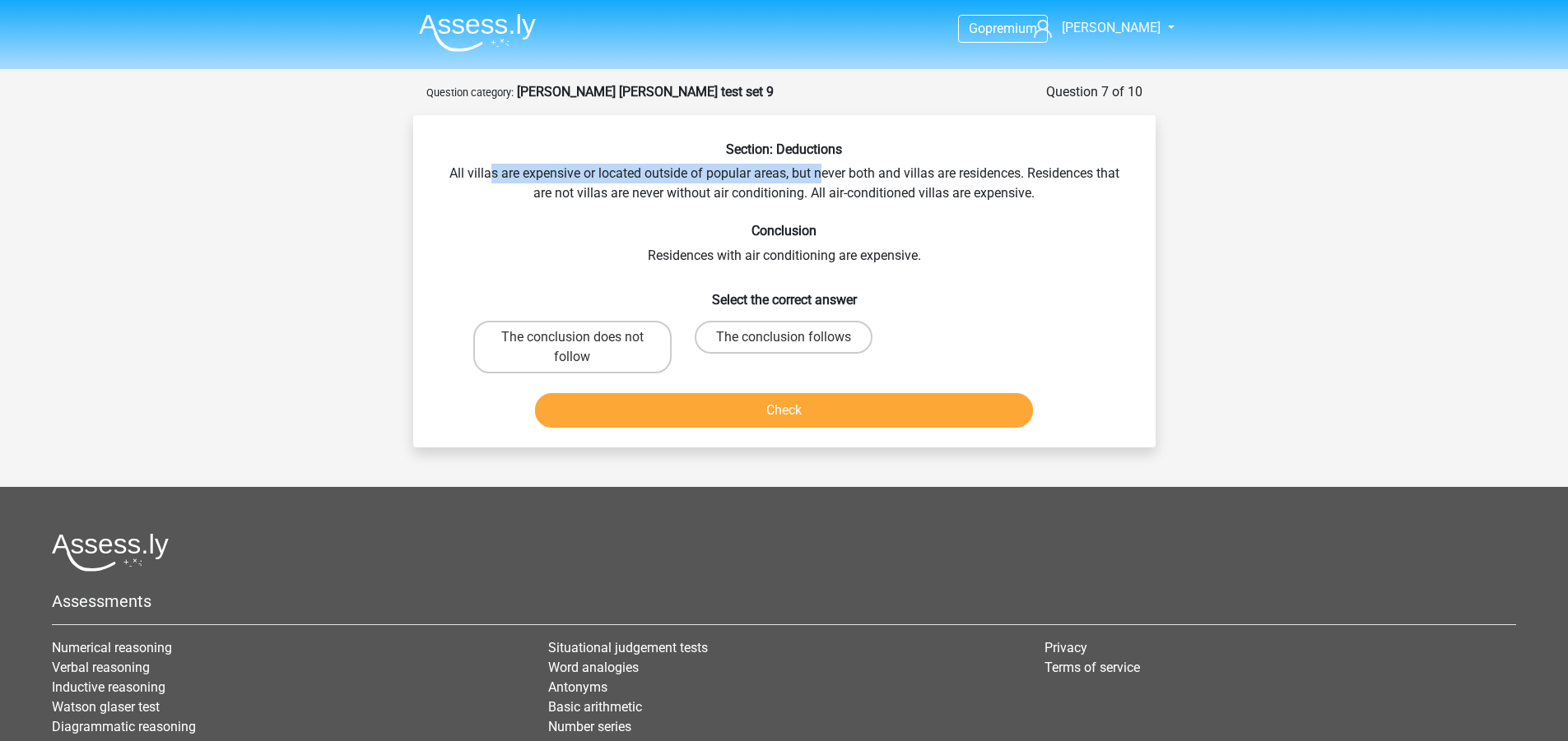
drag, startPoint x: 507, startPoint y: 173, endPoint x: 820, endPoint y: 173, distance: 313.0
click at [820, 173] on div "Section: Deductions All villas are expensive or located outside of popular area…" at bounding box center [784, 287] width 729 height 293
click at [804, 171] on div "Section: Deductions All villas are expensive or located outside of popular area…" at bounding box center [784, 287] width 729 height 293
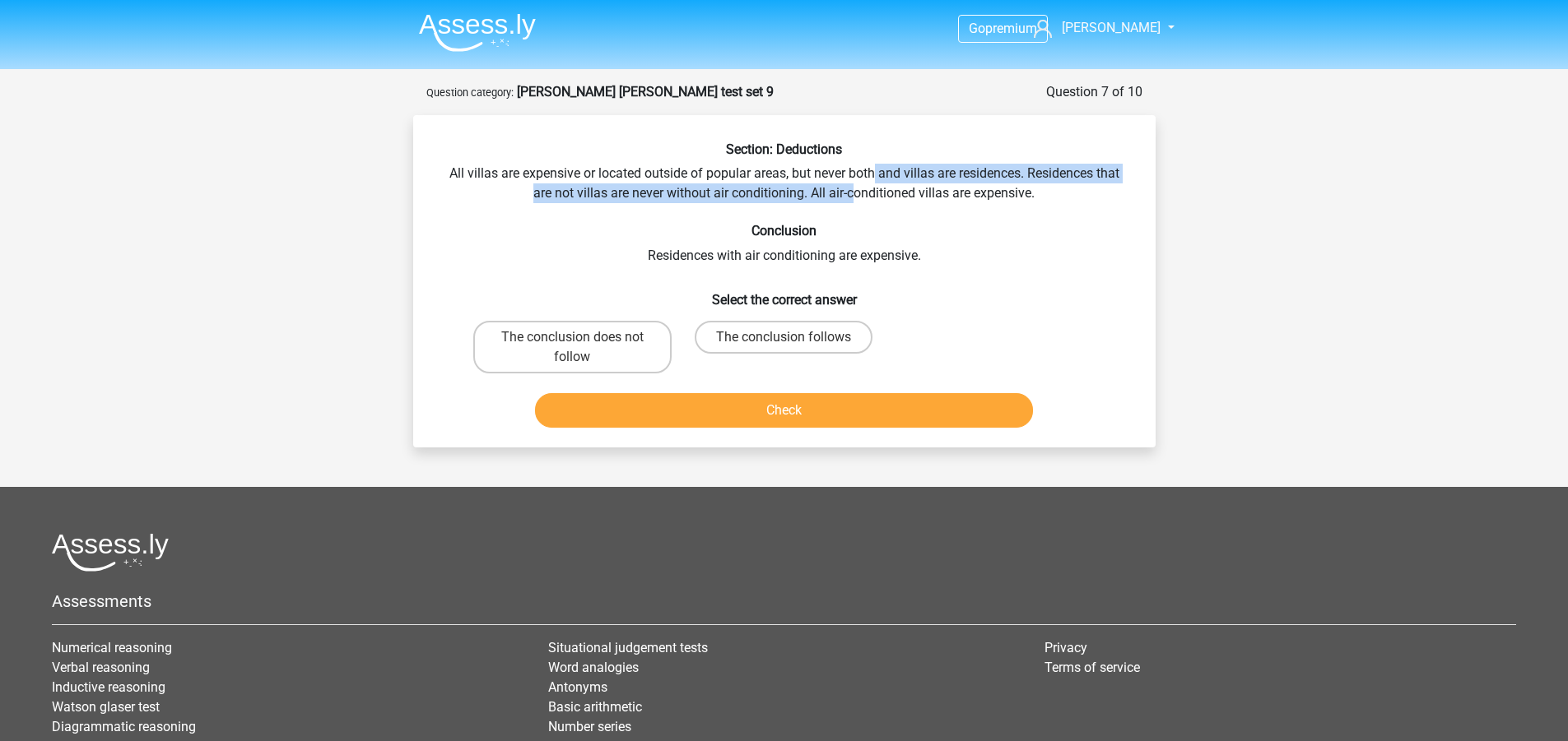
drag, startPoint x: 886, startPoint y: 173, endPoint x: 854, endPoint y: 186, distance: 34.5
click at [854, 186] on div "Section: Deductions All villas are expensive or located outside of popular area…" at bounding box center [784, 287] width 729 height 293
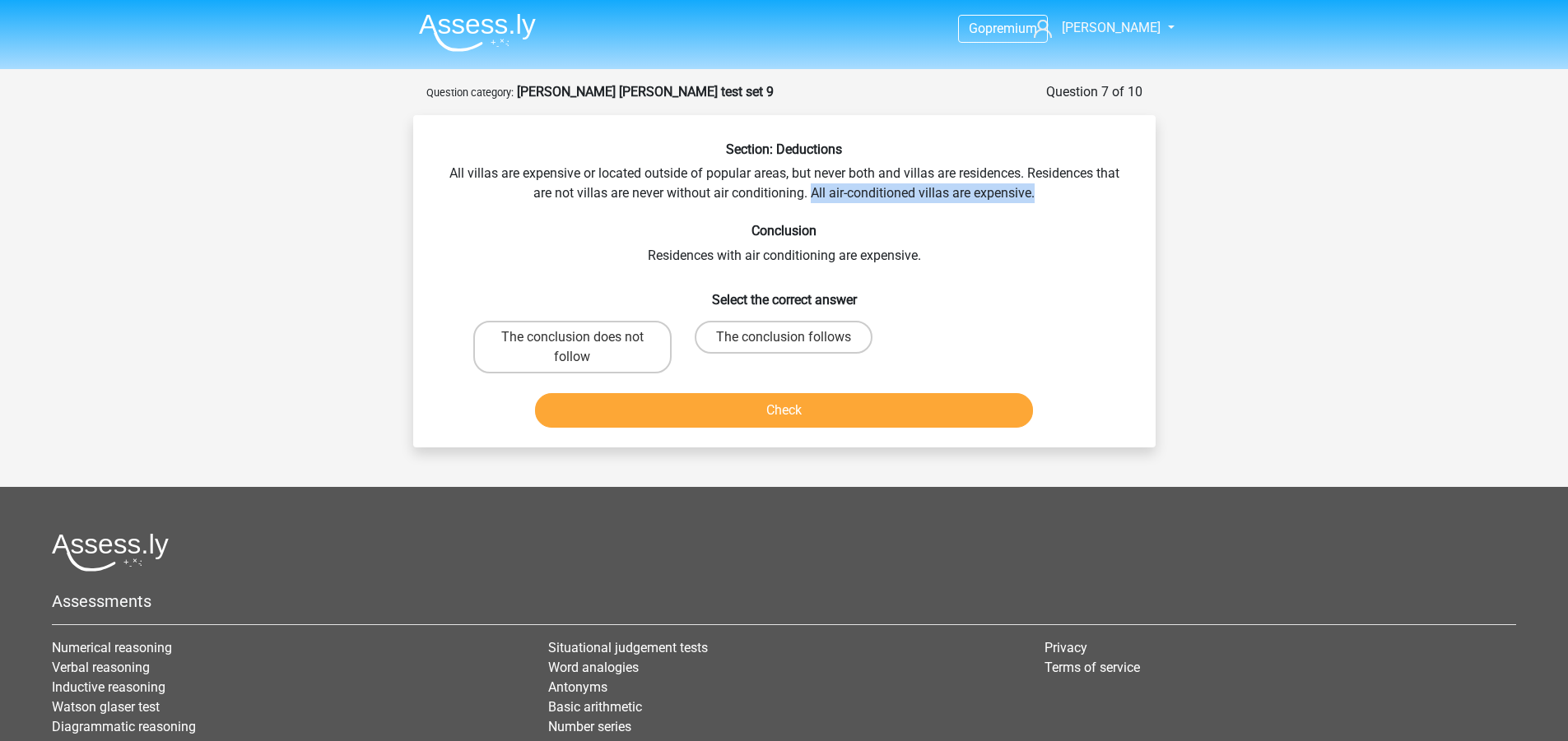
drag, startPoint x: 810, startPoint y: 193, endPoint x: 1039, endPoint y: 194, distance: 229.0
click at [1039, 194] on div "Section: Deductions All villas are expensive or located outside of popular area…" at bounding box center [784, 287] width 729 height 293
click at [454, 234] on h6 "Conclusion" at bounding box center [784, 231] width 690 height 16
drag, startPoint x: 466, startPoint y: 225, endPoint x: 456, endPoint y: 221, distance: 10.8
click at [467, 224] on h6 "Conclusion" at bounding box center [784, 231] width 690 height 16
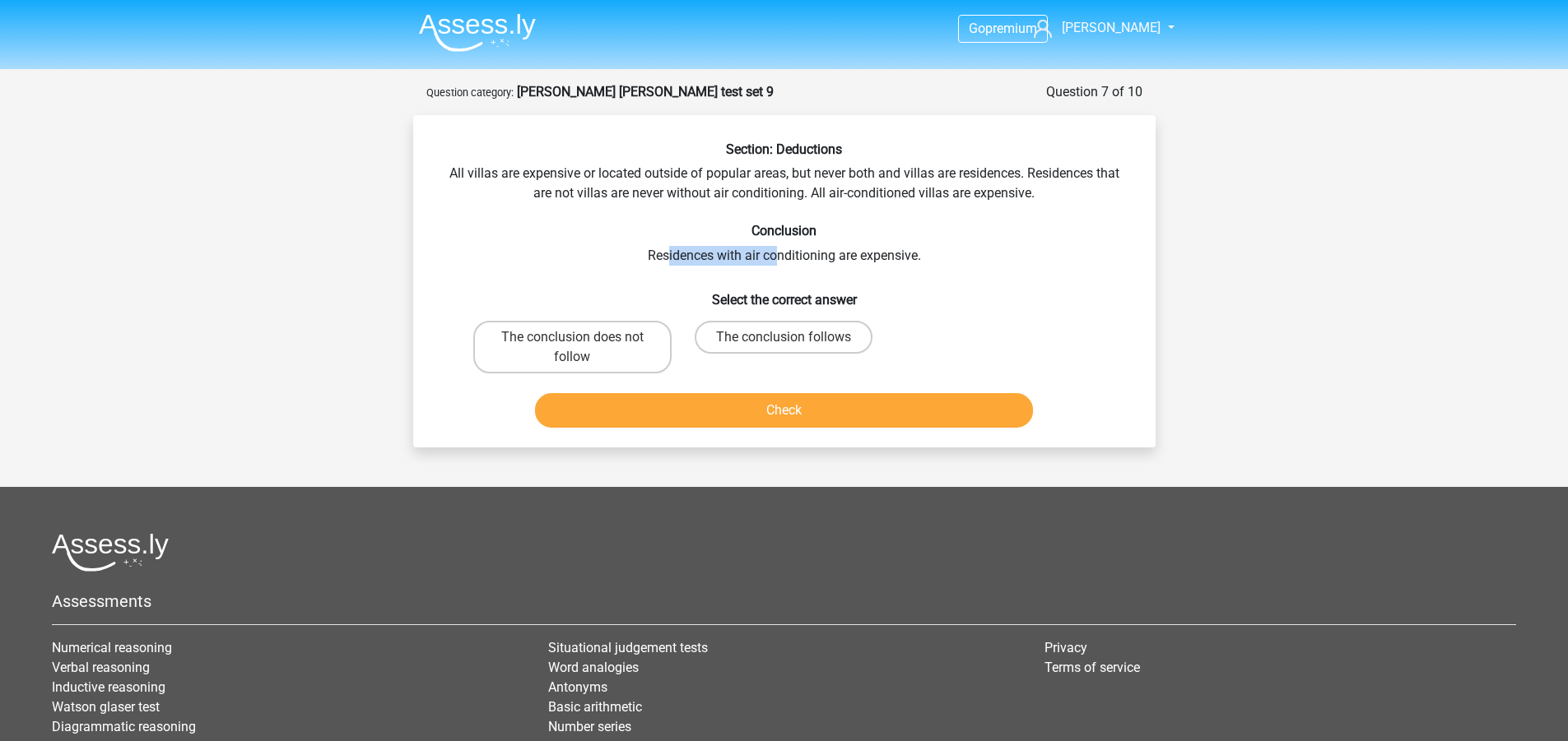
drag, startPoint x: 669, startPoint y: 254, endPoint x: 781, endPoint y: 254, distance: 112.0
click at [781, 254] on div "Section: Deductions All villas are expensive or located outside of popular area…" at bounding box center [784, 287] width 729 height 293
click at [781, 254] on div "Section: Deductions All villas are expensive or located outside of popular area…" at bounding box center [784, 287] width 729 height 293
drag, startPoint x: 810, startPoint y: 194, endPoint x: 769, endPoint y: 196, distance: 41.0
click at [769, 196] on div "Section: Deductions All villas are expensive or located outside of popular area…" at bounding box center [784, 287] width 729 height 293
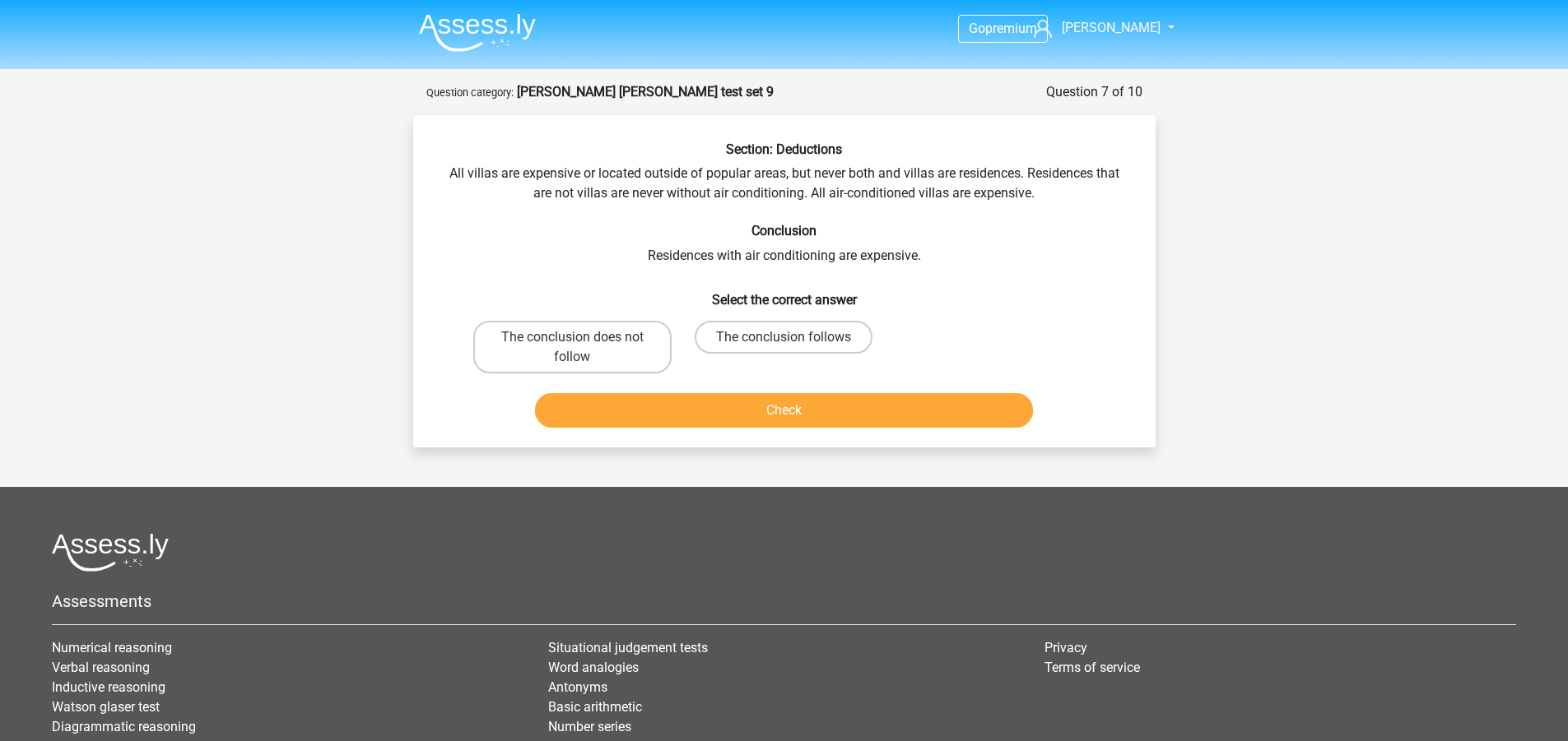
click at [822, 194] on div "Section: Deductions All villas are expensive or located outside of popular area…" at bounding box center [784, 287] width 729 height 293
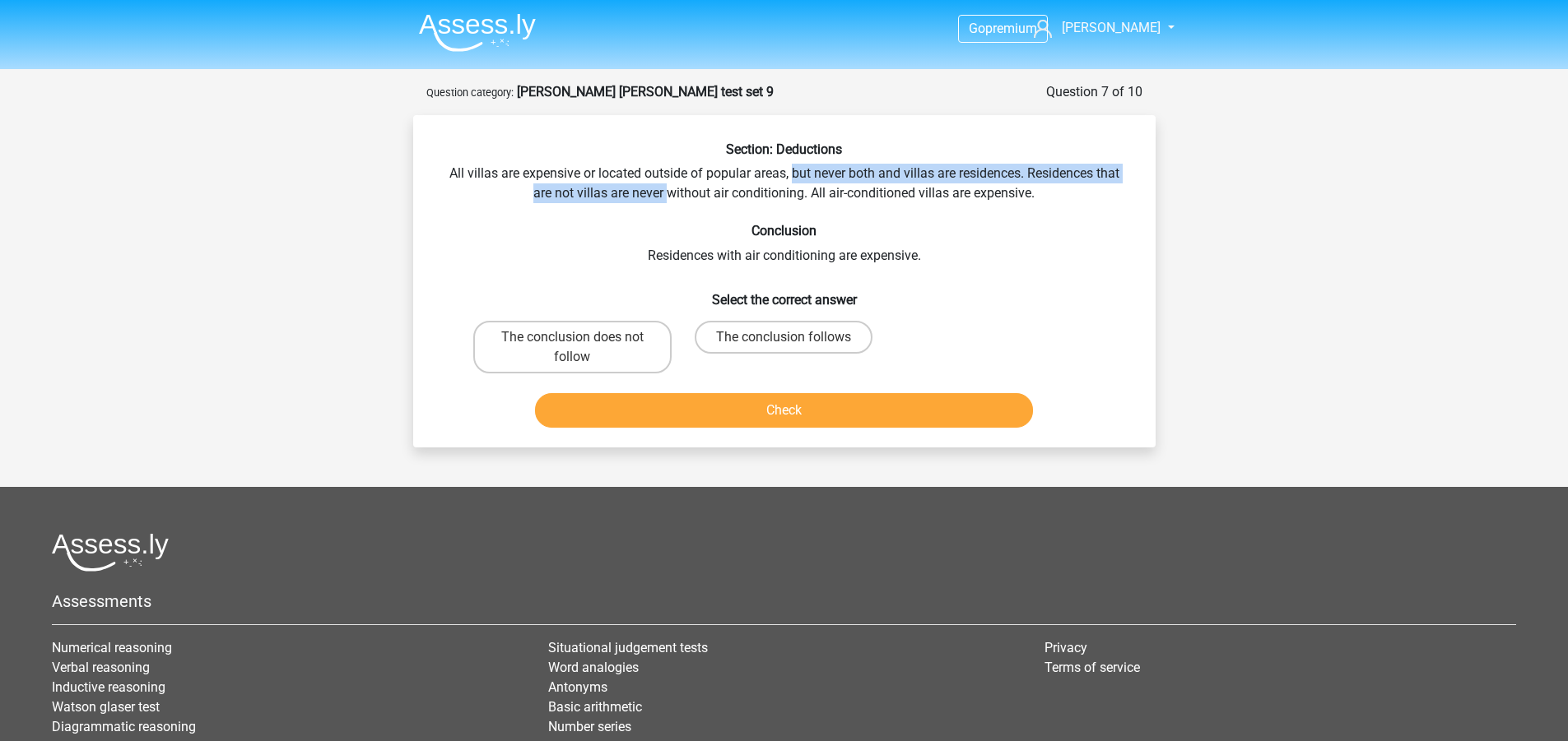
drag, startPoint x: 795, startPoint y: 175, endPoint x: 666, endPoint y: 189, distance: 129.8
click at [666, 189] on div "Section: Deductions All villas are expensive or located outside of popular area…" at bounding box center [784, 287] width 729 height 293
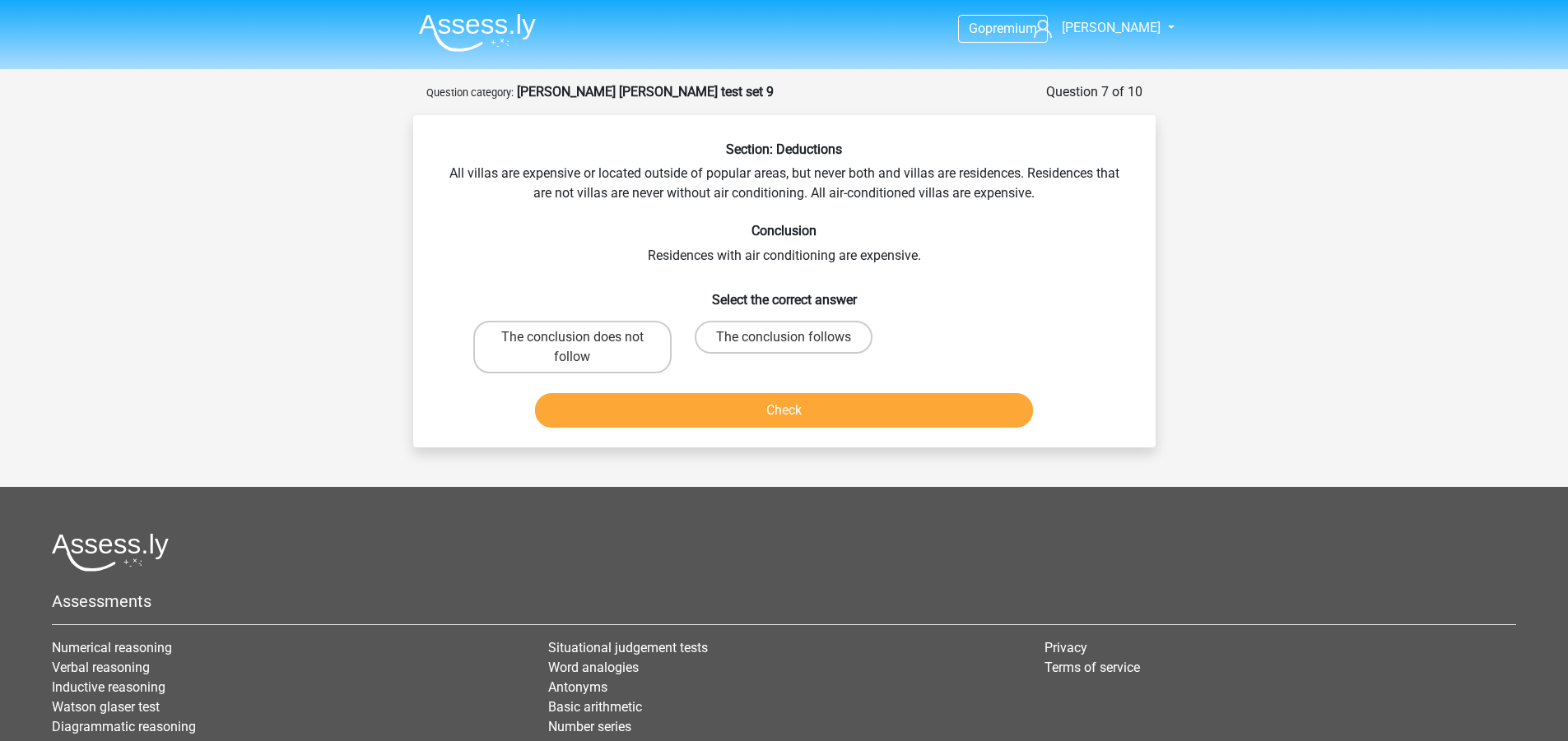
click at [666, 189] on div "Section: Deductions All villas are expensive or located outside of popular area…" at bounding box center [784, 287] width 729 height 293
drag, startPoint x: 617, startPoint y: 201, endPoint x: 589, endPoint y: 202, distance: 28.0
click at [616, 201] on div "Section: Deductions All villas are expensive or located outside of popular area…" at bounding box center [784, 287] width 729 height 293
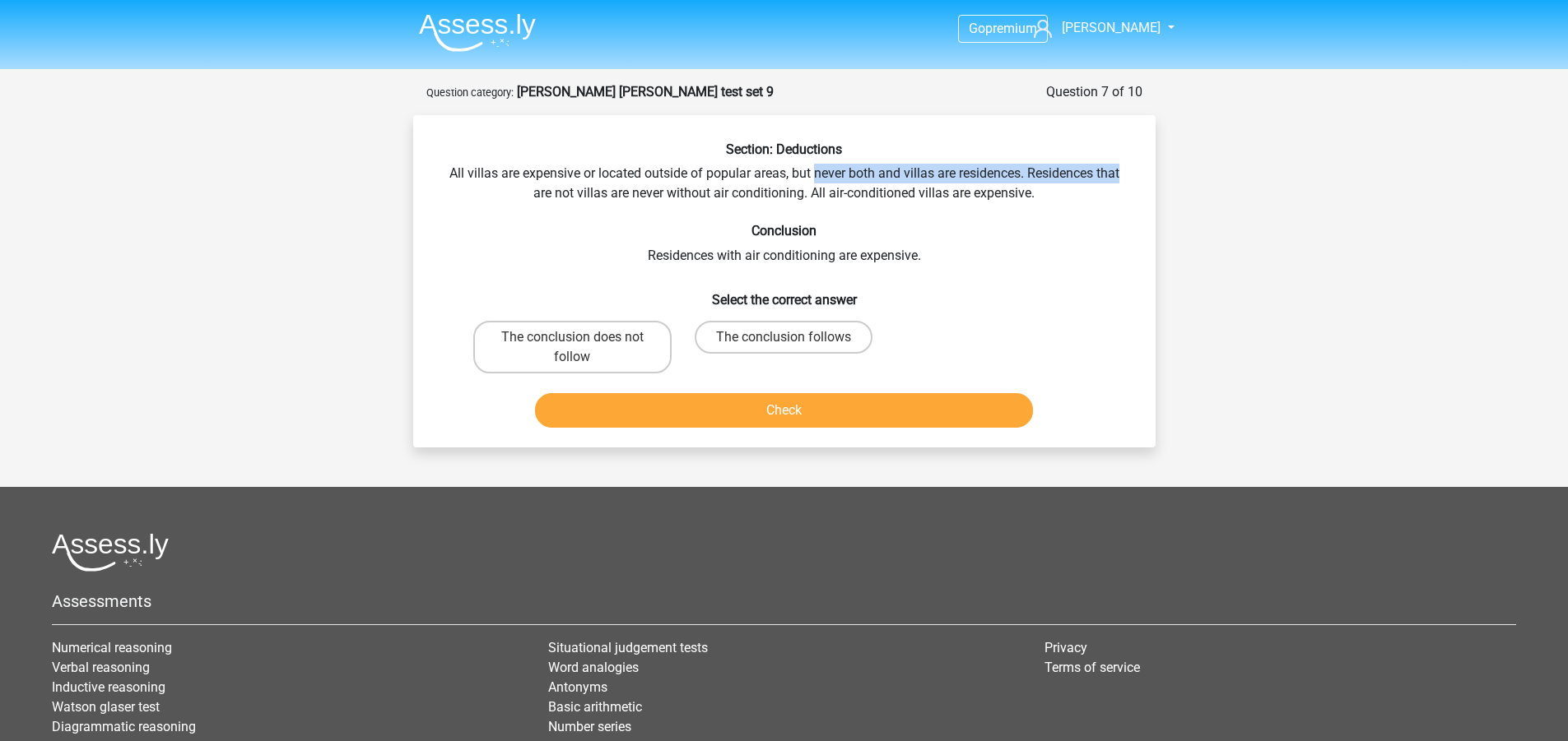
drag, startPoint x: 815, startPoint y: 170, endPoint x: 1131, endPoint y: 167, distance: 316.0
click at [1131, 167] on div "Section: Deductions All villas are expensive or located outside of popular area…" at bounding box center [784, 287] width 729 height 293
click at [1273, 167] on div "Go premium robert robert.chrun@yahoo.com" at bounding box center [784, 460] width 1568 height 921
click at [1266, 168] on div "Go premium robert robert.chrun@yahoo.com" at bounding box center [784, 460] width 1568 height 921
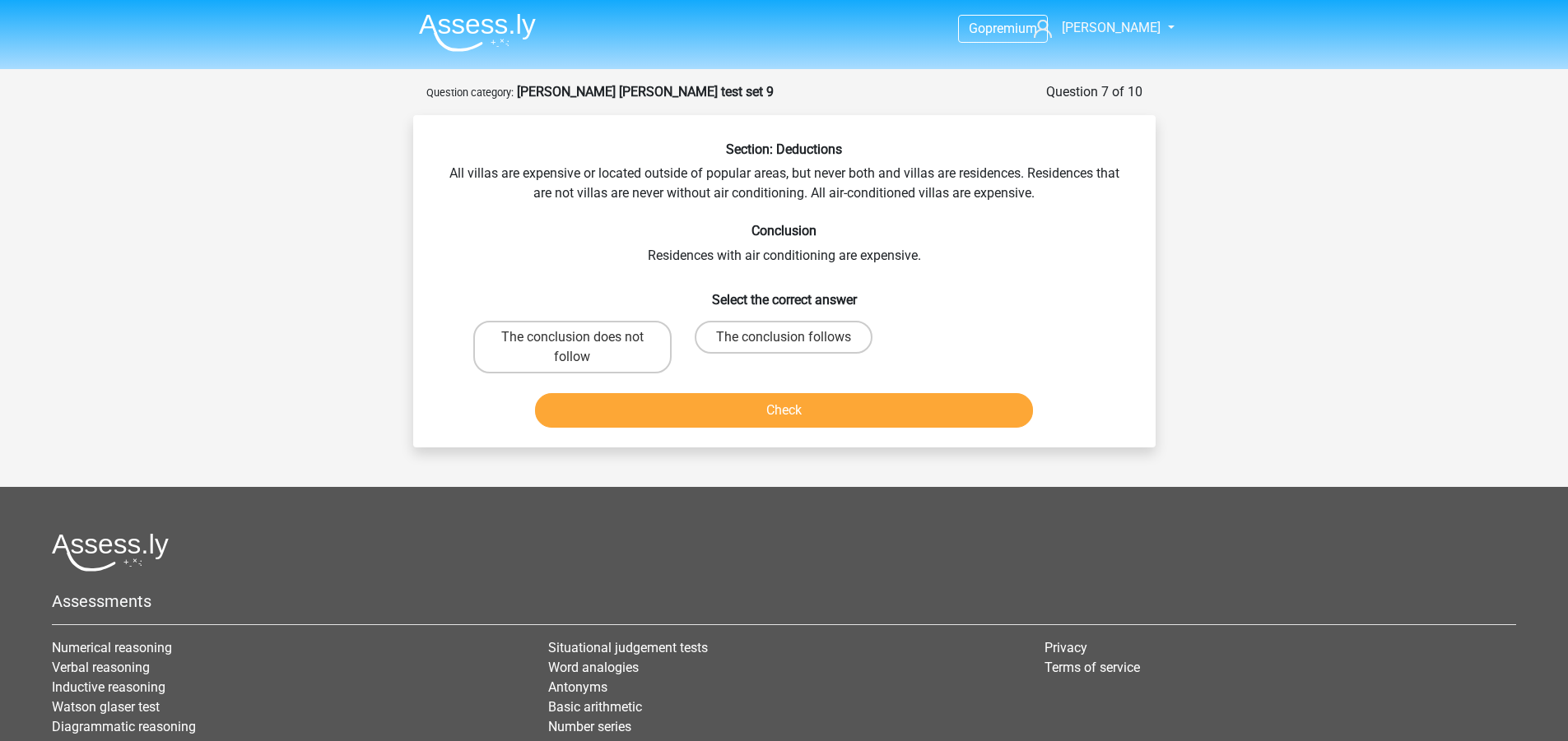
click at [1266, 168] on div "Go premium robert robert.chrun@yahoo.com" at bounding box center [784, 460] width 1568 height 921
drag, startPoint x: 647, startPoint y: 251, endPoint x: 928, endPoint y: 251, distance: 281.0
click at [928, 251] on div "Section: Deductions All villas are expensive or located outside of popular area…" at bounding box center [784, 287] width 729 height 293
drag, startPoint x: 1060, startPoint y: 169, endPoint x: 803, endPoint y: 187, distance: 257.6
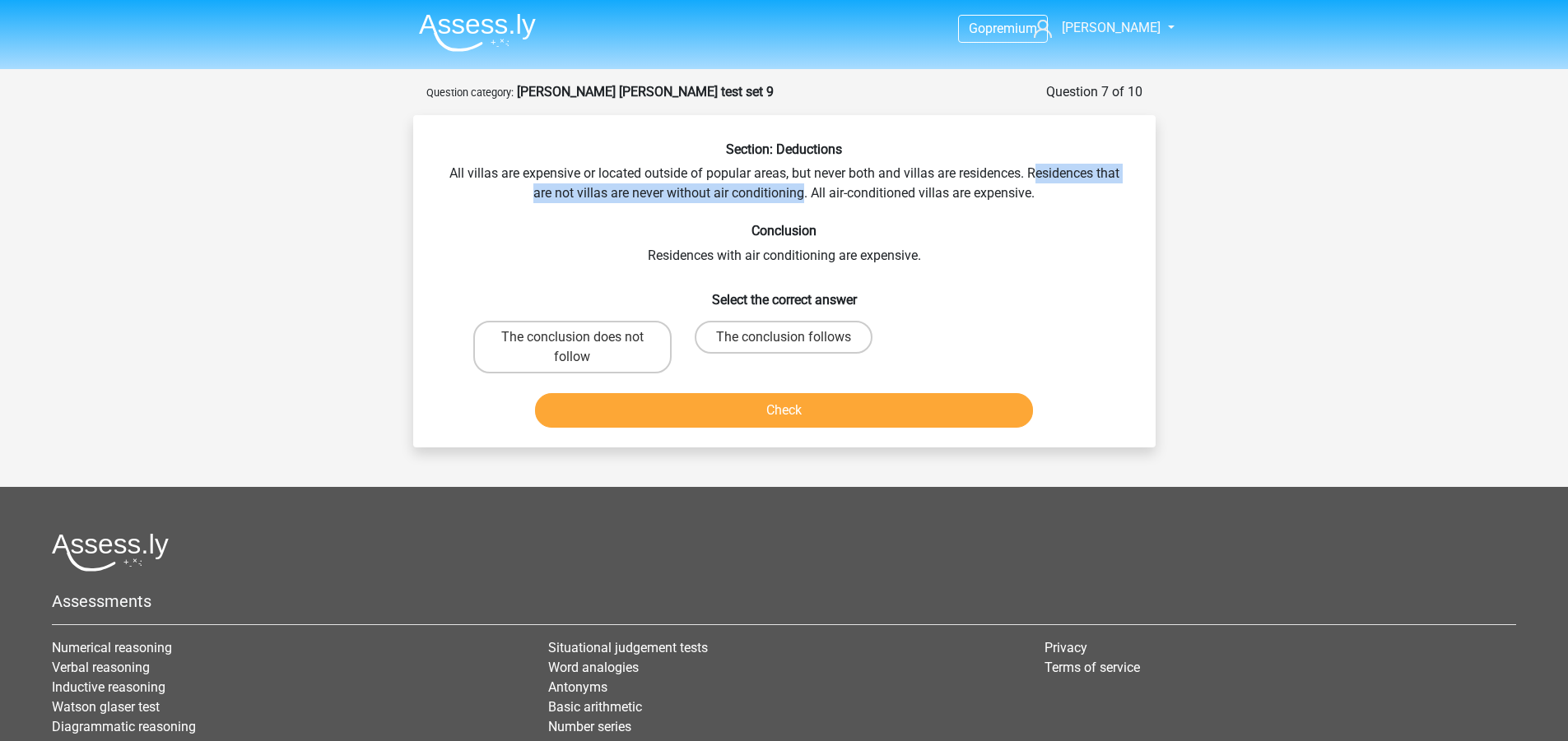
click at [803, 187] on div "Section: Deductions All villas are expensive or located outside of popular area…" at bounding box center [784, 287] width 729 height 293
click at [810, 189] on div "Section: Deductions All villas are expensive or located outside of popular area…" at bounding box center [784, 287] width 729 height 293
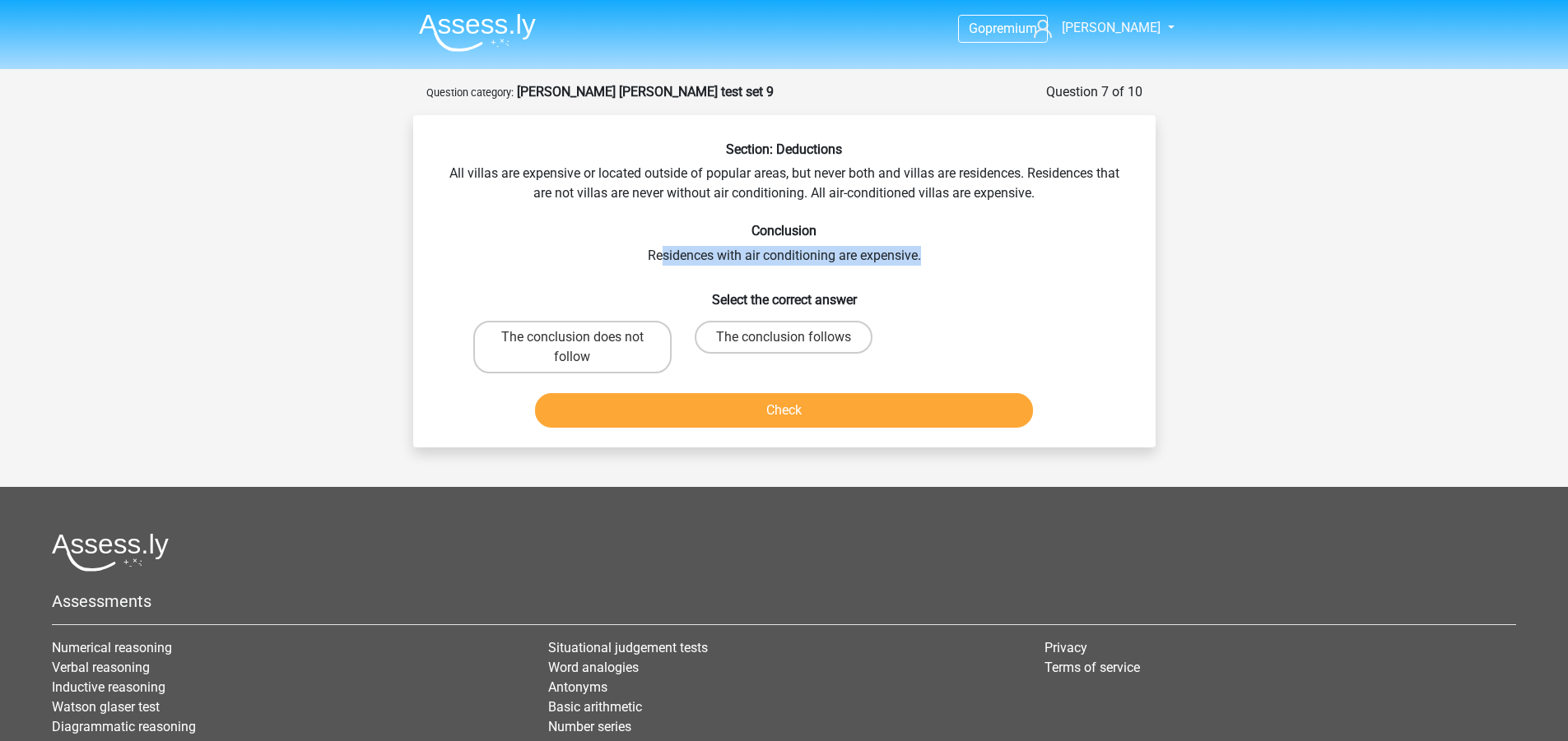
drag, startPoint x: 680, startPoint y: 257, endPoint x: 965, endPoint y: 256, distance: 285.0
click at [965, 256] on div "Section: Deductions All villas are expensive or located outside of popular area…" at bounding box center [784, 287] width 729 height 293
drag, startPoint x: 933, startPoint y: 295, endPoint x: 910, endPoint y: 312, distance: 28.6
click at [932, 296] on h6 "Select the correct answer" at bounding box center [784, 293] width 690 height 28
click at [758, 345] on label "The conclusion follows" at bounding box center [783, 337] width 178 height 33
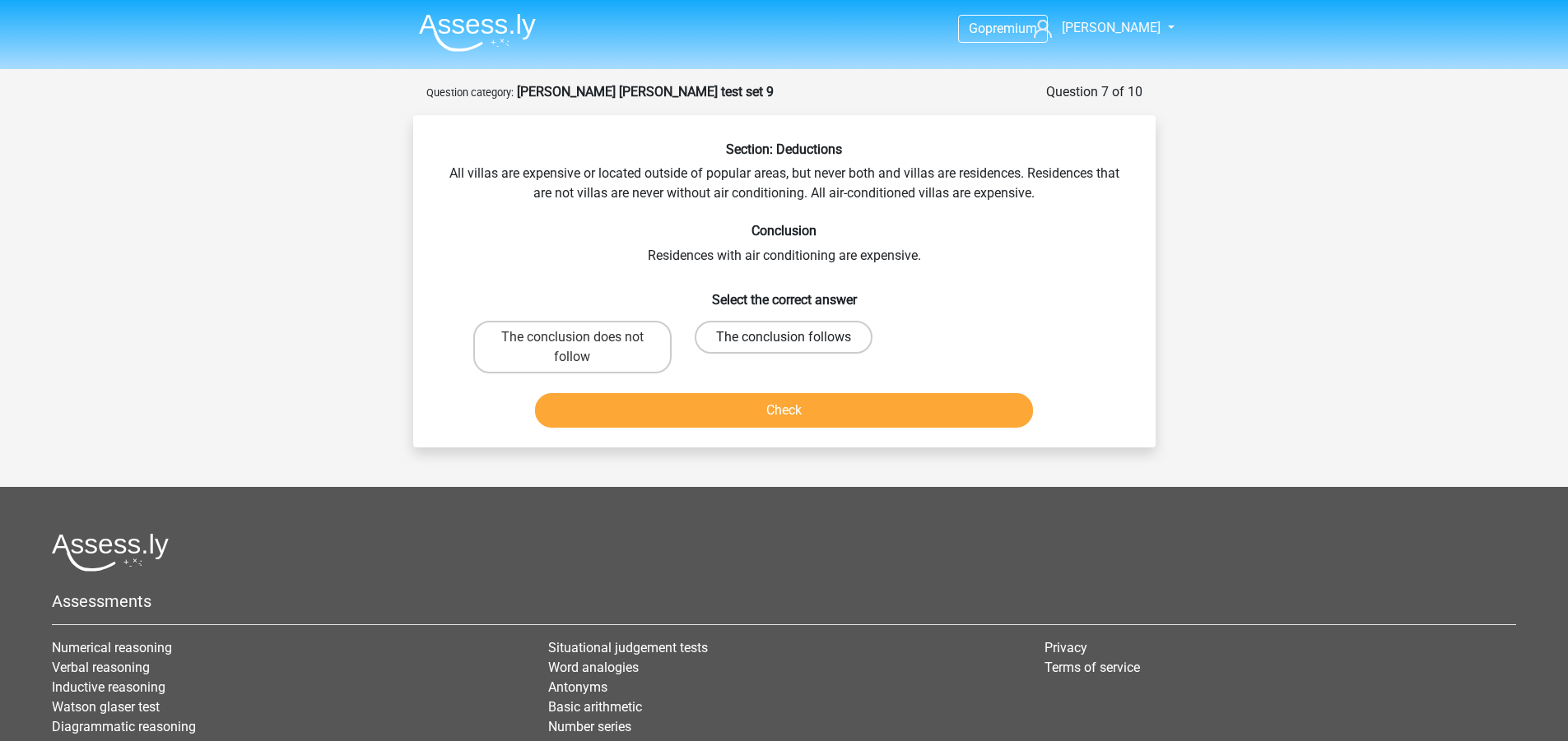
click at [783, 345] on input "The conclusion follows" at bounding box center [788, 343] width 11 height 11
radio input "true"
click at [828, 414] on button "Check" at bounding box center [784, 410] width 498 height 34
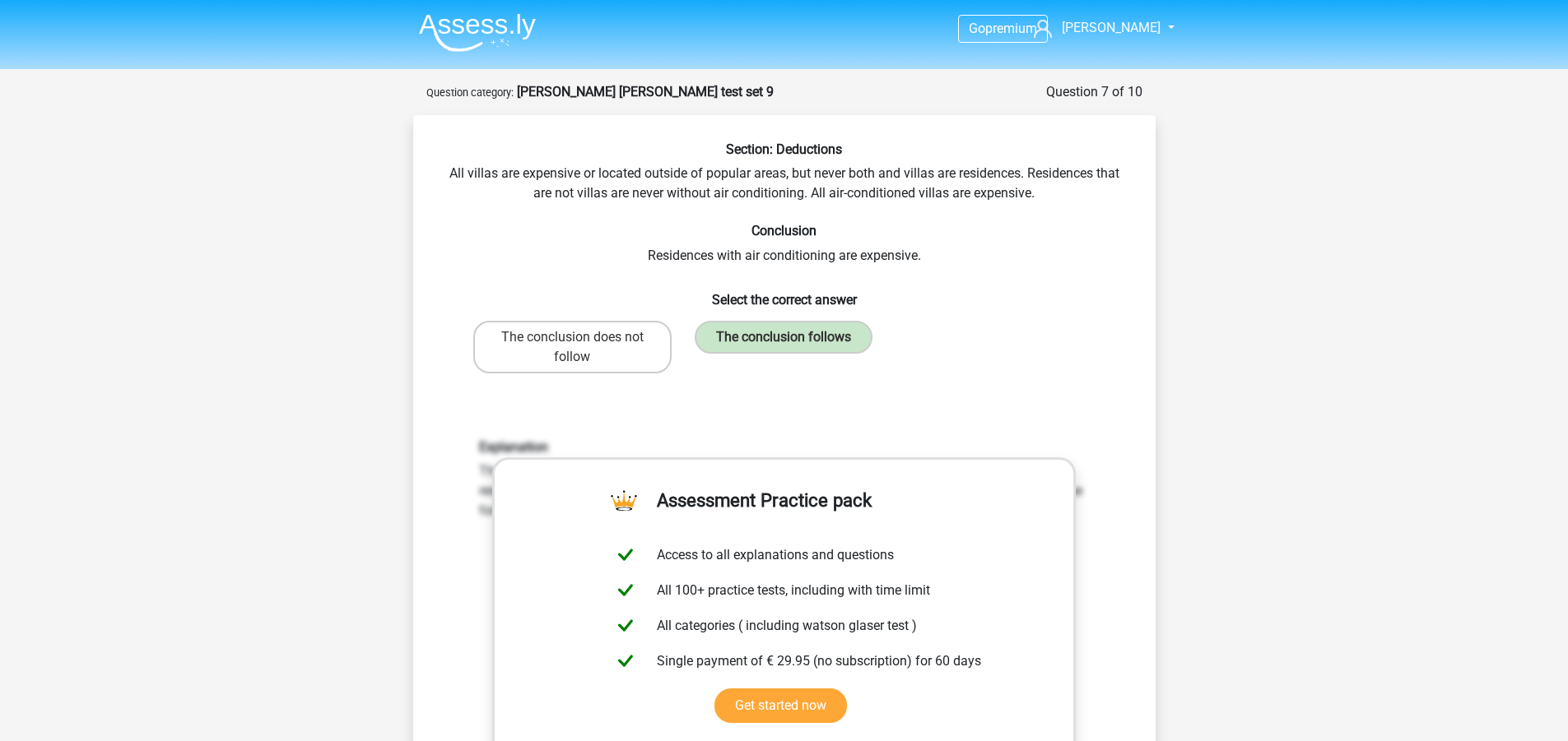
click at [427, 415] on div "Section: Deductions All villas are expensive or located outside of popular area…" at bounding box center [784, 552] width 729 height 823
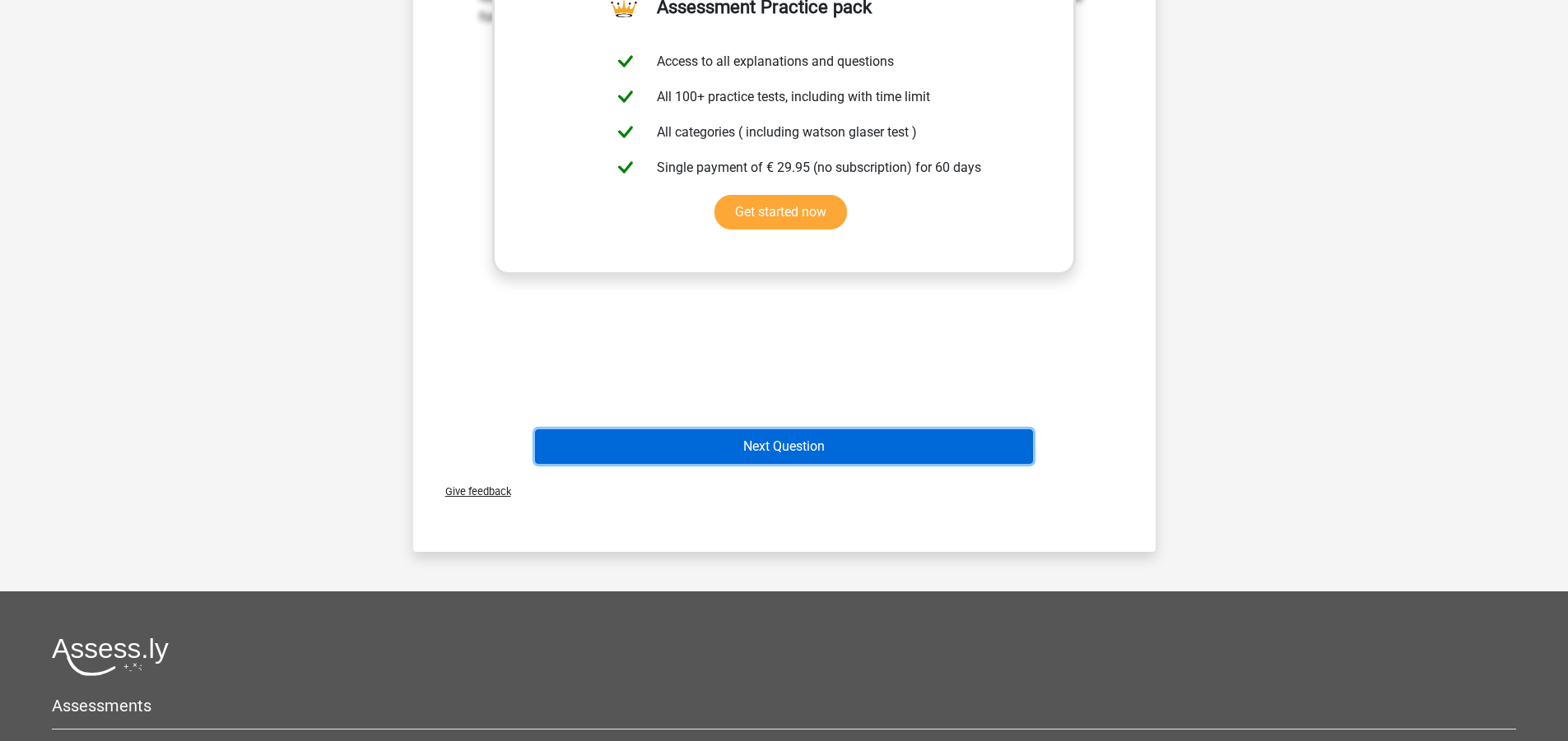
click at [733, 445] on button "Next Question" at bounding box center [784, 446] width 498 height 34
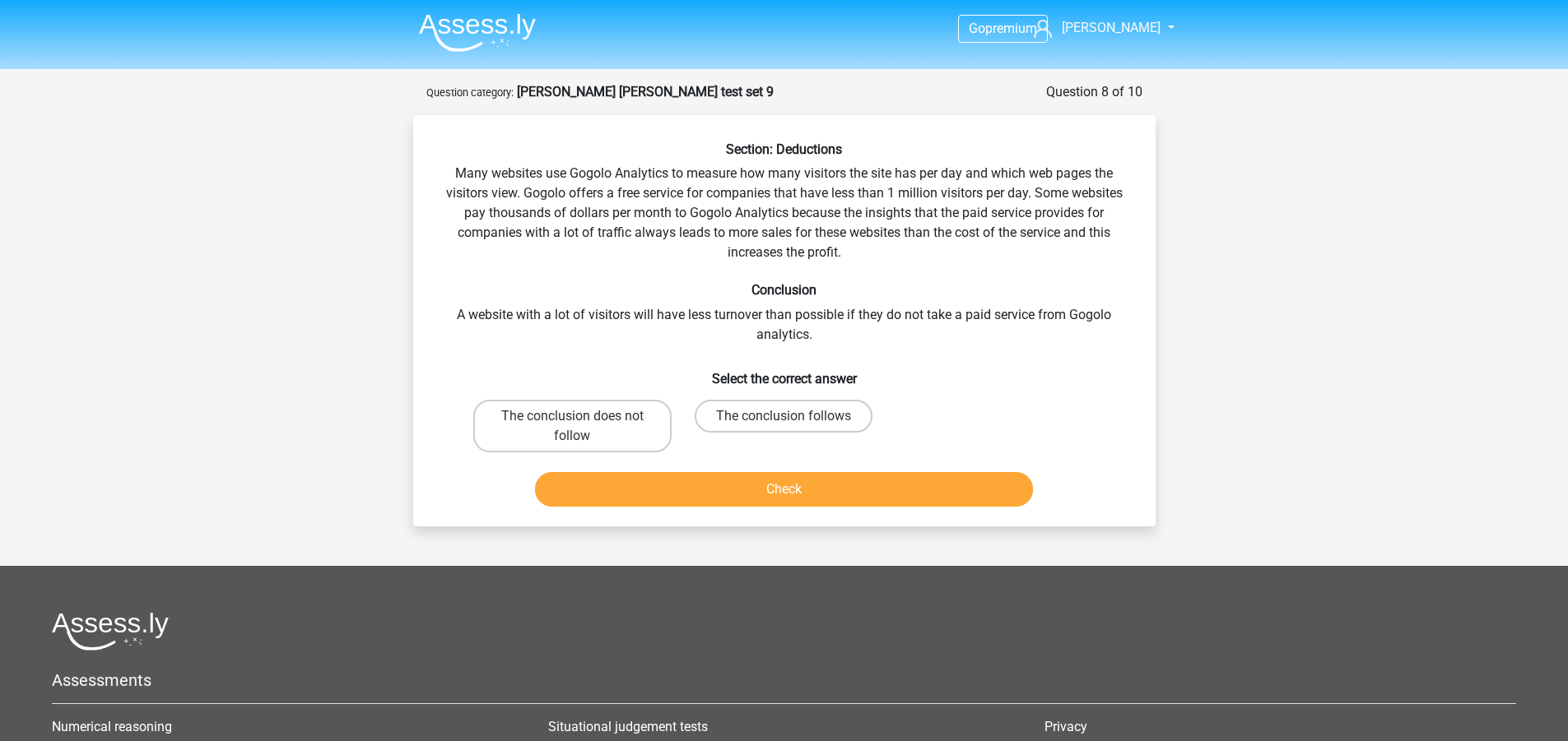
click at [425, 212] on div "Section: Deductions Many websites use Gogolo Analytics to measure how many visi…" at bounding box center [784, 327] width 729 height 372
click at [450, 163] on div "Section: Deductions Many websites use Gogolo Analytics to measure how many visi…" at bounding box center [784, 327] width 729 height 372
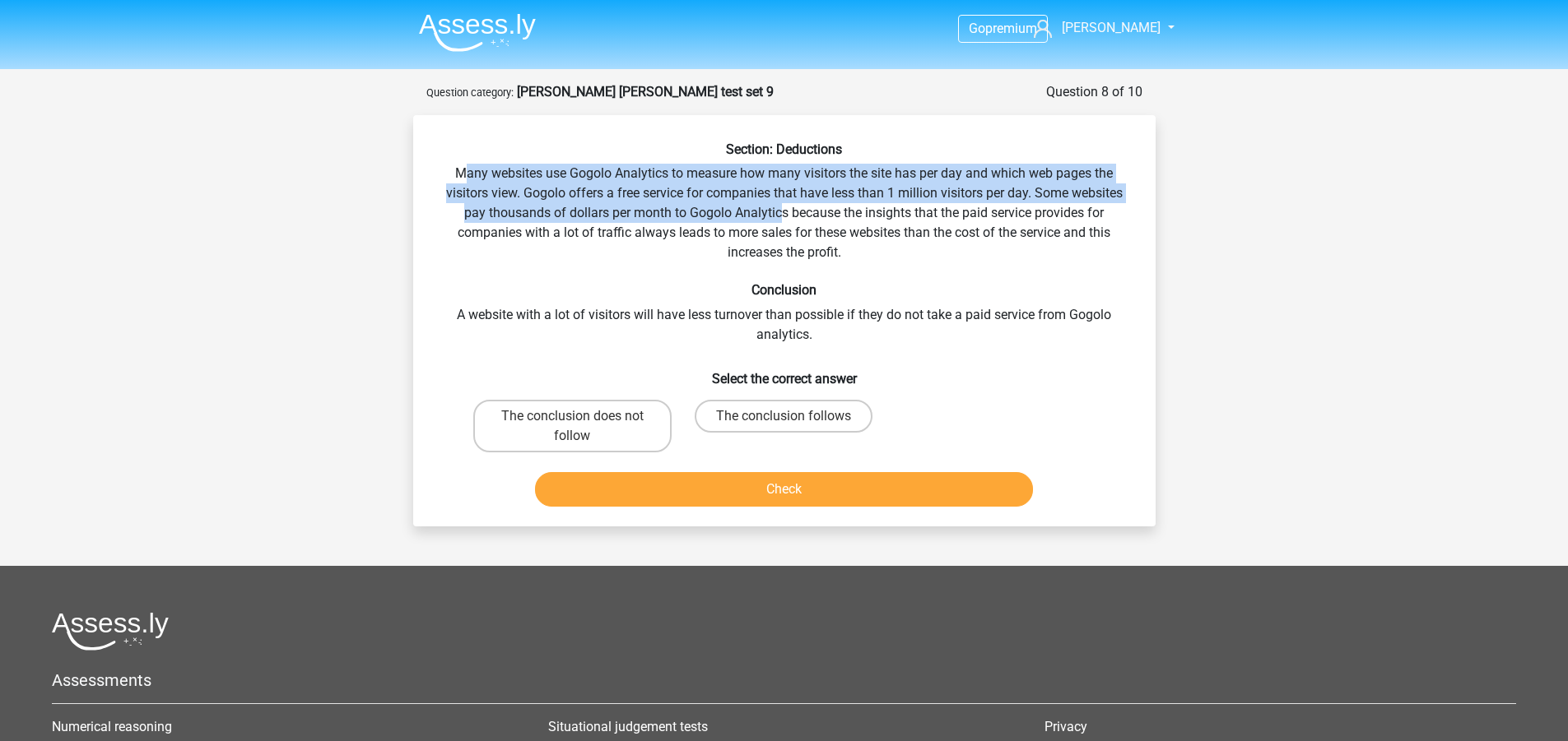
drag, startPoint x: 461, startPoint y: 172, endPoint x: 783, endPoint y: 211, distance: 324.4
click at [783, 211] on div "Section: Deductions Many websites use Gogolo Analytics to measure how many visi…" at bounding box center [784, 327] width 729 height 372
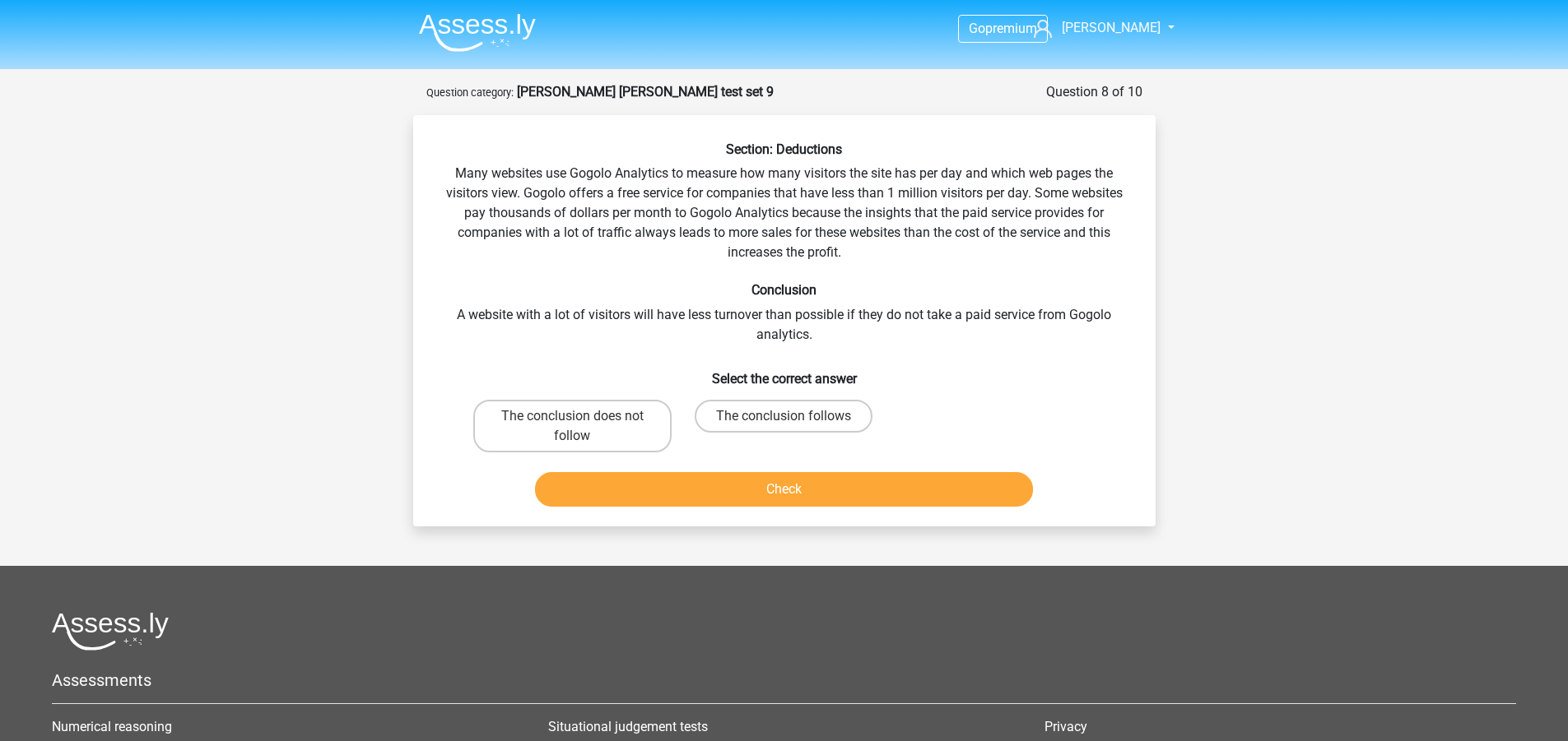
click at [460, 184] on div "Section: Deductions Many websites use Gogolo Analytics to measure how many visi…" at bounding box center [784, 327] width 729 height 372
click at [456, 185] on div "Section: Deductions Many websites use Gogolo Analytics to measure how many visi…" at bounding box center [784, 327] width 729 height 372
click at [456, 186] on div "Section: Deductions Many websites use Gogolo Analytics to measure how many visi…" at bounding box center [784, 327] width 729 height 372
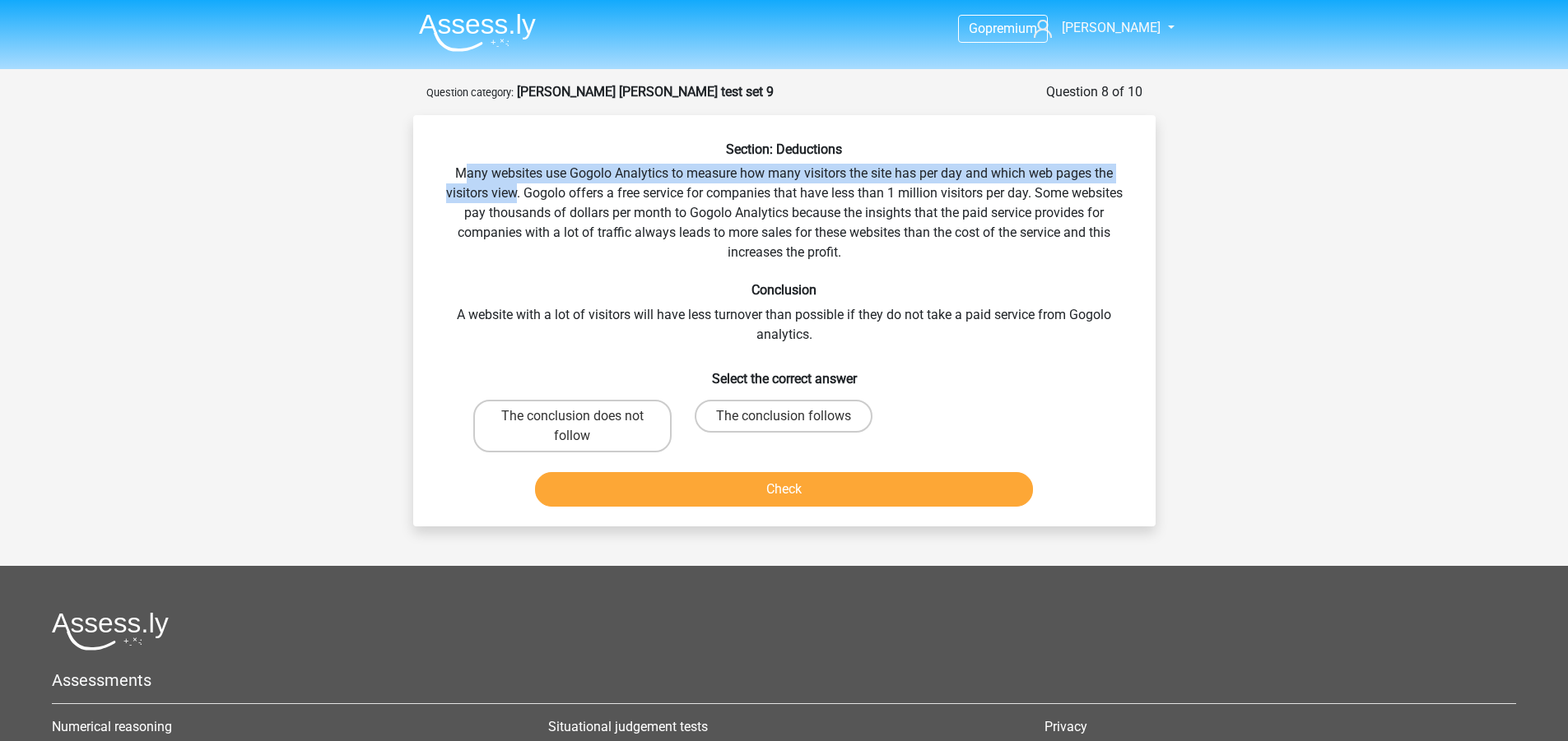
drag, startPoint x: 461, startPoint y: 174, endPoint x: 512, endPoint y: 196, distance: 55.5
click at [512, 196] on div "Section: Deductions Many websites use Gogolo Analytics to measure how many visi…" at bounding box center [784, 327] width 729 height 372
click at [509, 196] on div "Section: Deductions Many websites use Gogolo Analytics to measure how many visi…" at bounding box center [784, 327] width 729 height 372
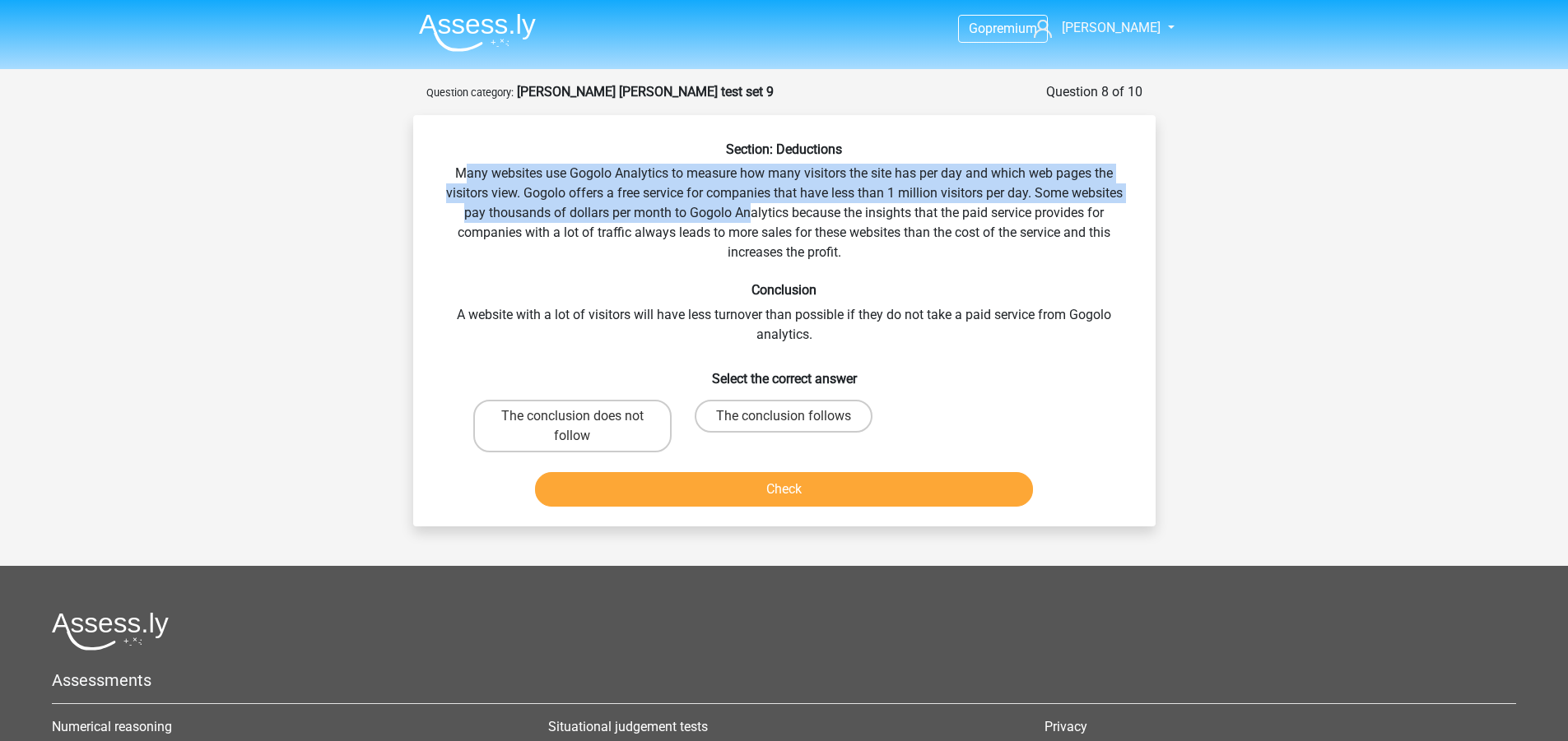
drag, startPoint x: 461, startPoint y: 175, endPoint x: 746, endPoint y: 210, distance: 287.1
click at [746, 210] on div "Section: Deductions Many websites use Gogolo Analytics to measure how many visi…" at bounding box center [784, 327] width 729 height 372
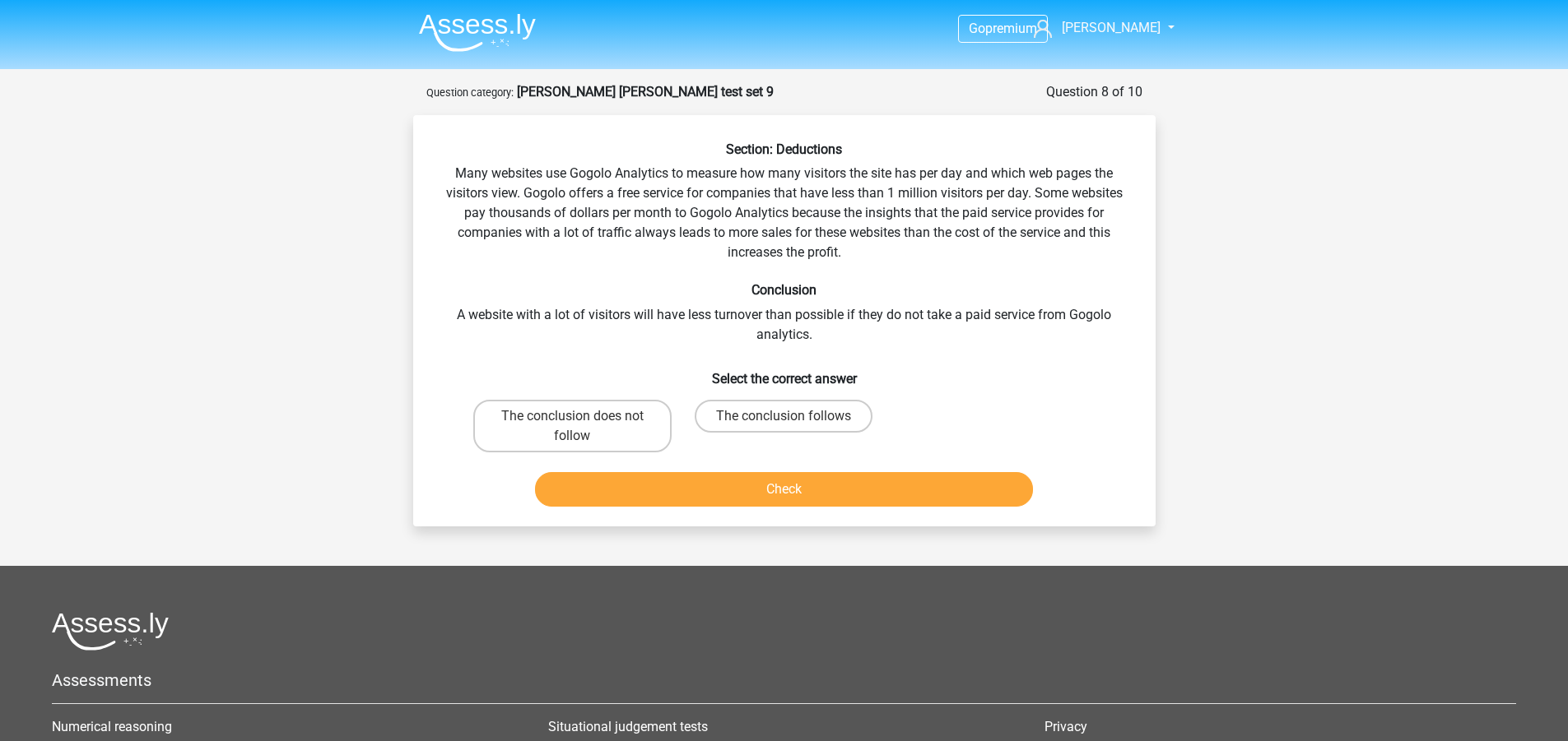
click at [929, 236] on div "Section: Deductions Many websites use Gogolo Analytics to measure how many visi…" at bounding box center [784, 327] width 729 height 372
drag, startPoint x: 716, startPoint y: 246, endPoint x: 843, endPoint y: 249, distance: 127.0
click at [843, 249] on div "Section: Deductions Many websites use Gogolo Analytics to measure how many visi…" at bounding box center [784, 327] width 729 height 372
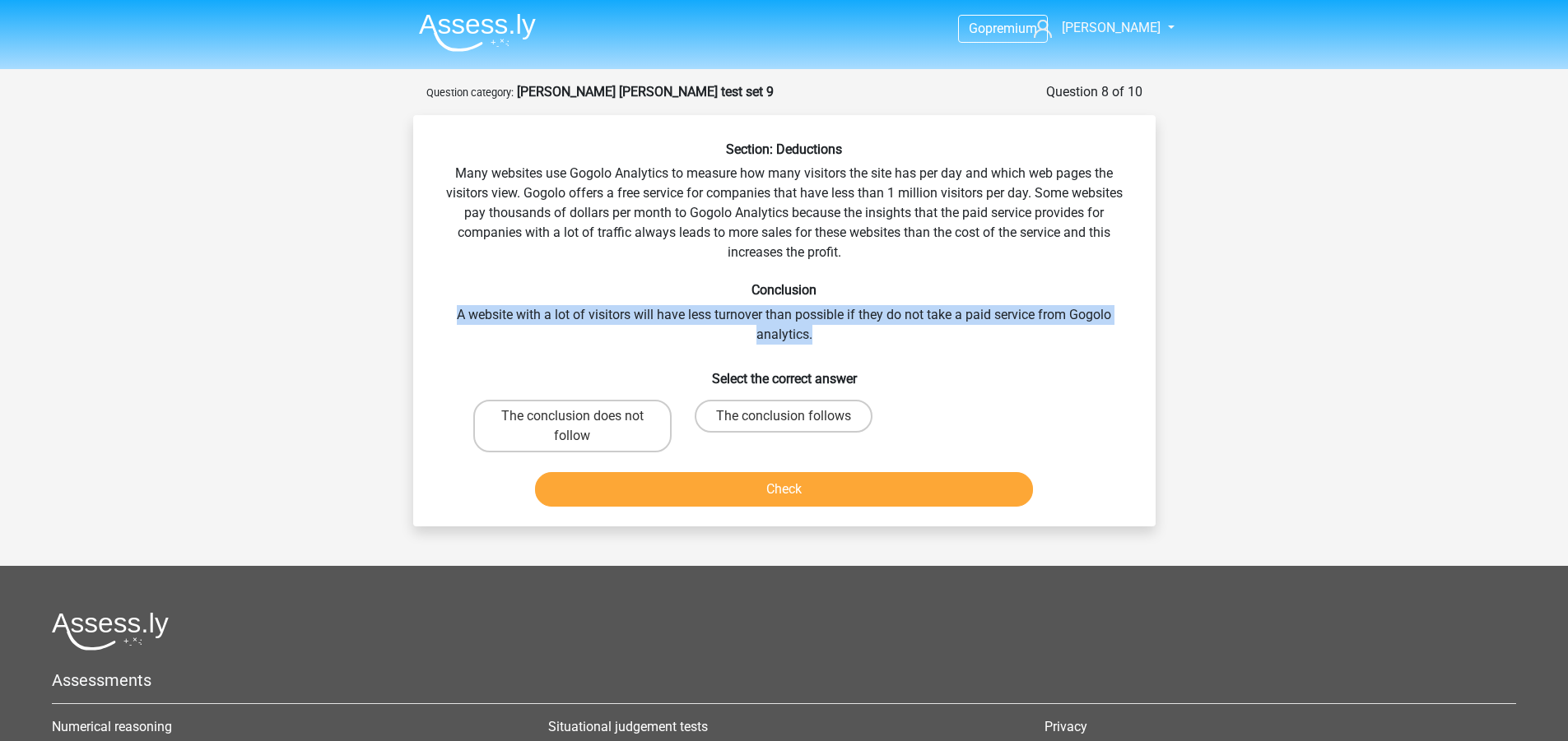
drag, startPoint x: 465, startPoint y: 312, endPoint x: 1112, endPoint y: 335, distance: 647.4
click at [1112, 335] on div "Section: Deductions Many websites use Gogolo Analytics to measure how many visi…" at bounding box center [784, 327] width 729 height 372
click at [640, 415] on label "The conclusion does not follow" at bounding box center [572, 426] width 198 height 53
click at [583, 416] on input "The conclusion does not follow" at bounding box center [577, 421] width 11 height 11
radio input "true"
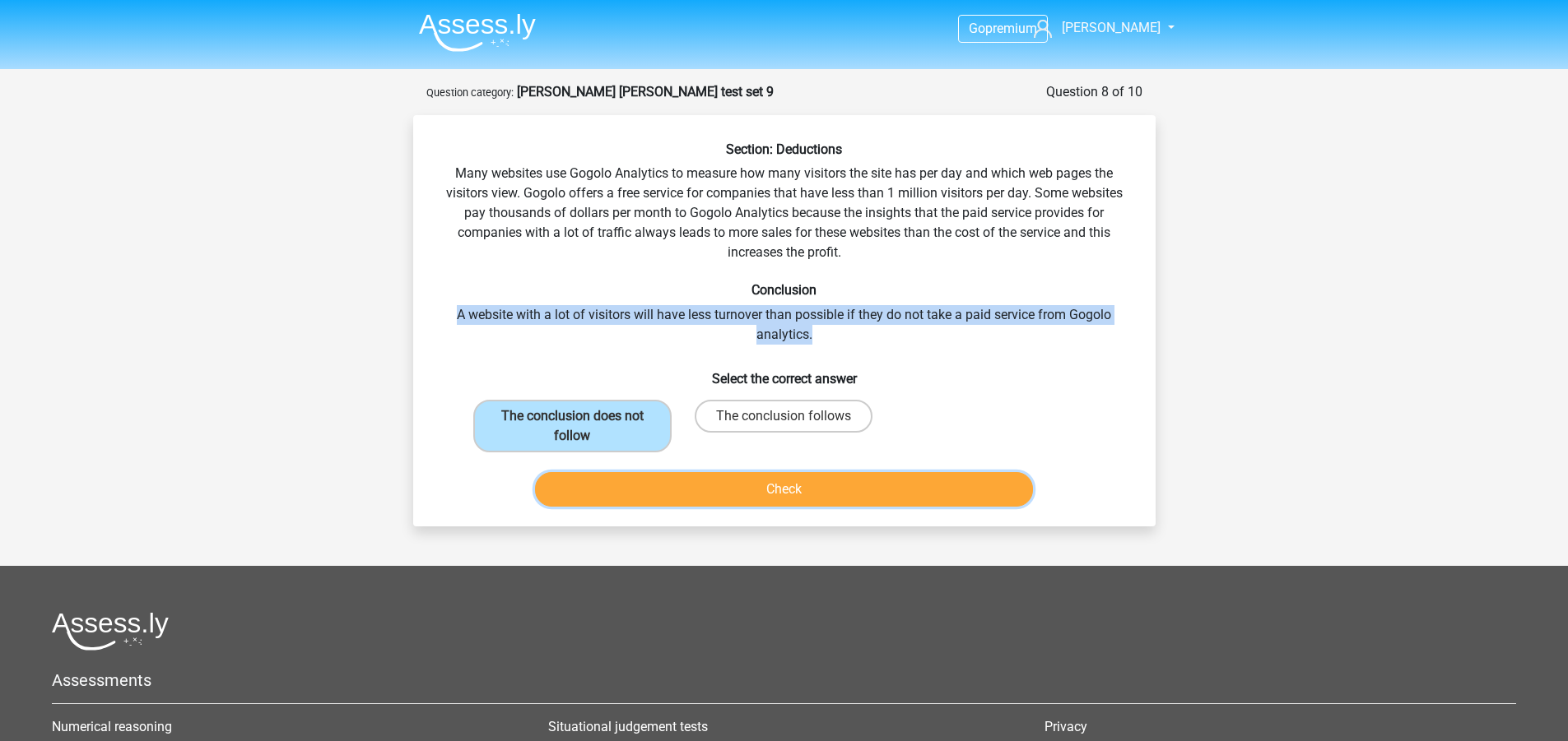
click at [729, 500] on button "Check" at bounding box center [784, 489] width 498 height 34
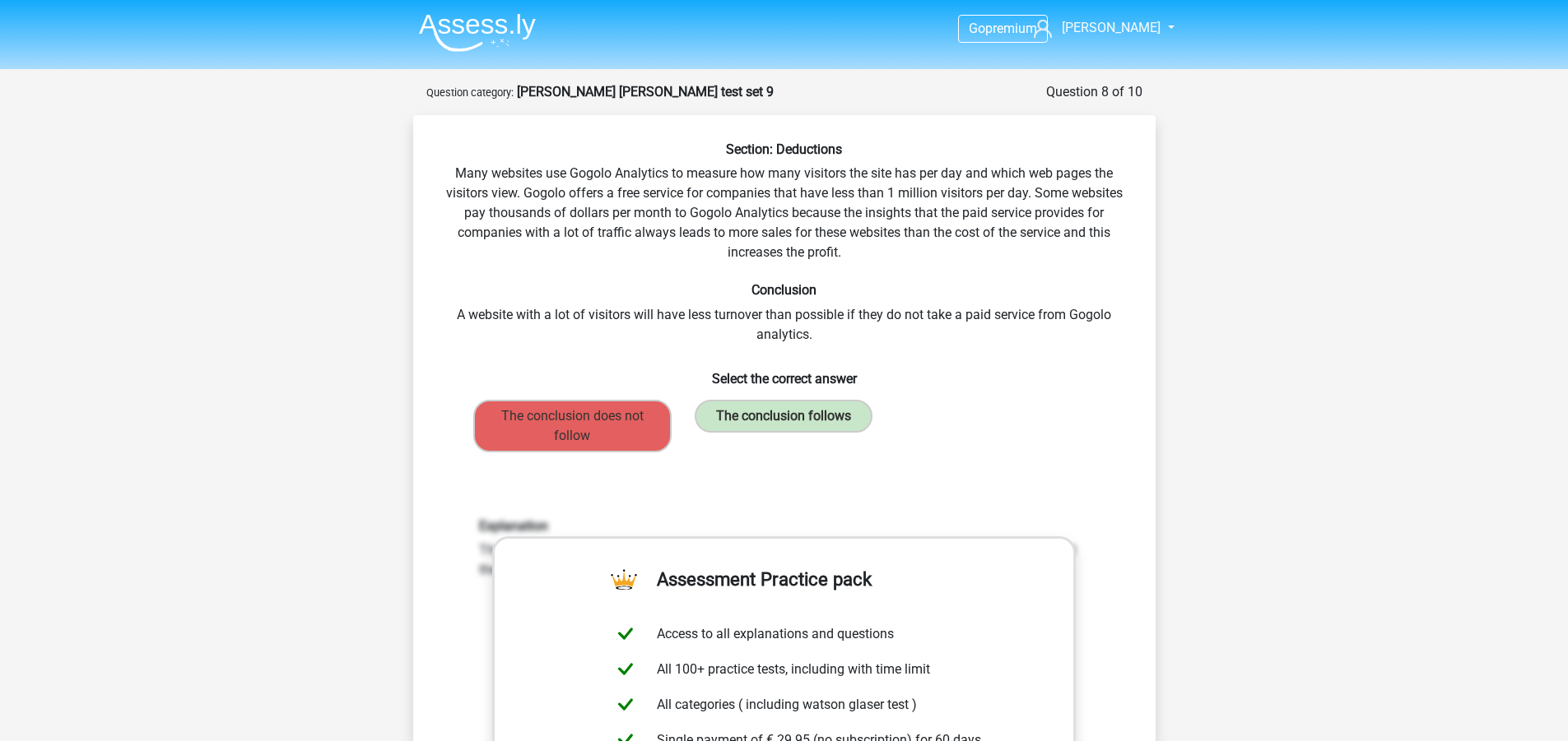
click at [716, 485] on div "Explanation The conclusion follows. All companies with a lot of visitors receiv…" at bounding box center [784, 733] width 690 height 510
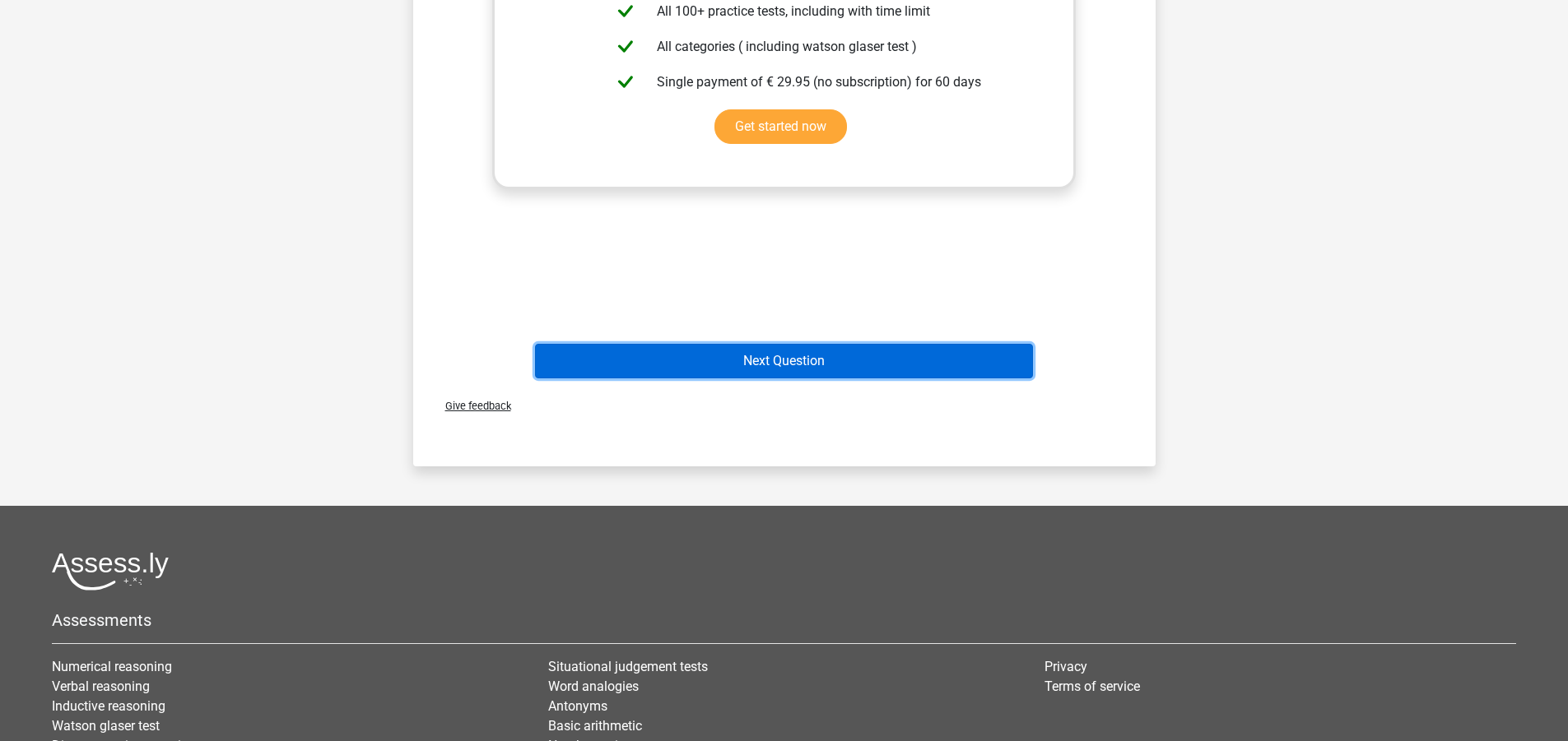
click at [843, 370] on button "Next Question" at bounding box center [784, 361] width 498 height 34
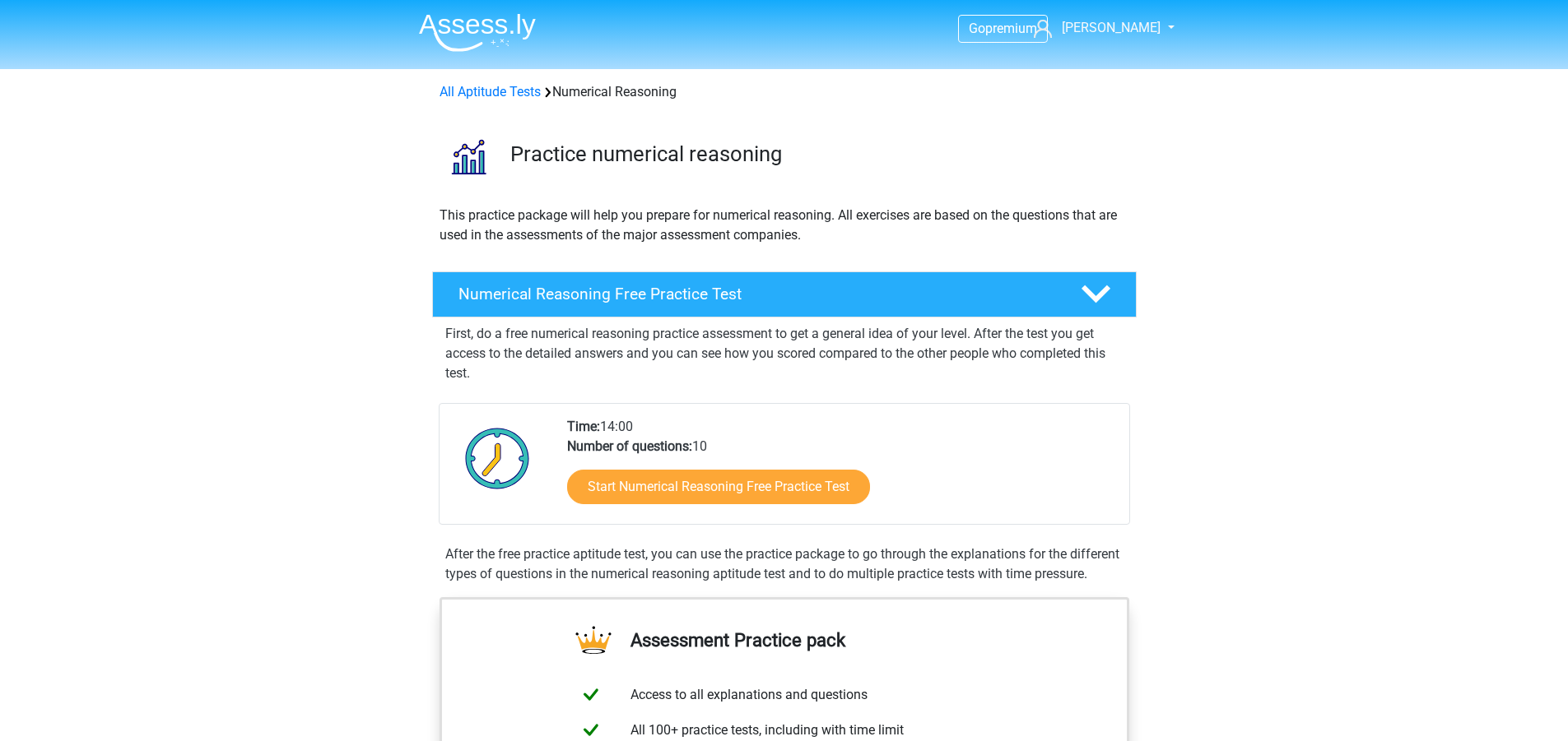
scroll to position [246, 0]
